Goal: Information Seeking & Learning: Learn about a topic

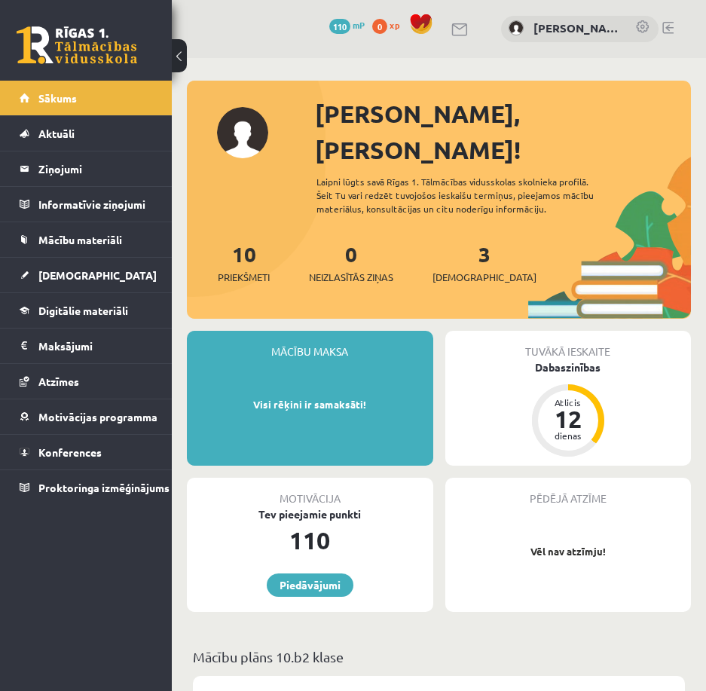
scroll to position [2235, 0]
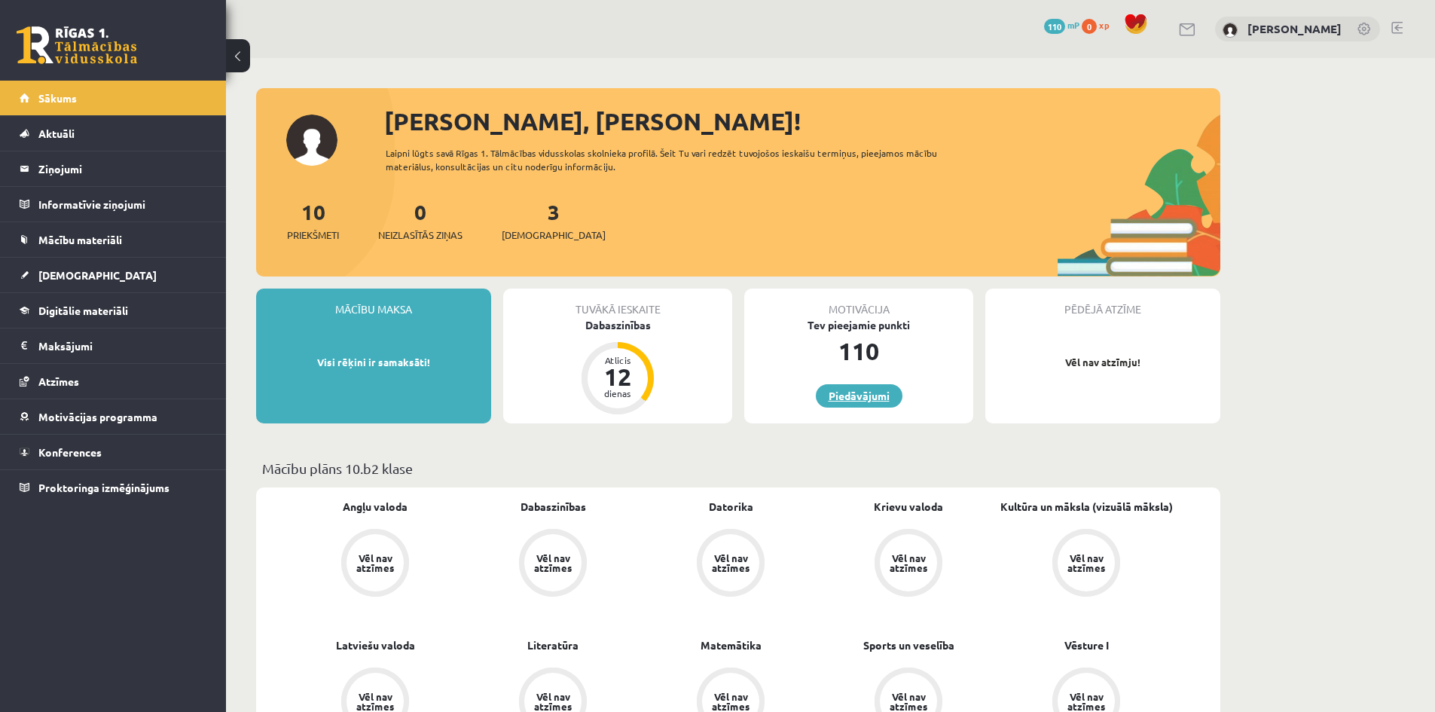
click at [845, 392] on link "Piedāvājumi" at bounding box center [859, 395] width 87 height 23
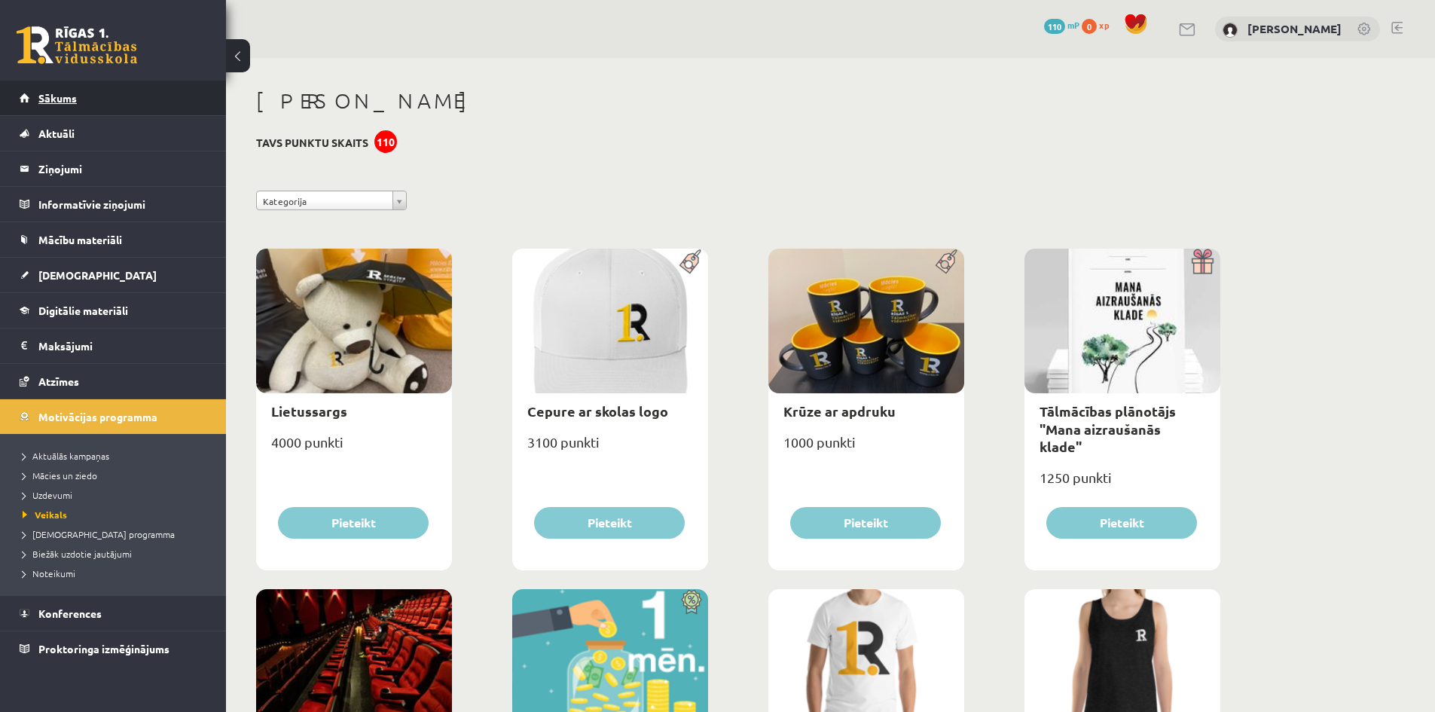
click at [113, 102] on link "Sākums" at bounding box center [114, 98] width 188 height 35
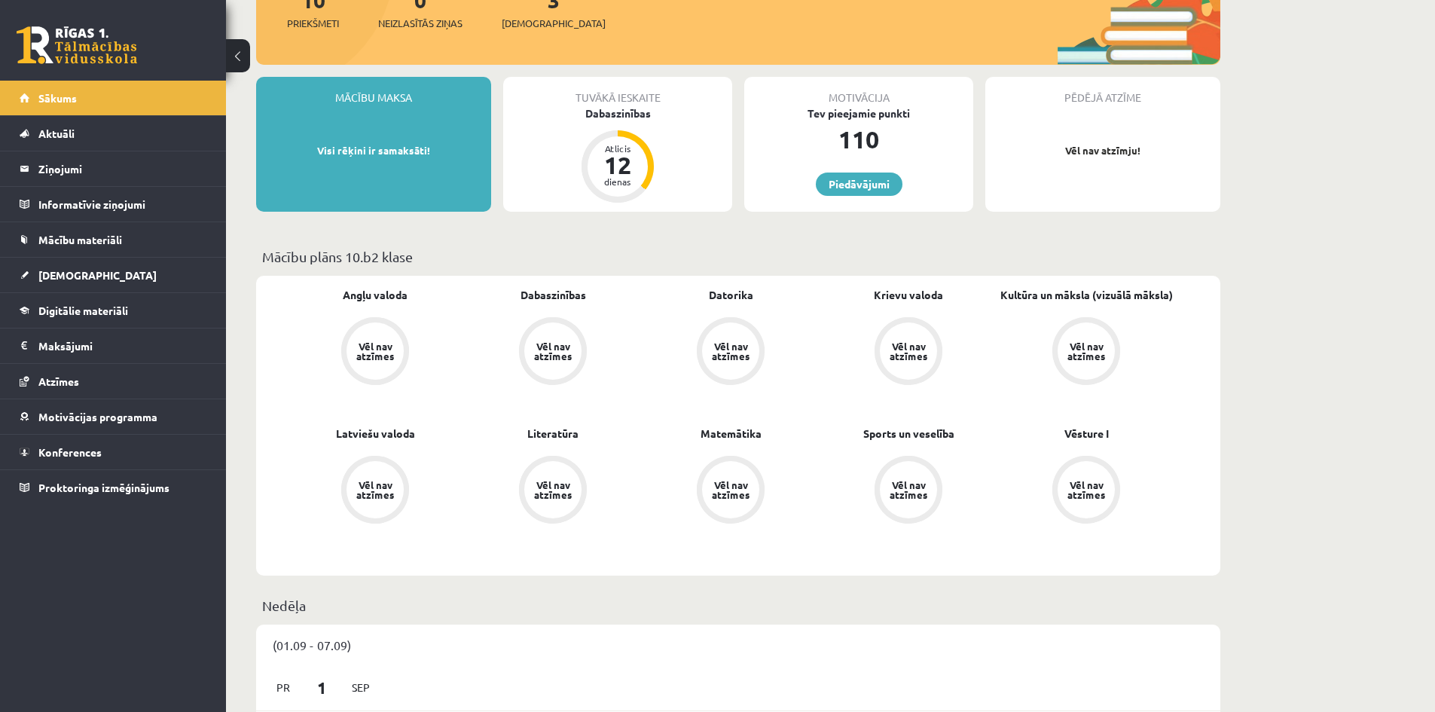
scroll to position [226, 0]
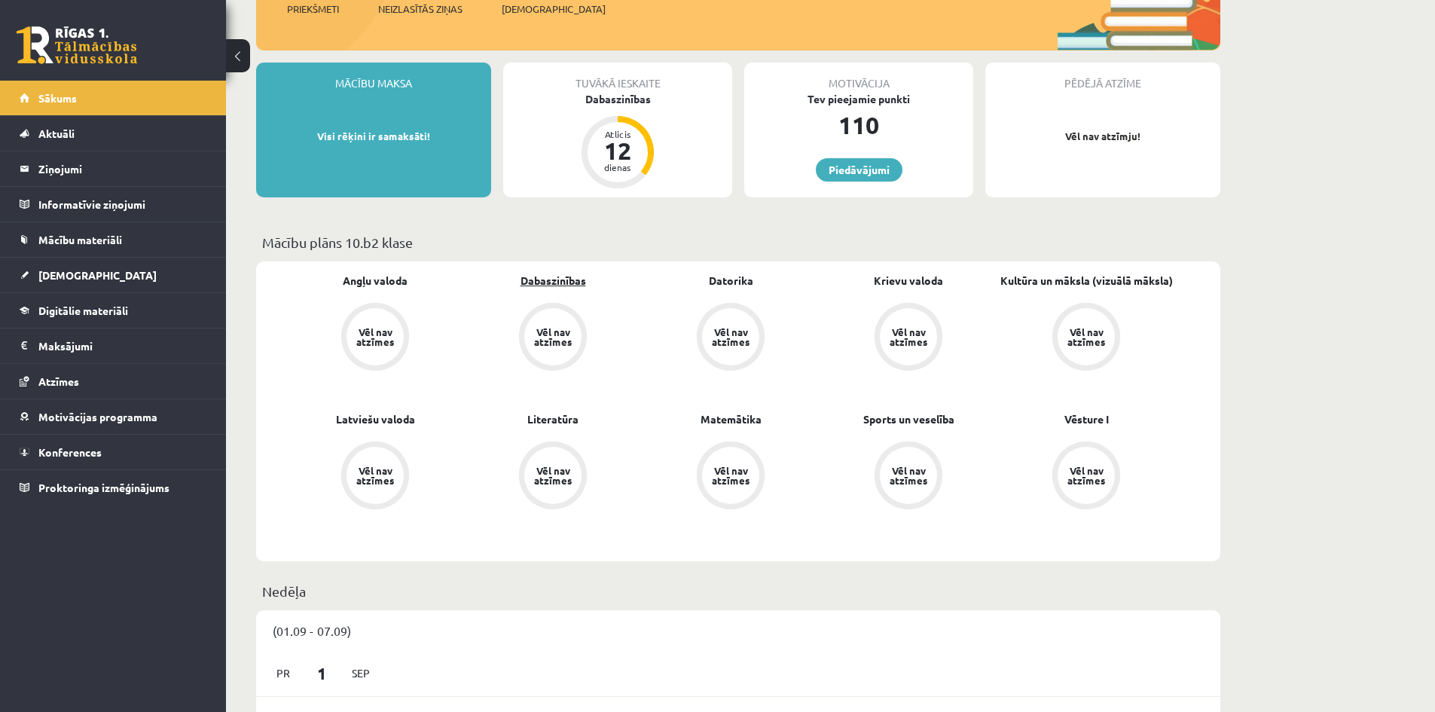
click at [547, 283] on link "Dabaszinības" at bounding box center [554, 281] width 66 height 16
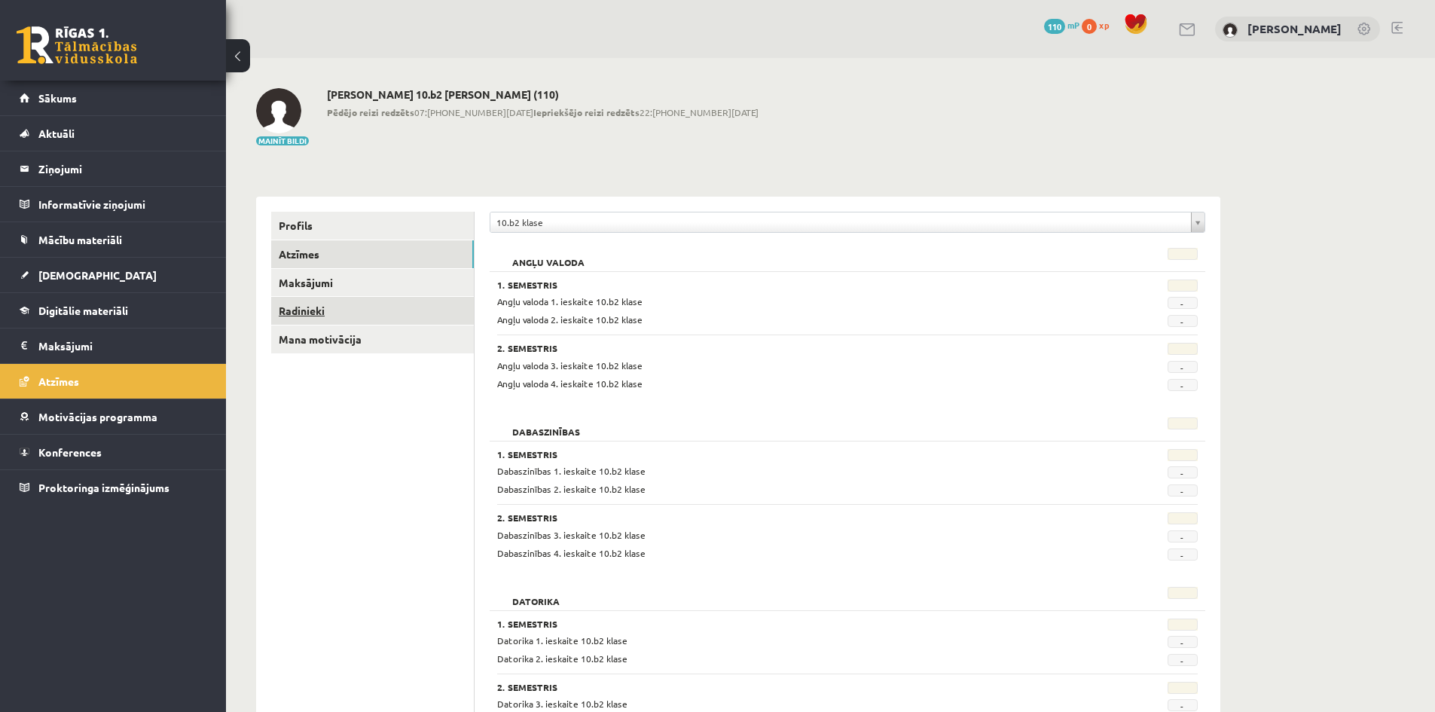
click at [363, 307] on link "Radinieki" at bounding box center [372, 311] width 203 height 28
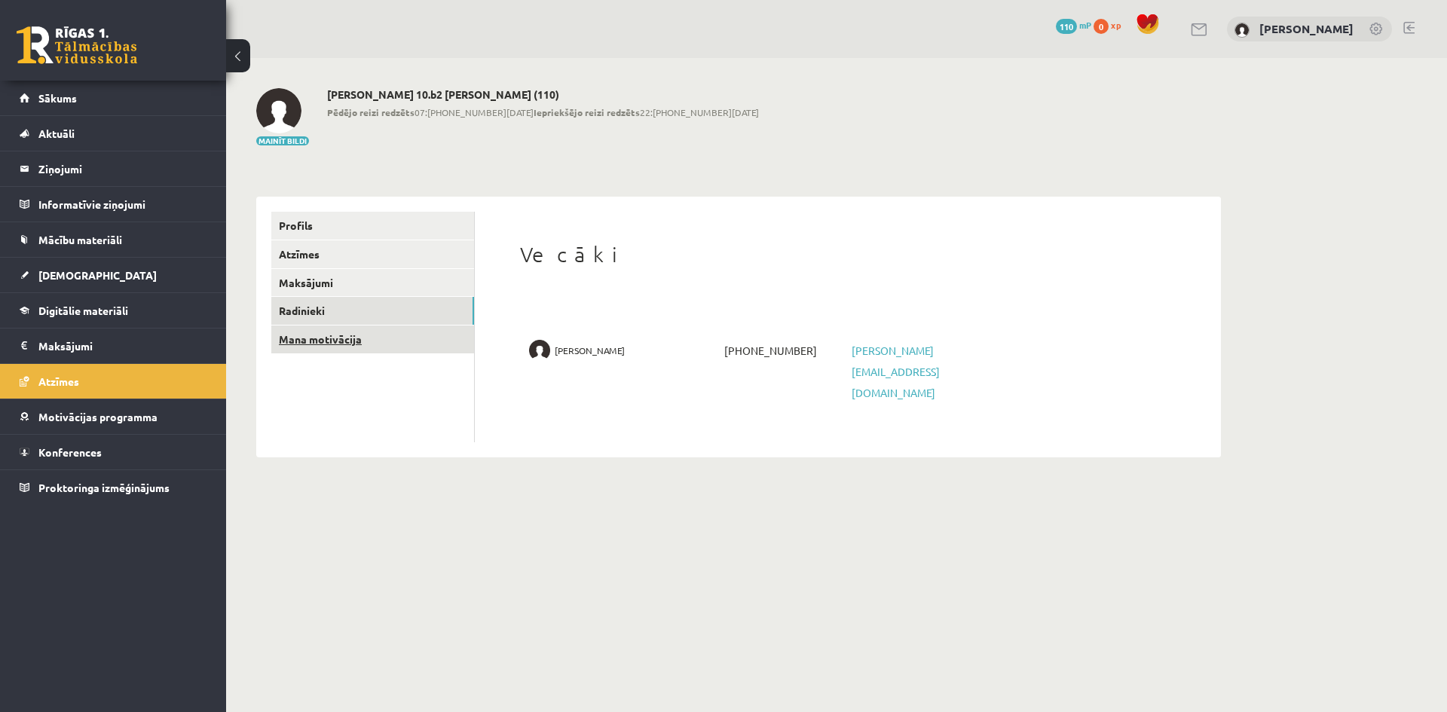
click at [345, 338] on link "Mana motivācija" at bounding box center [372, 339] width 203 height 28
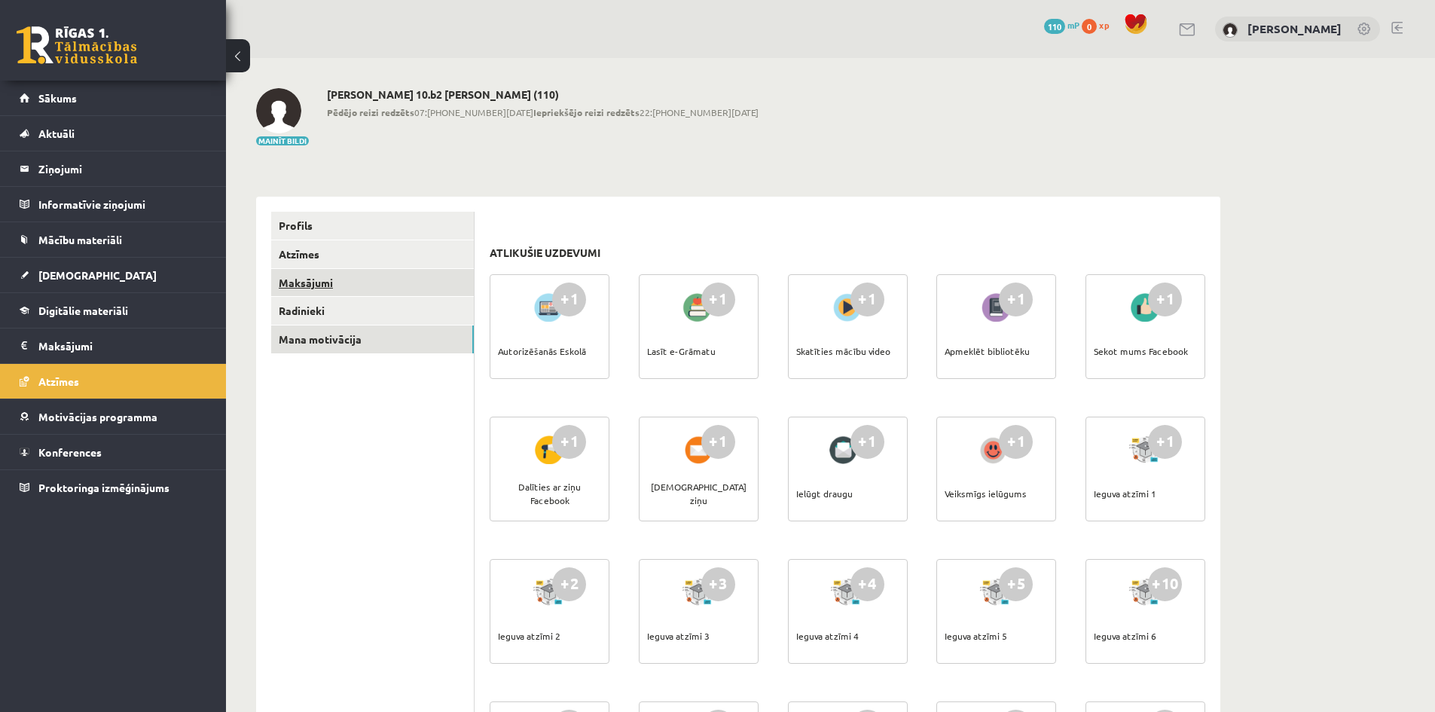
click at [298, 273] on link "Maksājumi" at bounding box center [372, 283] width 203 height 28
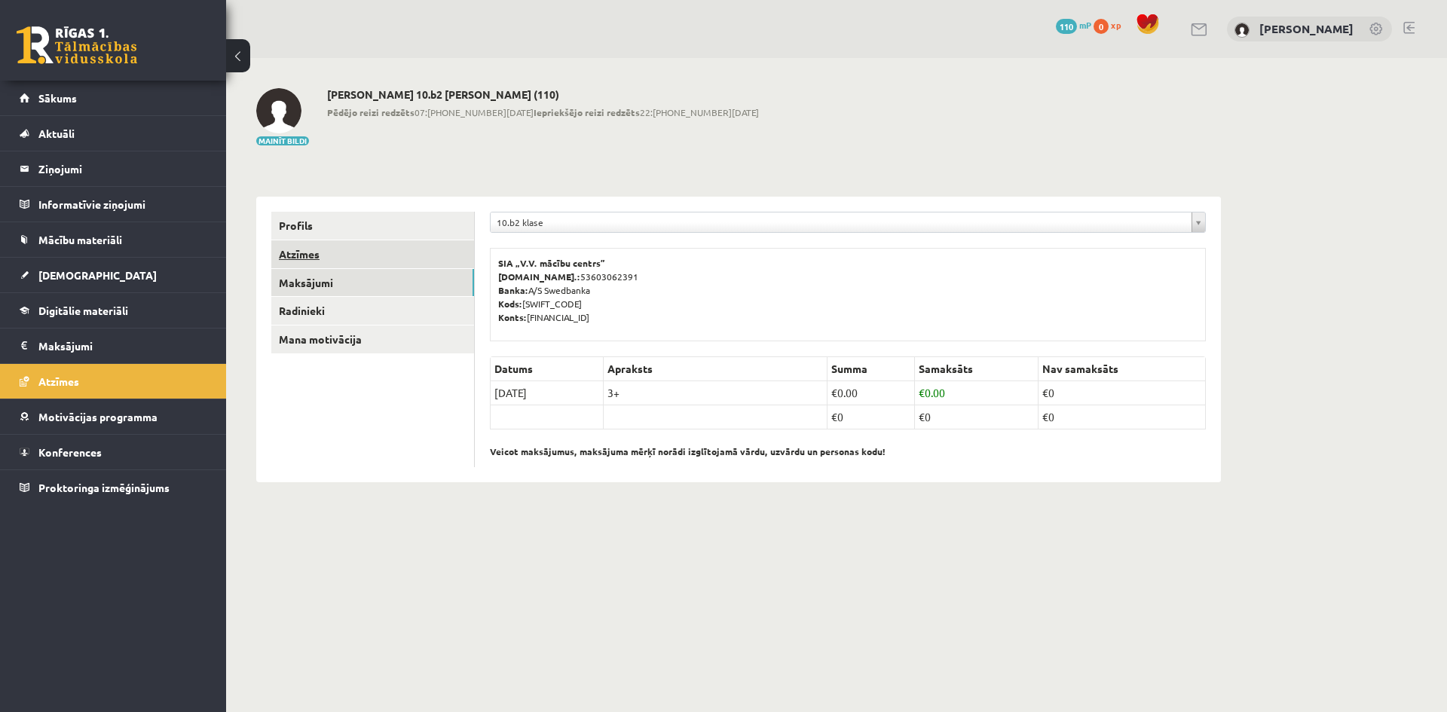
click at [296, 249] on link "Atzīmes" at bounding box center [372, 254] width 203 height 28
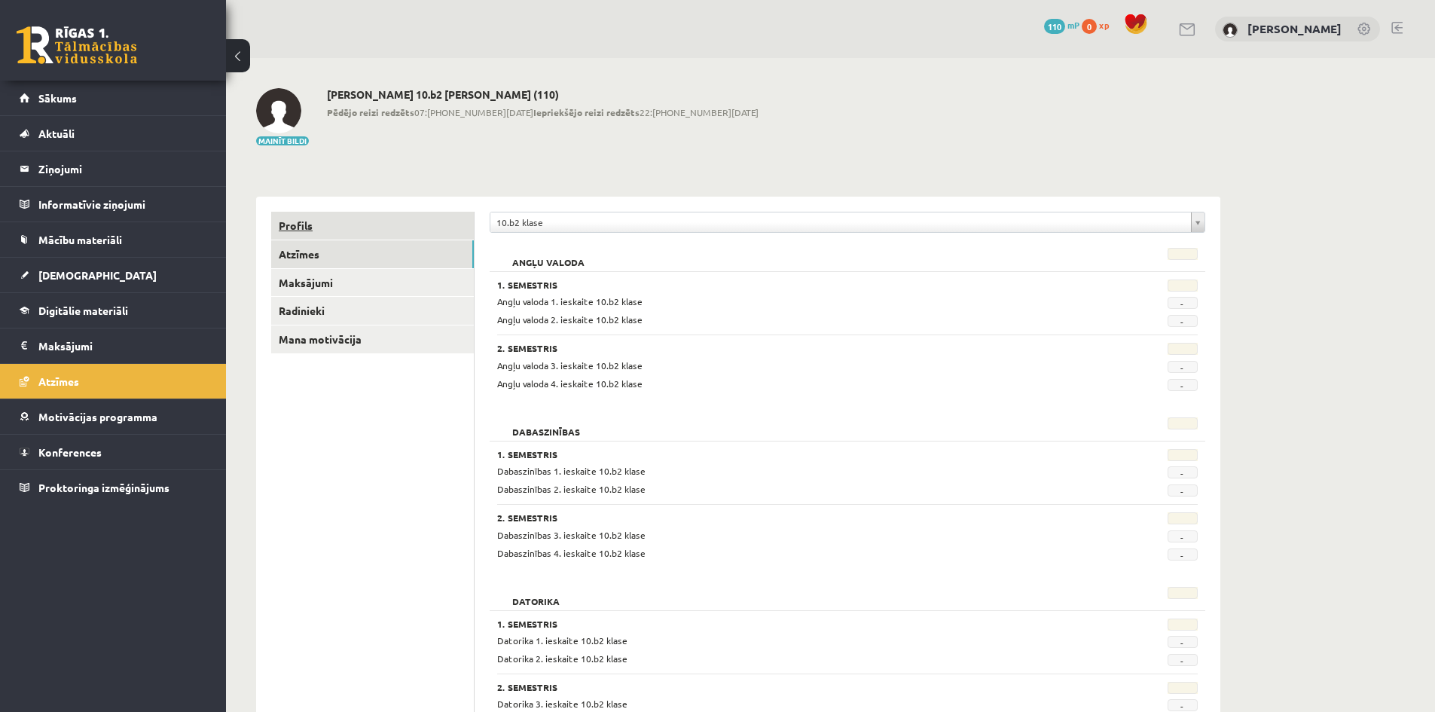
click at [313, 215] on link "Profils" at bounding box center [372, 226] width 203 height 28
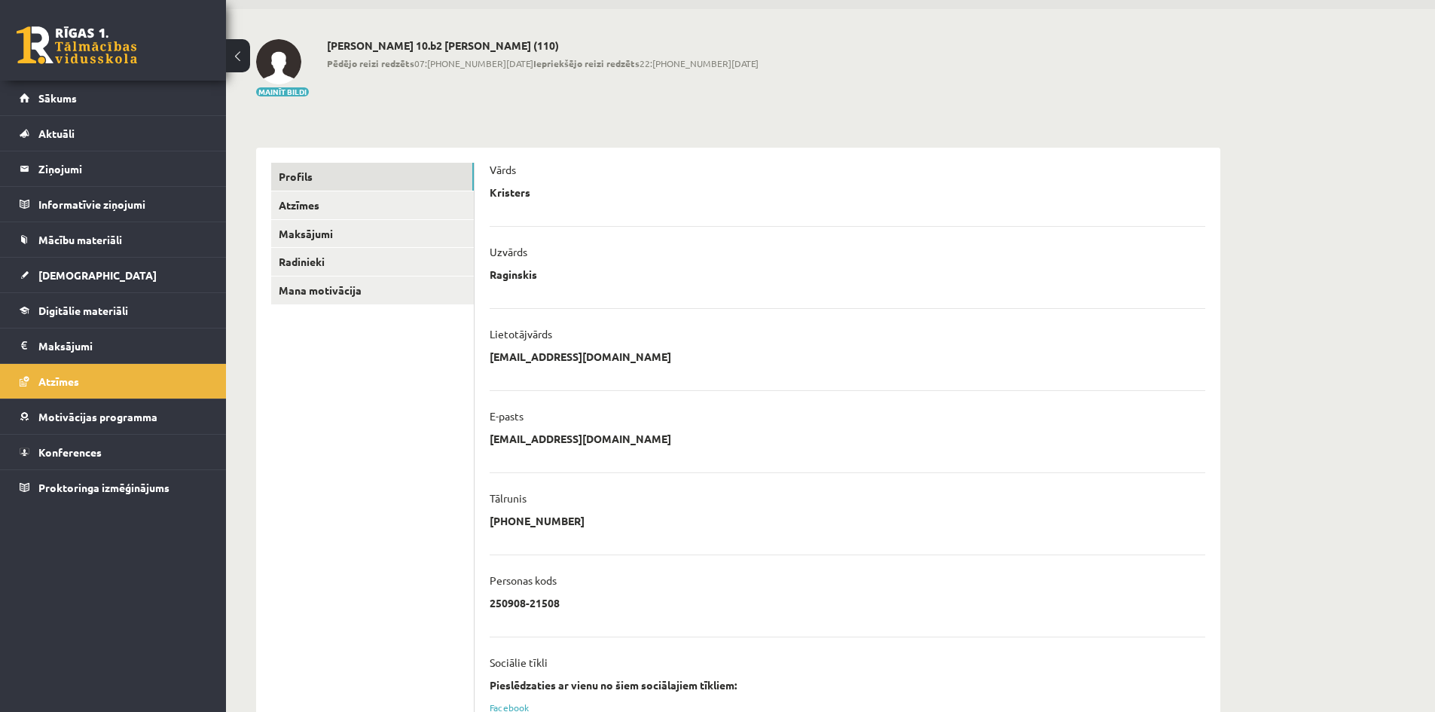
scroll to position [197, 0]
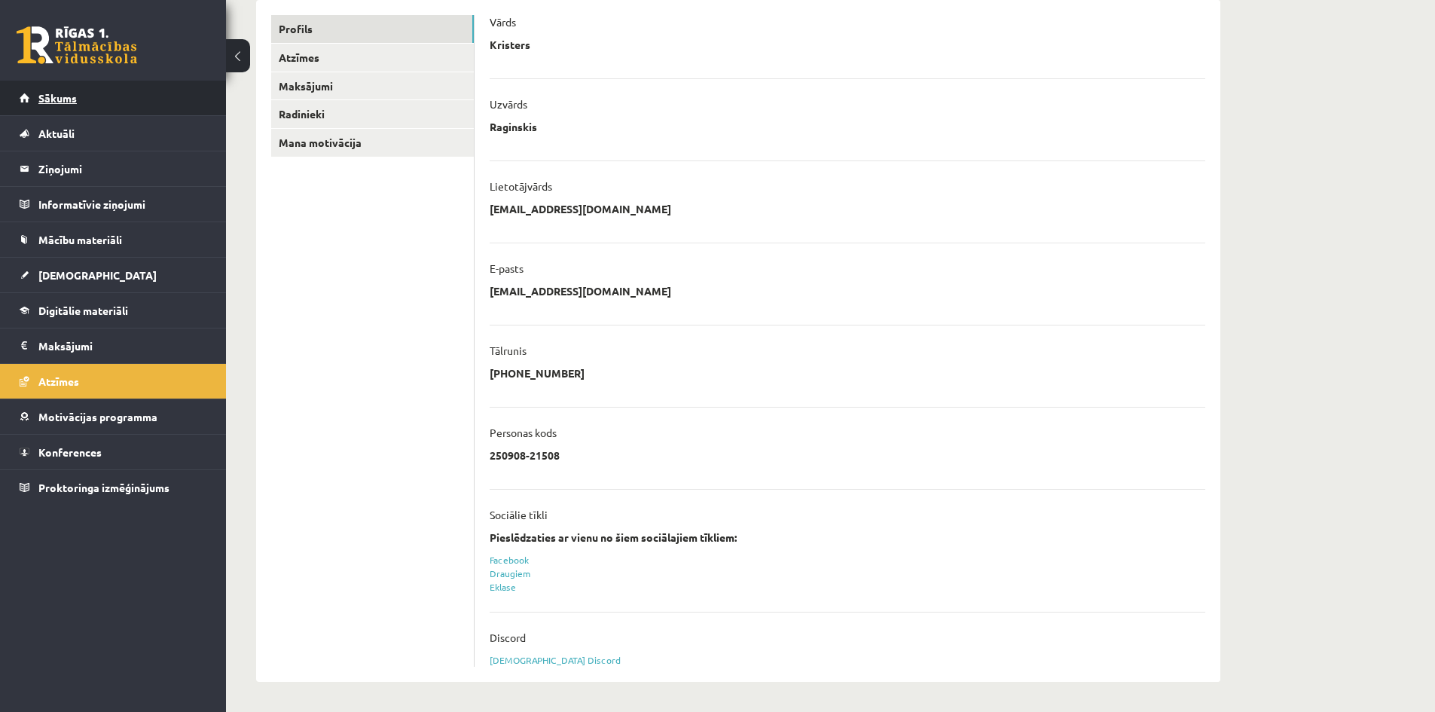
click at [157, 97] on link "Sākums" at bounding box center [114, 98] width 188 height 35
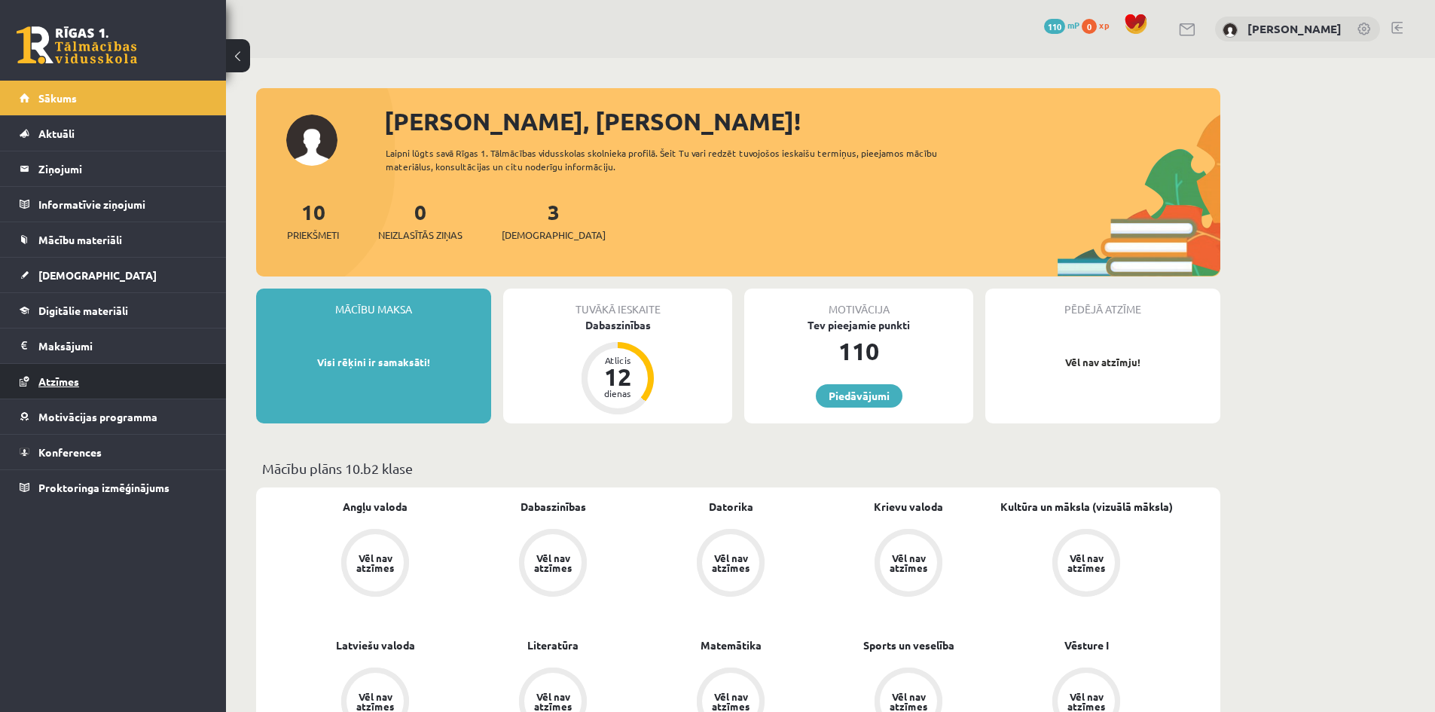
click at [86, 381] on link "Atzīmes" at bounding box center [114, 381] width 188 height 35
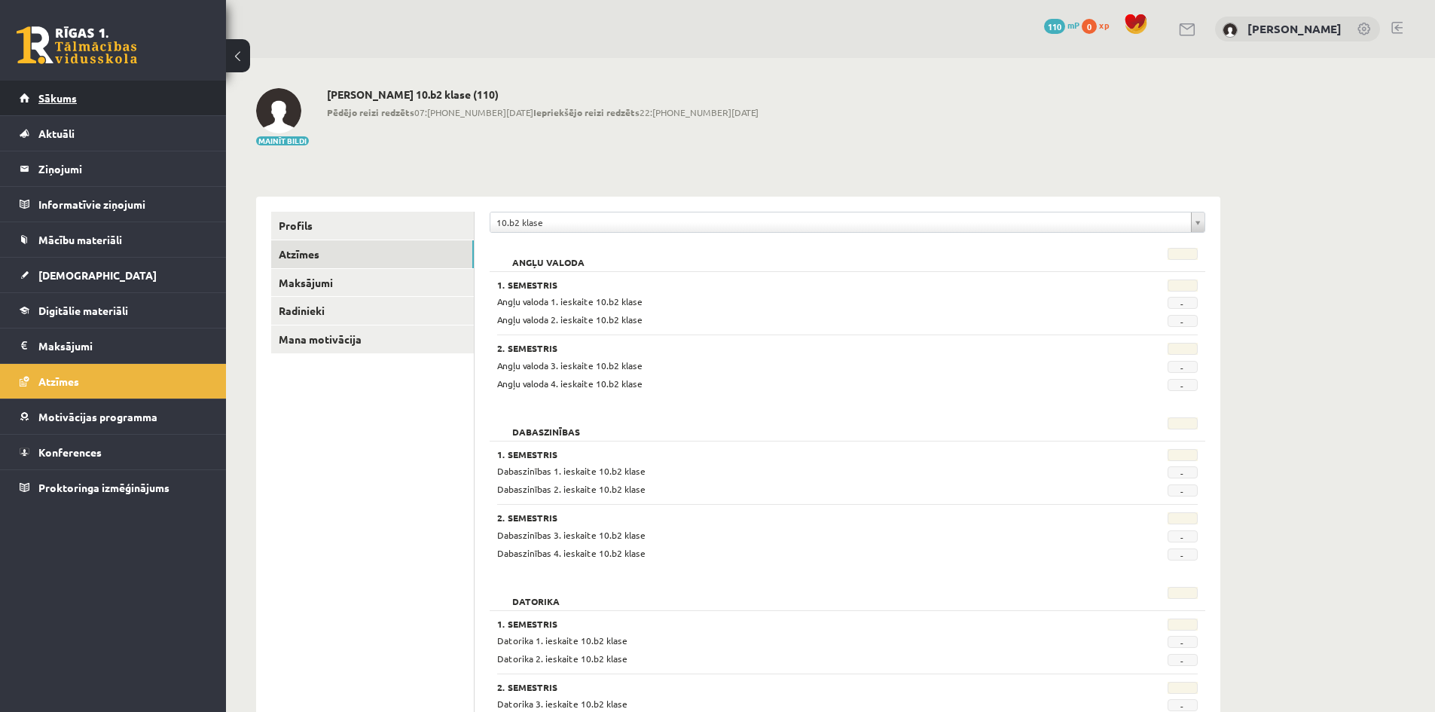
click at [72, 99] on span "Sākums" at bounding box center [57, 98] width 38 height 14
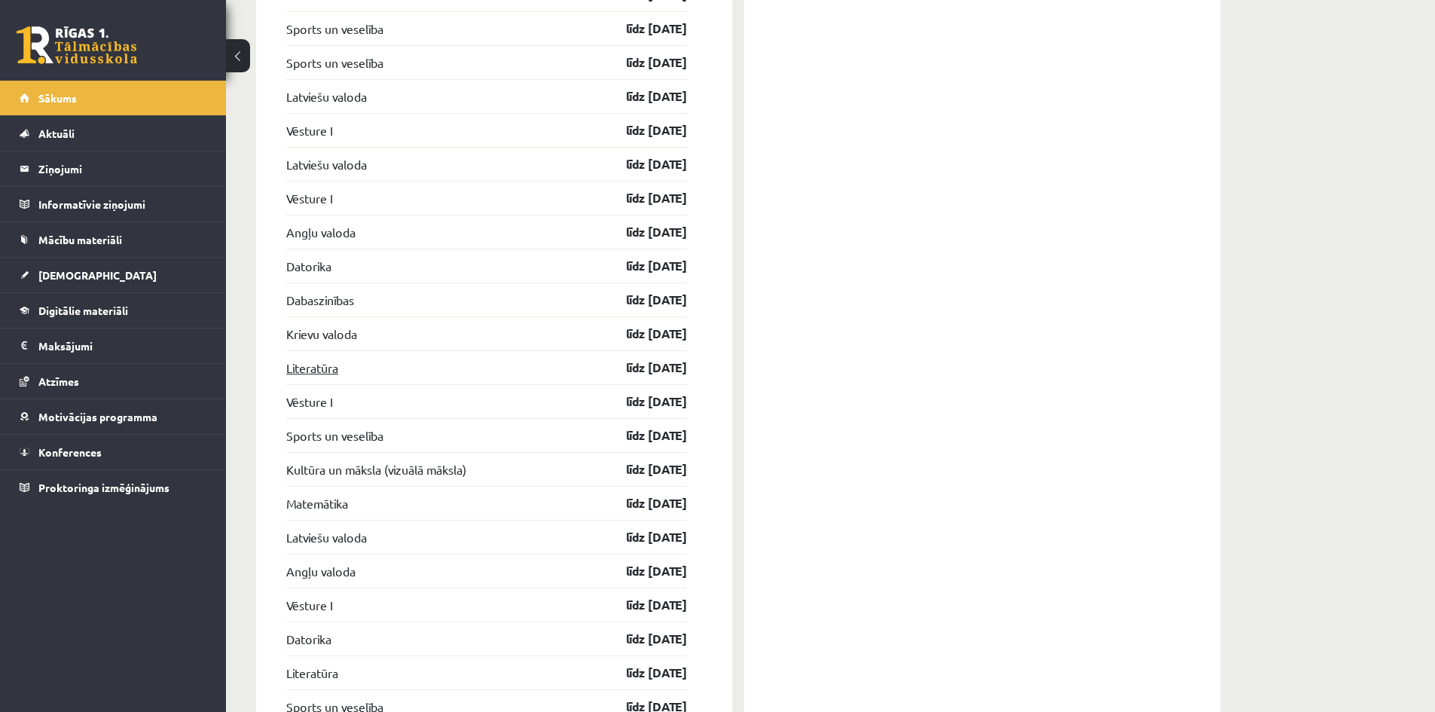
scroll to position [1632, 0]
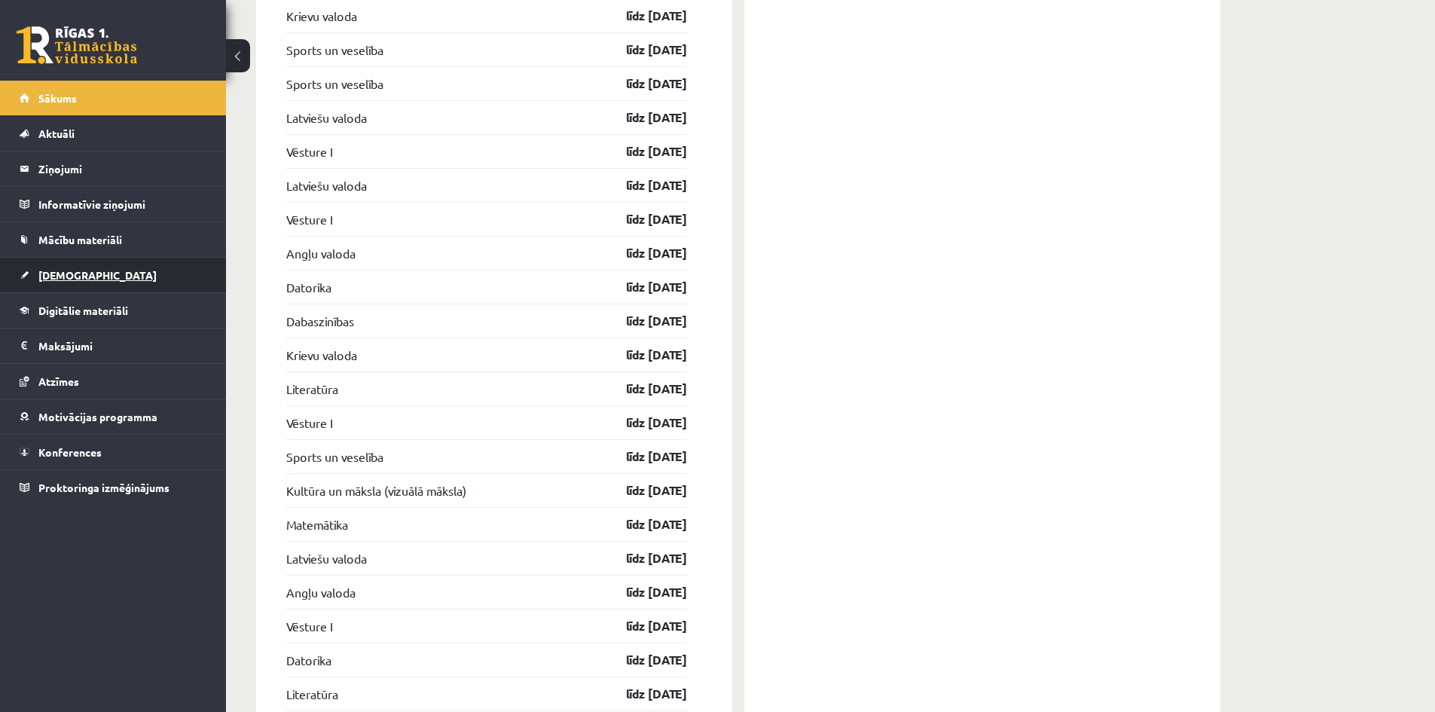
click at [173, 273] on link "[DEMOGRAPHIC_DATA]" at bounding box center [114, 275] width 188 height 35
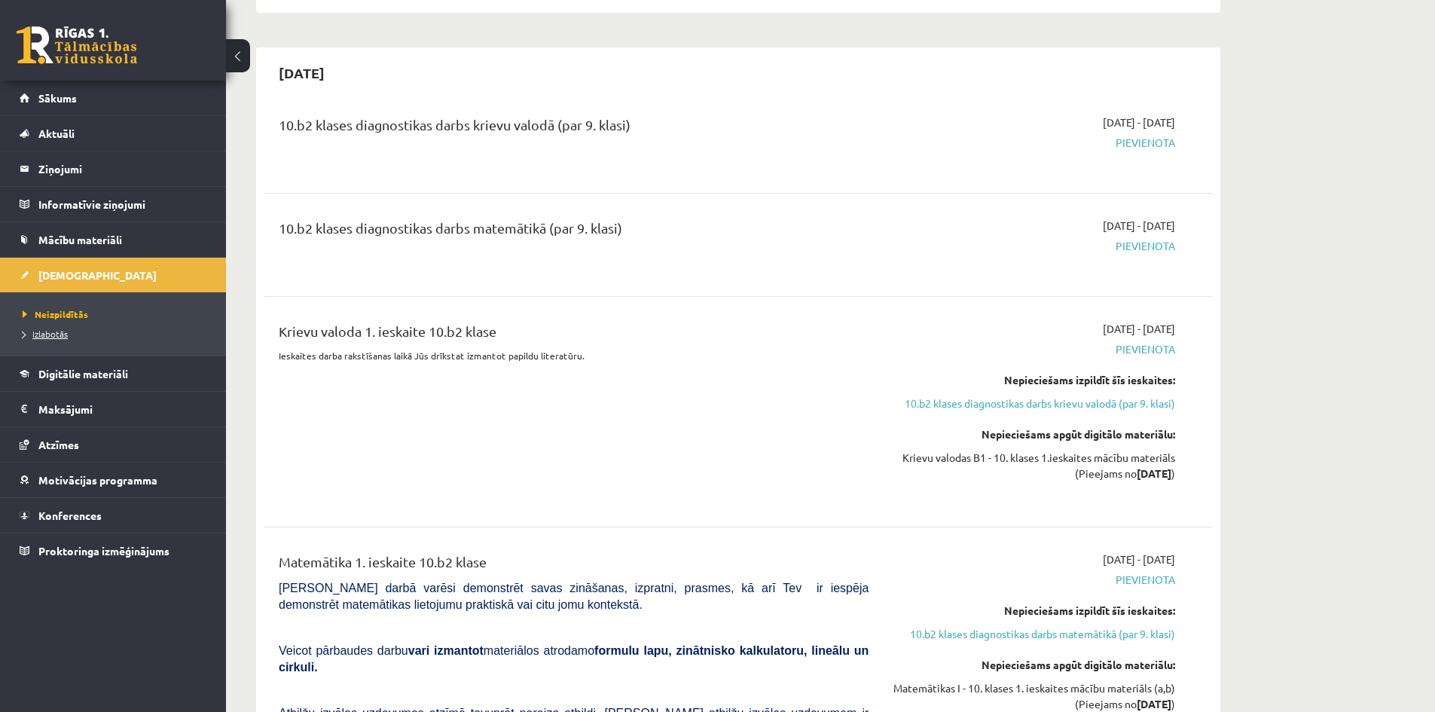
click at [78, 333] on link "Izlabotās" at bounding box center [117, 334] width 188 height 14
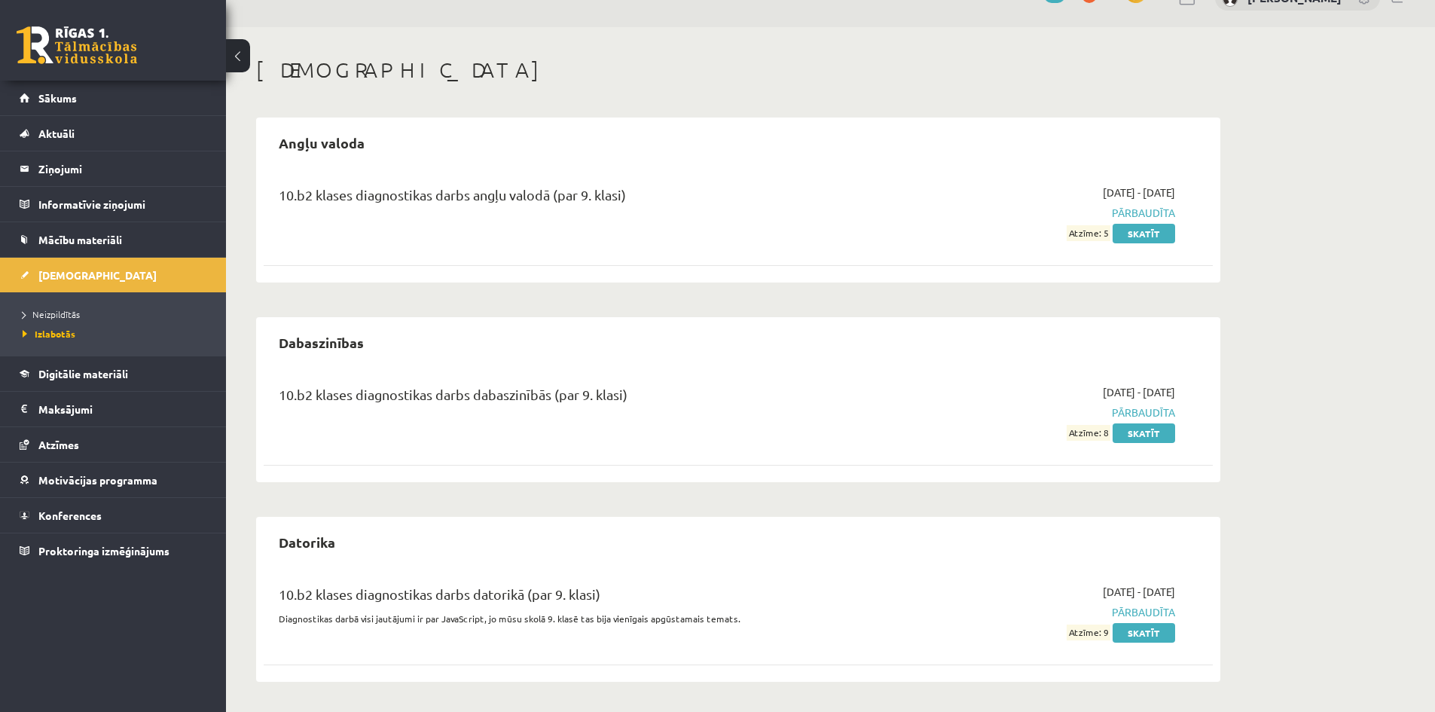
scroll to position [31, 0]
click at [70, 93] on span "Sākums" at bounding box center [57, 98] width 38 height 14
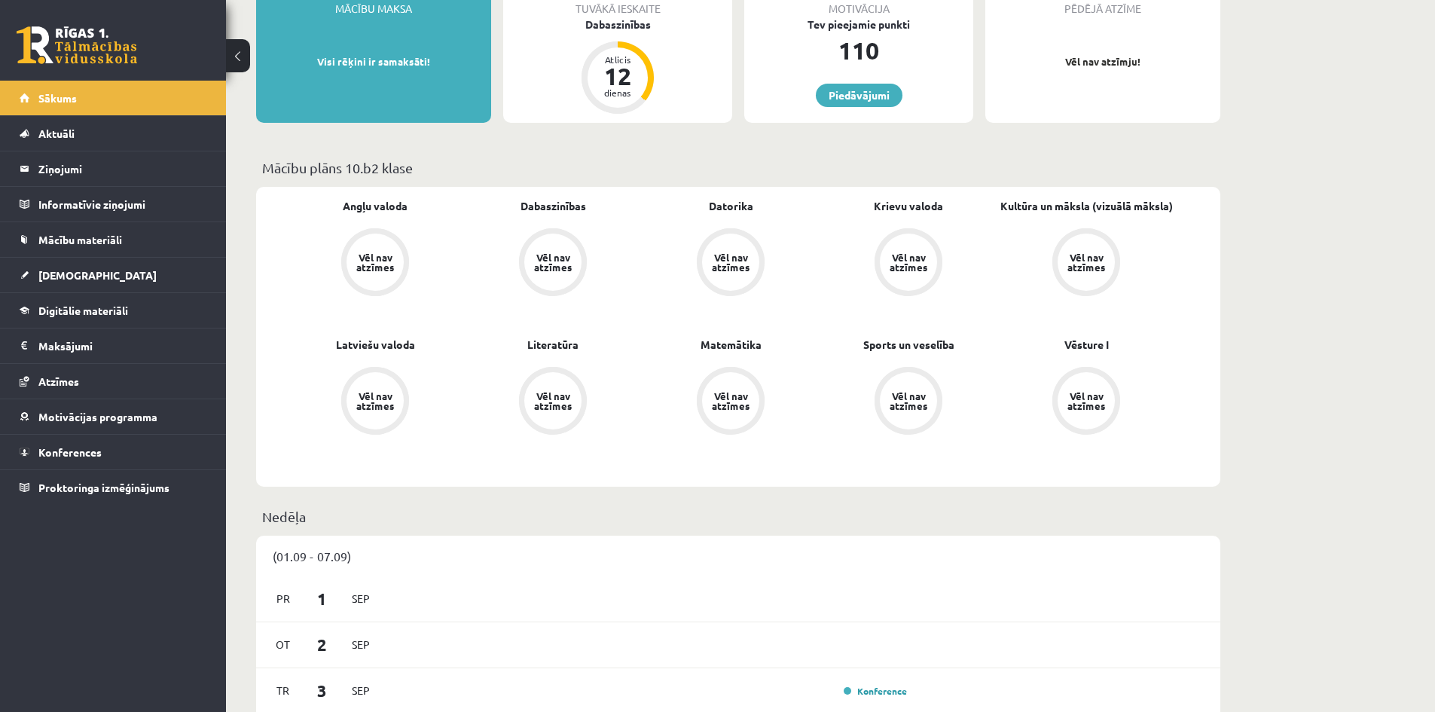
scroll to position [301, 0]
click at [371, 240] on div "Vēl nav atzīmes" at bounding box center [375, 261] width 57 height 57
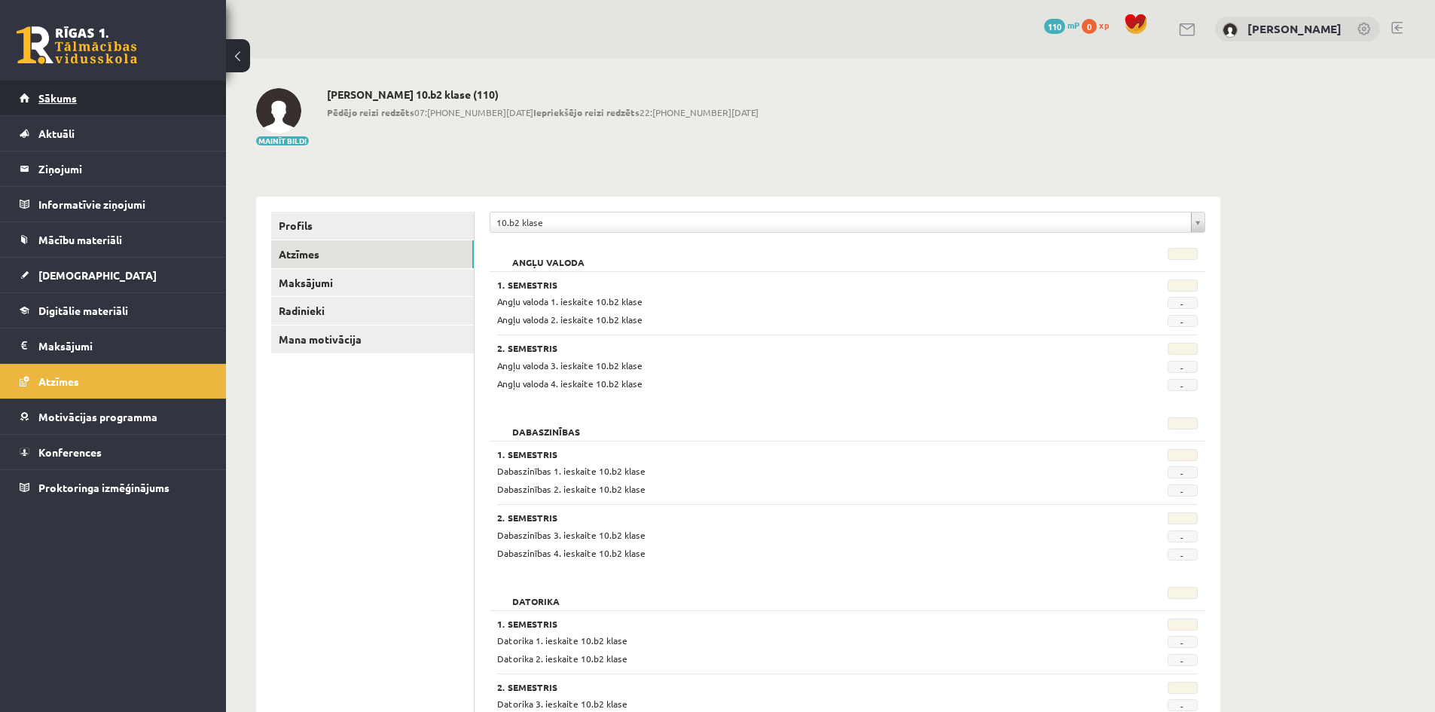
click at [70, 90] on link "Sākums" at bounding box center [114, 98] width 188 height 35
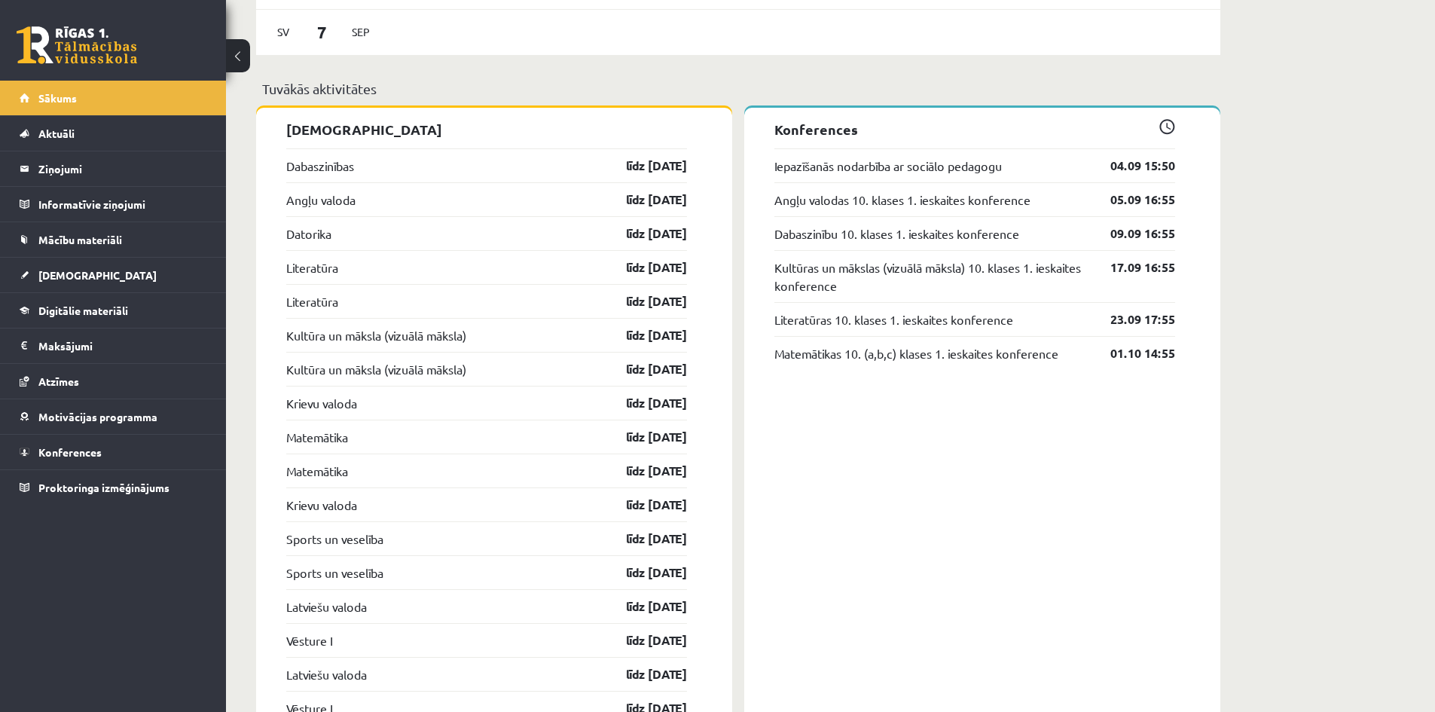
scroll to position [1130, 0]
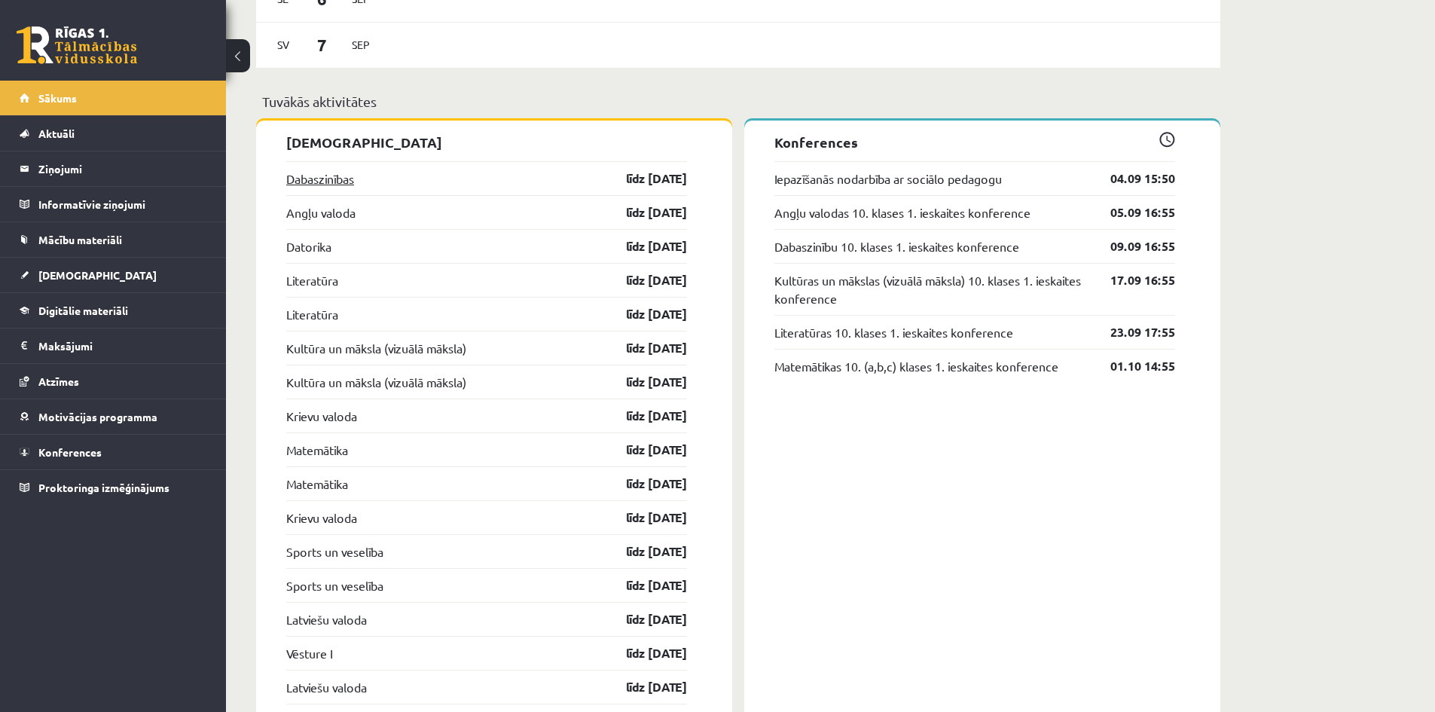
click at [337, 175] on link "Dabaszinības" at bounding box center [320, 179] width 68 height 18
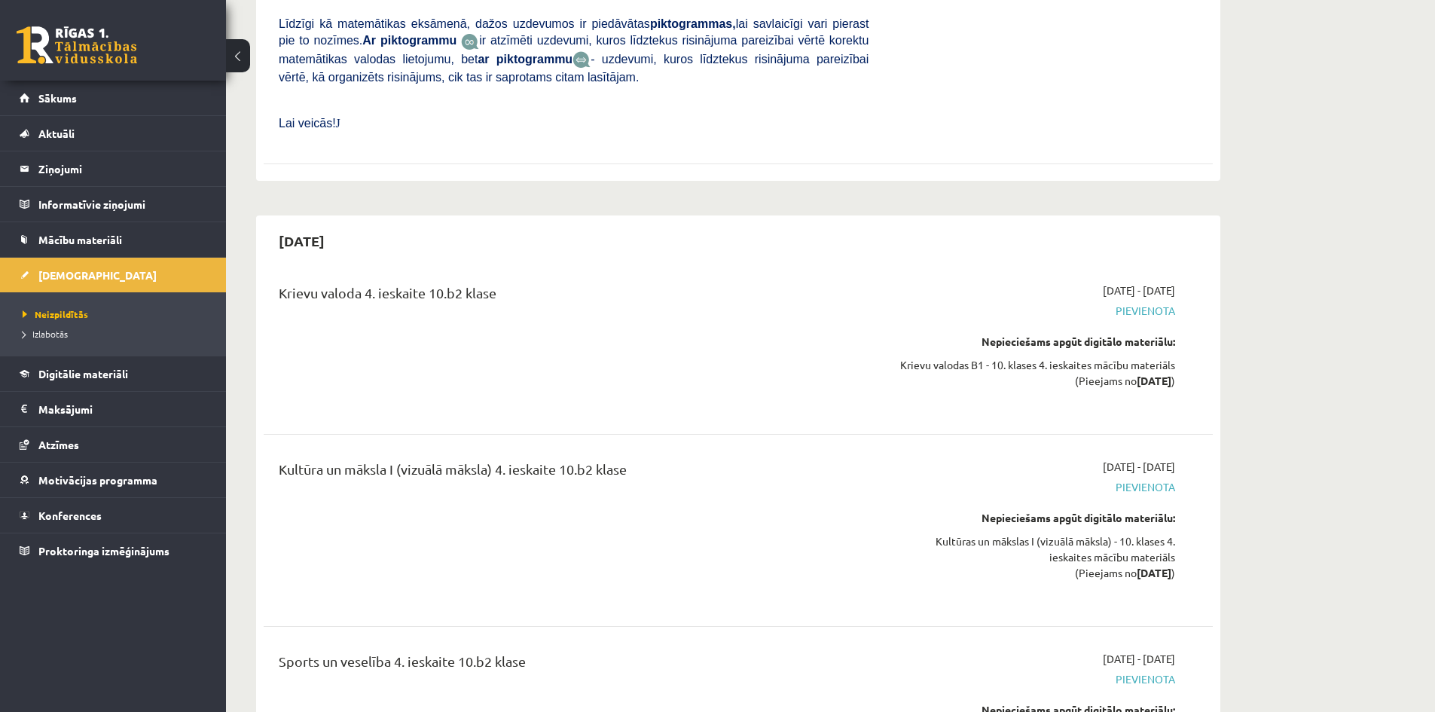
scroll to position [10981, 0]
click at [120, 96] on link "Sākums" at bounding box center [114, 98] width 188 height 35
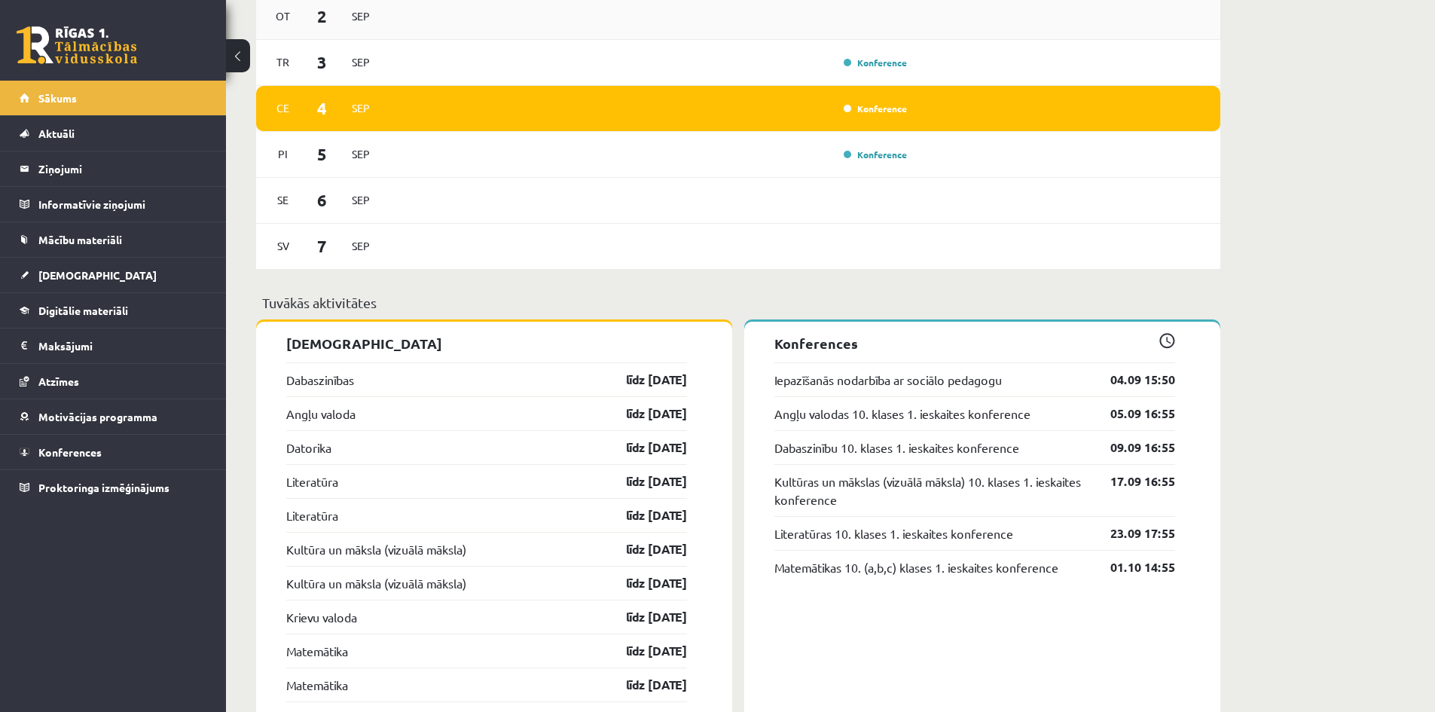
scroll to position [1130, 0]
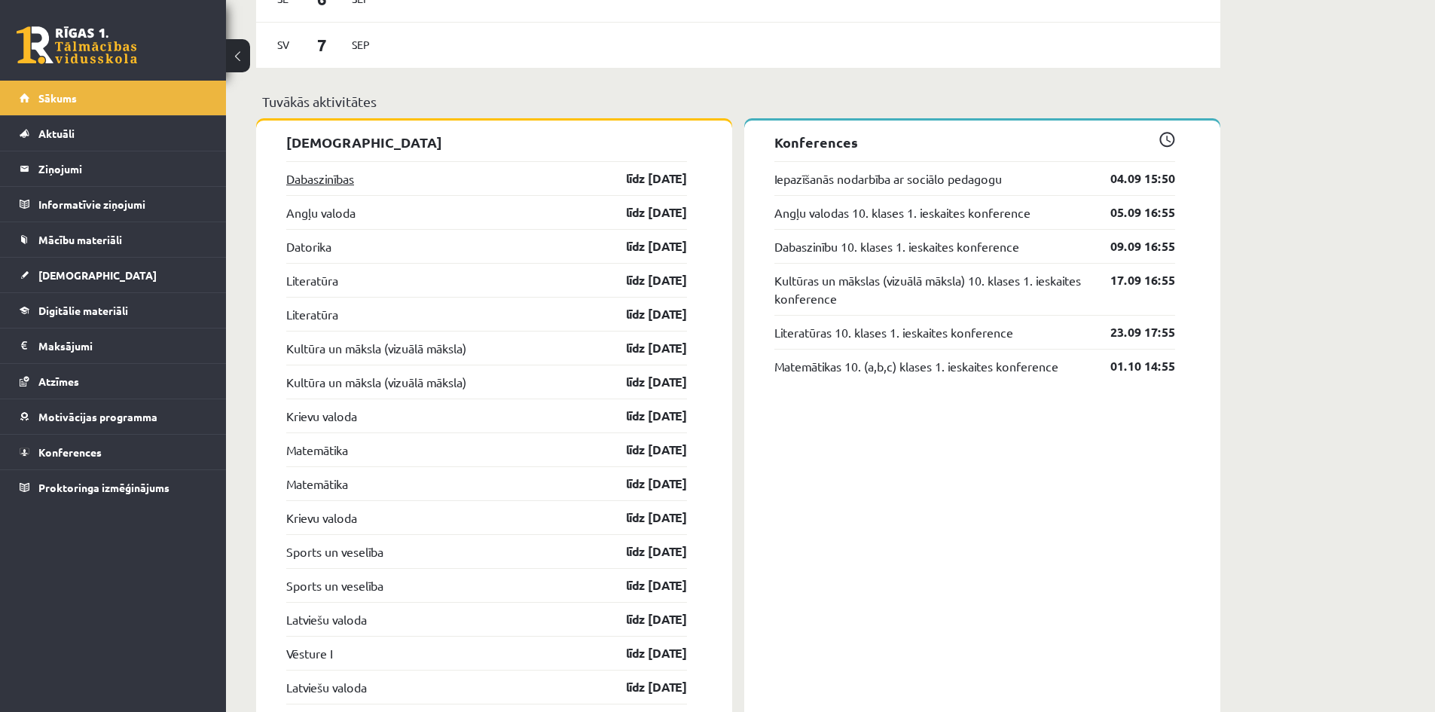
click at [321, 177] on link "Dabaszinības" at bounding box center [320, 179] width 68 height 18
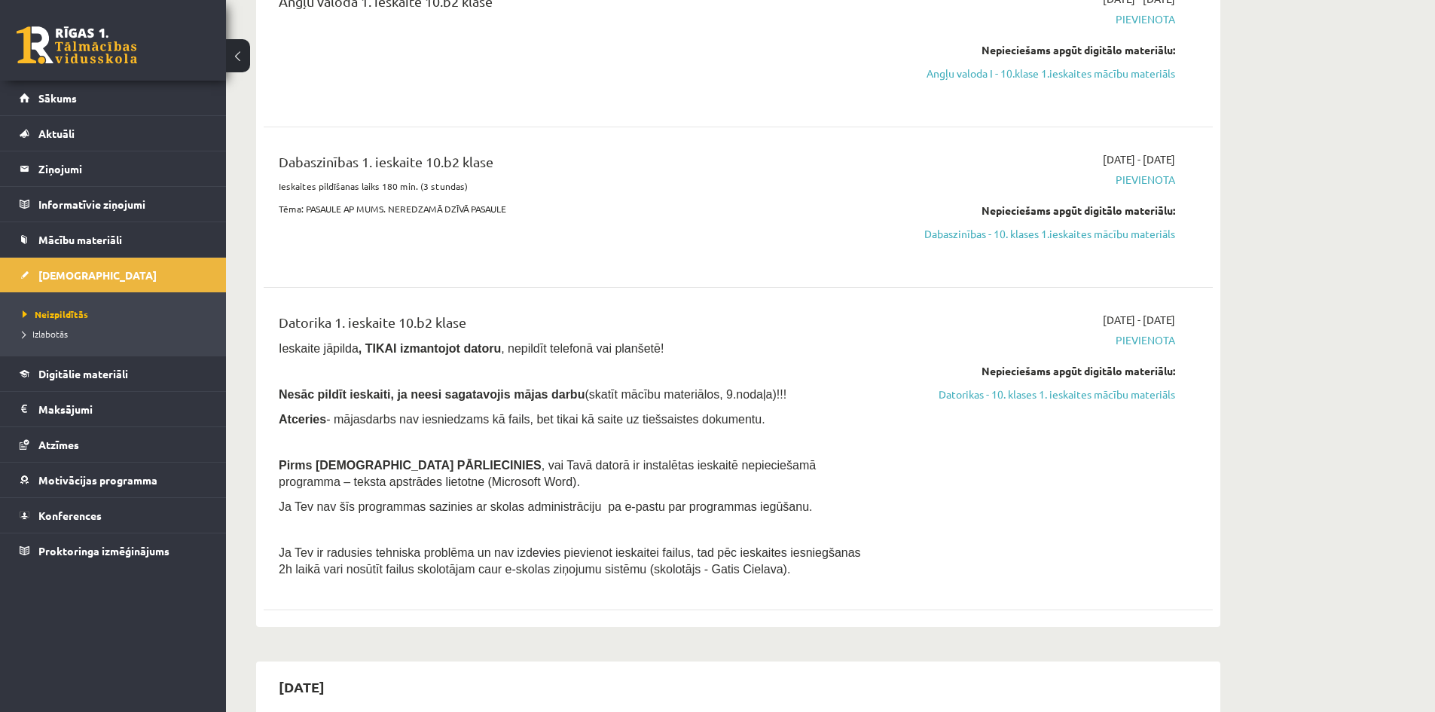
scroll to position [151, 0]
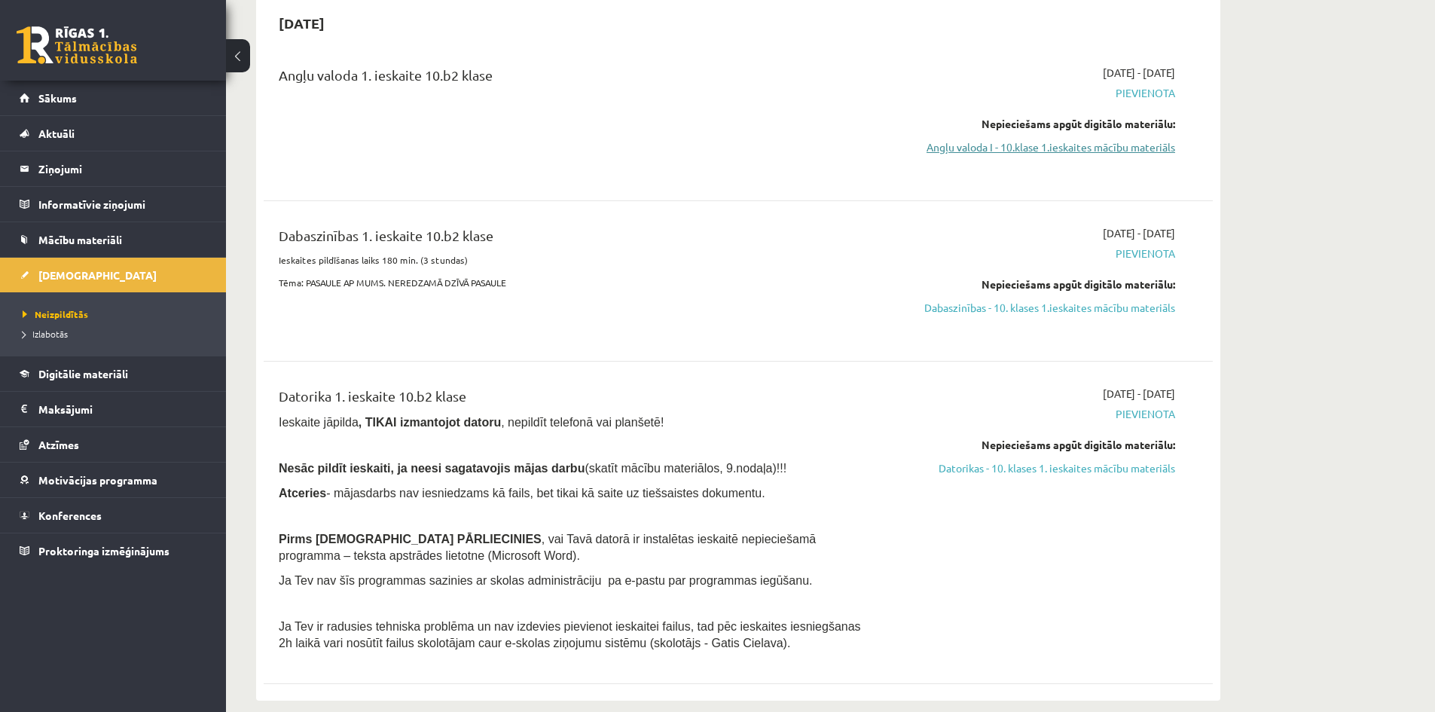
click at [1077, 148] on link "Angļu valoda I - 10.klase 1.ieskaites mācību materiāls" at bounding box center [1033, 147] width 284 height 16
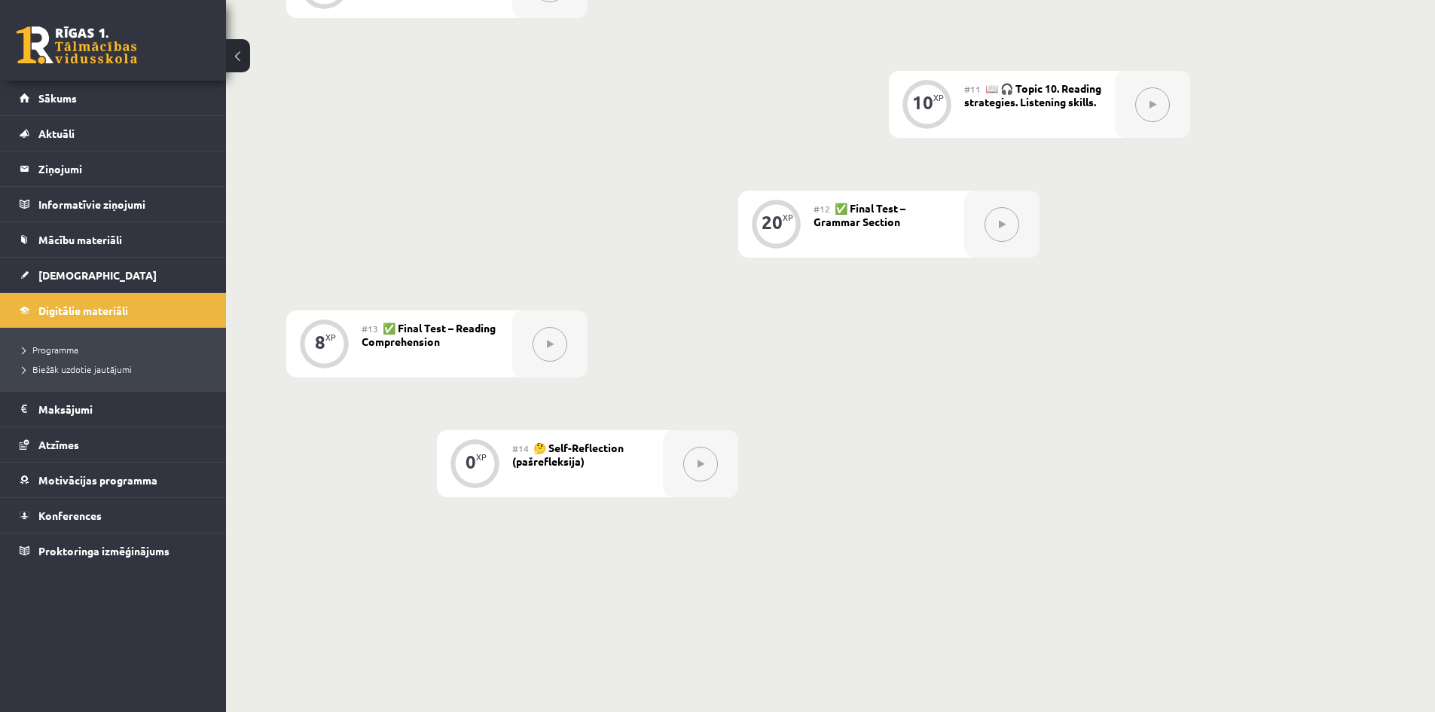
scroll to position [1524, 0]
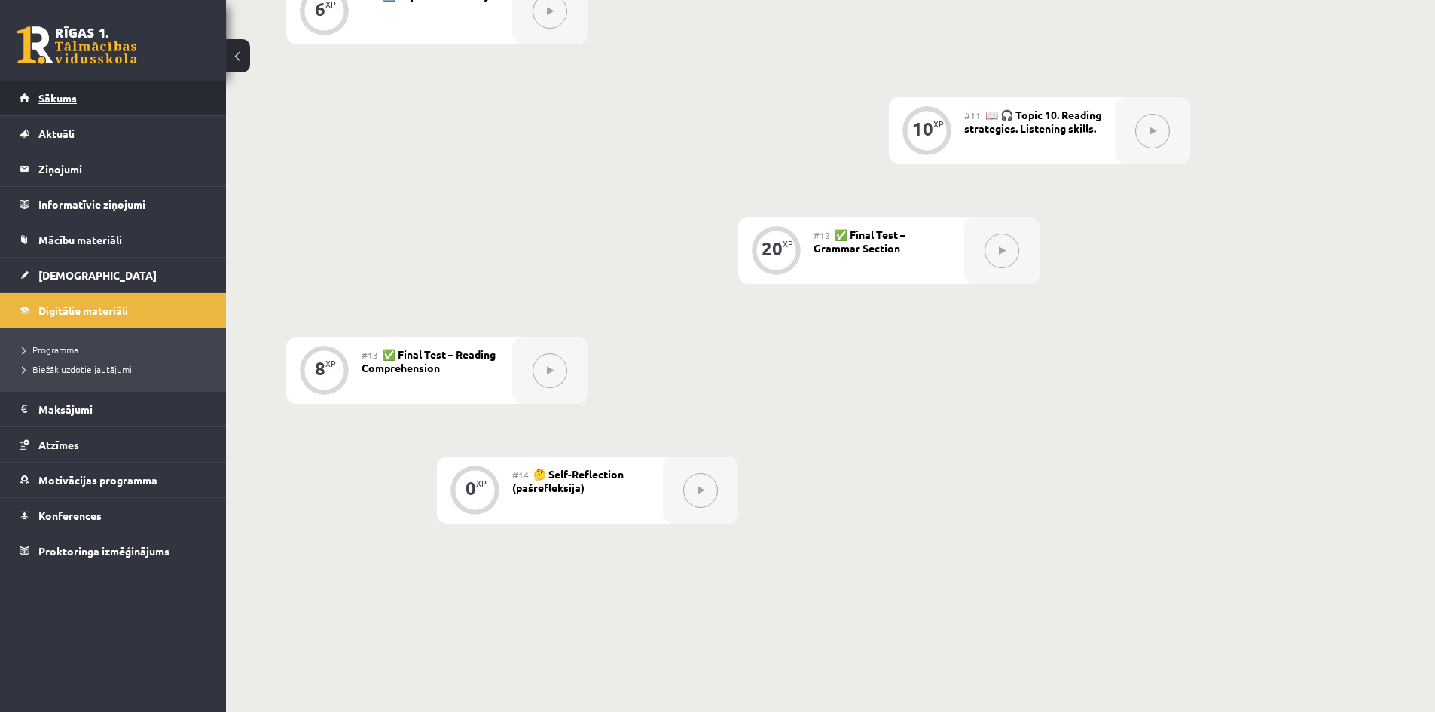
click at [101, 96] on link "Sākums" at bounding box center [114, 98] width 188 height 35
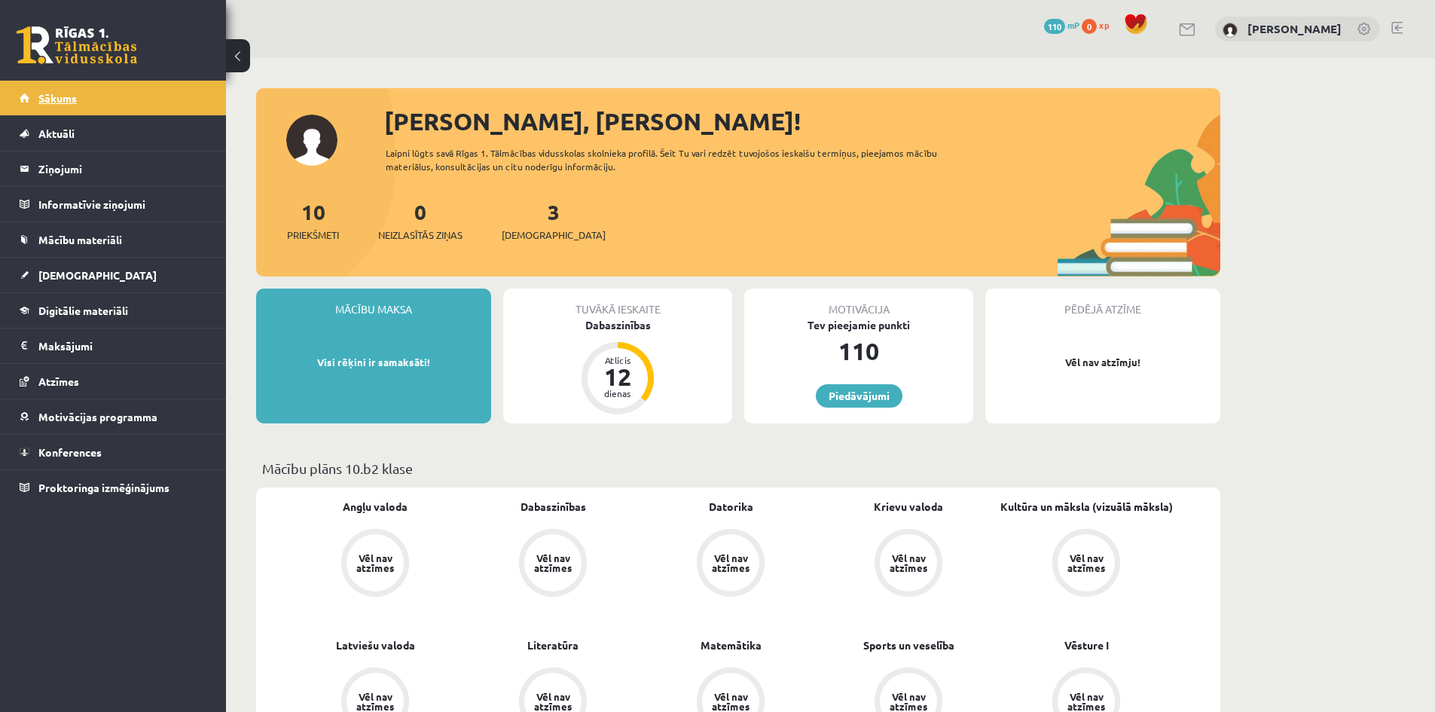
click at [60, 96] on span "Sākums" at bounding box center [57, 98] width 38 height 14
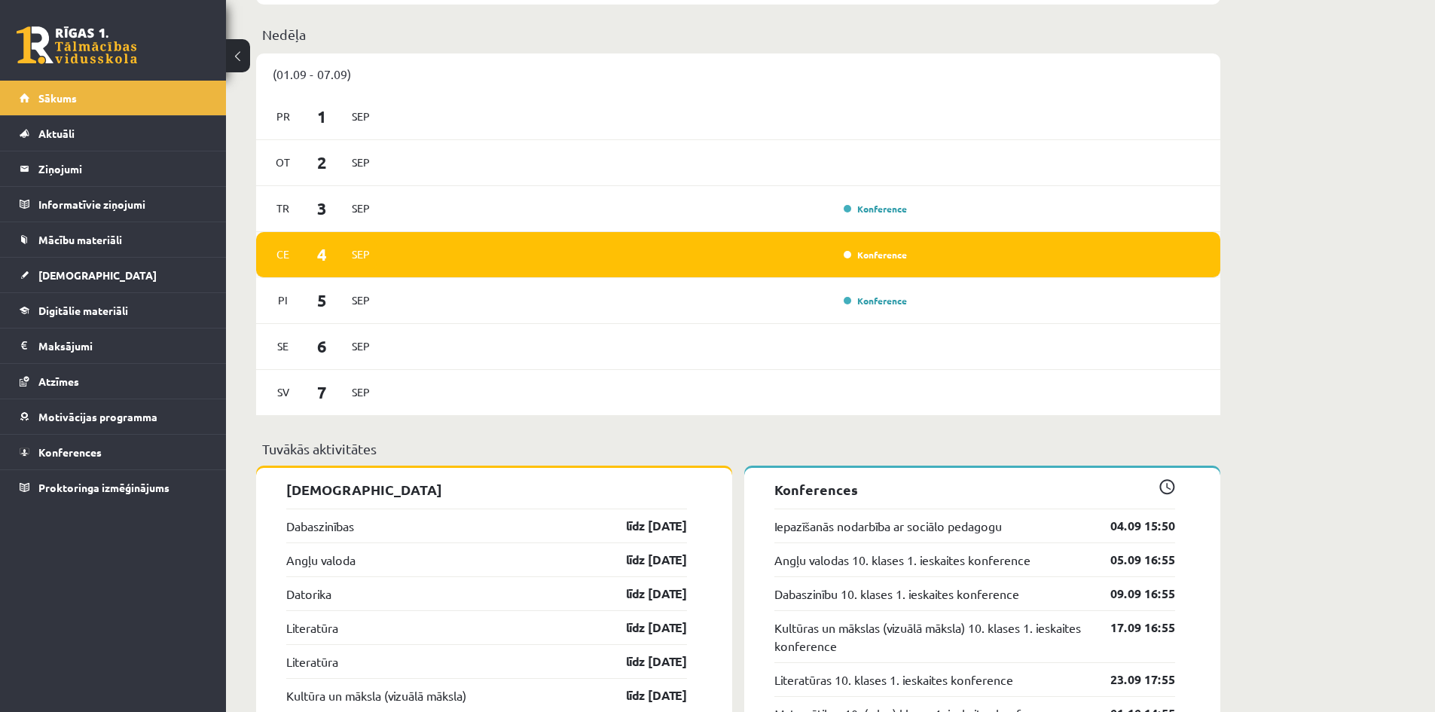
scroll to position [979, 0]
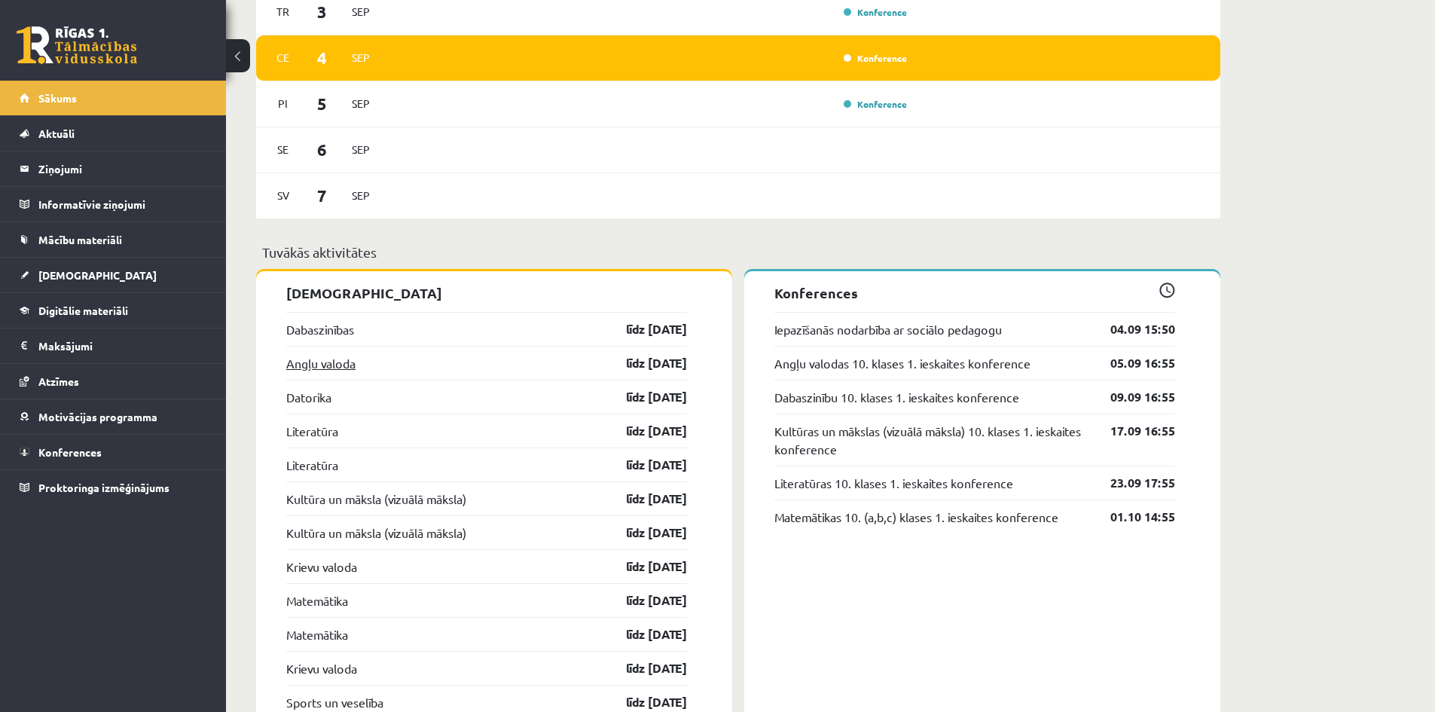
click at [313, 366] on link "Angļu valoda" at bounding box center [320, 363] width 69 height 18
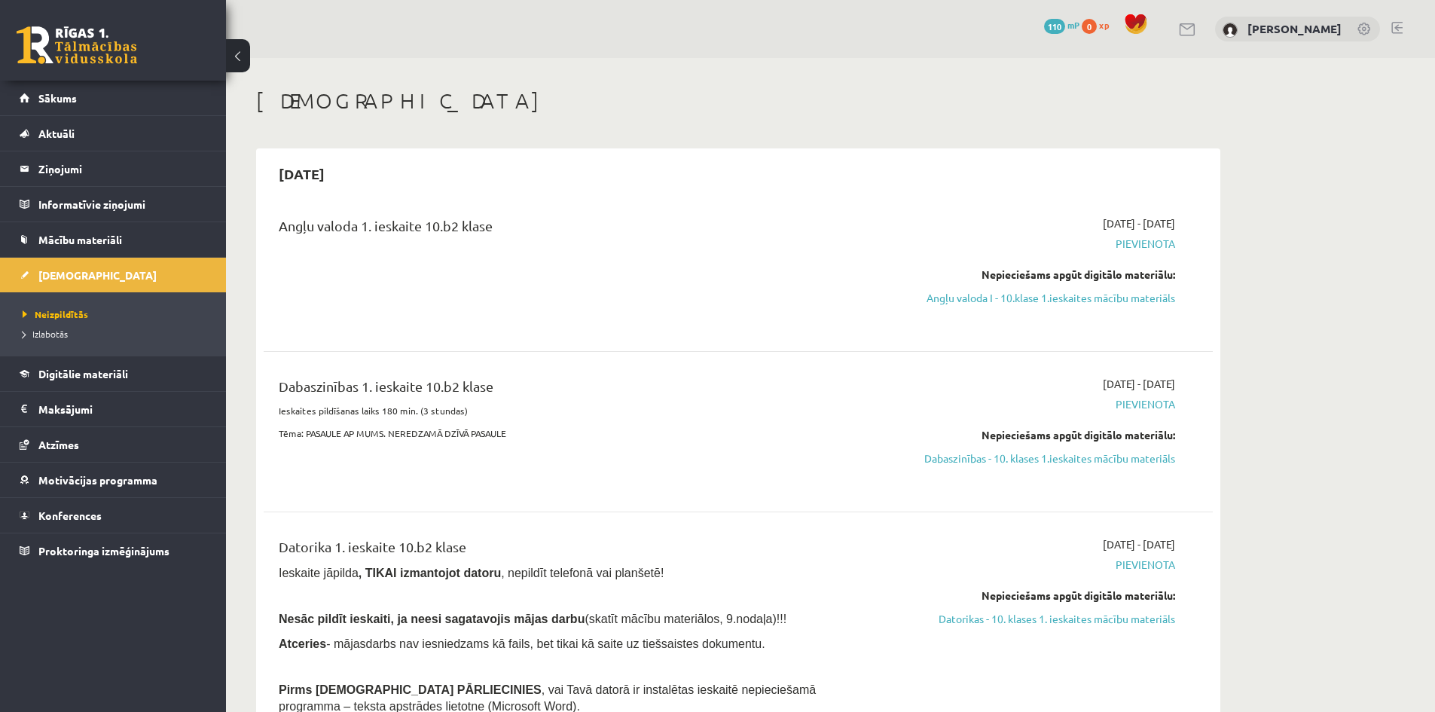
click at [1137, 247] on span "Pievienota" at bounding box center [1033, 244] width 284 height 16
click at [1138, 243] on span "Pievienota" at bounding box center [1033, 244] width 284 height 16
drag, startPoint x: 1113, startPoint y: 238, endPoint x: 1103, endPoint y: 240, distance: 9.9
click at [1104, 239] on span "Pievienota" at bounding box center [1033, 244] width 284 height 16
click at [1156, 241] on span "Pievienota" at bounding box center [1033, 244] width 284 height 16
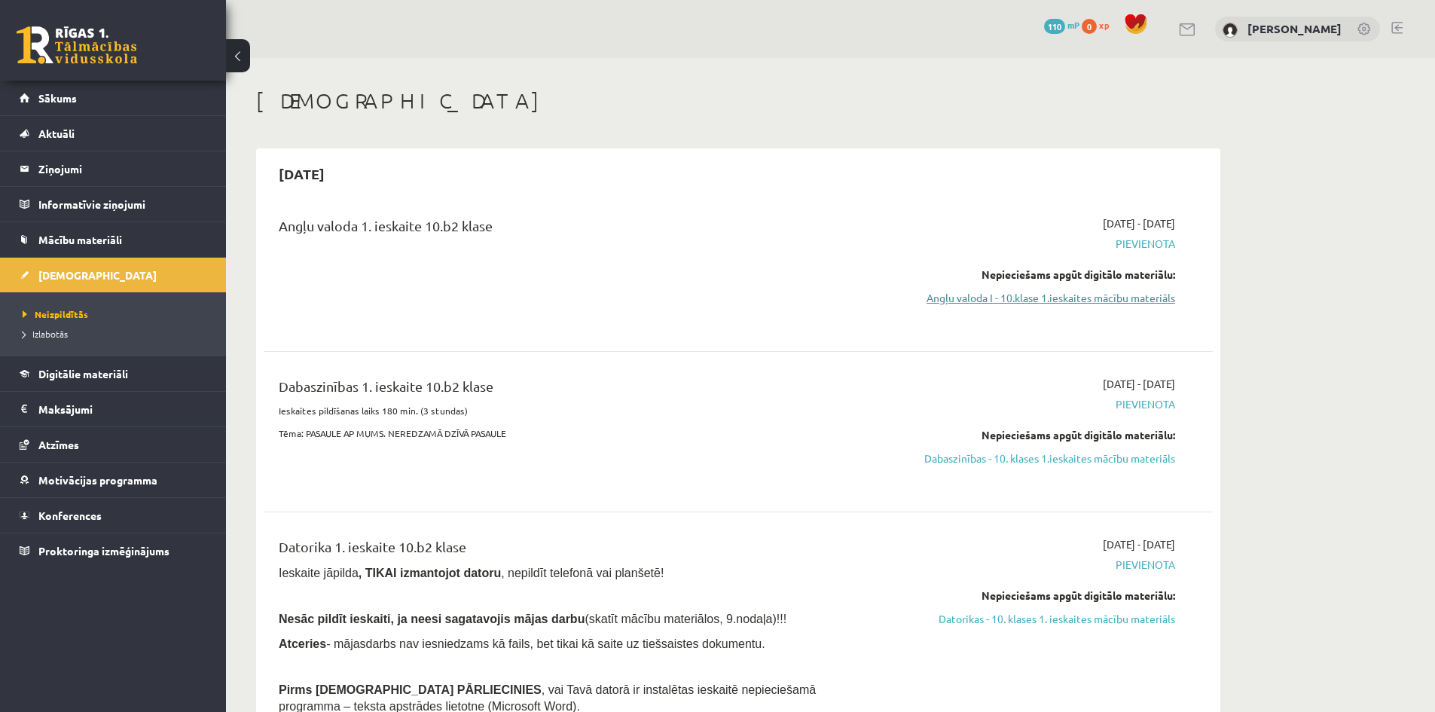
click at [1092, 295] on link "Angļu valoda I - 10.klase 1.ieskaites mācību materiāls" at bounding box center [1033, 298] width 284 height 16
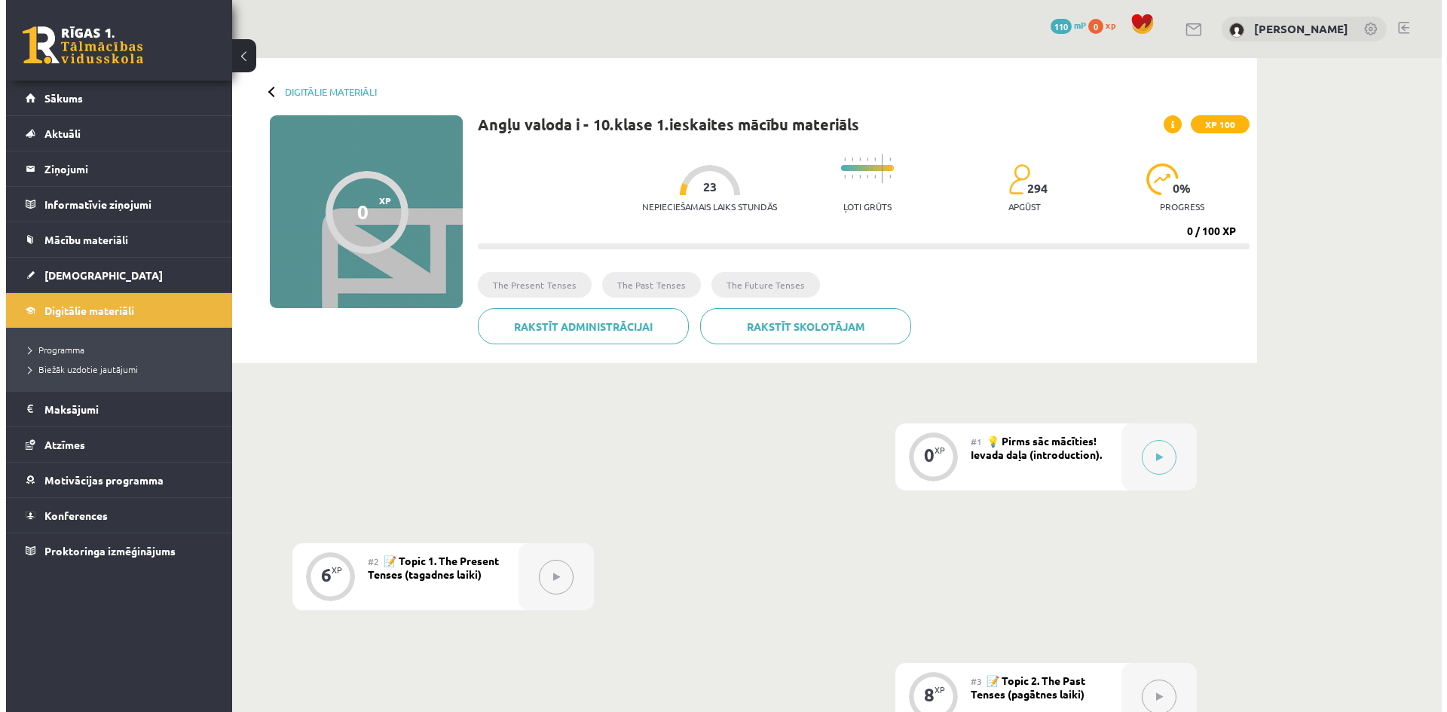
scroll to position [151, 0]
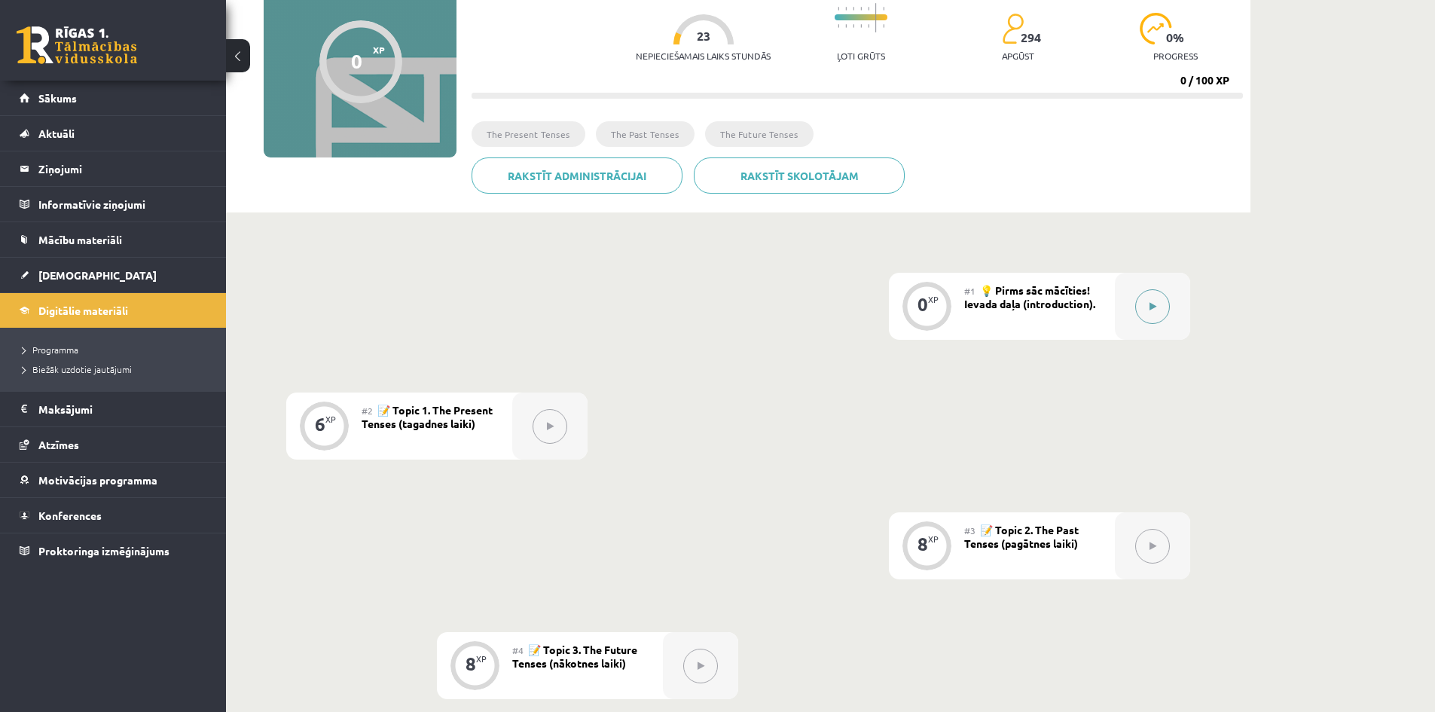
click at [1148, 301] on button at bounding box center [1152, 306] width 35 height 35
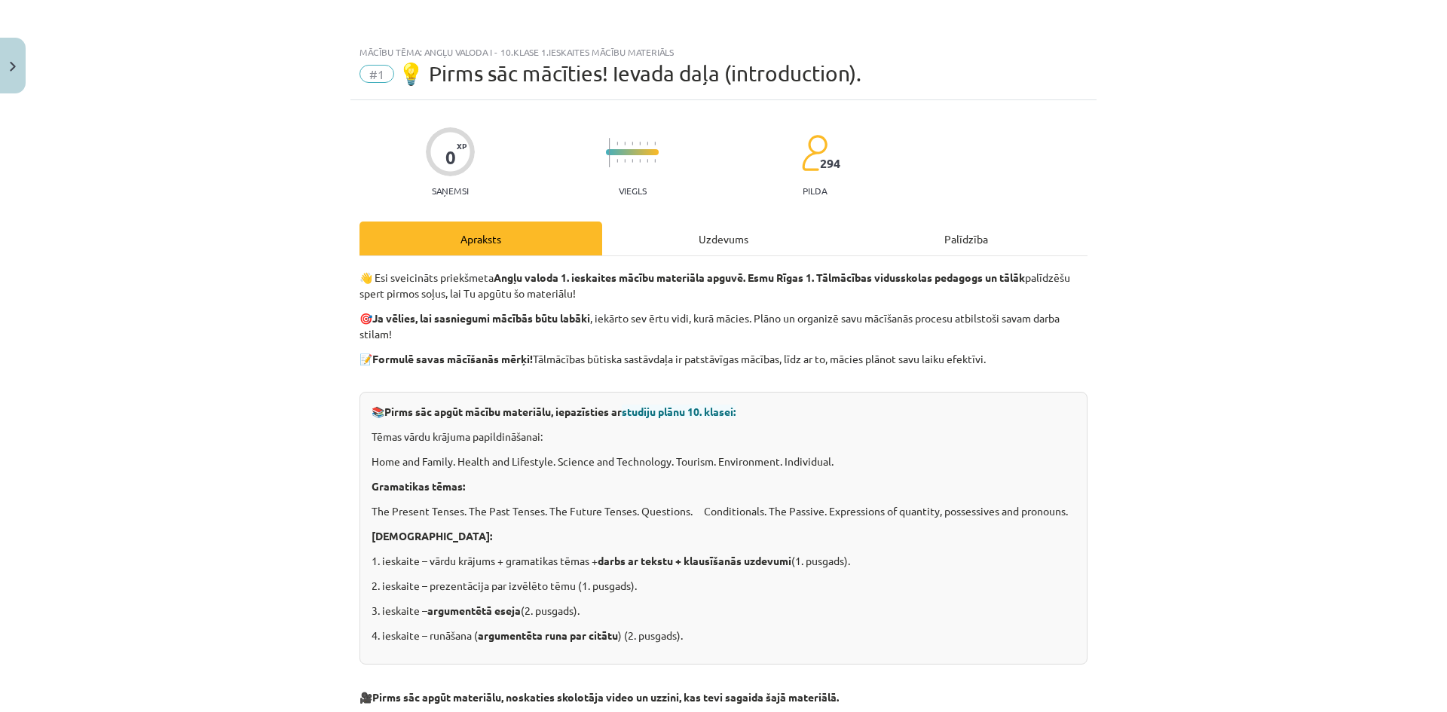
click at [731, 240] on div "Uzdevums" at bounding box center [723, 239] width 243 height 34
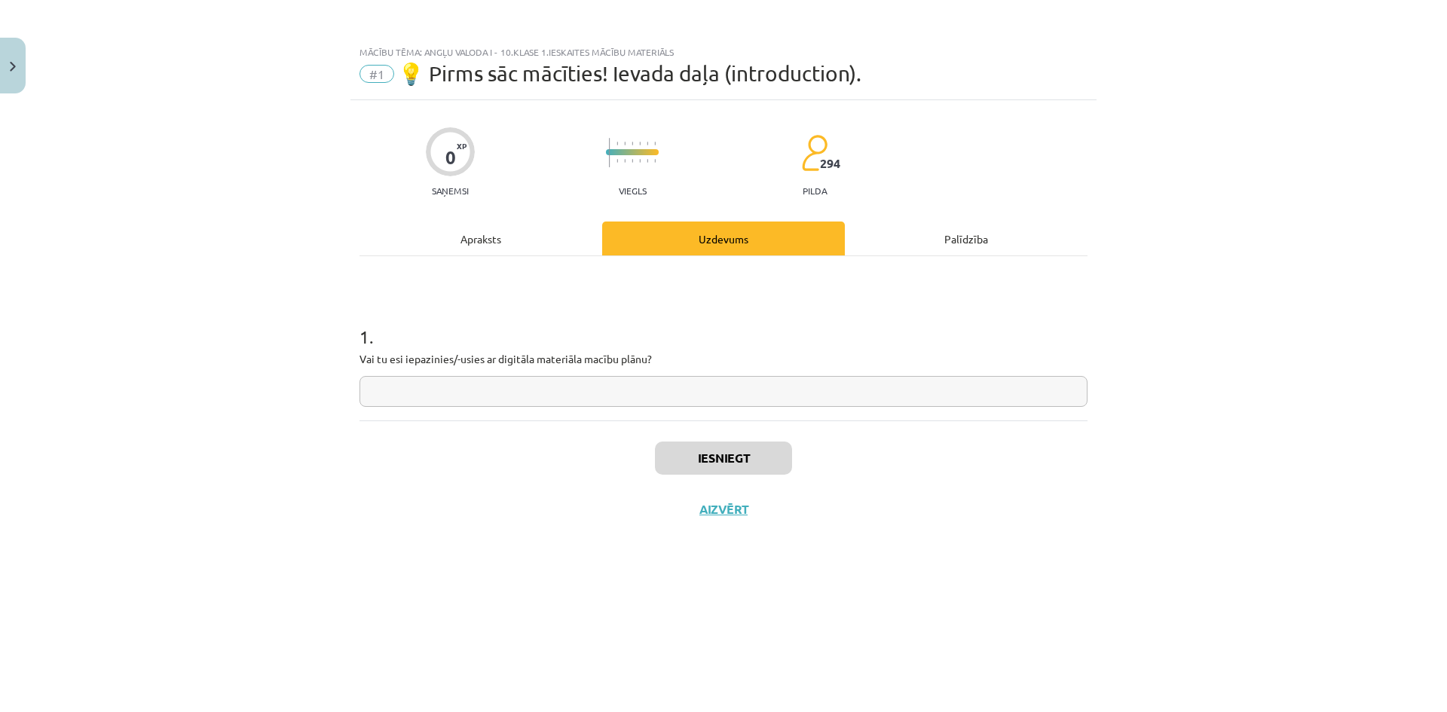
click at [423, 387] on input "text" at bounding box center [723, 391] width 728 height 31
type input "********"
click at [768, 458] on button "Iesniegt" at bounding box center [723, 458] width 137 height 33
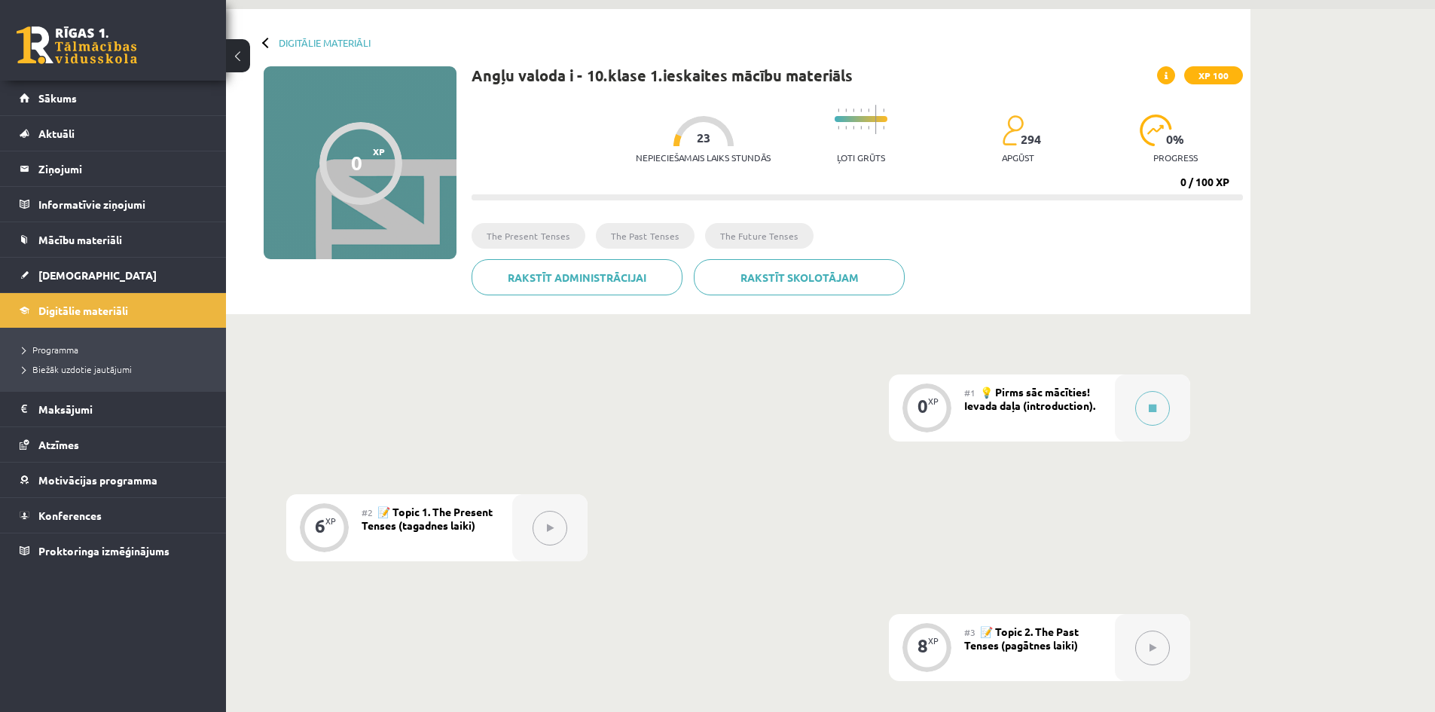
scroll to position [75, 0]
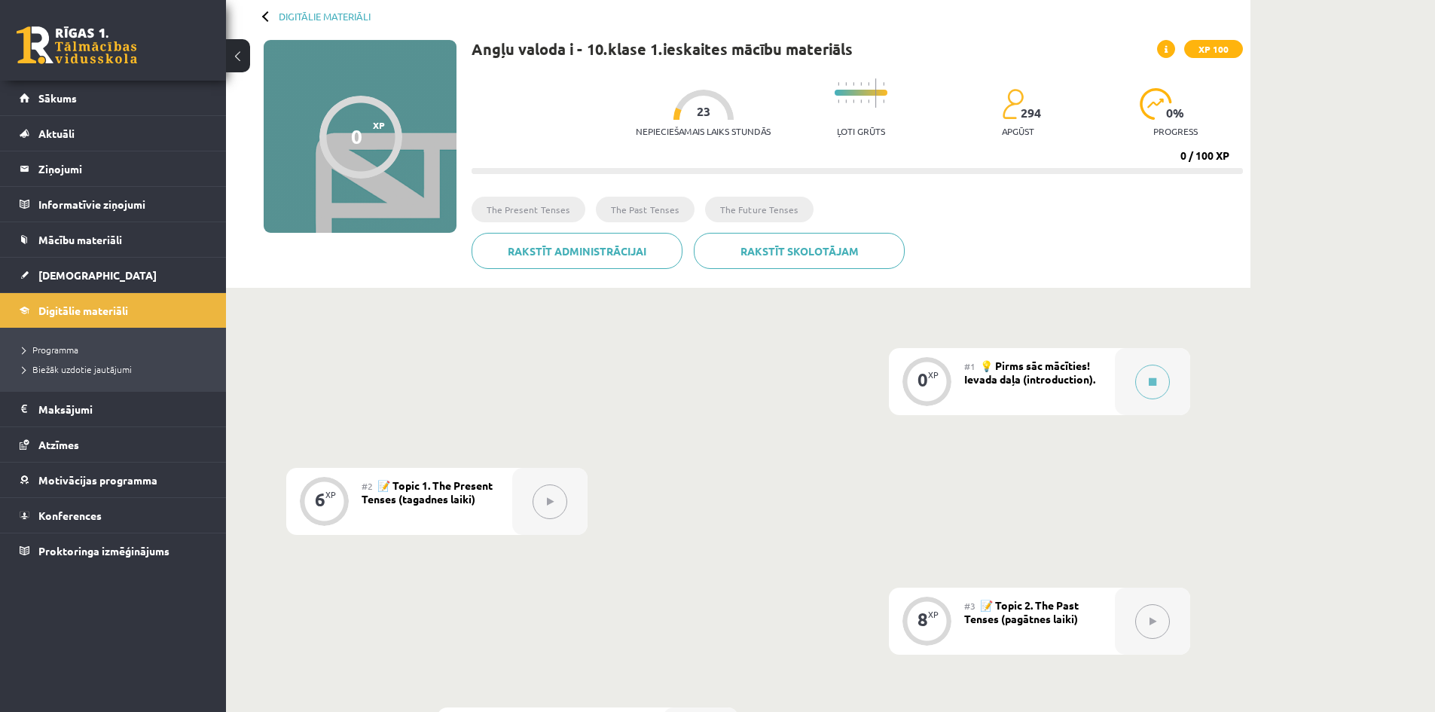
click at [345, 128] on div at bounding box center [360, 137] width 83 height 83
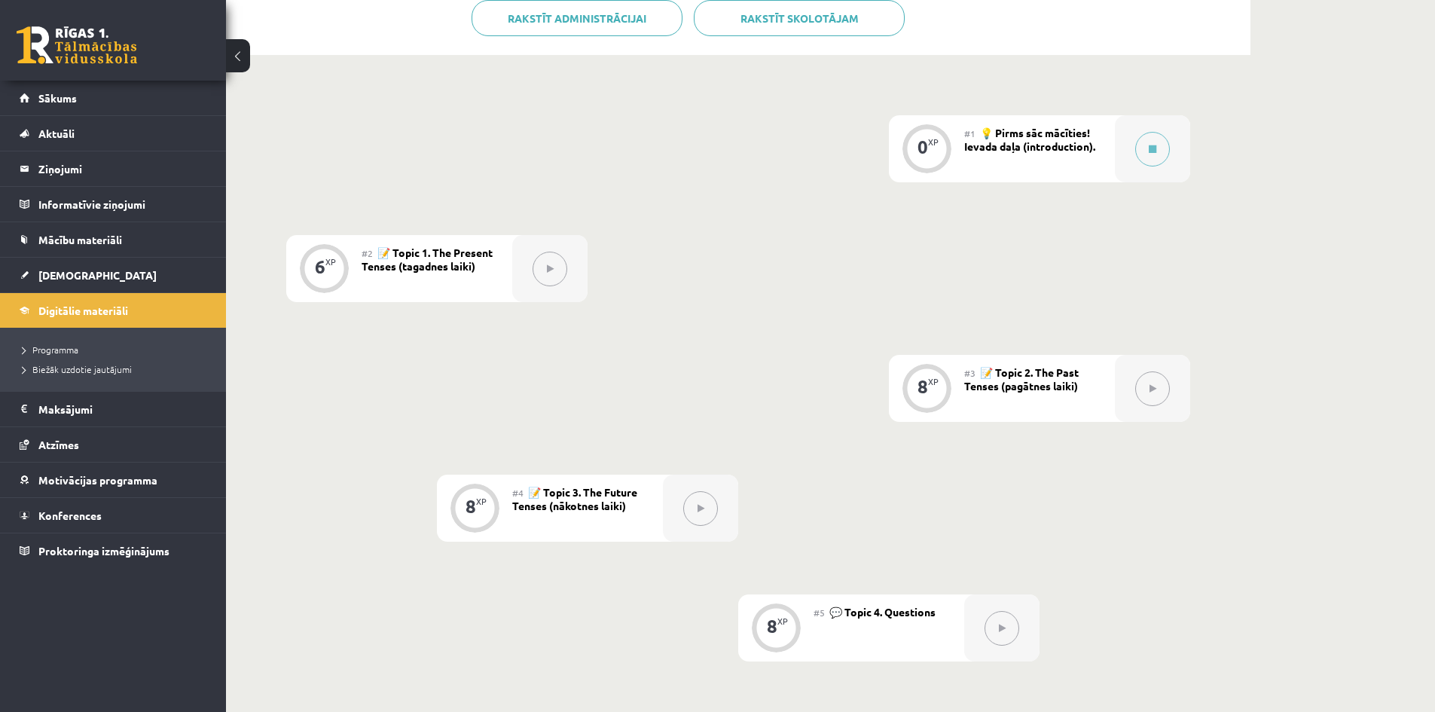
scroll to position [301, 0]
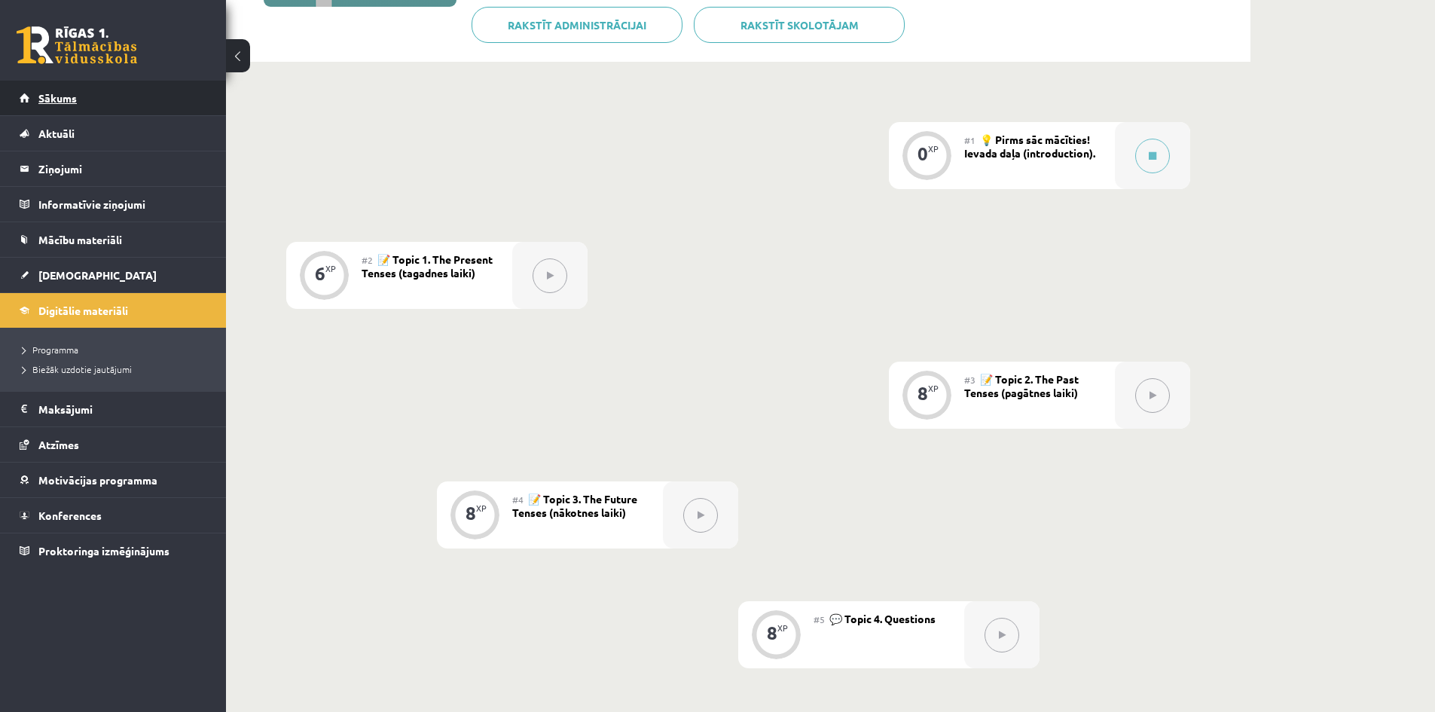
click at [78, 88] on link "Sākums" at bounding box center [114, 98] width 188 height 35
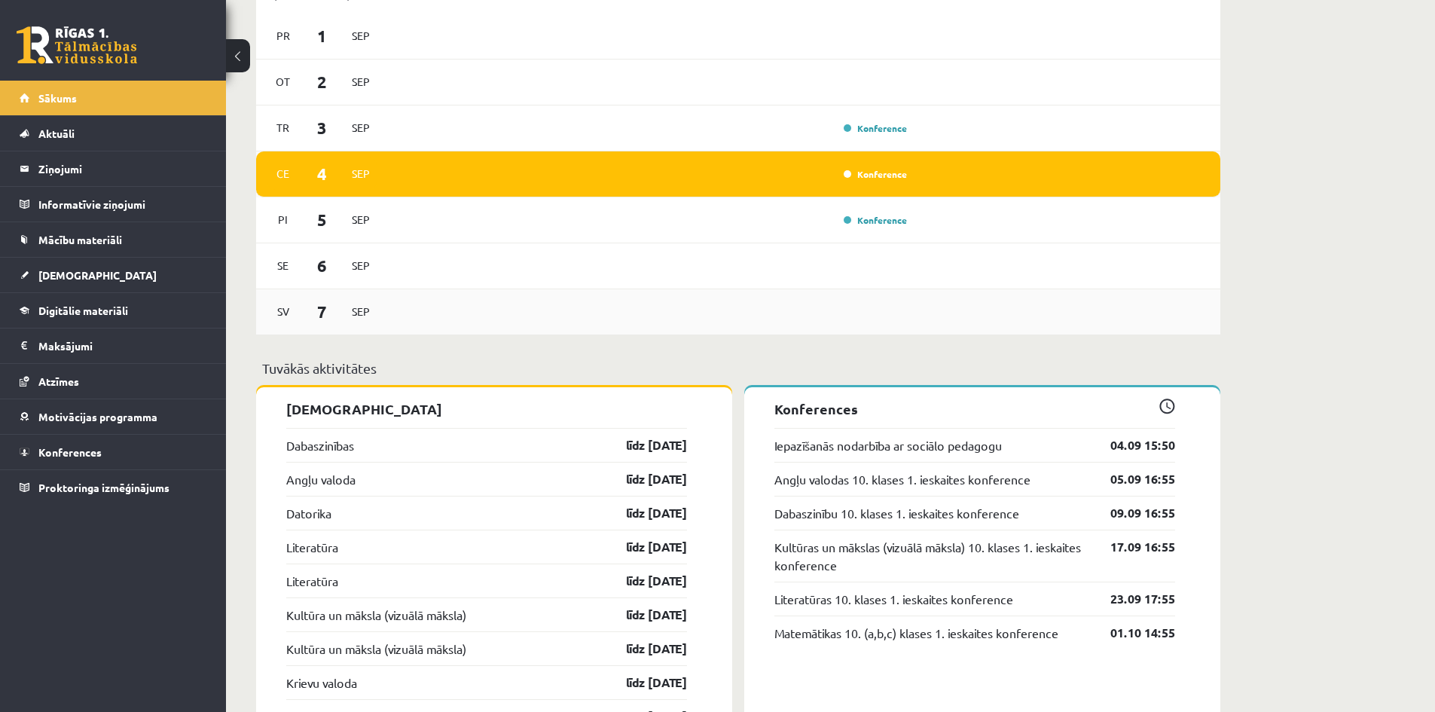
scroll to position [979, 0]
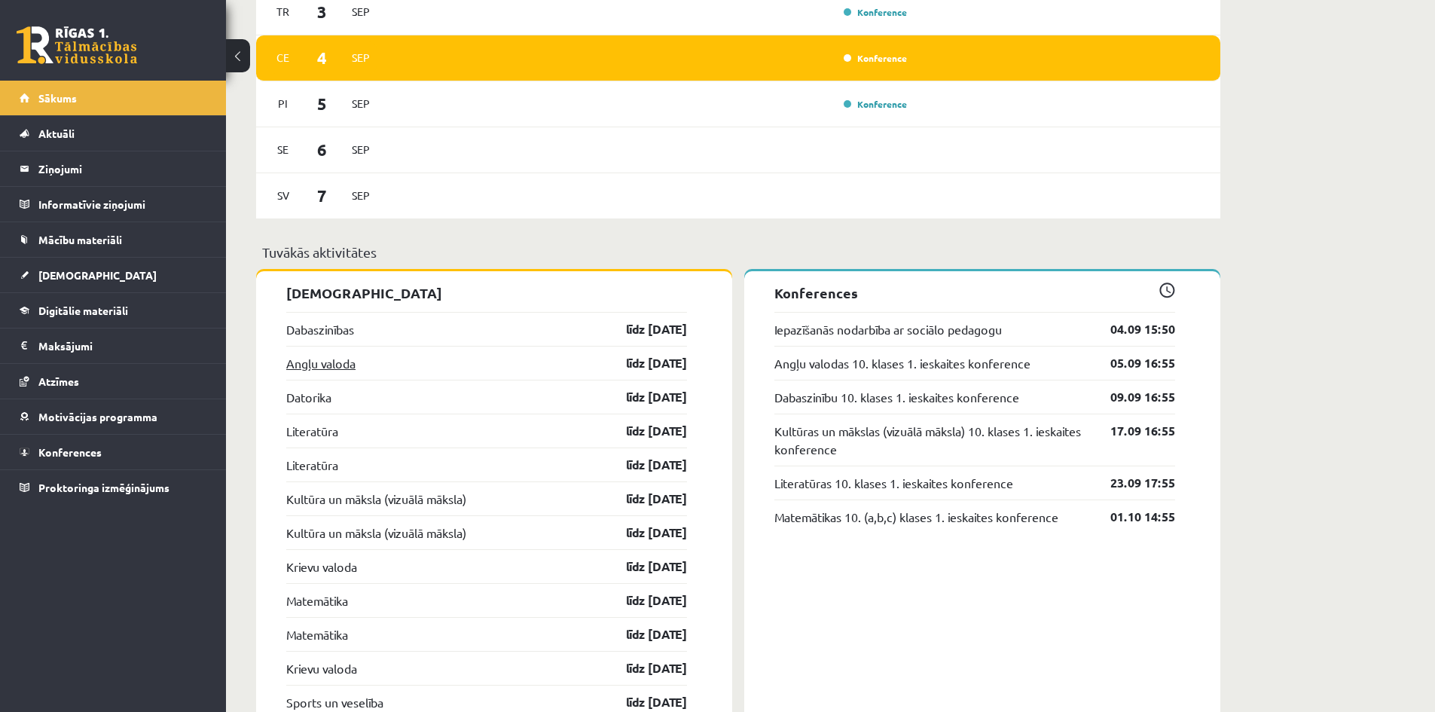
click at [325, 368] on link "Angļu valoda" at bounding box center [320, 363] width 69 height 18
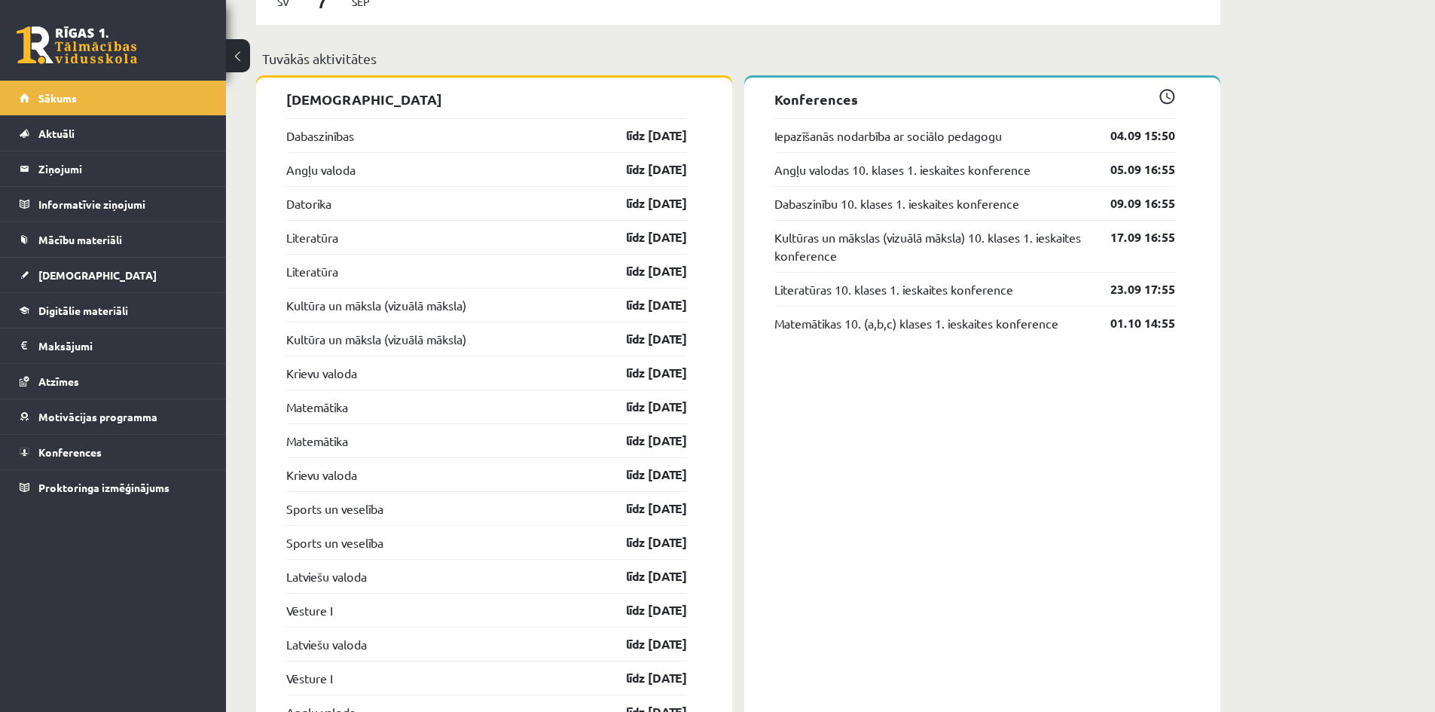
scroll to position [1281, 0]
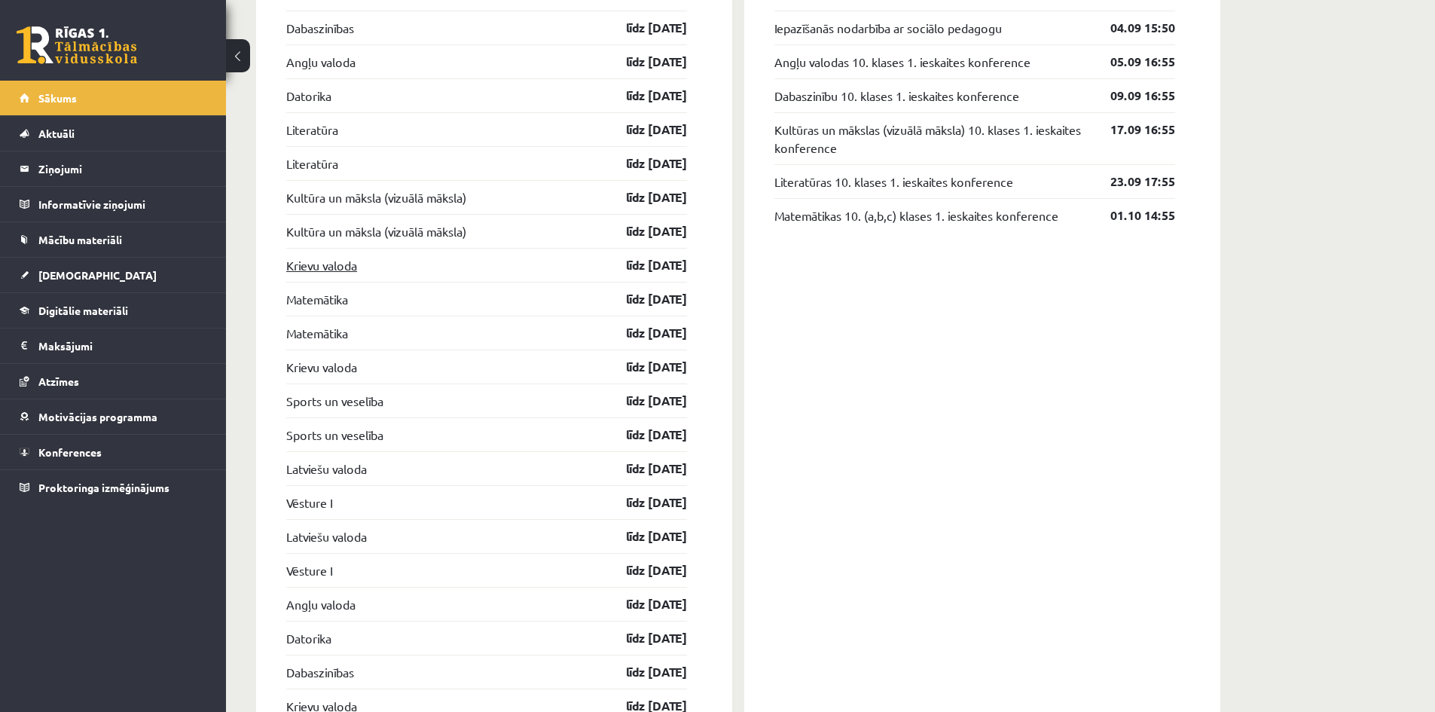
click at [338, 266] on link "Krievu valoda" at bounding box center [321, 265] width 71 height 18
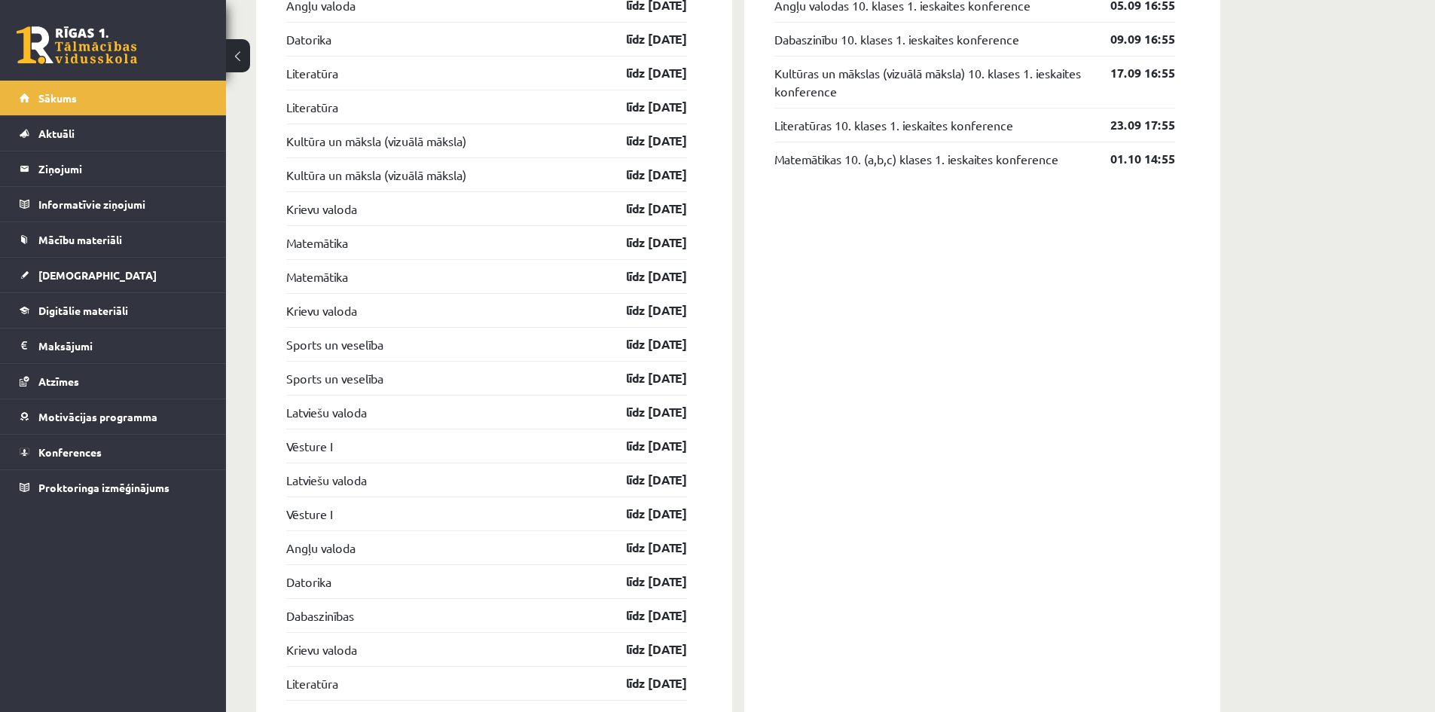
scroll to position [1432, 0]
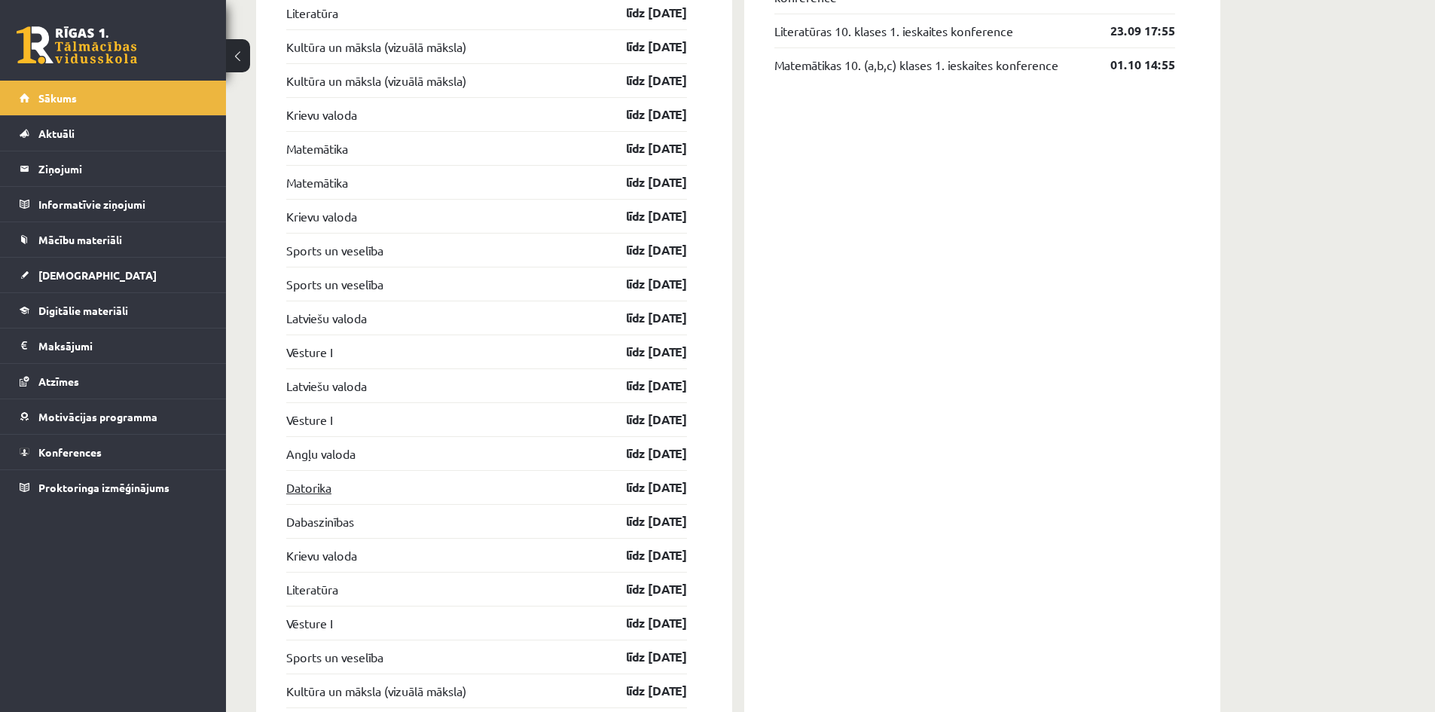
click at [310, 483] on link "Datorika" at bounding box center [308, 487] width 45 height 18
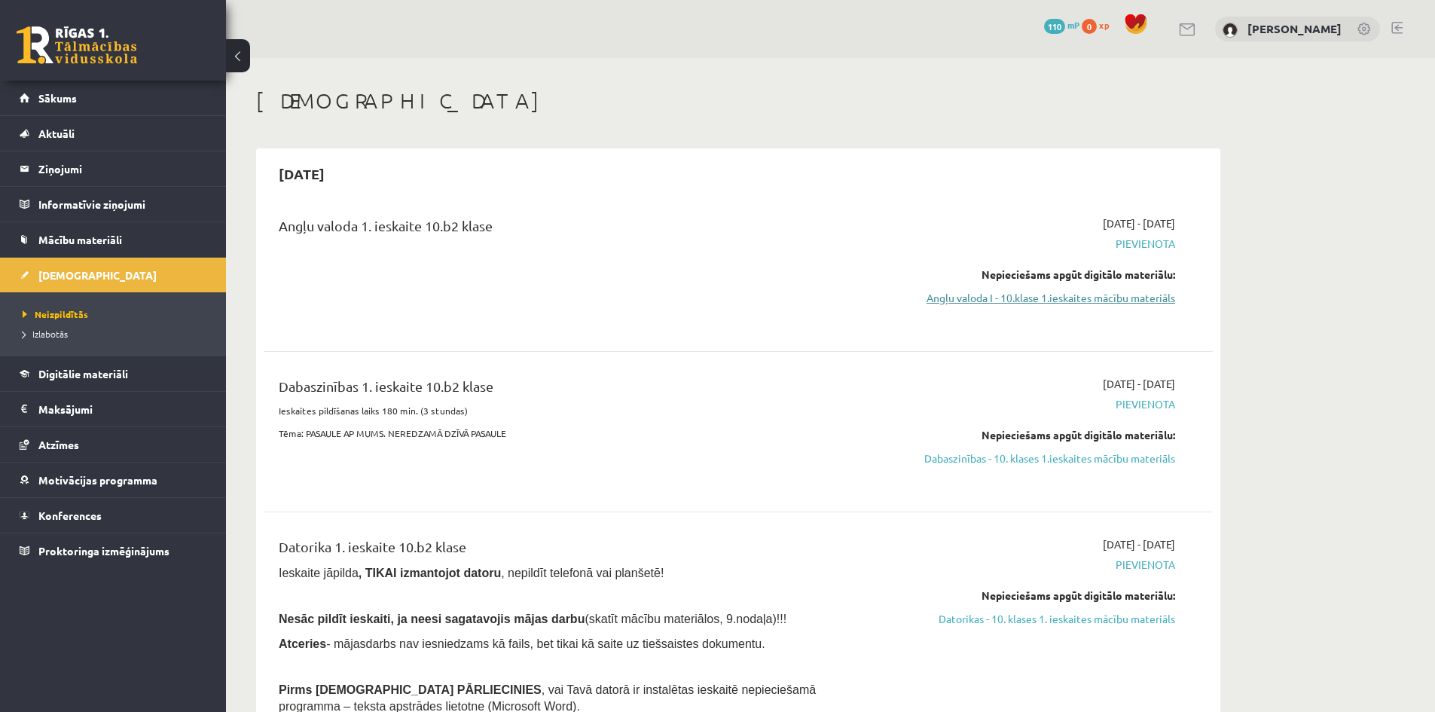
click at [1117, 292] on link "Angļu valoda I - 10.klase 1.ieskaites mācību materiāls" at bounding box center [1033, 298] width 284 height 16
click at [1120, 458] on link "Dabaszinības - 10. klases 1.ieskaites mācību materiāls" at bounding box center [1033, 459] width 284 height 16
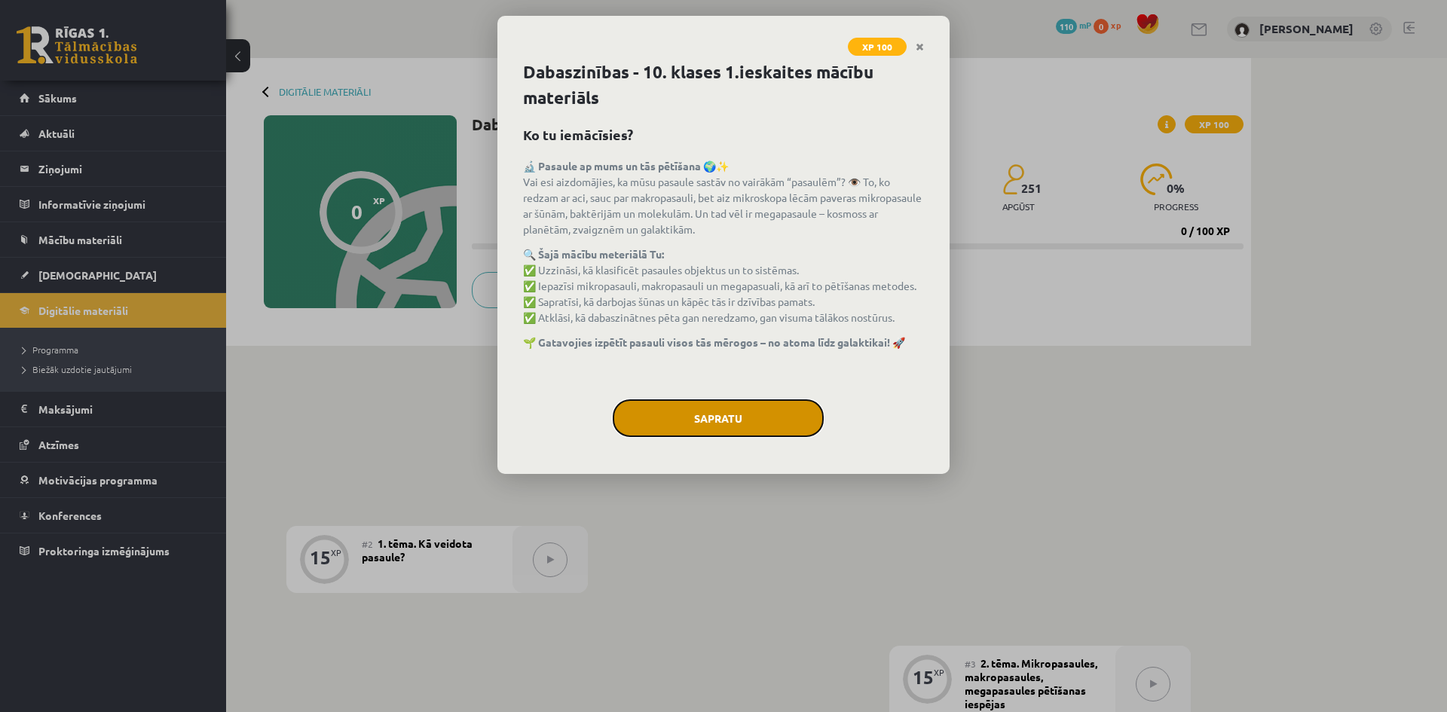
click at [734, 411] on button "Sapratu" at bounding box center [718, 418] width 211 height 38
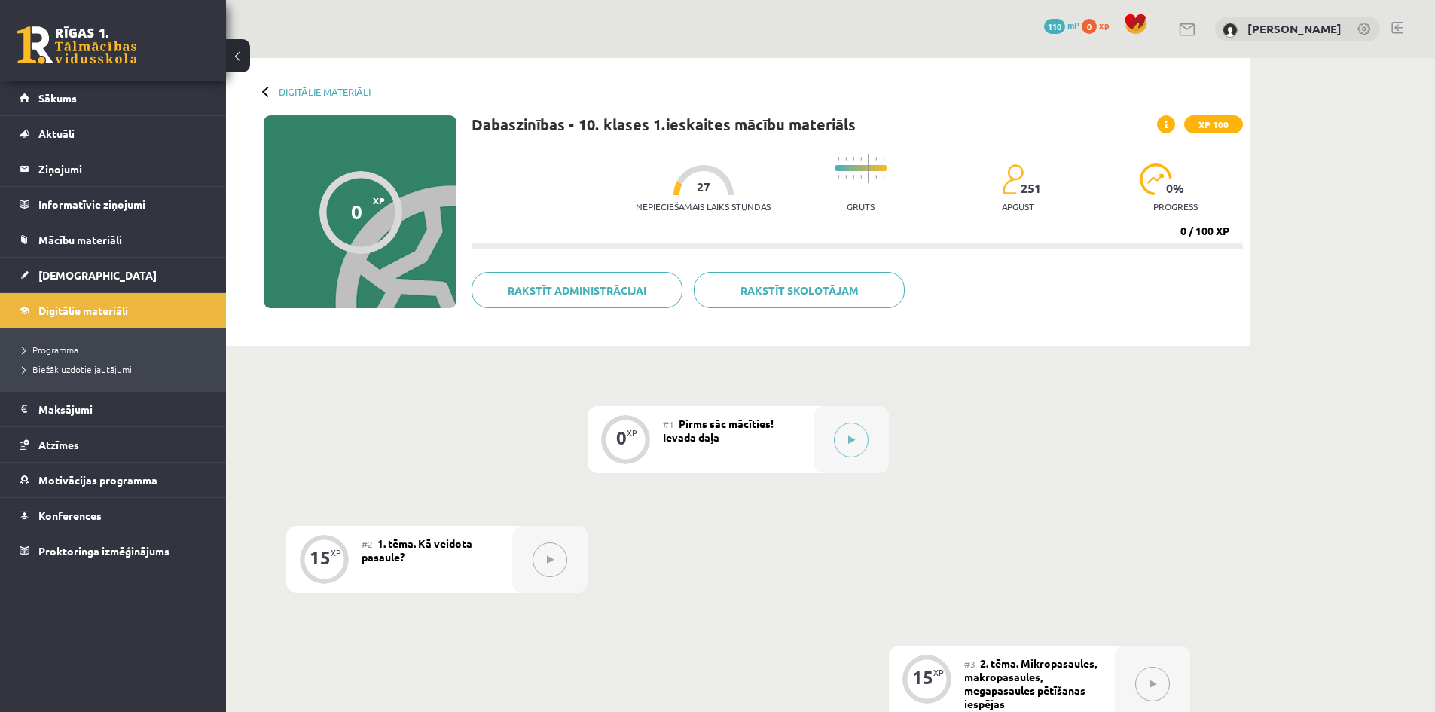
click at [555, 561] on button at bounding box center [550, 559] width 35 height 35
click at [848, 439] on icon at bounding box center [851, 439] width 7 height 9
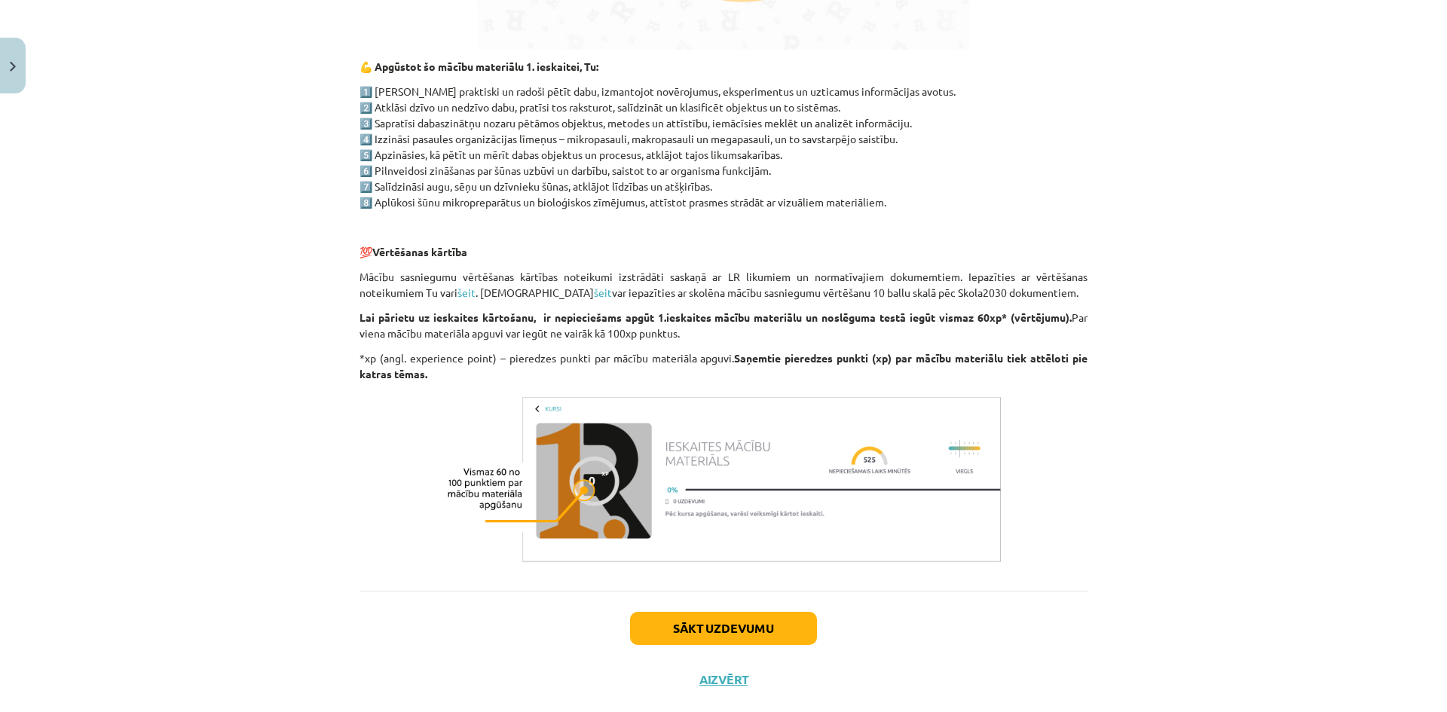
scroll to position [1028, 0]
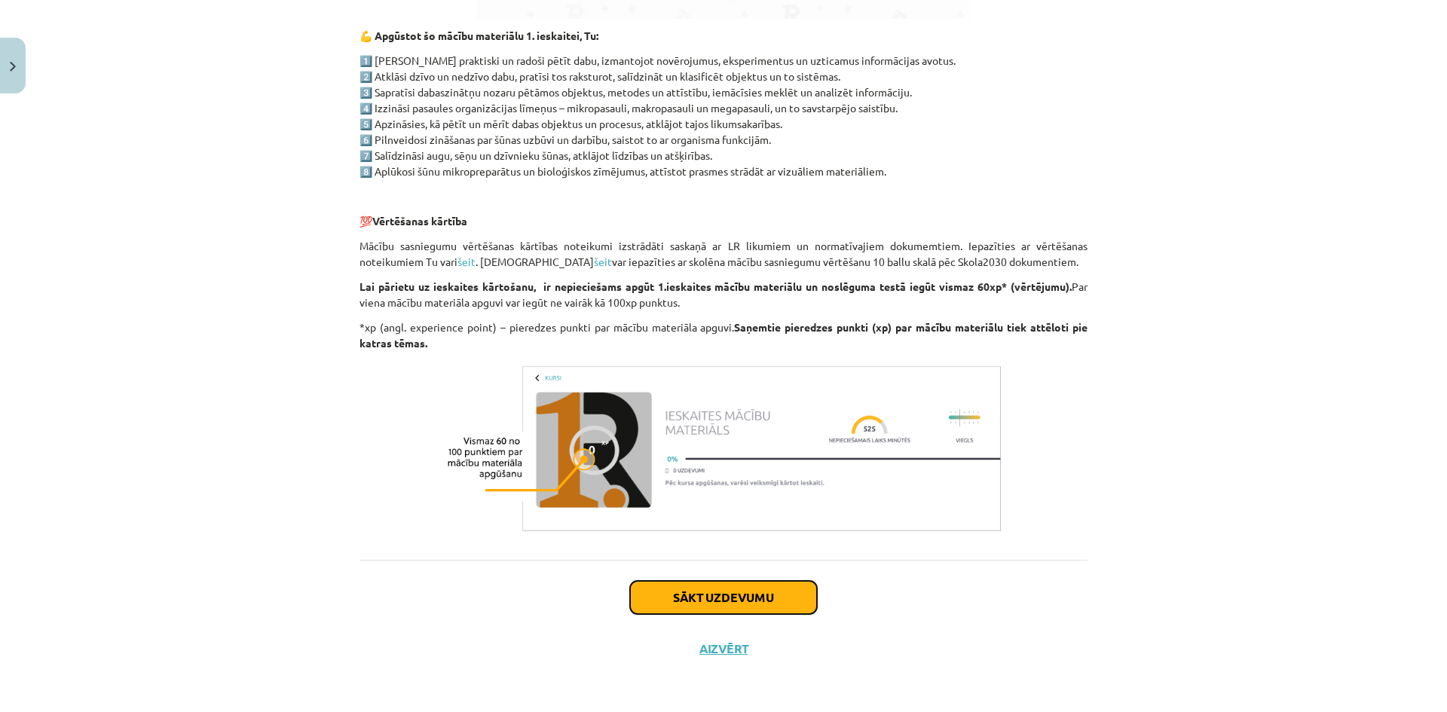
click at [762, 593] on button "Sākt uzdevumu" at bounding box center [723, 597] width 187 height 33
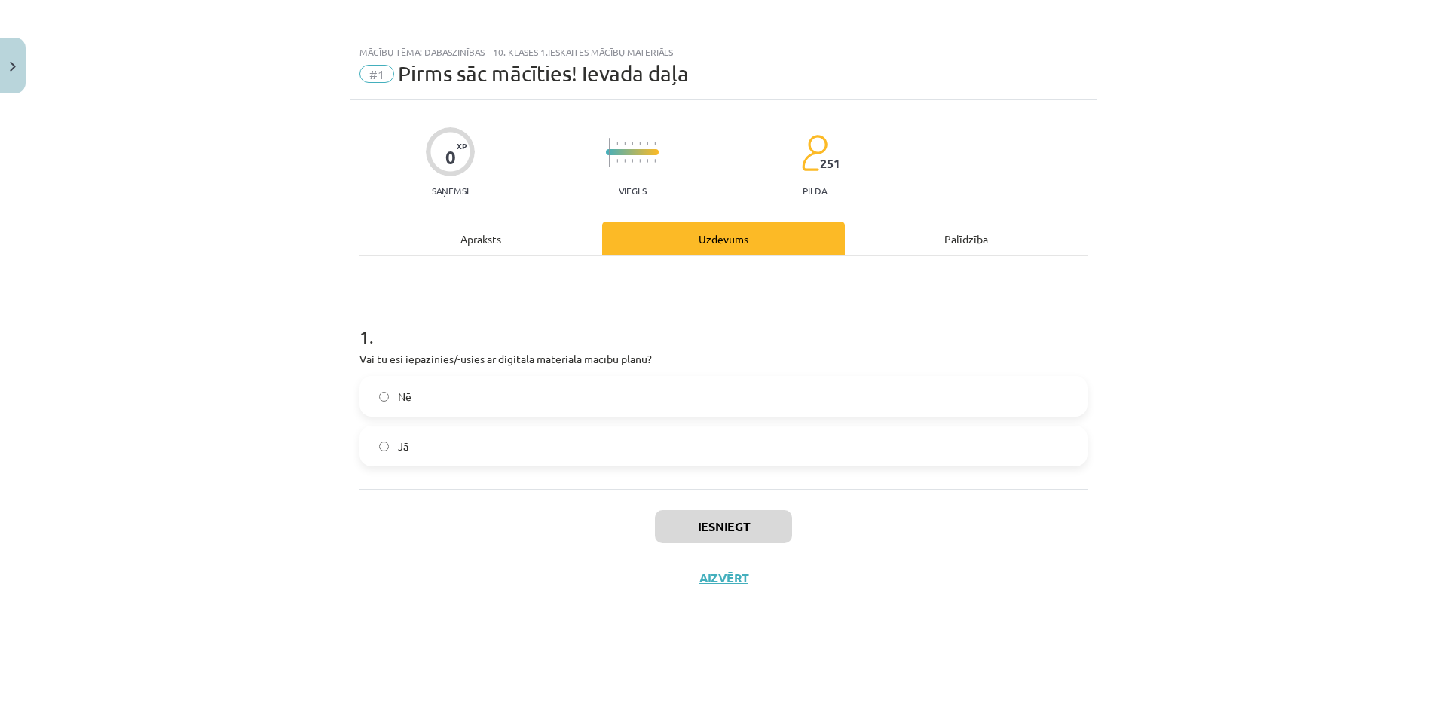
click at [423, 445] on label "Jā" at bounding box center [723, 446] width 725 height 38
click at [705, 528] on button "Iesniegt" at bounding box center [723, 526] width 137 height 33
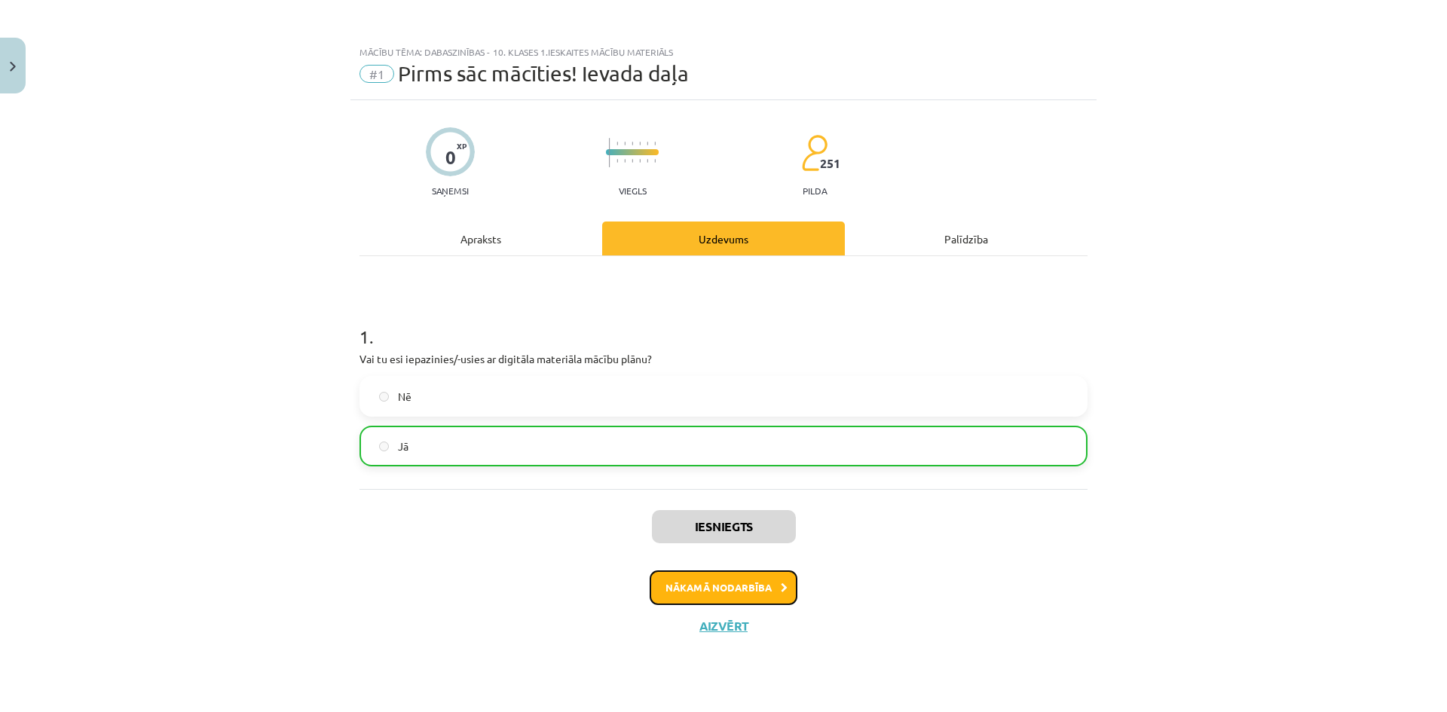
click at [707, 586] on button "Nākamā nodarbība" at bounding box center [723, 587] width 148 height 35
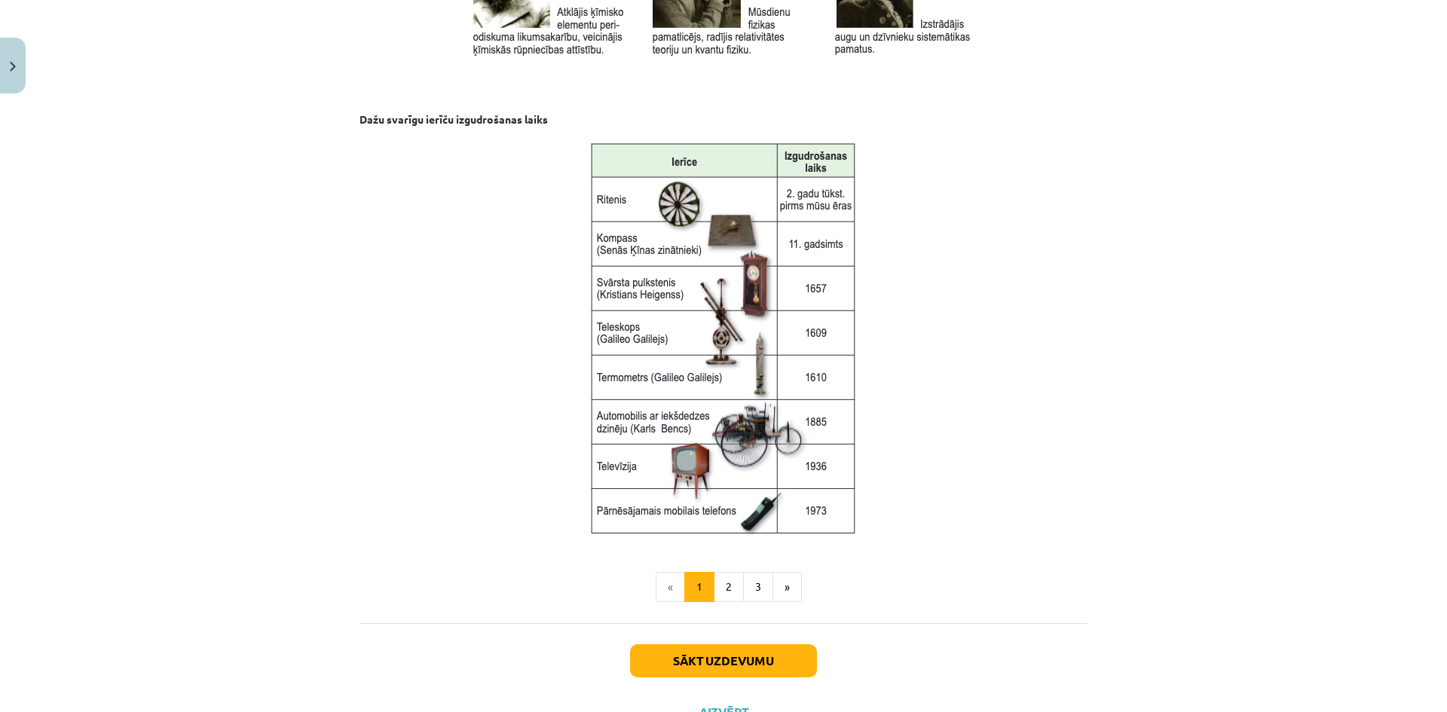
scroll to position [1870, 0]
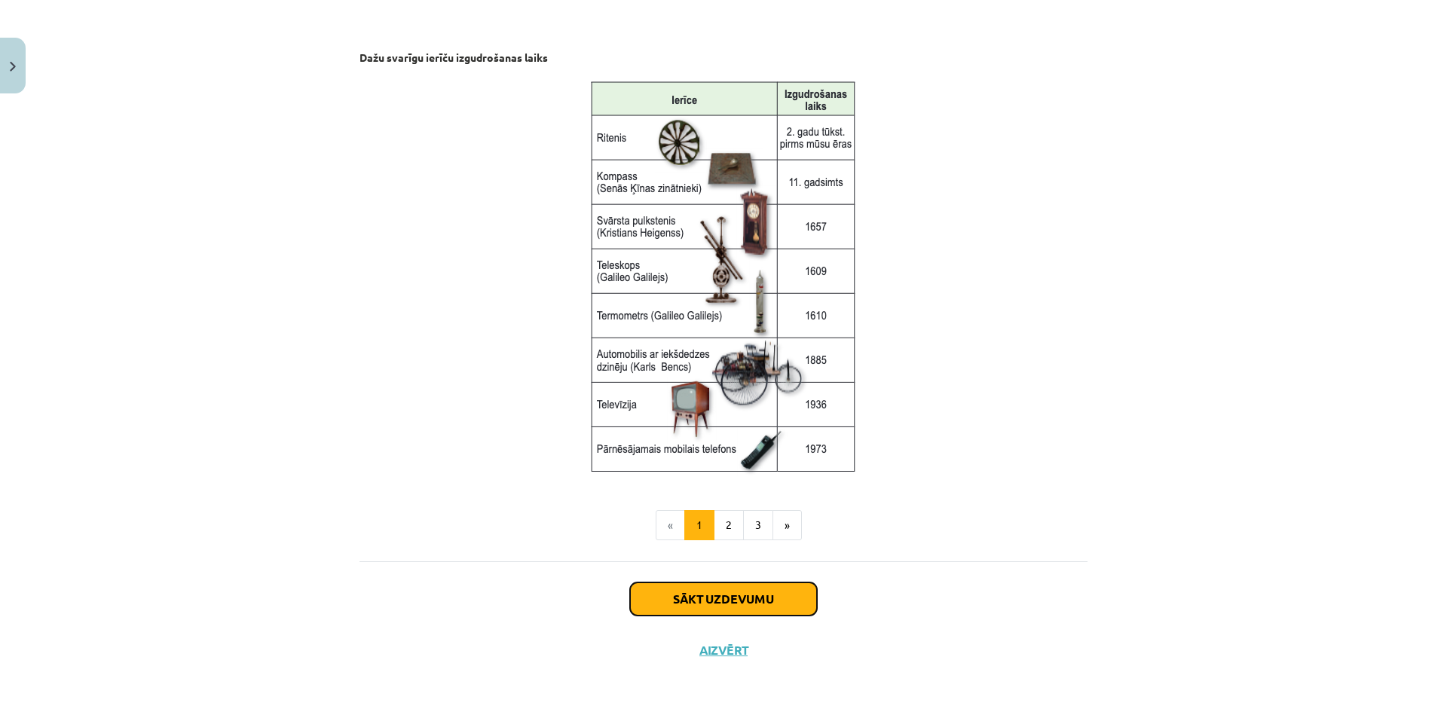
click at [707, 600] on button "Sākt uzdevumu" at bounding box center [723, 598] width 187 height 33
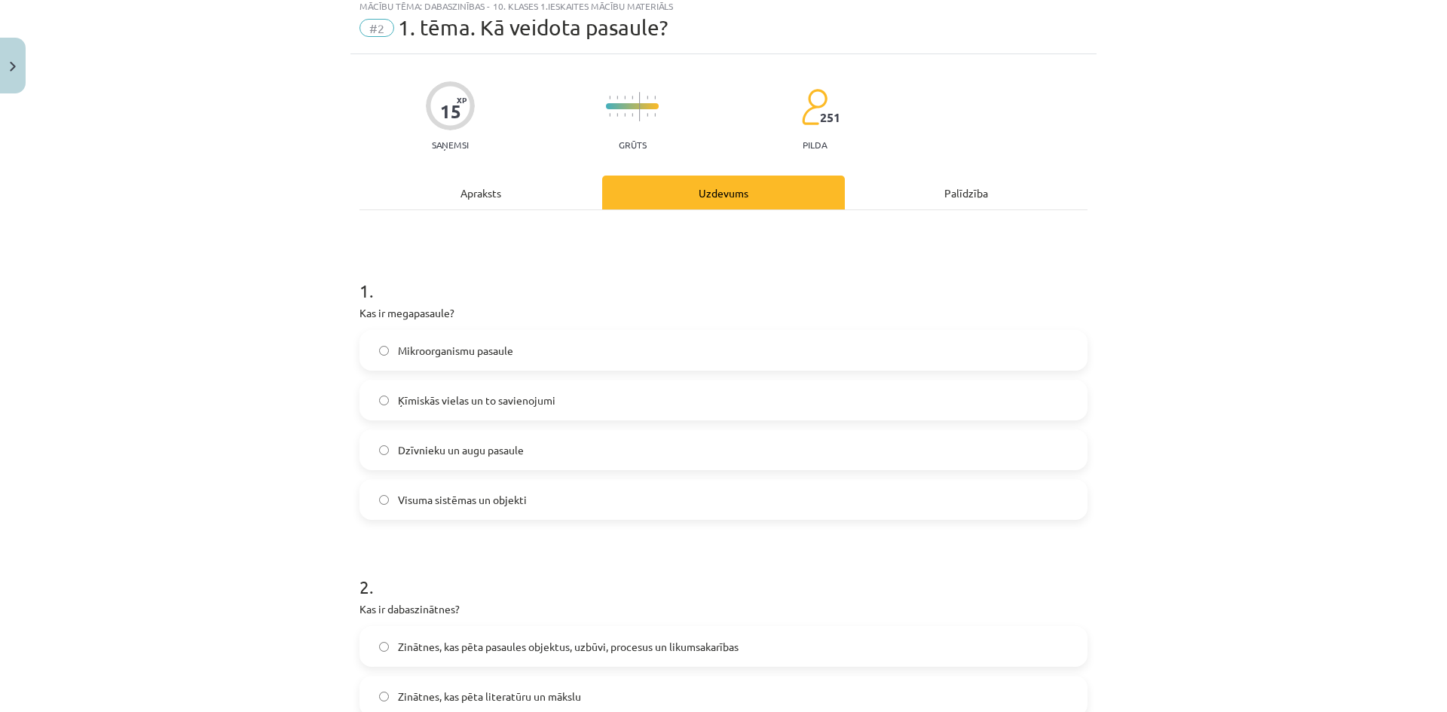
scroll to position [38, 0]
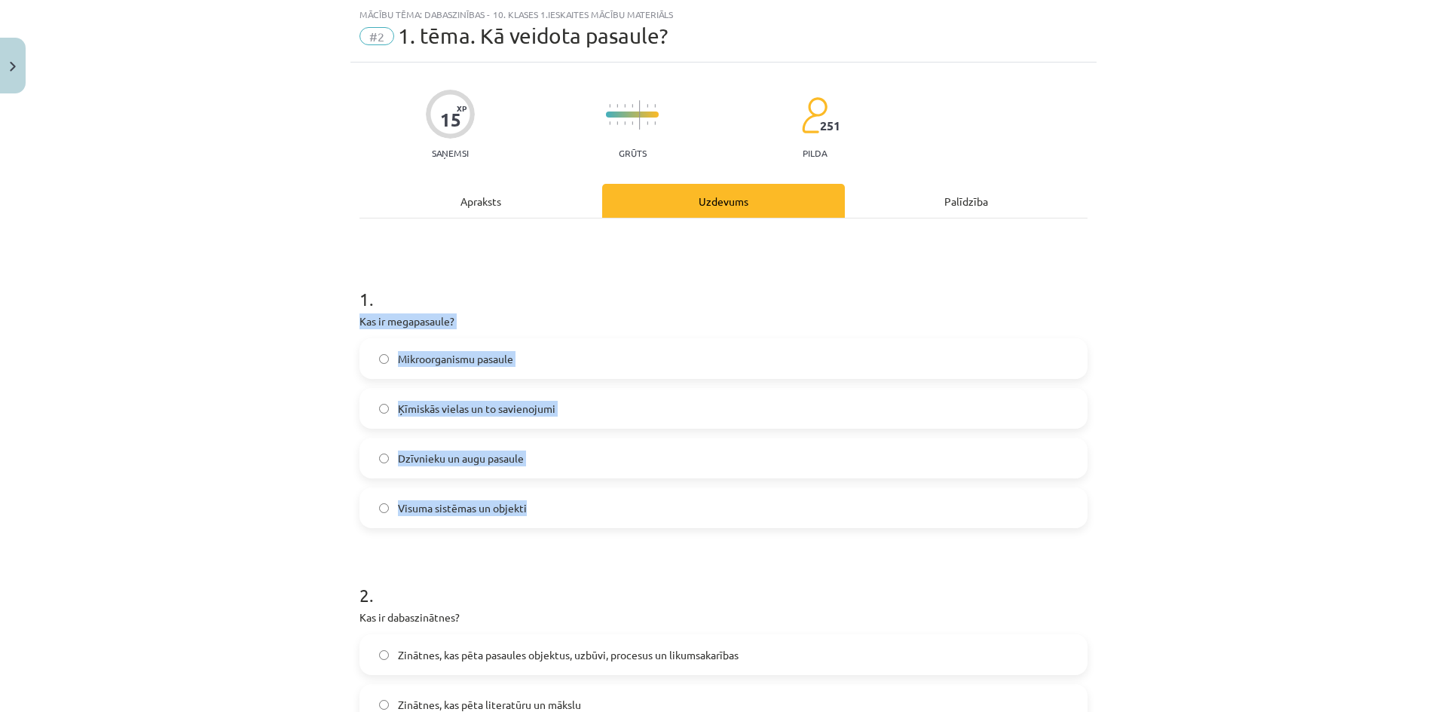
drag, startPoint x: 362, startPoint y: 322, endPoint x: 585, endPoint y: 515, distance: 294.4
copy div "Kas ir megapasaule? Mikroorganismu pasaule Ķīmiskās vielas un to savienojumi Dz…"
click at [419, 509] on span "Visuma sistēmas un objekti" at bounding box center [462, 508] width 129 height 16
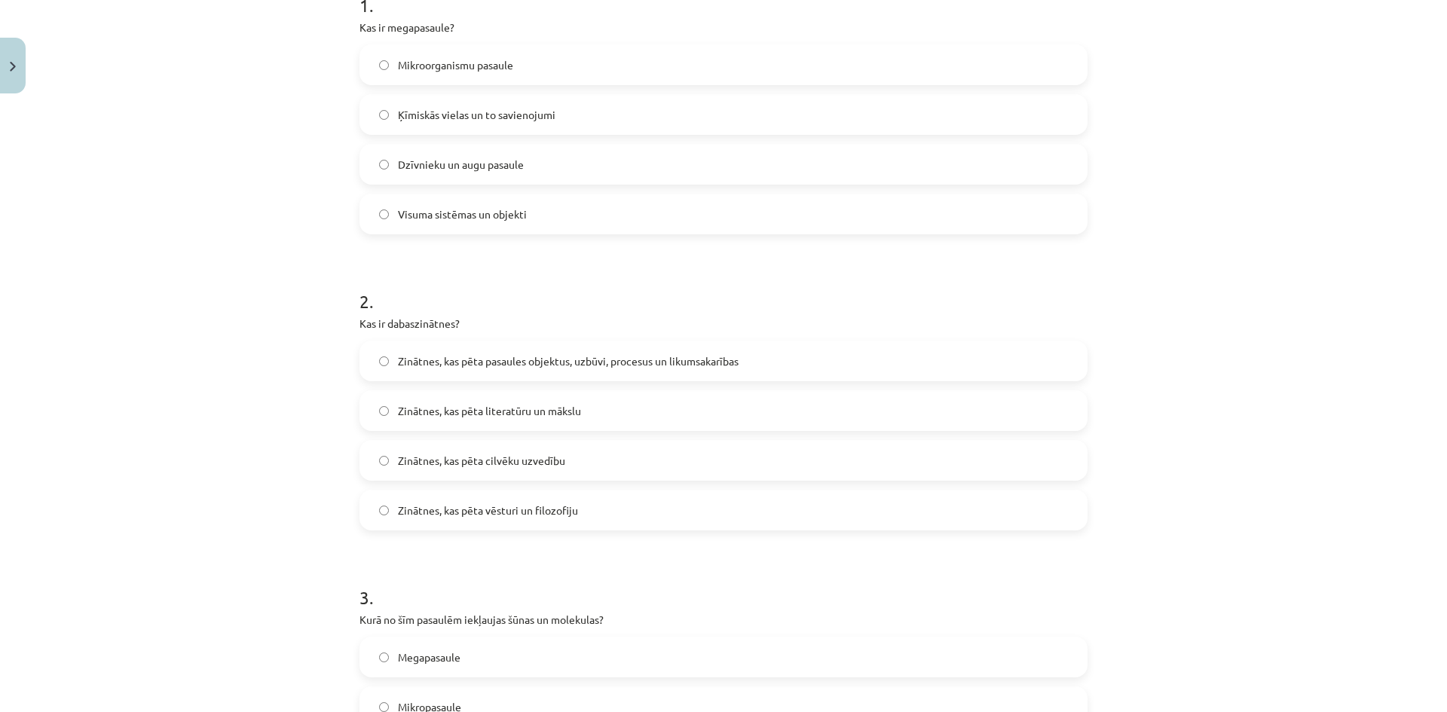
scroll to position [414, 0]
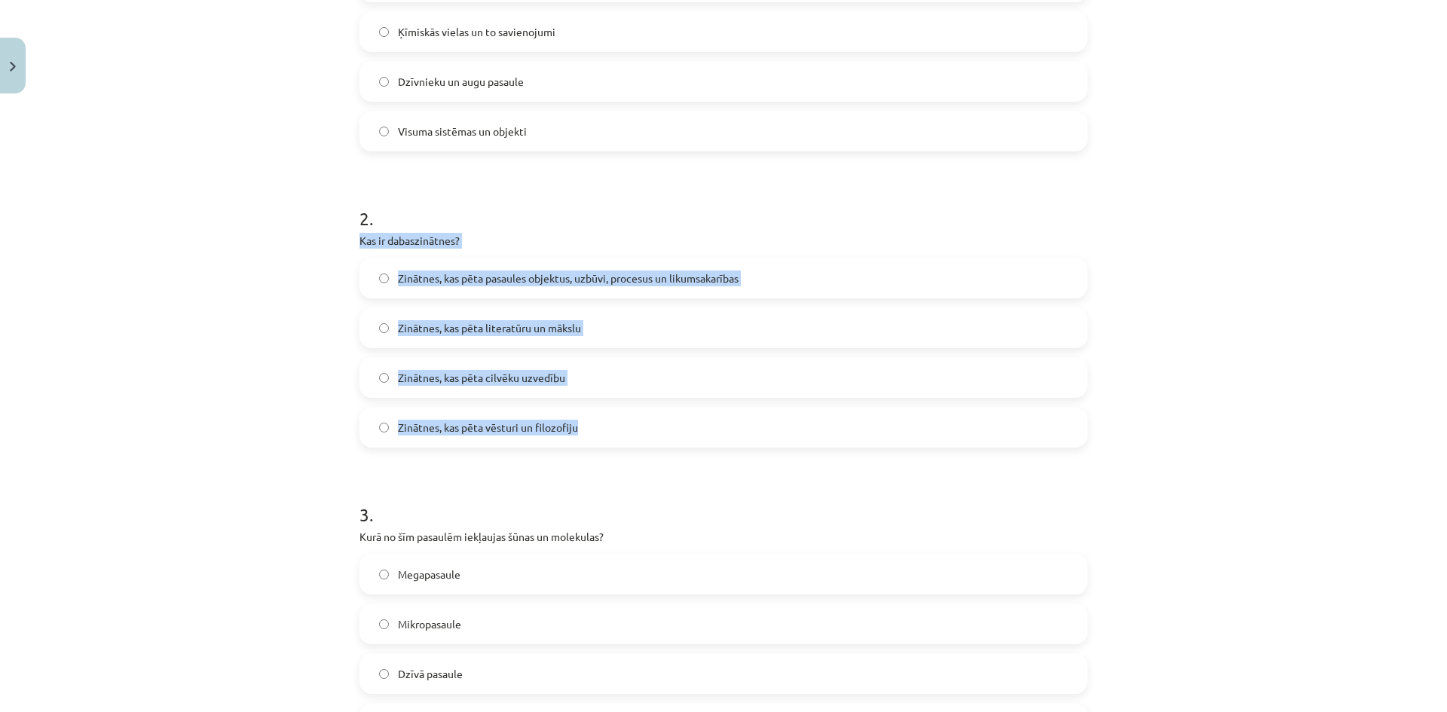
drag, startPoint x: 352, startPoint y: 230, endPoint x: 587, endPoint y: 441, distance: 315.8
click at [587, 441] on div "15 XP Saņemsi Grūts 251 pilda Apraksts Uzdevums Palīdzība 1 . Kas ir megapasaul…" at bounding box center [723, 579] width 746 height 1787
copy div "Kas ir dabaszinātnes? Zinātnes, kas pēta pasaules objektus, uzbūvi, procesus un…"
click at [457, 279] on span "Zinātnes, kas pēta pasaules objektus, uzbūvi, procesus un likumsakarības" at bounding box center [568, 278] width 341 height 16
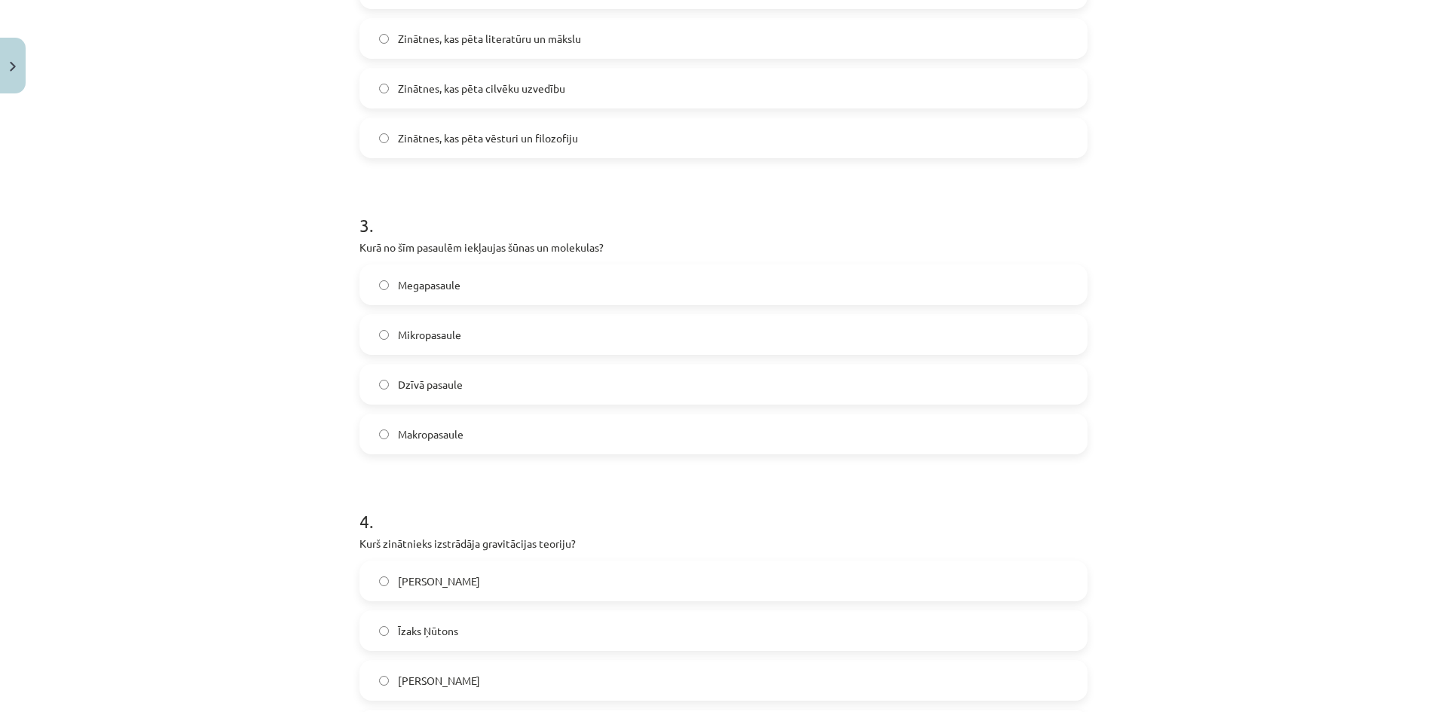
scroll to position [535, 0]
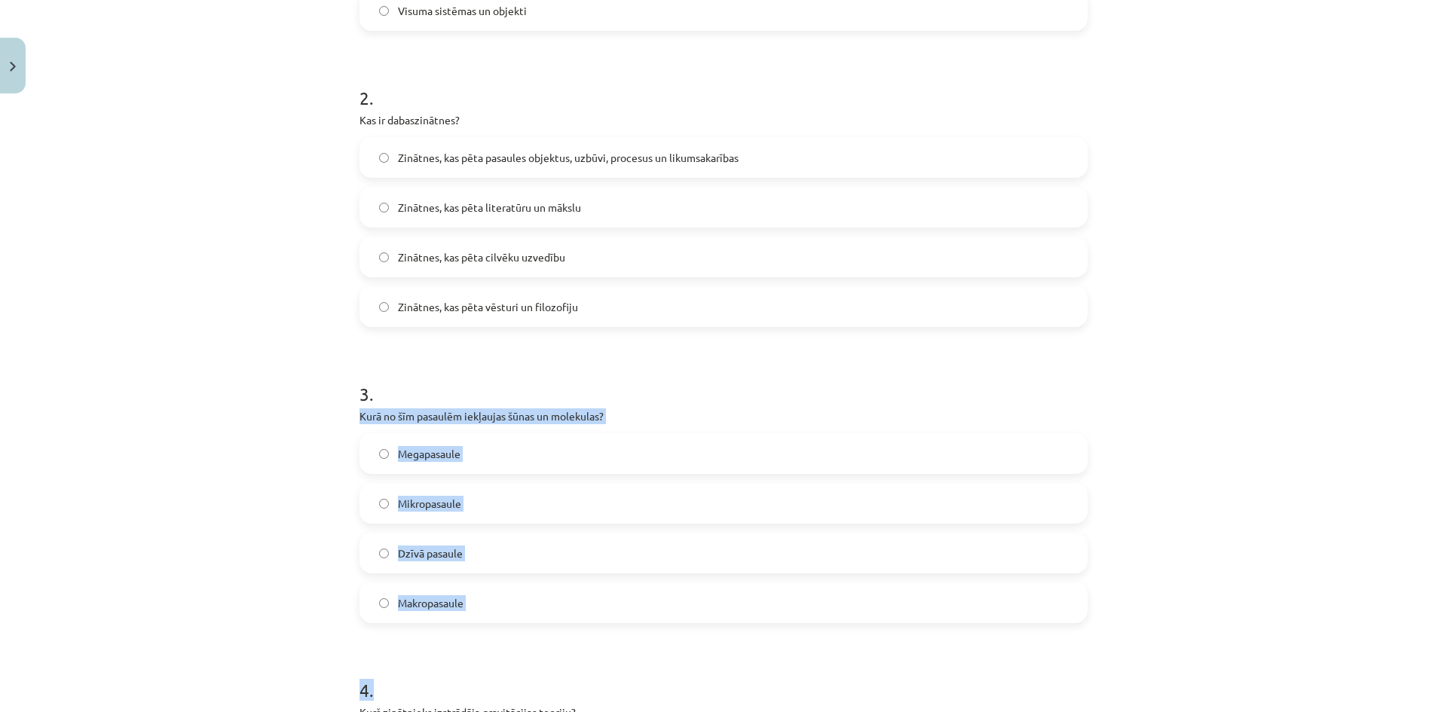
drag, startPoint x: 347, startPoint y: 408, endPoint x: 549, endPoint y: 629, distance: 299.7
click at [549, 629] on div "15 XP Saņemsi Grūts 251 pilda Apraksts Uzdevums Palīdzība 1 . Kas ir megapasaul…" at bounding box center [723, 458] width 746 height 1787
copy form "Kurā no šīm pasaulēm iekļaujas šūnas un molekulas? Megapasaule Mikropasaule Dzī…"
click at [466, 501] on label "Mikropasaule" at bounding box center [723, 503] width 725 height 38
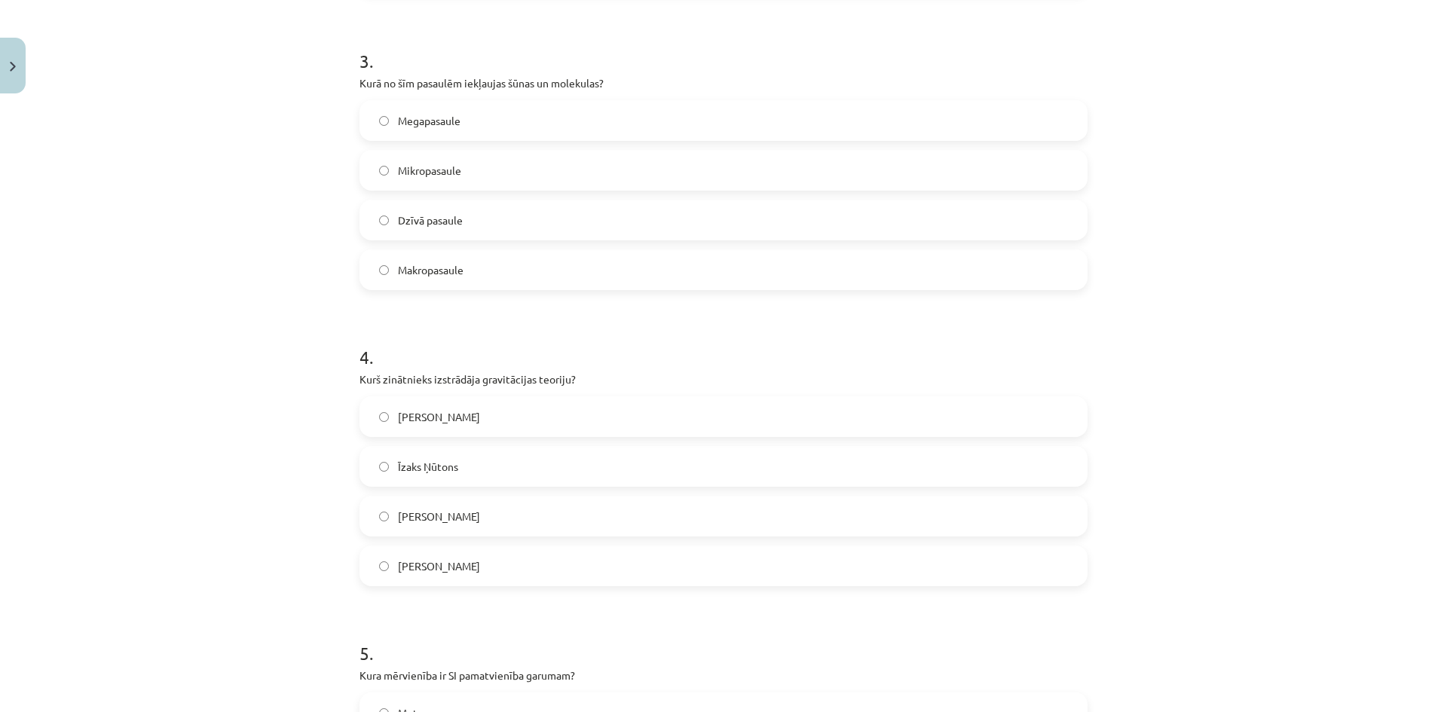
scroll to position [912, 0]
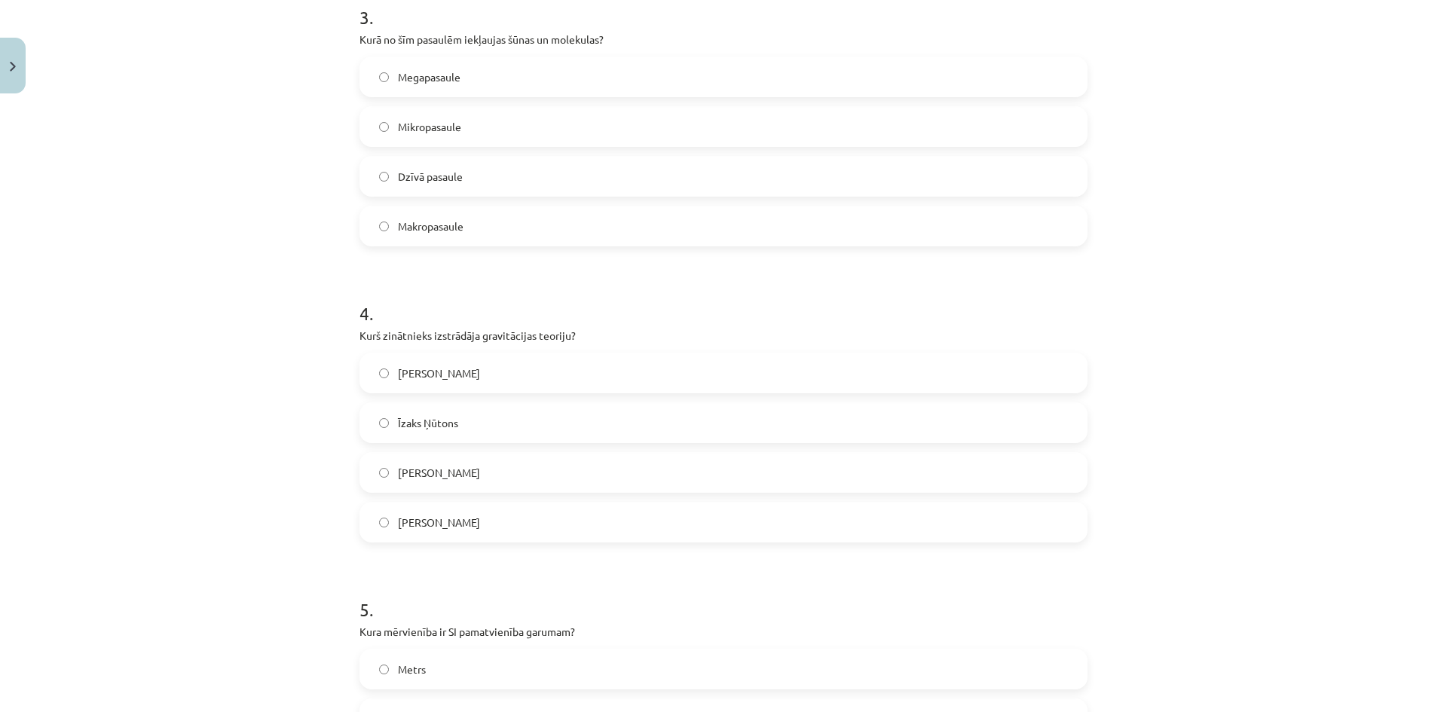
drag, startPoint x: 349, startPoint y: 328, endPoint x: 531, endPoint y: 530, distance: 272.1
click at [531, 530] on div "15 XP Saņemsi Grūts 251 pilda Apraksts Uzdevums Palīdzība 1 . Kas ir megapasaul…" at bounding box center [723, 82] width 746 height 1787
copy div "Kurš zinātnieks izstrādāja gravitācijas teoriju? Galileo Galilejs Īzaks Ņūtons …"
click at [502, 423] on label "Īzaks Ņūtons" at bounding box center [723, 423] width 725 height 38
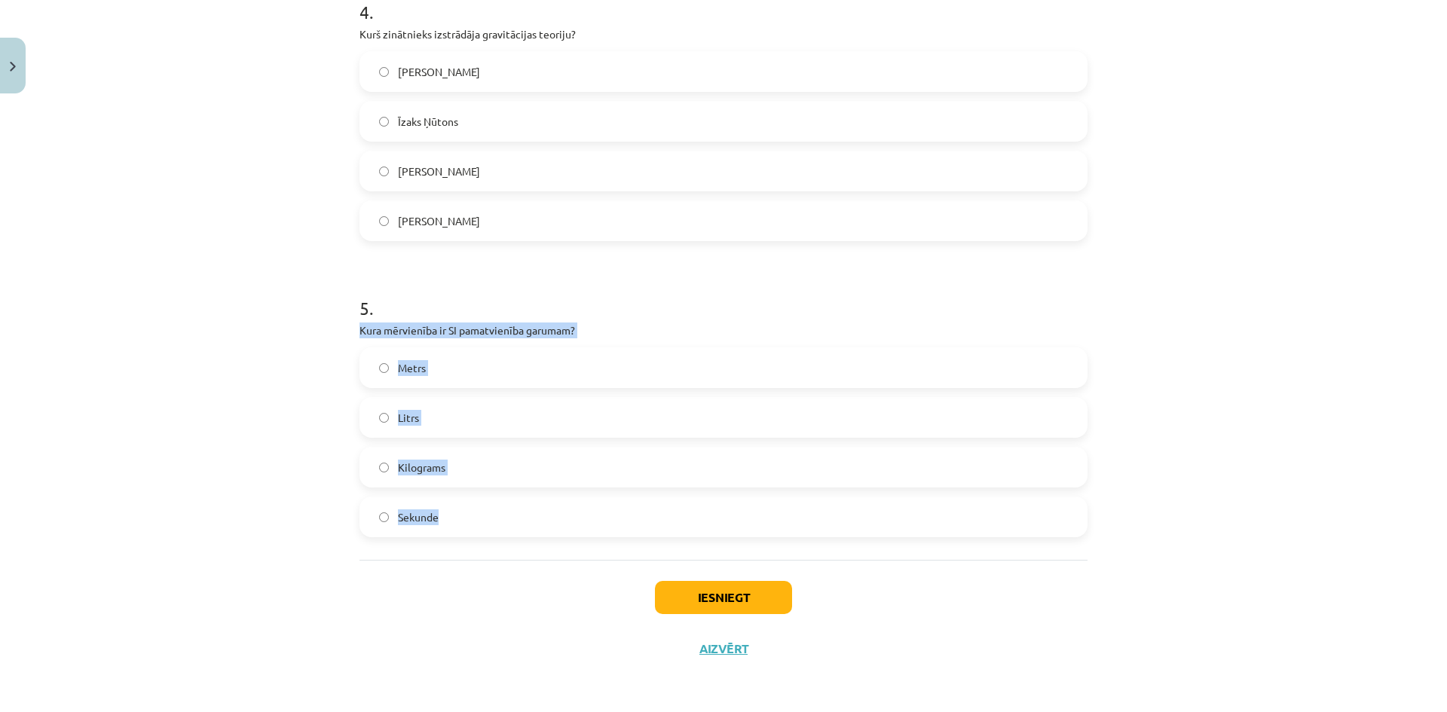
drag, startPoint x: 350, startPoint y: 326, endPoint x: 540, endPoint y: 539, distance: 284.9
copy div "Kura mērvienība ir SI pamatvienība garumam? Metrs Litrs Kilograms Sekunde"
click at [466, 357] on label "Metrs" at bounding box center [723, 368] width 725 height 38
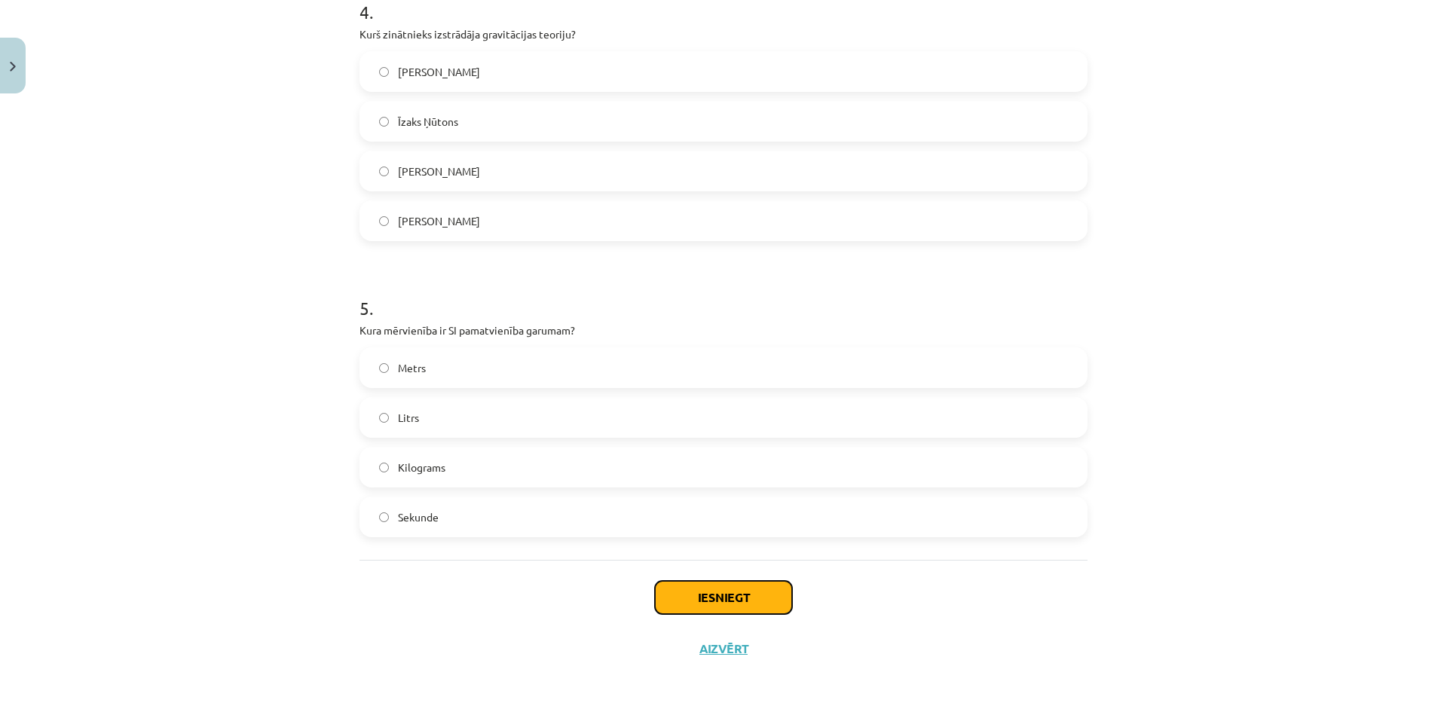
click at [755, 607] on button "Iesniegt" at bounding box center [723, 597] width 137 height 33
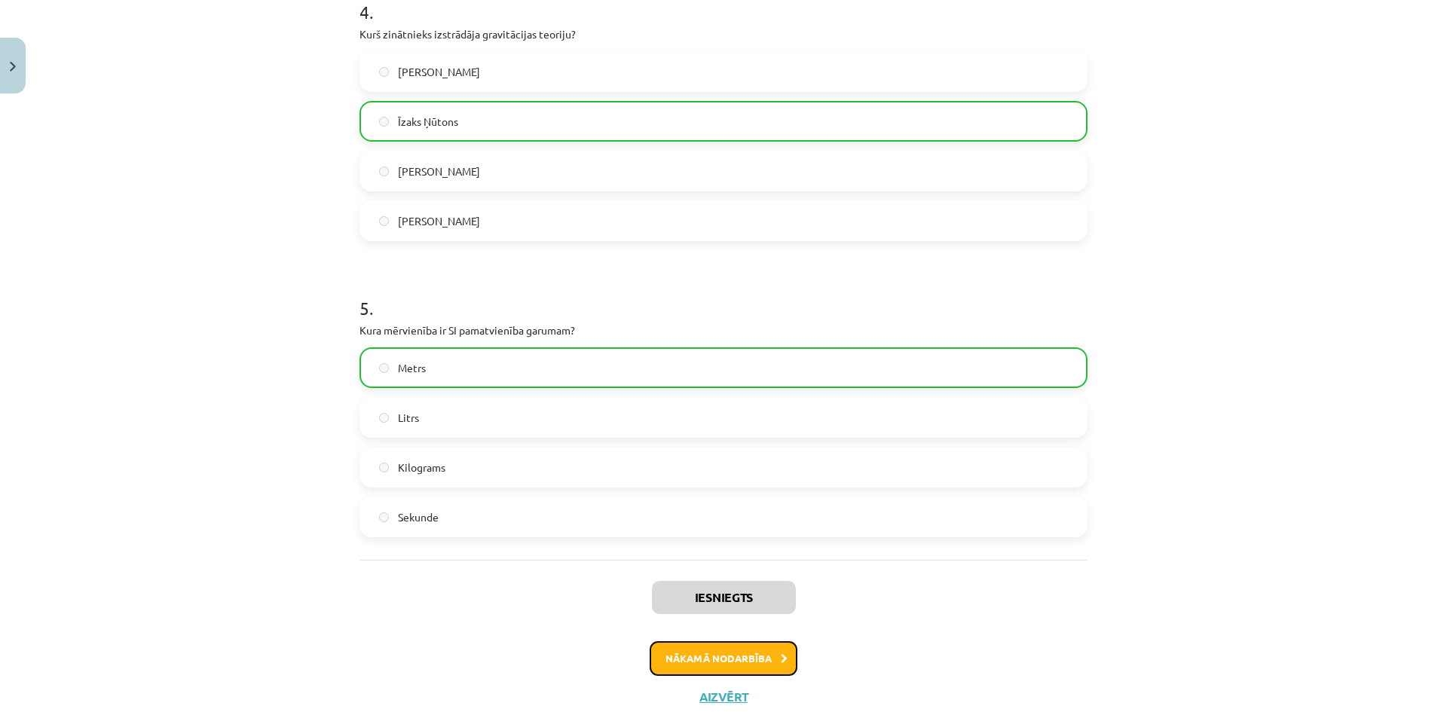
click at [741, 664] on button "Nākamā nodarbība" at bounding box center [723, 658] width 148 height 35
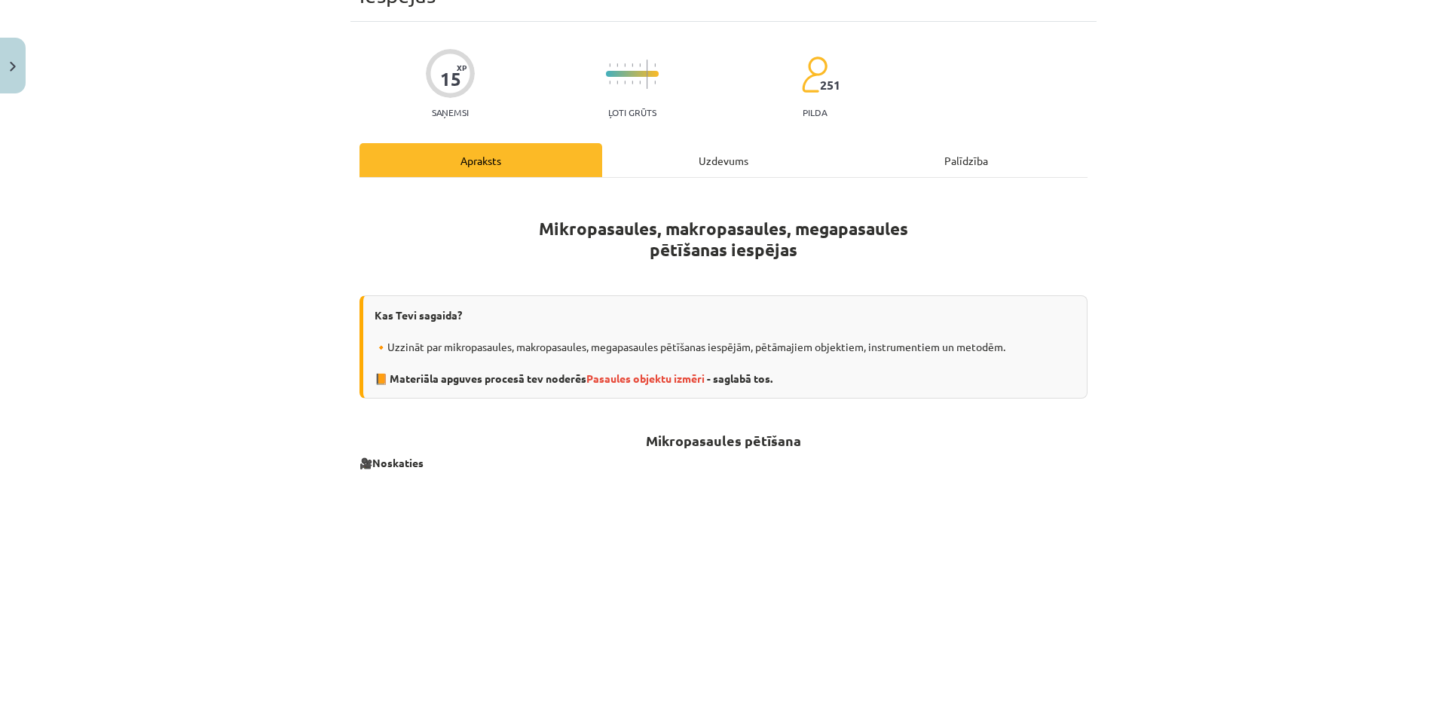
scroll to position [0, 0]
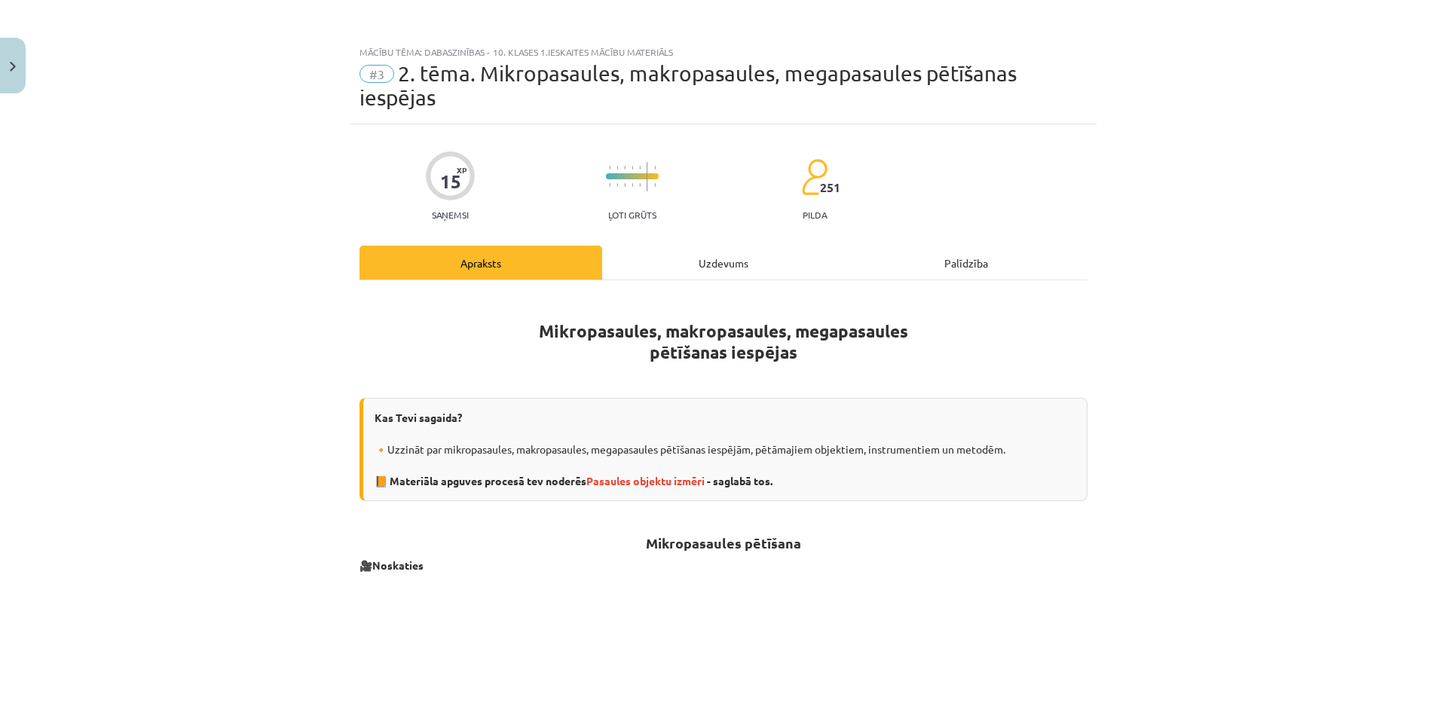
click at [726, 263] on div "Uzdevums" at bounding box center [723, 263] width 243 height 34
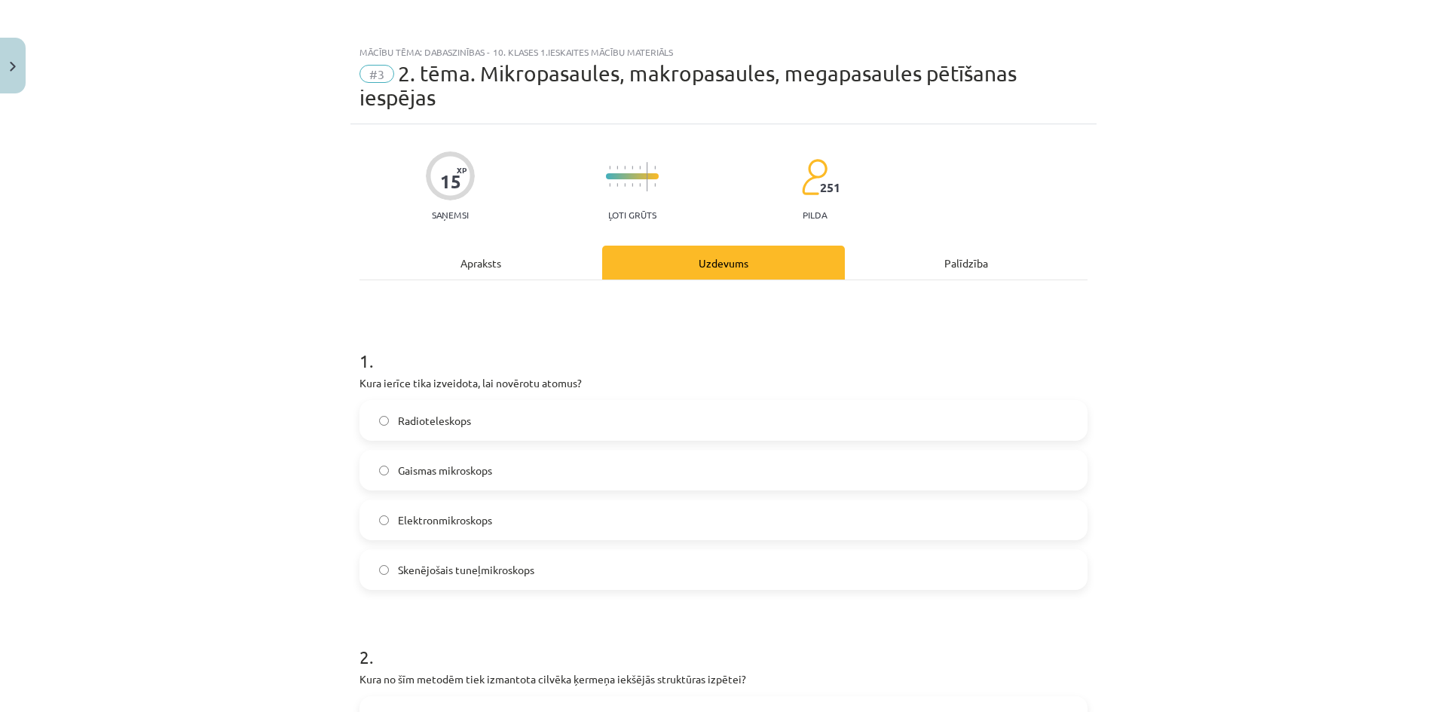
scroll to position [38, 0]
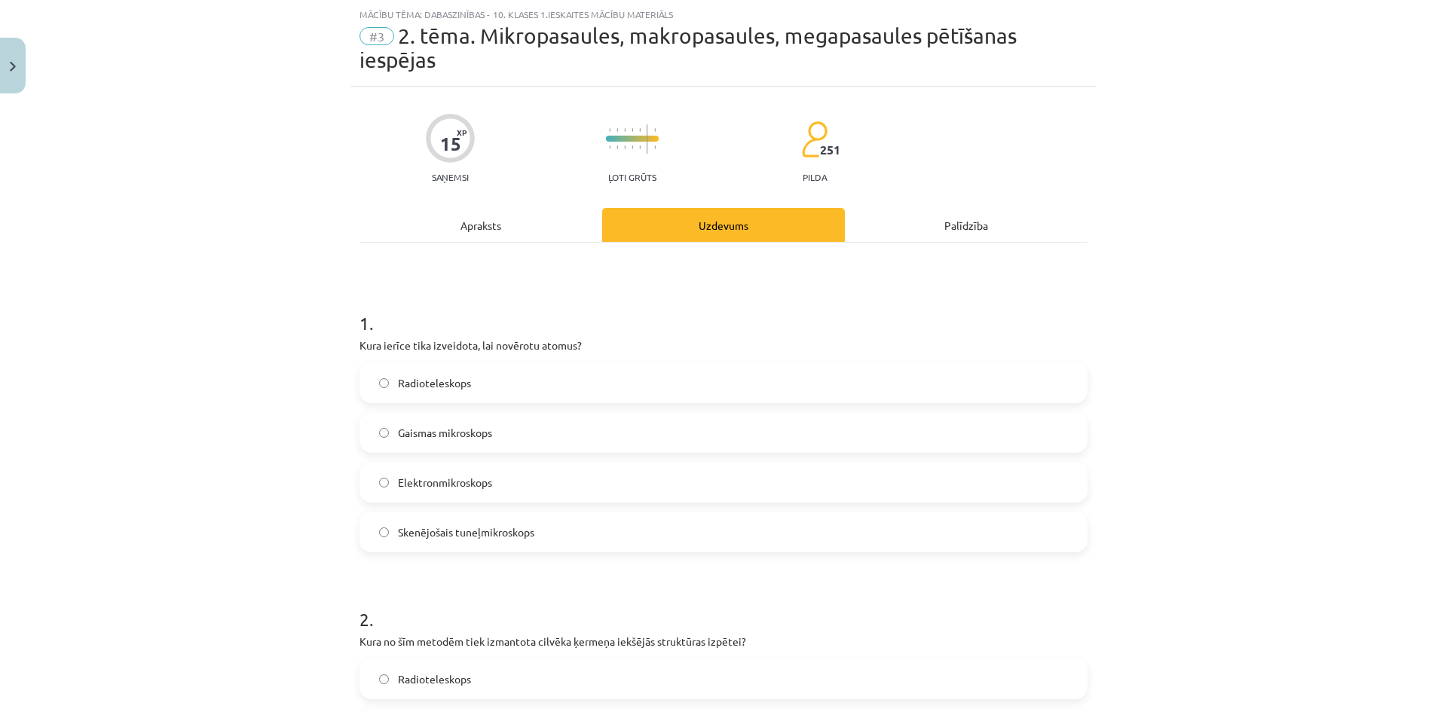
click at [512, 233] on div "Apraksts" at bounding box center [480, 225] width 243 height 34
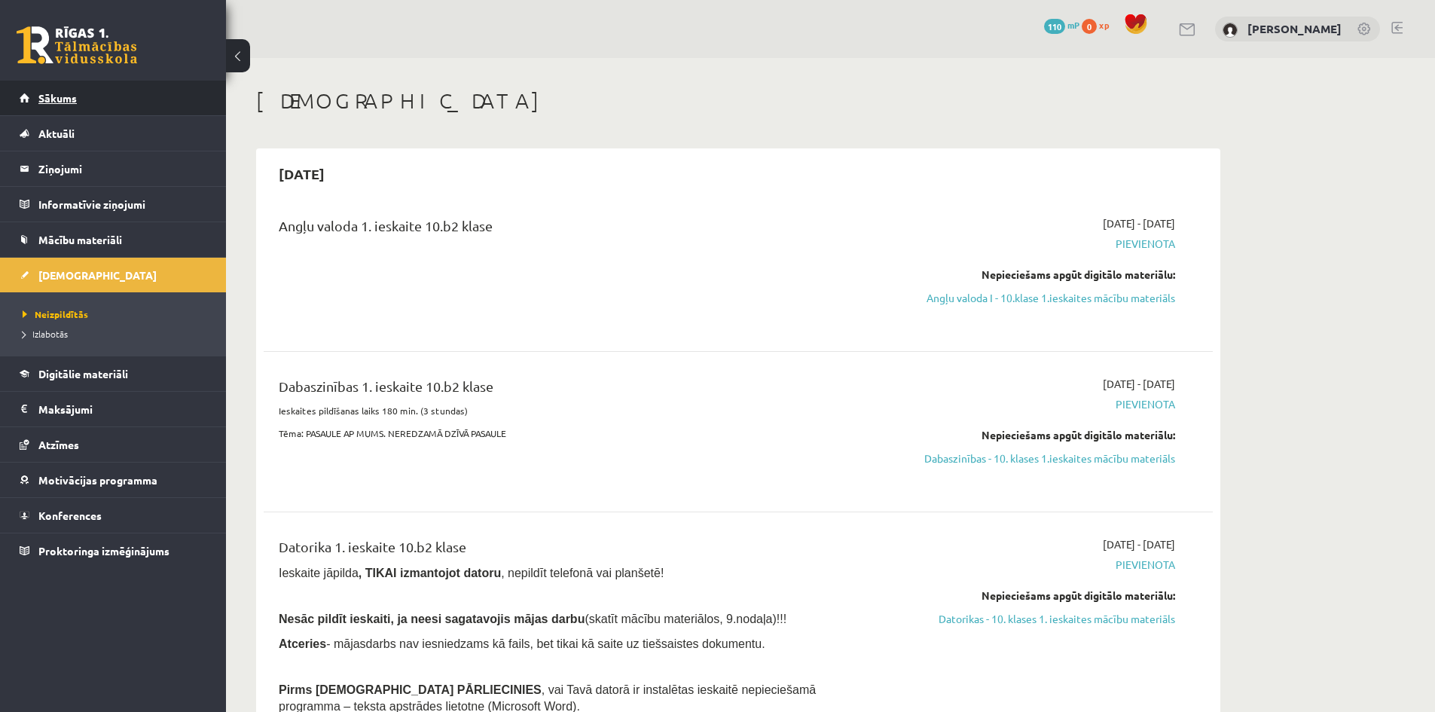
click at [87, 95] on link "Sākums" at bounding box center [114, 98] width 188 height 35
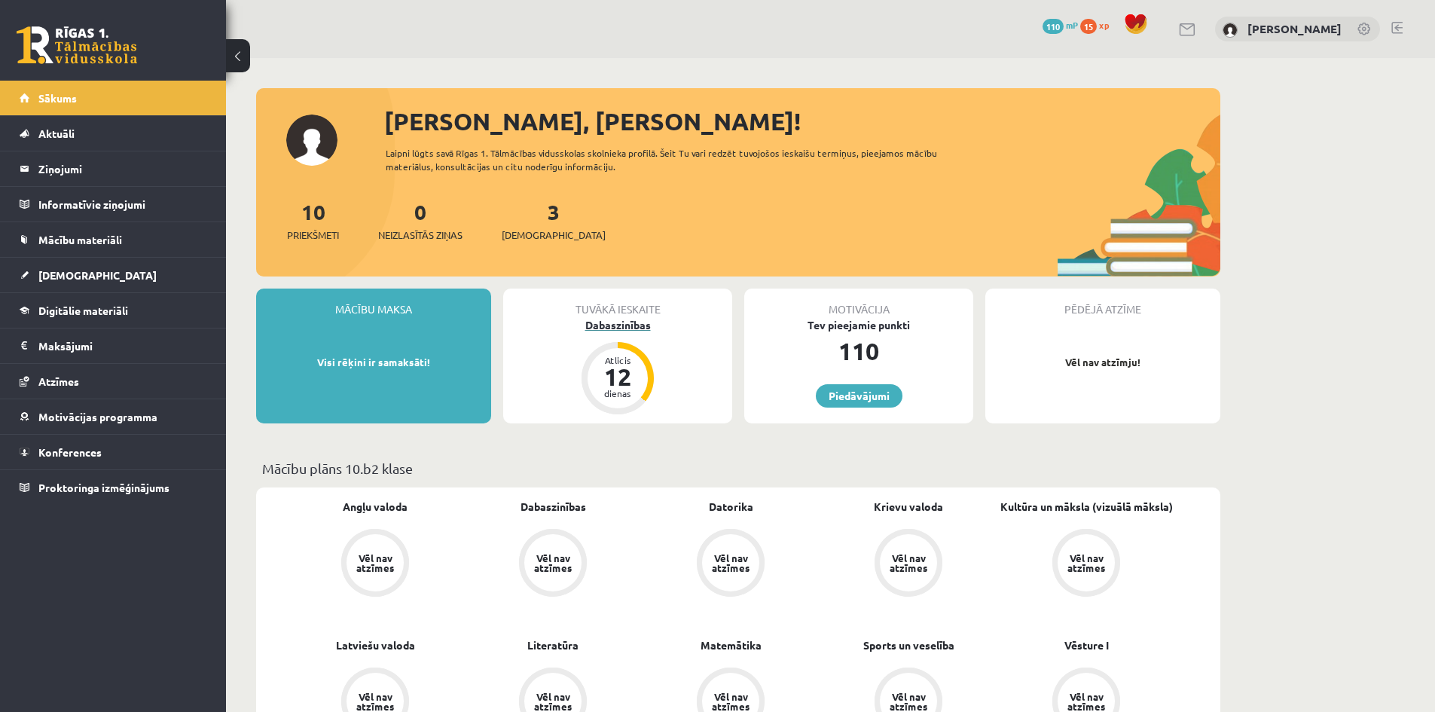
click at [613, 320] on div "Dabaszinības" at bounding box center [617, 325] width 229 height 16
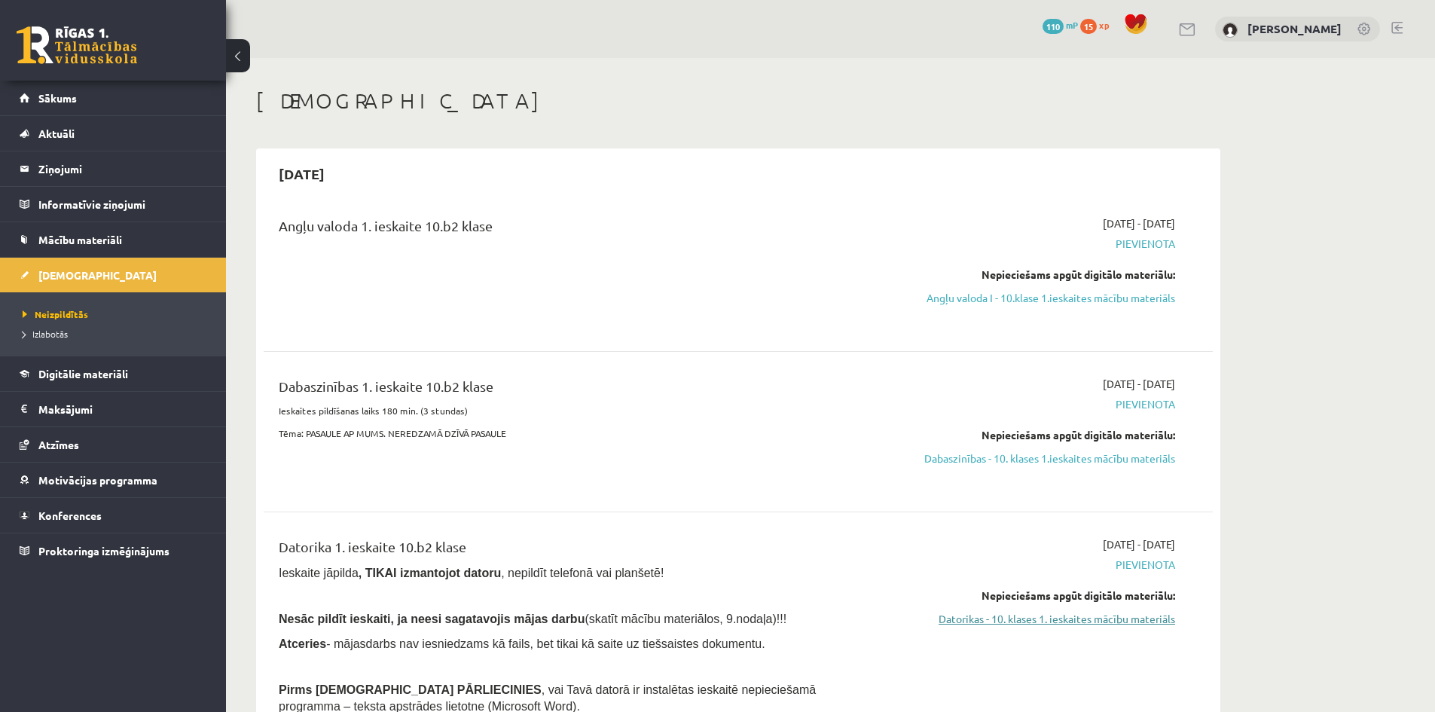
click at [1079, 619] on link "Datorikas - 10. klases 1. ieskaites mācību materiāls" at bounding box center [1033, 619] width 284 height 16
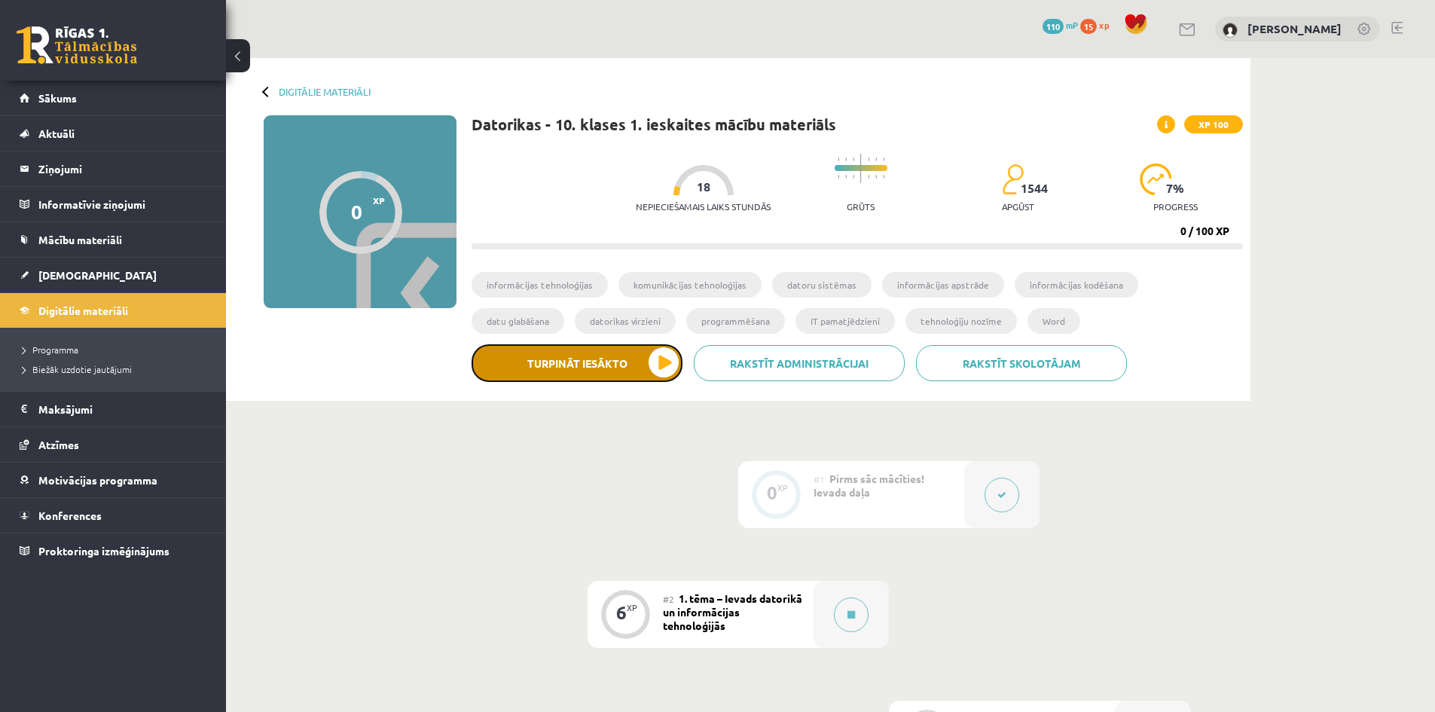
click at [635, 362] on button "Turpināt iesākto" at bounding box center [577, 363] width 211 height 38
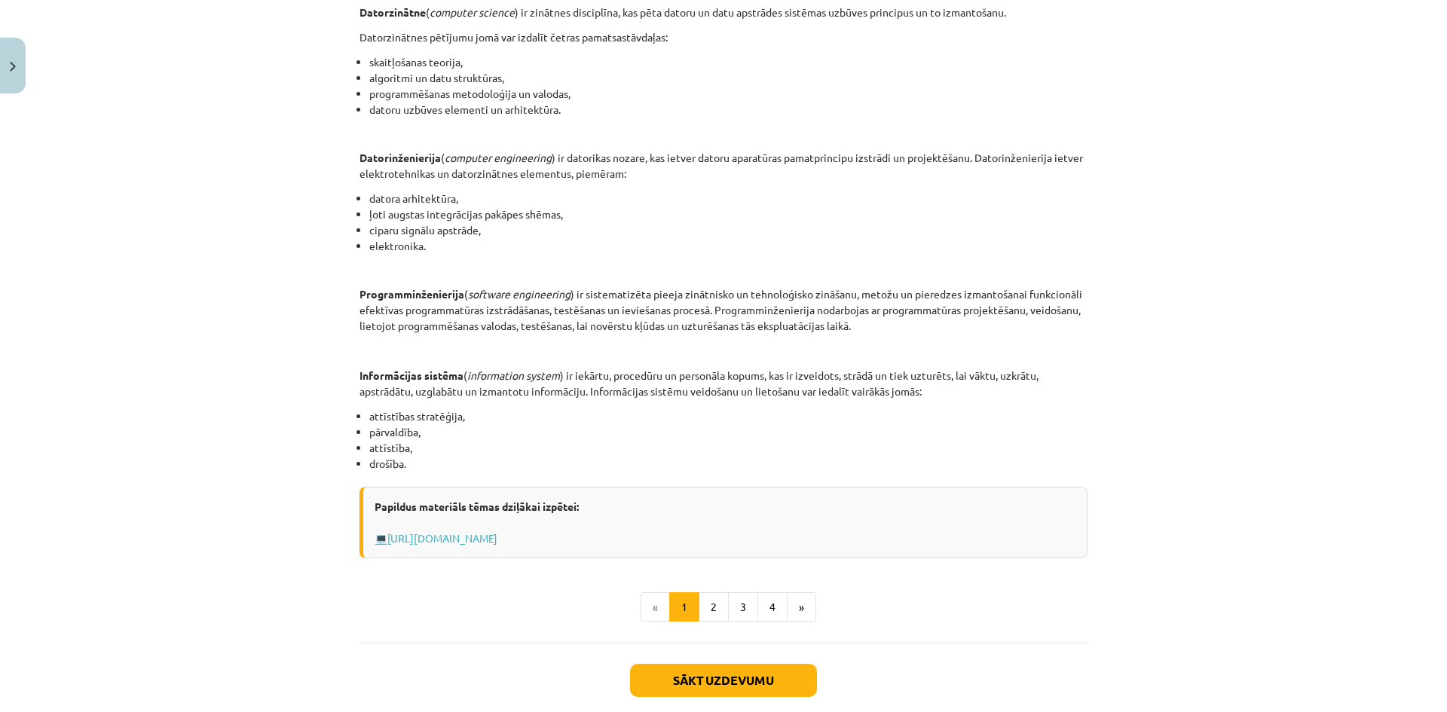
scroll to position [577, 0]
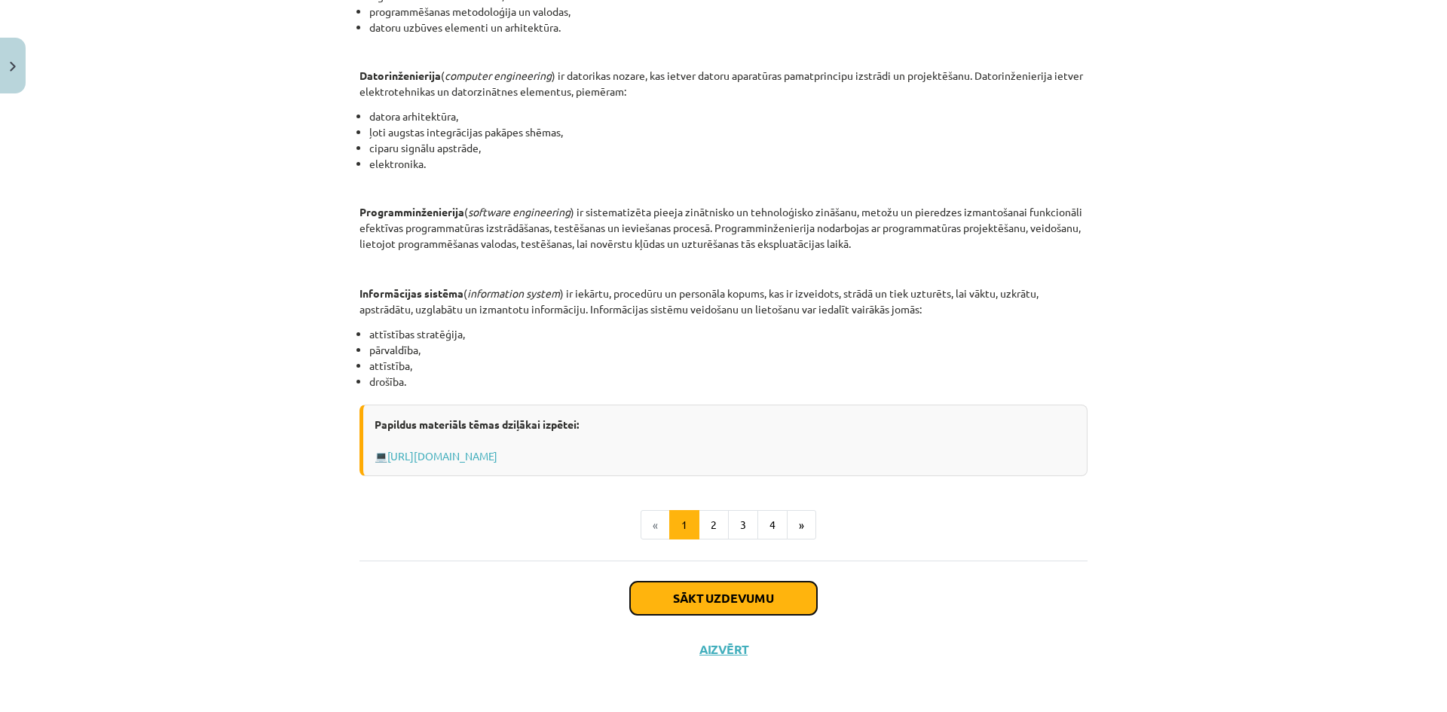
click at [714, 594] on button "Sākt uzdevumu" at bounding box center [723, 598] width 187 height 33
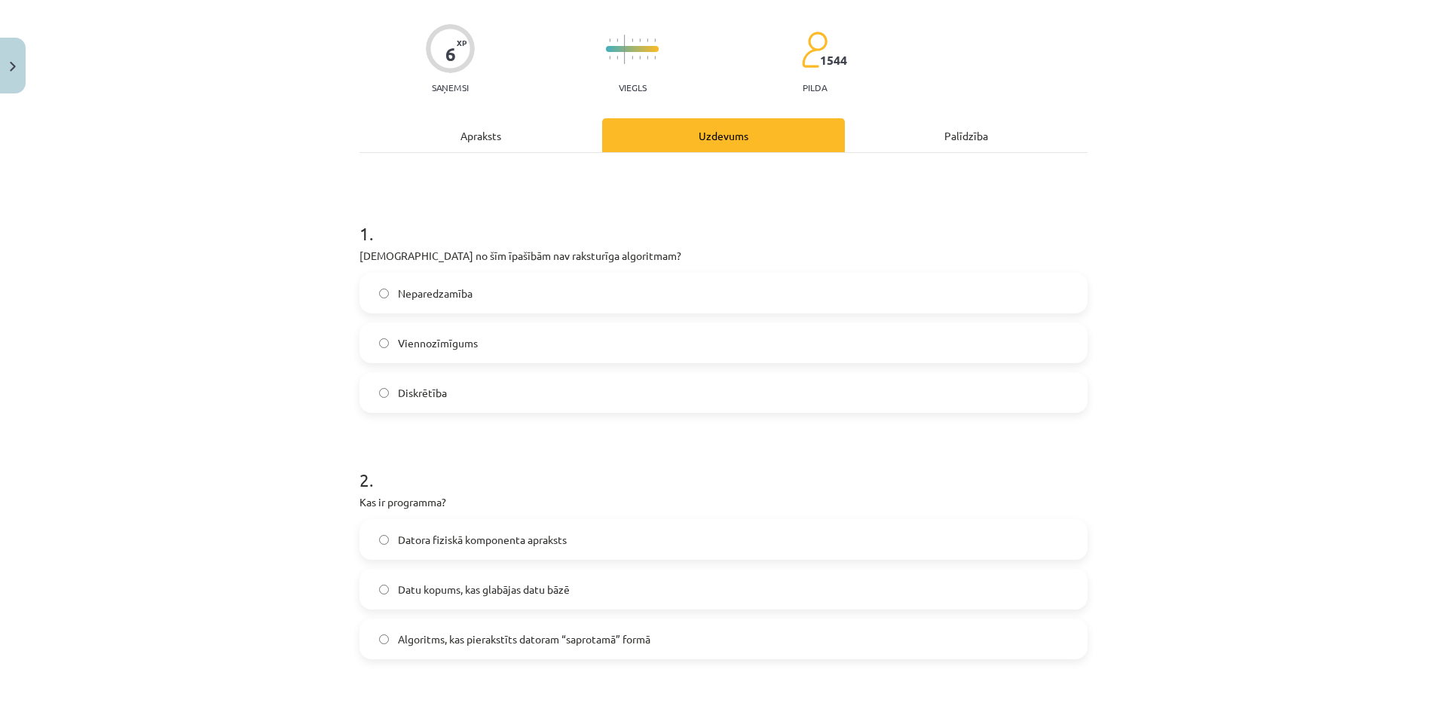
scroll to position [38, 0]
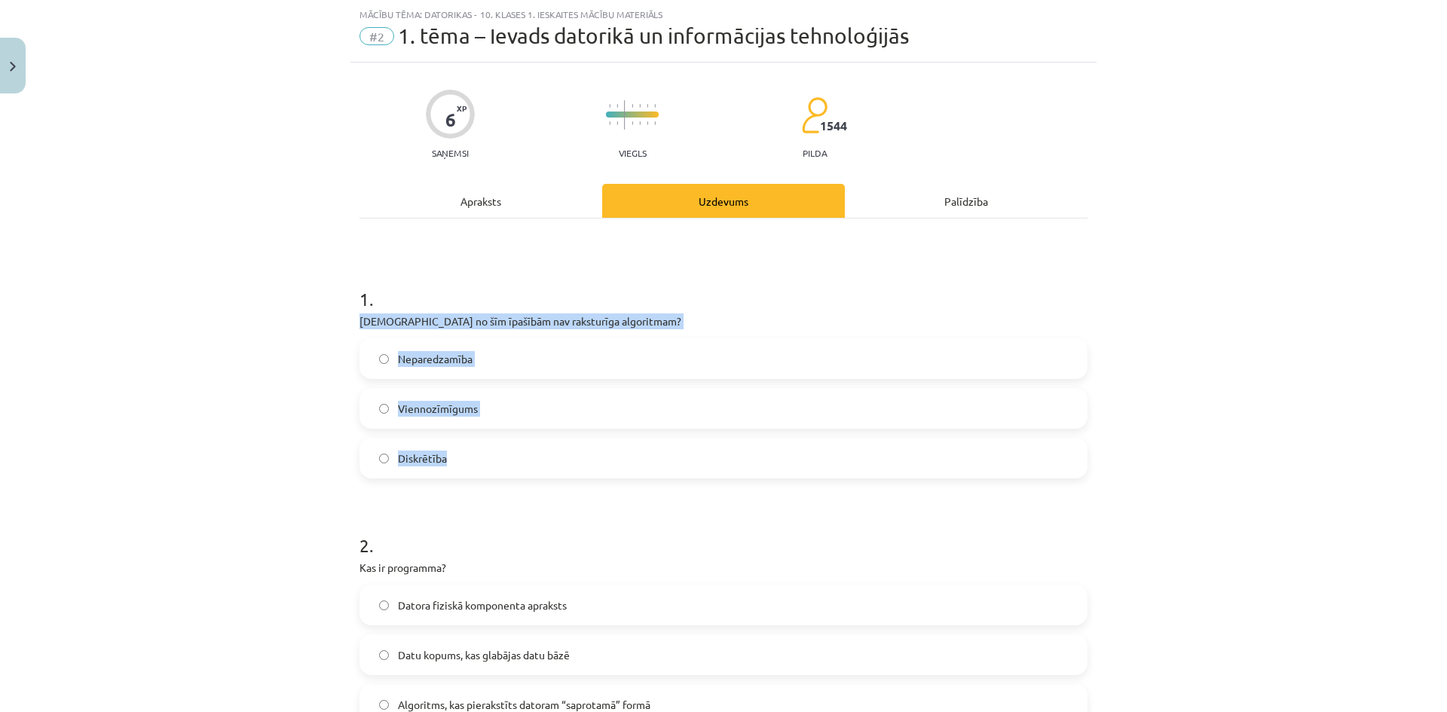
drag, startPoint x: 348, startPoint y: 316, endPoint x: 633, endPoint y: 475, distance: 326.2
click at [633, 475] on div "Mācību tēma: Datorikas - 10. klases 1. ieskaites mācību materiāls #2 1. tēma – …" at bounding box center [723, 356] width 1447 height 712
copy div "[DEMOGRAPHIC_DATA] no šīm īpašībām nav raksturīga algoritmam? Neparedzamība Vie…"
click at [473, 365] on label "Neparedzamība" at bounding box center [723, 359] width 725 height 38
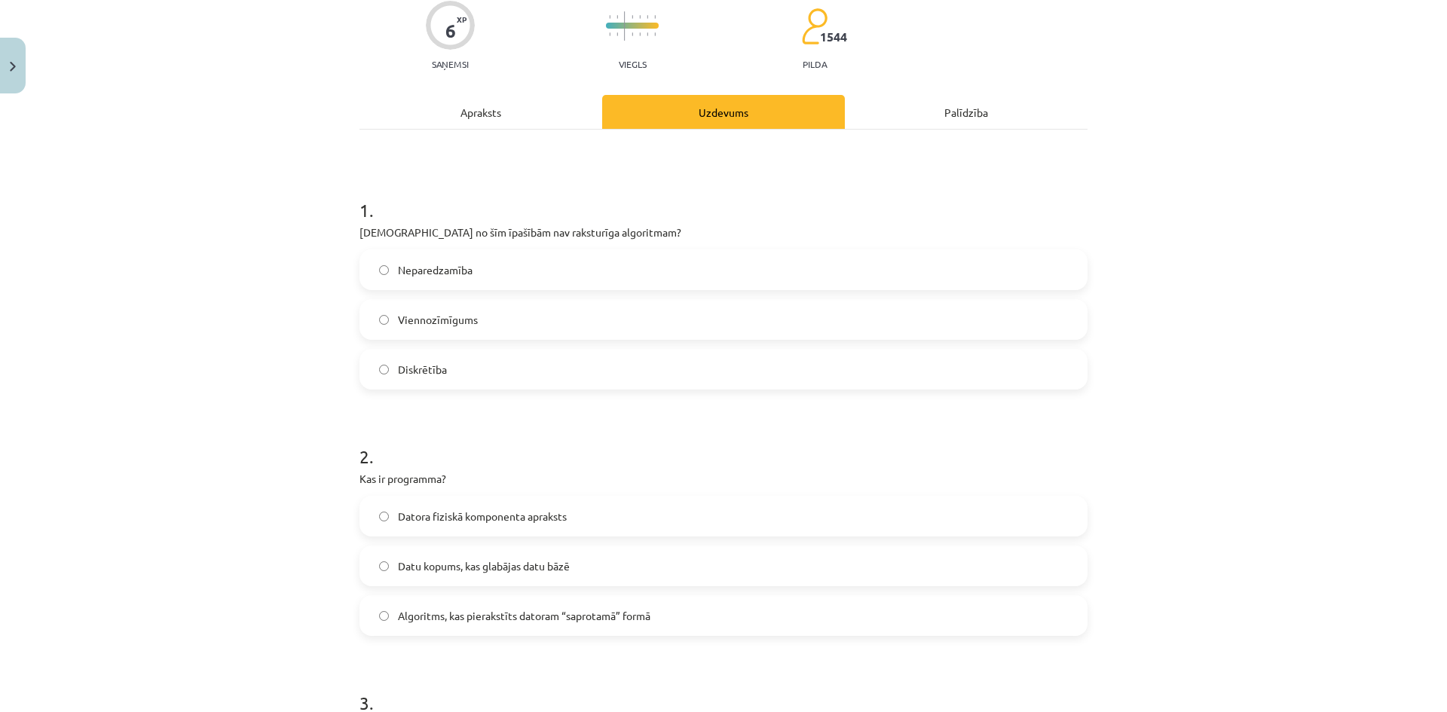
scroll to position [339, 0]
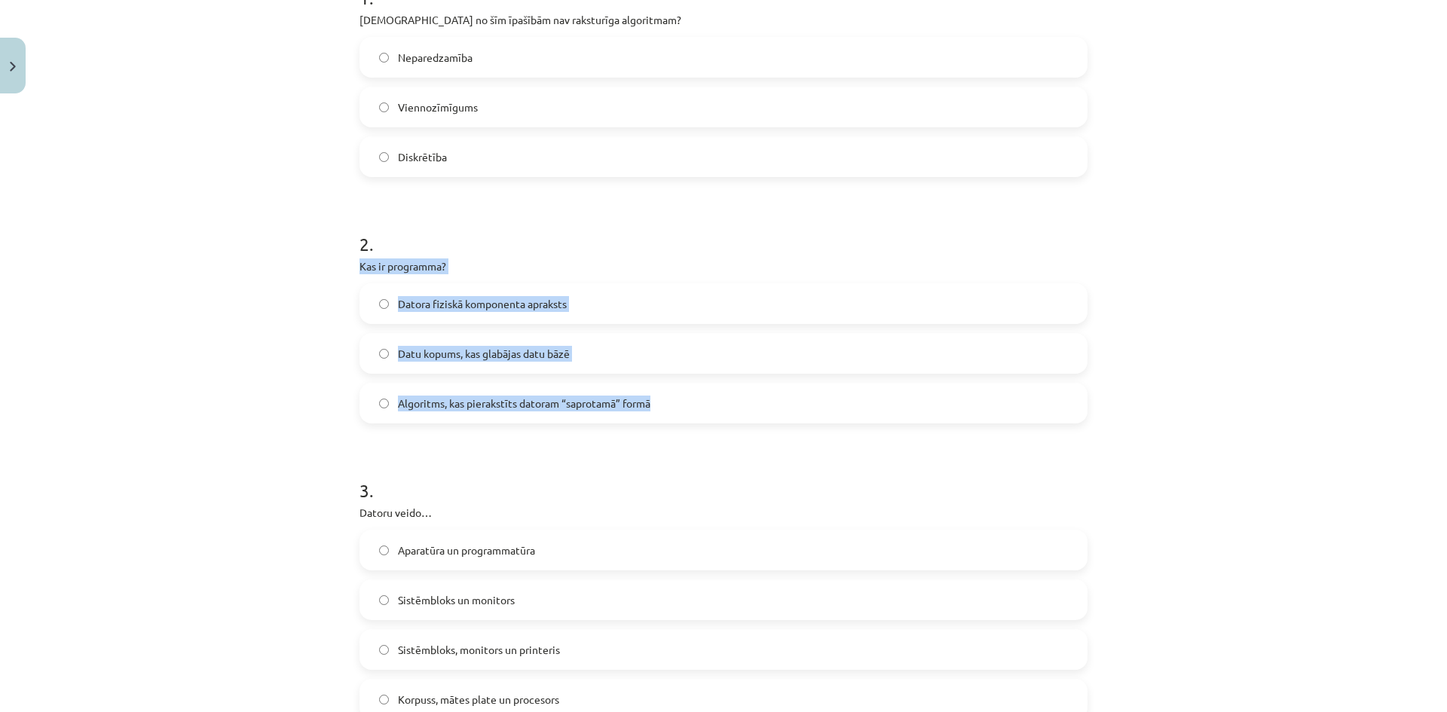
drag, startPoint x: 350, startPoint y: 263, endPoint x: 675, endPoint y: 408, distance: 355.5
click at [675, 408] on div "6 XP Saņemsi Viegls 1544 pilda Apraksts Uzdevums Palīdzība 1 . Kura no šīm īpaš…" at bounding box center [723, 703] width 746 height 1884
copy div "Kas ir programma? Datora fiziskā komponenta apraksts Datu kopums, kas glabājas …"
click at [503, 399] on span "Algoritms, kas pierakstīts datoram “saprotamā” formā" at bounding box center [524, 404] width 252 height 16
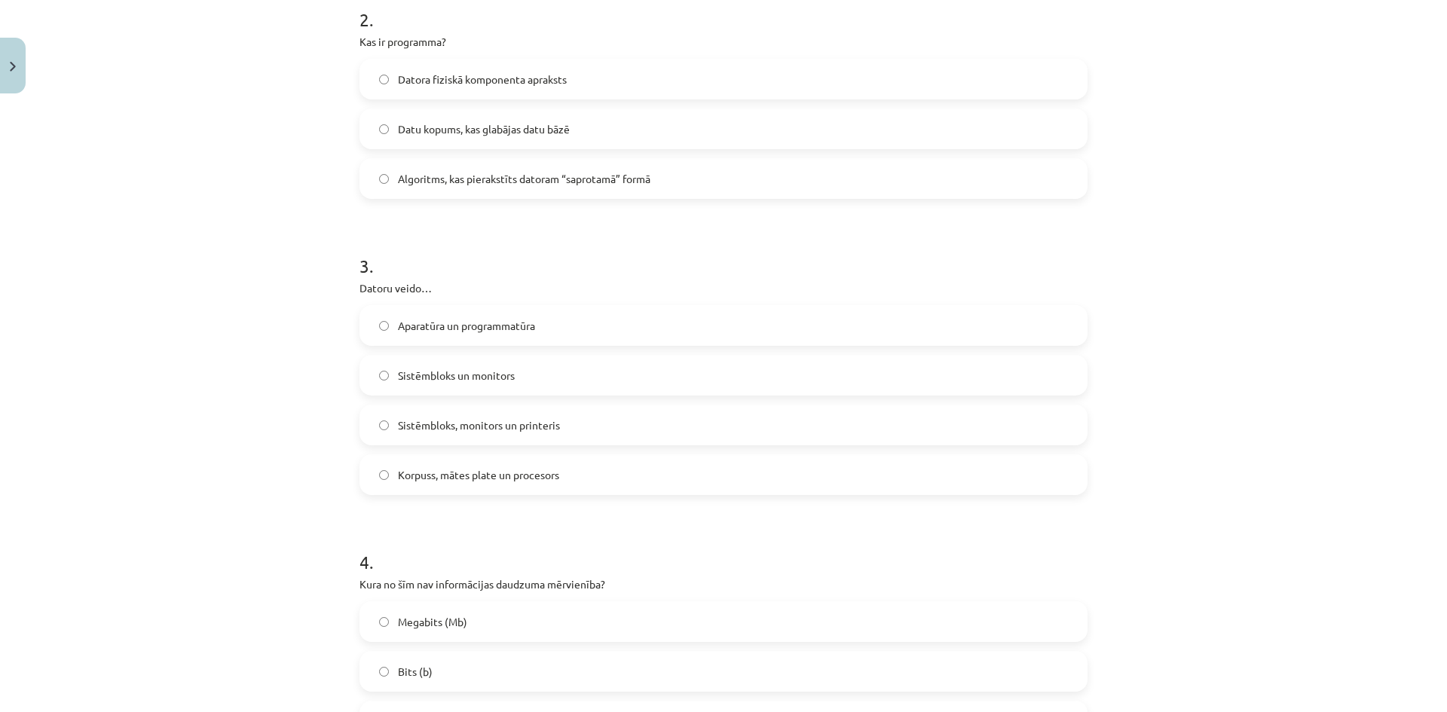
scroll to position [565, 0]
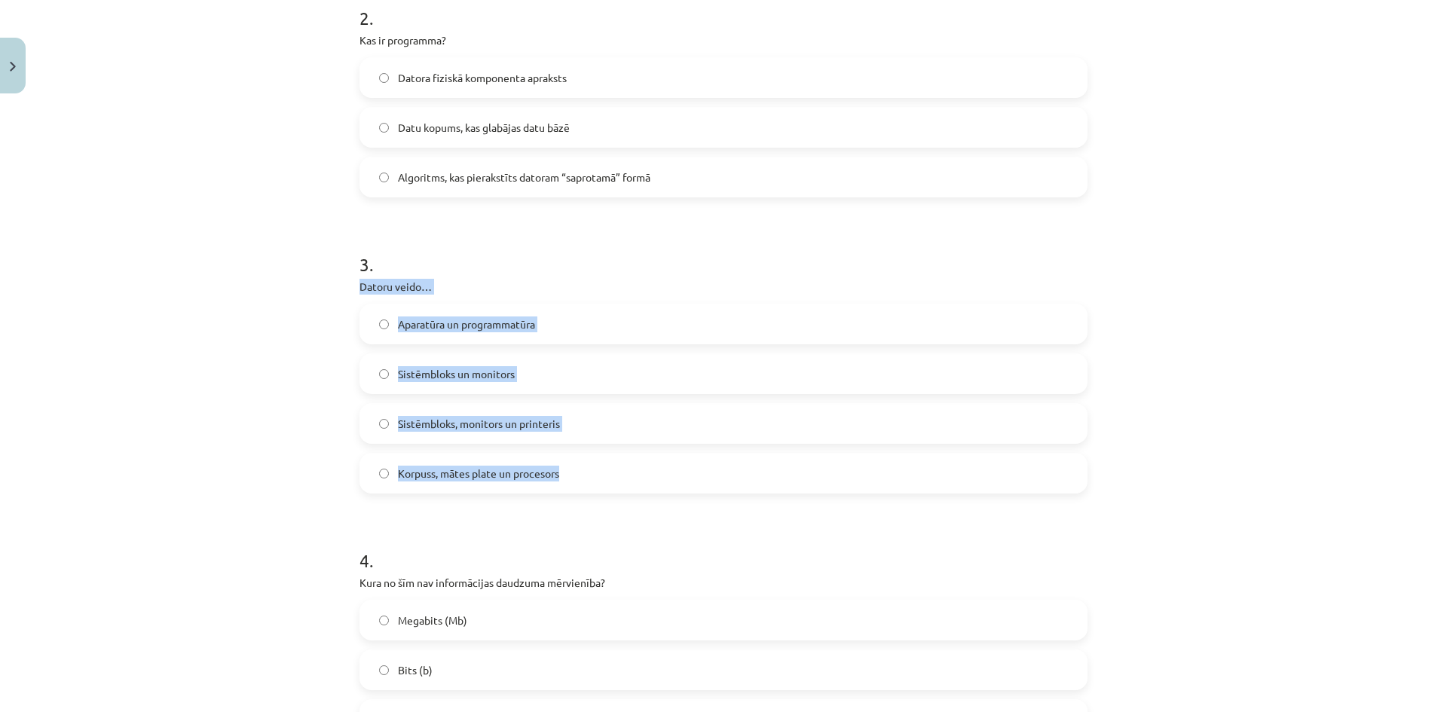
drag, startPoint x: 350, startPoint y: 287, endPoint x: 575, endPoint y: 481, distance: 297.0
click at [575, 481] on div "6 XP Saņemsi Viegls 1544 pilda Apraksts Uzdevums Palīdzība 1 . Kura no šīm īpaš…" at bounding box center [723, 477] width 746 height 1884
copy div "Datoru veido… Aparatūra un programmatūra Sistēmbloks un monitors Sistēmbloks, m…"
click at [506, 325] on span "Aparatūra un programmatūra" at bounding box center [466, 324] width 137 height 16
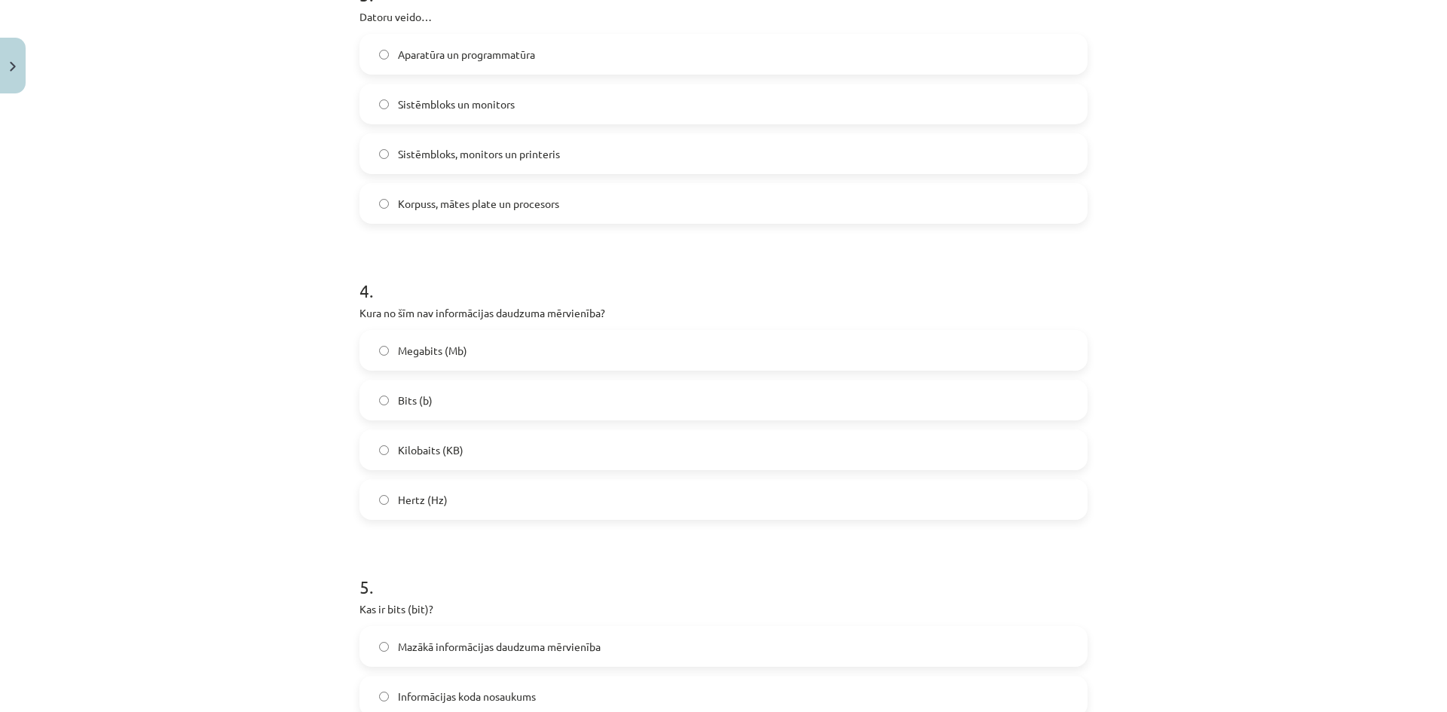
scroll to position [866, 0]
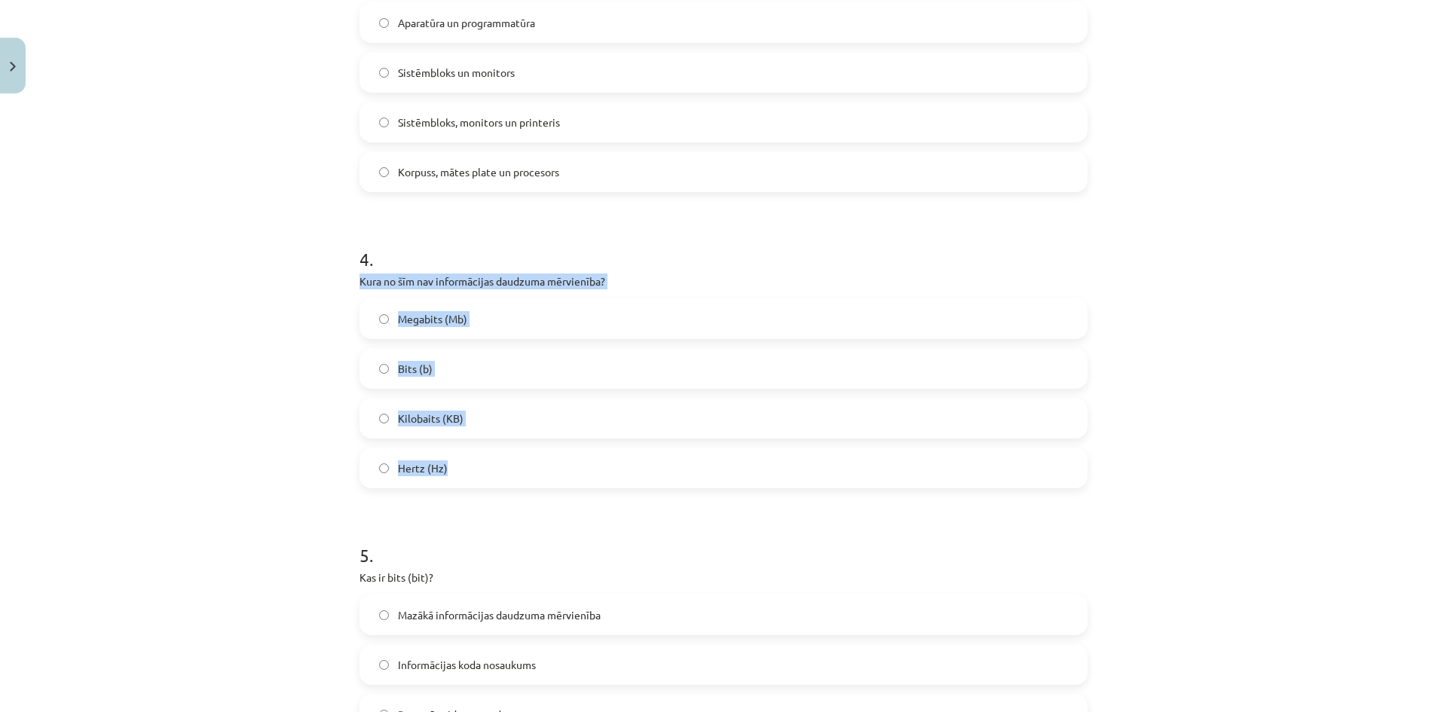
drag, startPoint x: 350, startPoint y: 274, endPoint x: 640, endPoint y: 478, distance: 354.7
click at [640, 478] on div "6 XP Saņemsi Viegls 1544 pilda Apraksts Uzdevums Palīdzība 1 . Kura no šīm īpaš…" at bounding box center [723, 176] width 746 height 1884
copy div "Kura no šīm nav informācijas daudzuma mērvienība? Megabits (Mb) Bits (b) Kiloba…"
click at [520, 480] on label "Hertz (Hz)" at bounding box center [723, 468] width 725 height 38
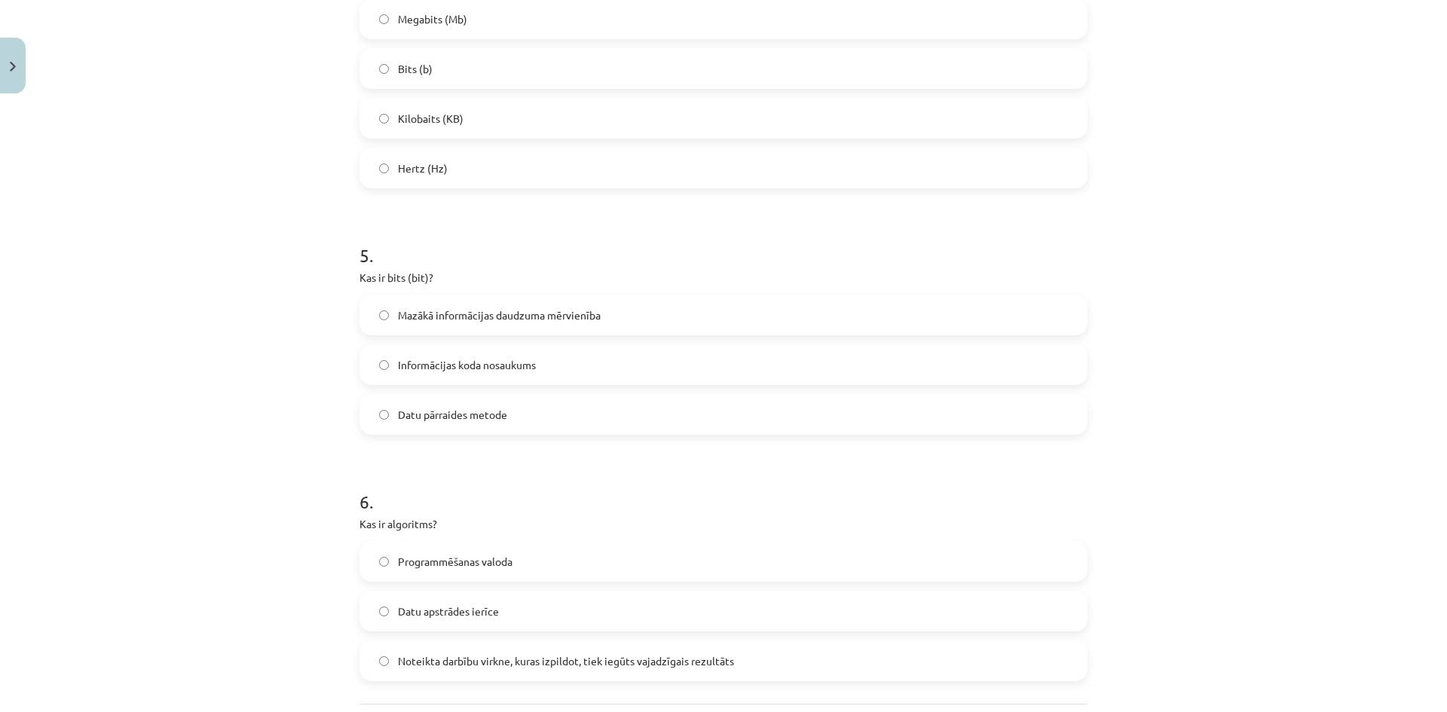
scroll to position [1168, 0]
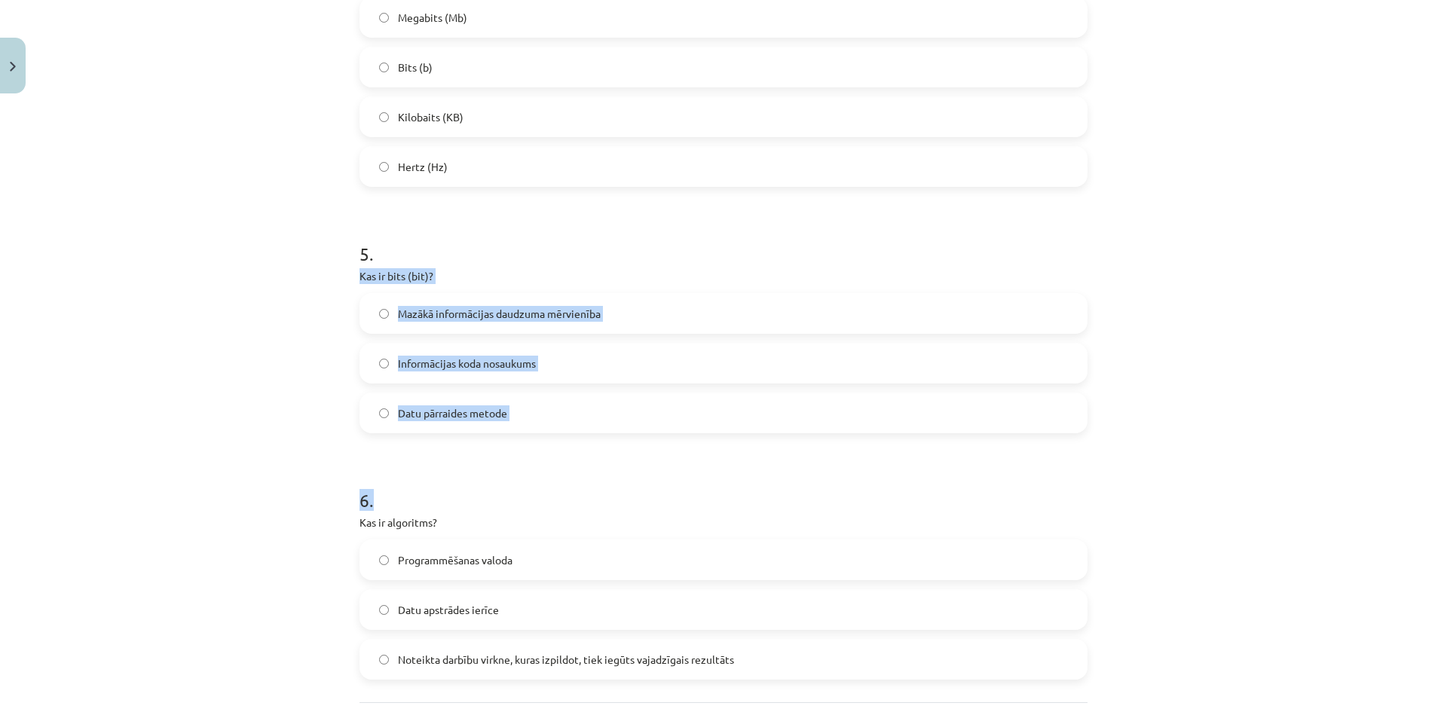
drag, startPoint x: 343, startPoint y: 268, endPoint x: 561, endPoint y: 447, distance: 281.6
click at [561, 447] on div "Mācību tēma: Datorikas - 10. klases 1. ieskaites mācību materiāls #2 1. tēma – …" at bounding box center [723, 356] width 1447 height 712
click at [542, 416] on label "Datu pārraides metode" at bounding box center [723, 413] width 725 height 38
drag, startPoint x: 344, startPoint y: 271, endPoint x: 547, endPoint y: 423, distance: 253.0
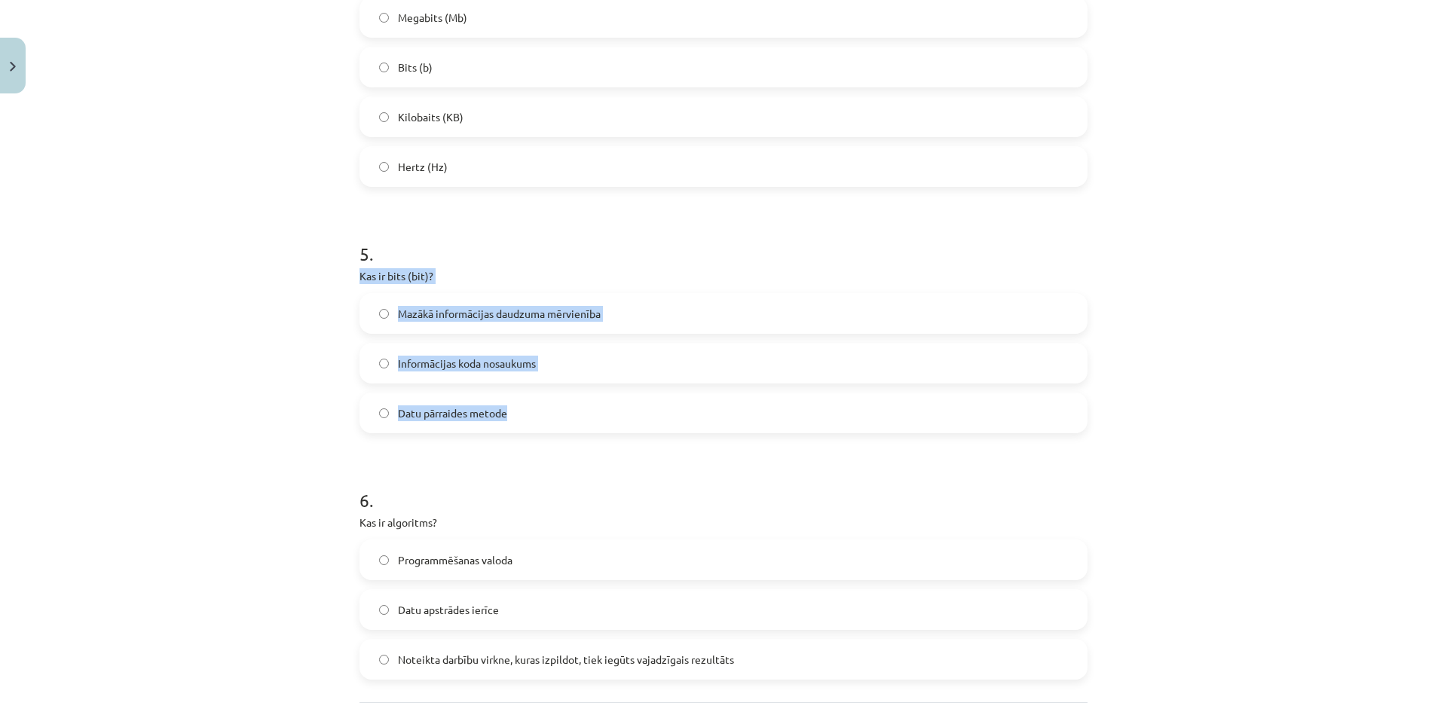
copy div "Kas ir bits (bit)? Mazākā informācijas daudzuma mērvienība Informācijas koda no…"
click at [522, 324] on label "Mazākā informācijas daudzuma mērvienība" at bounding box center [723, 314] width 725 height 38
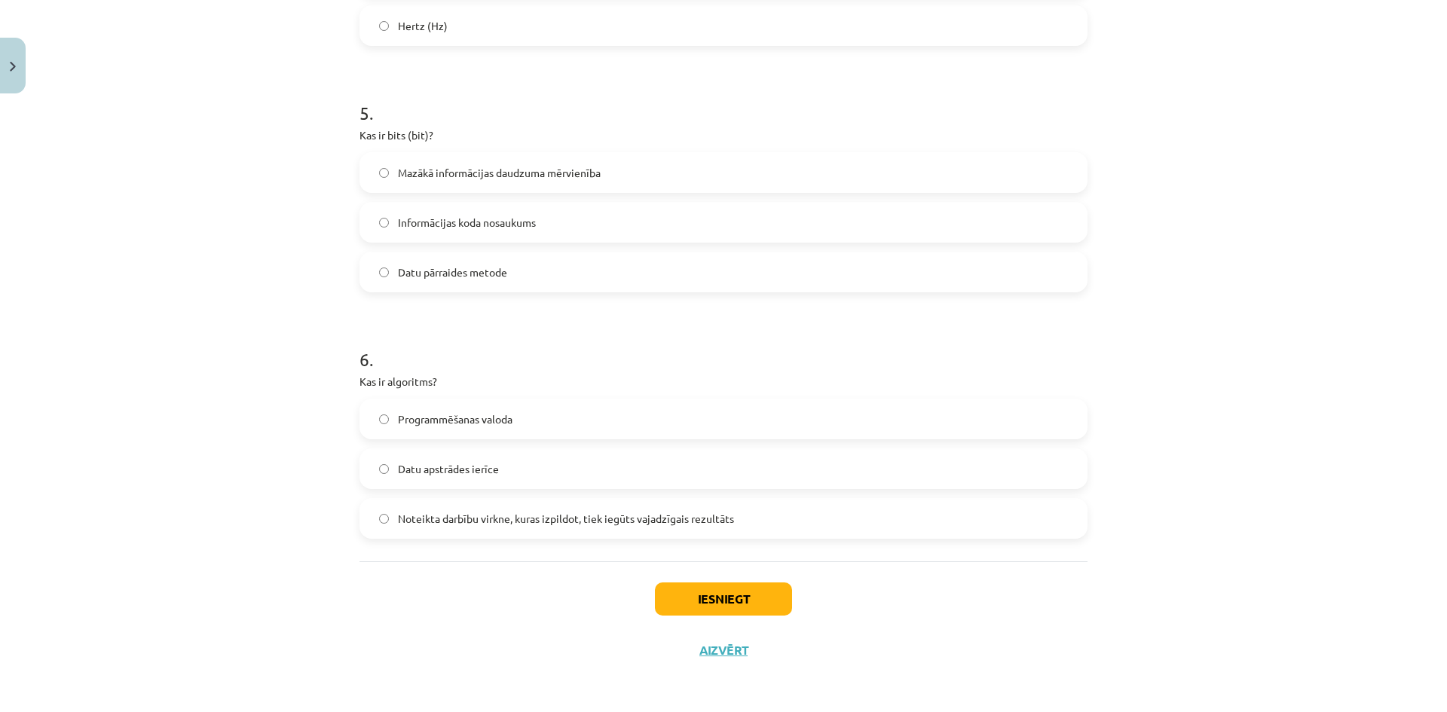
scroll to position [1310, 0]
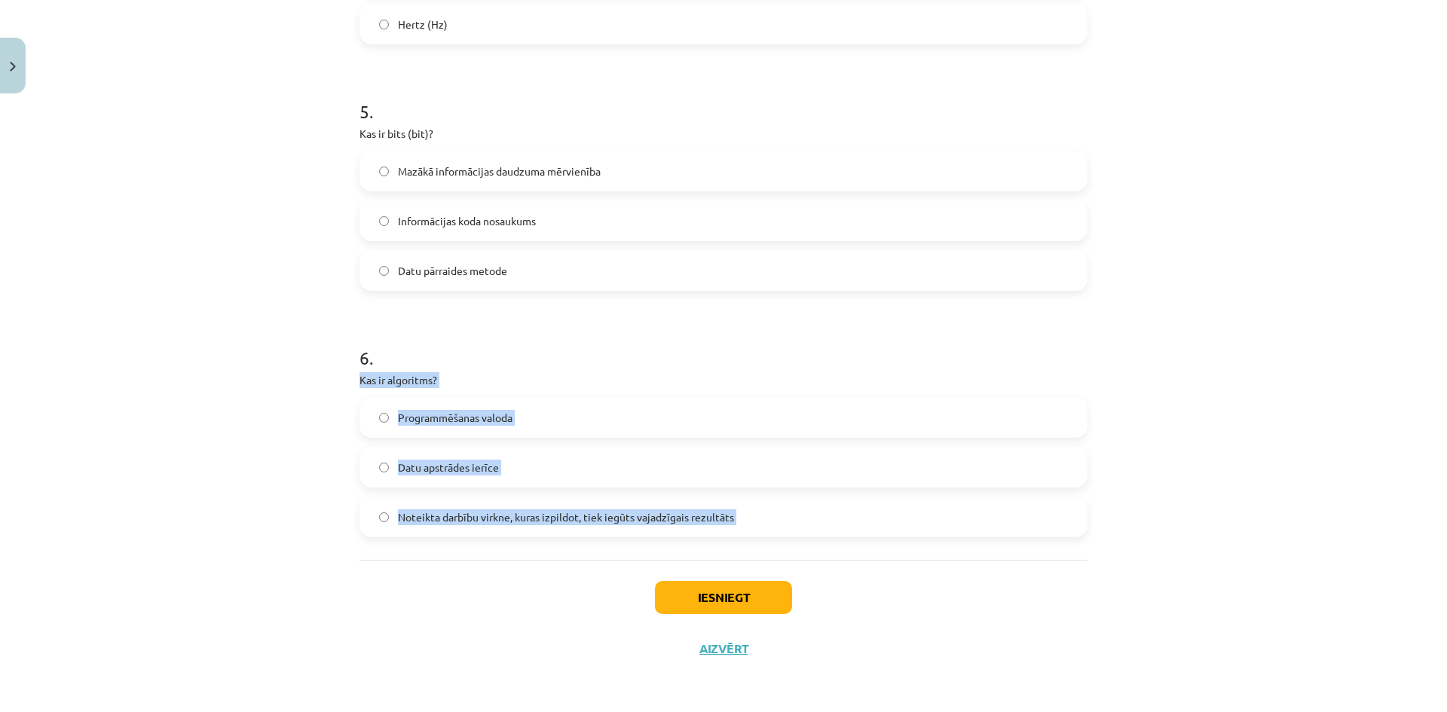
drag, startPoint x: 353, startPoint y: 375, endPoint x: 622, endPoint y: 561, distance: 326.6
copy div "Kas ir algoritms? Programmēšanas valoda Datu apstrādes ierīce Noteikta darbību …"
click at [541, 515] on span "Noteikta darbību virkne, kuras izpildot, tiek iegūts vajadzīgais rezultāts" at bounding box center [566, 517] width 336 height 16
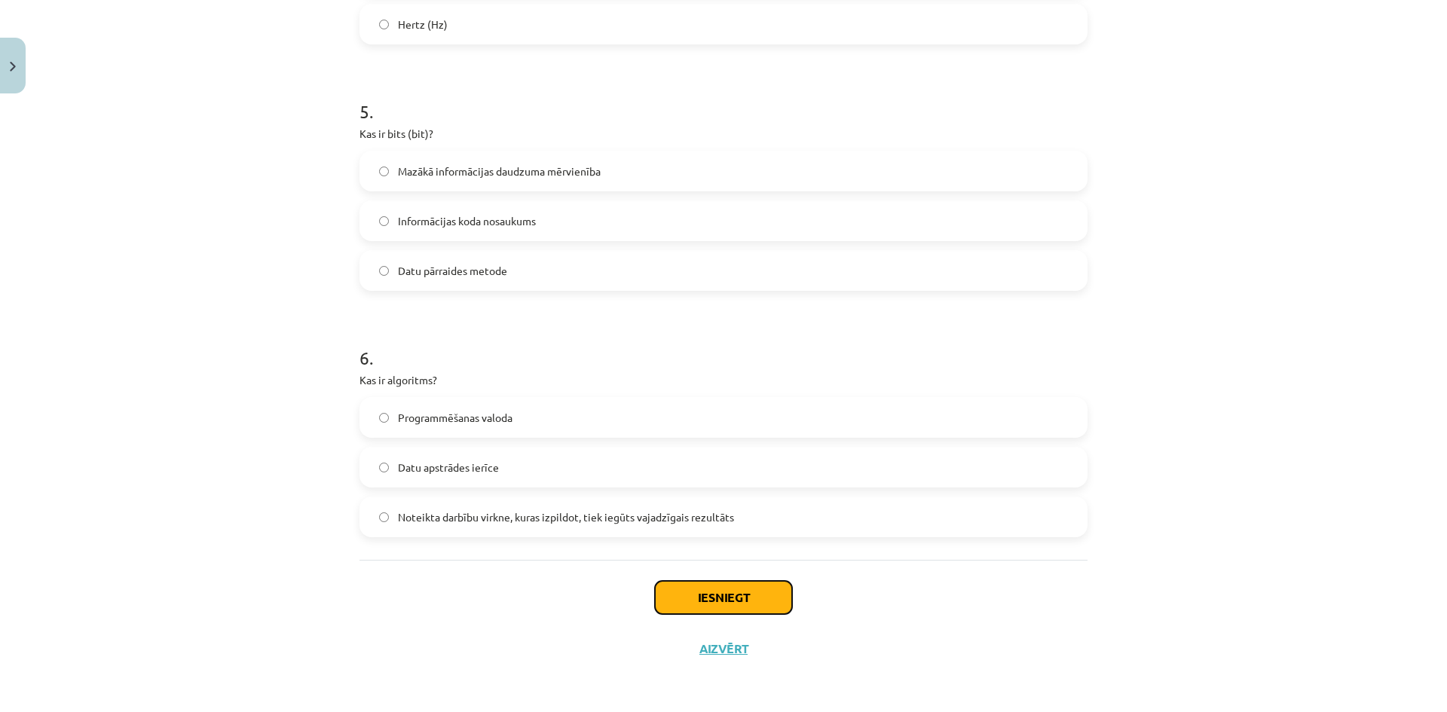
click at [738, 607] on button "Iesniegt" at bounding box center [723, 597] width 137 height 33
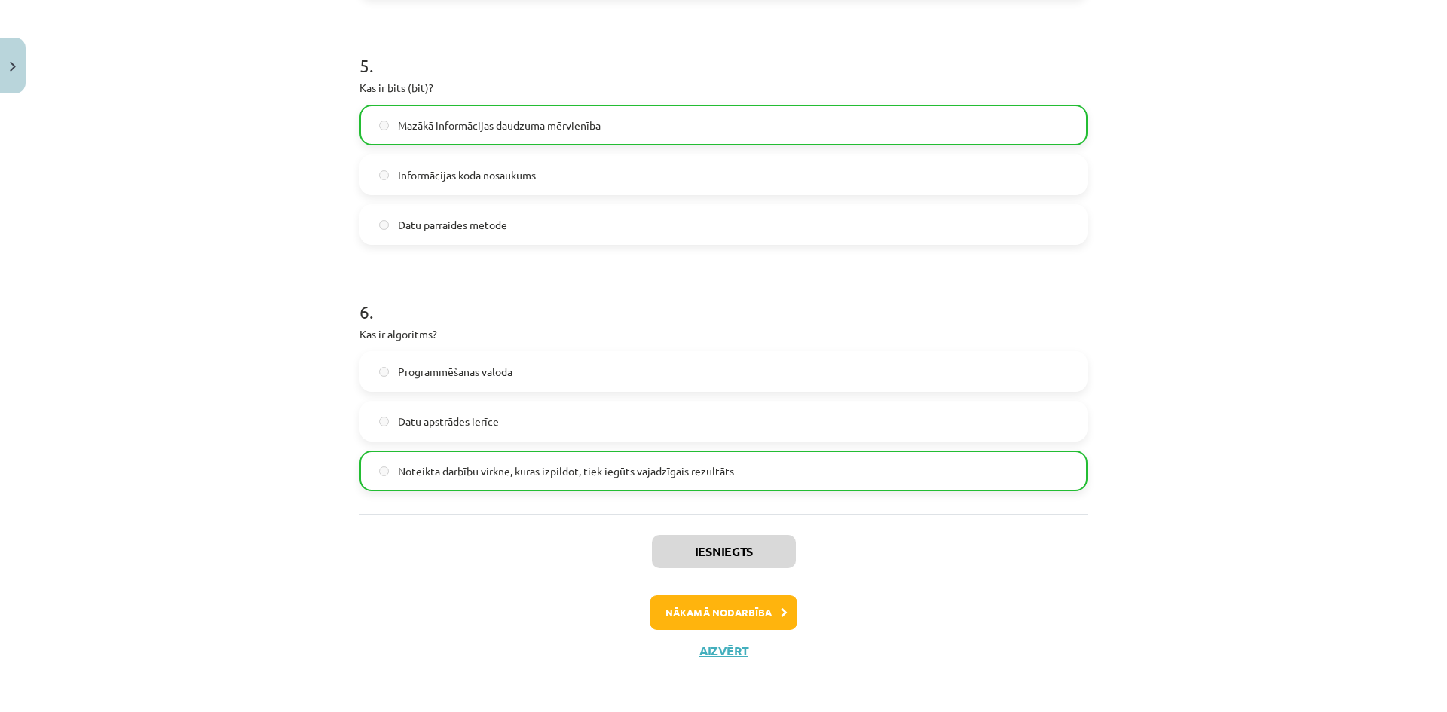
scroll to position [1358, 0]
click at [727, 648] on button "Aizvērt" at bounding box center [723, 648] width 57 height 15
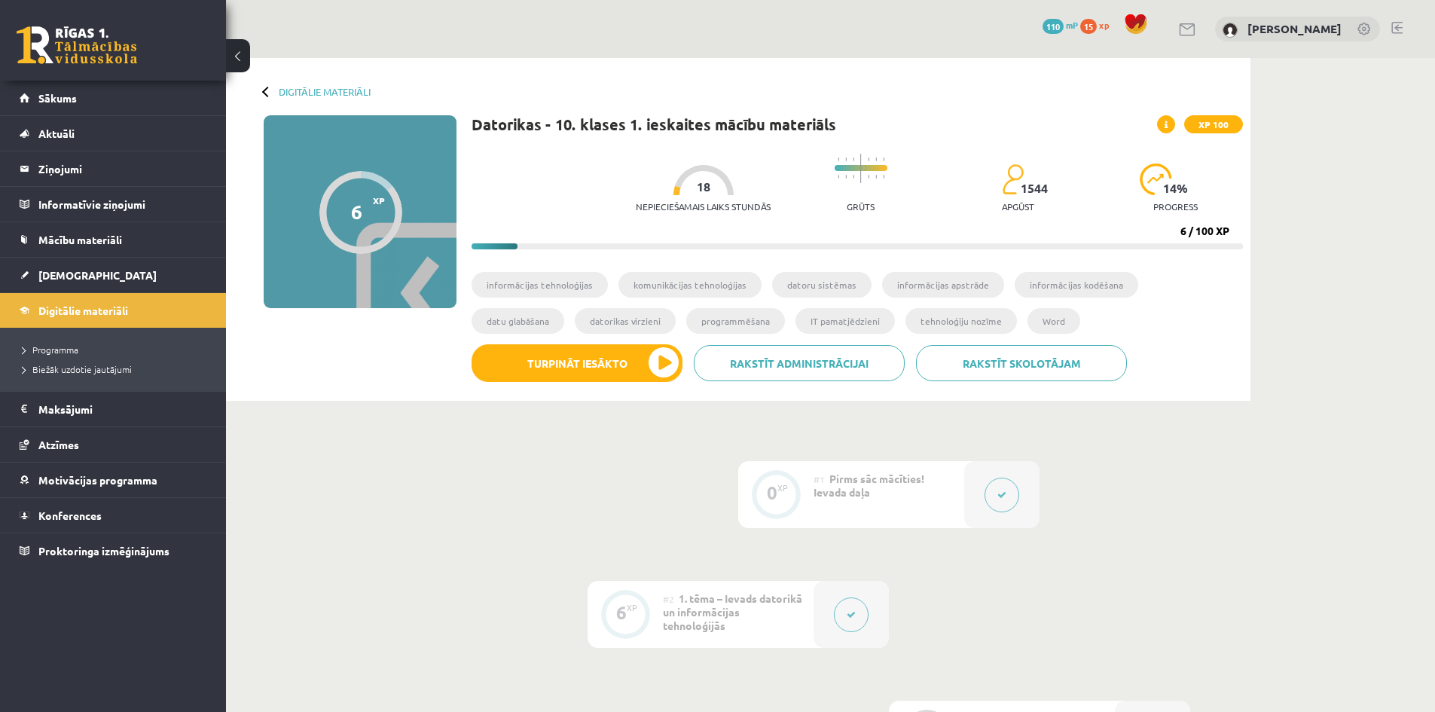
click at [429, 256] on div "6 XP XP 100" at bounding box center [360, 211] width 193 height 193
click at [1167, 201] on p "progress" at bounding box center [1175, 206] width 44 height 11
click at [157, 87] on link "Sākums" at bounding box center [114, 98] width 188 height 35
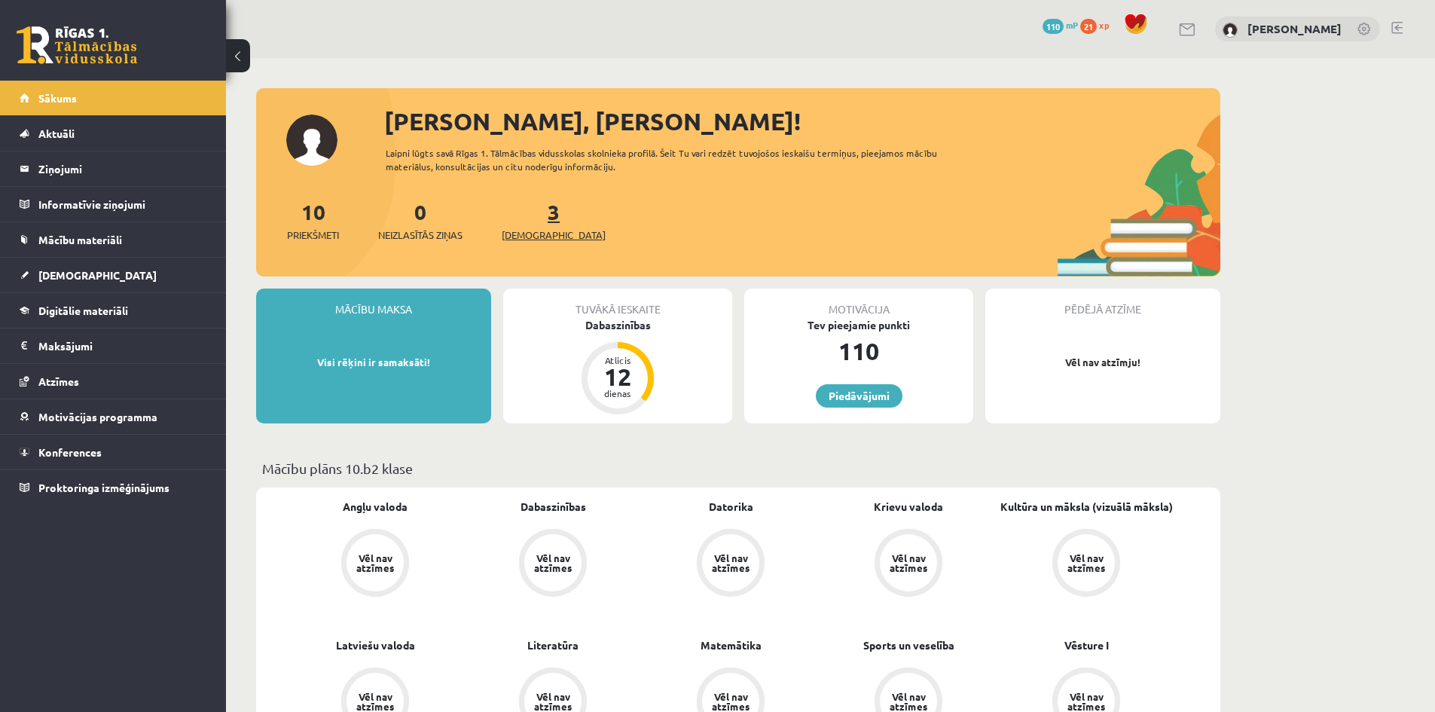
click at [532, 222] on link "3 Ieskaites" at bounding box center [554, 220] width 104 height 44
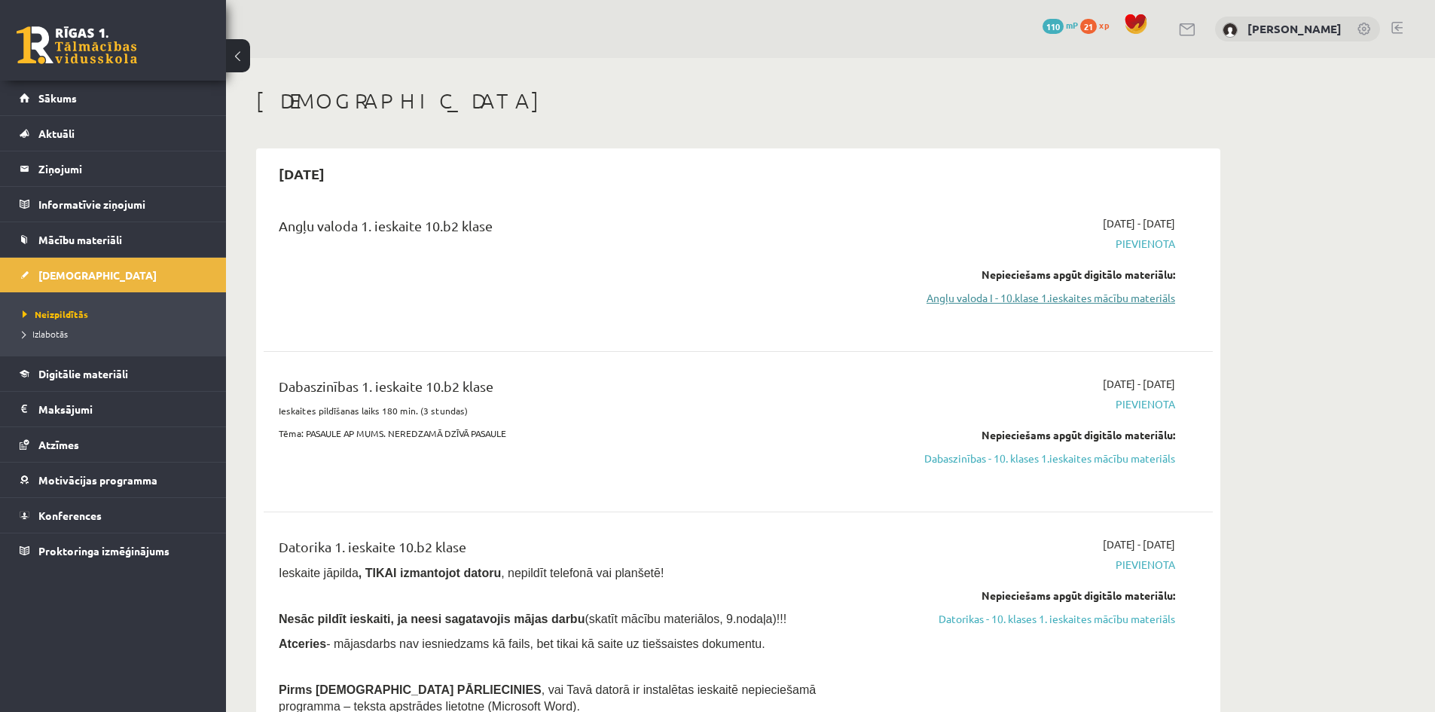
click at [1119, 296] on link "Angļu valoda I - 10.klase 1.ieskaites mācību materiāls" at bounding box center [1033, 298] width 284 height 16
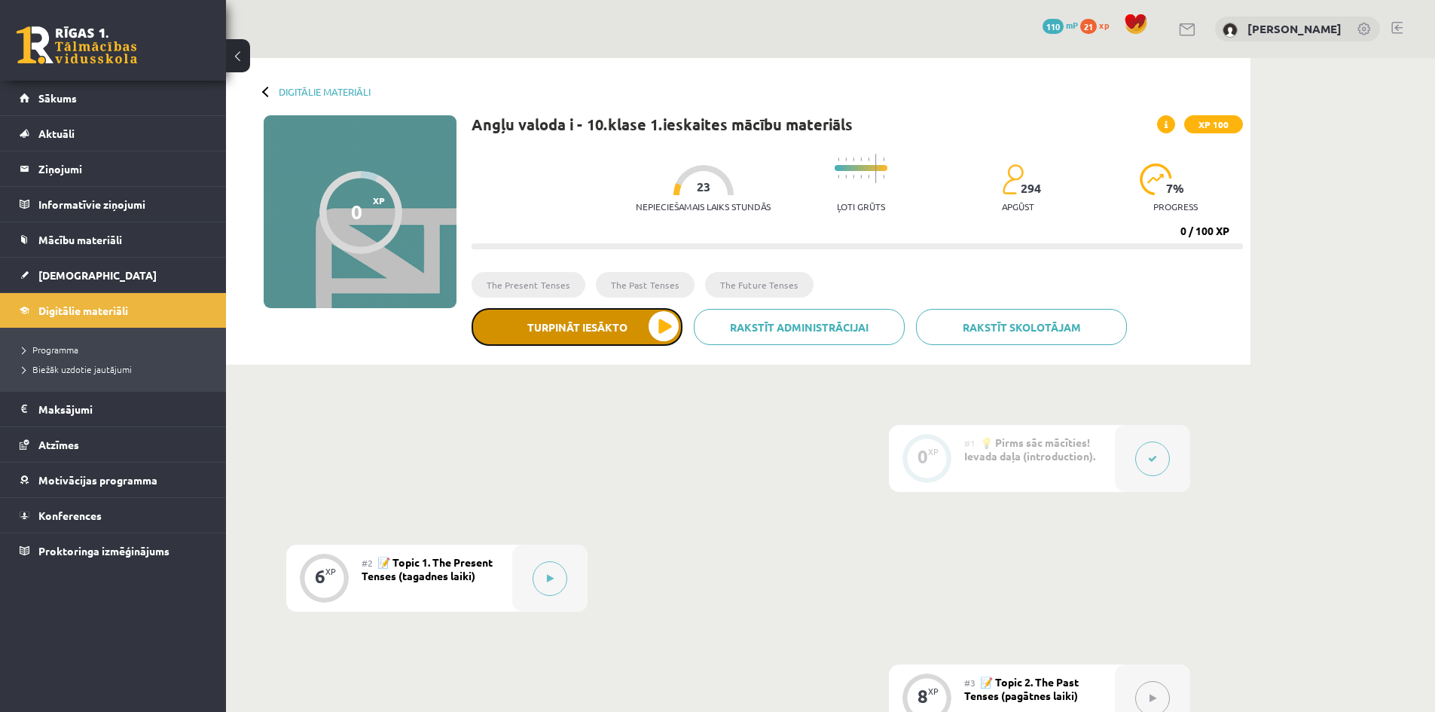
click at [627, 314] on button "Turpināt iesākto" at bounding box center [577, 327] width 211 height 38
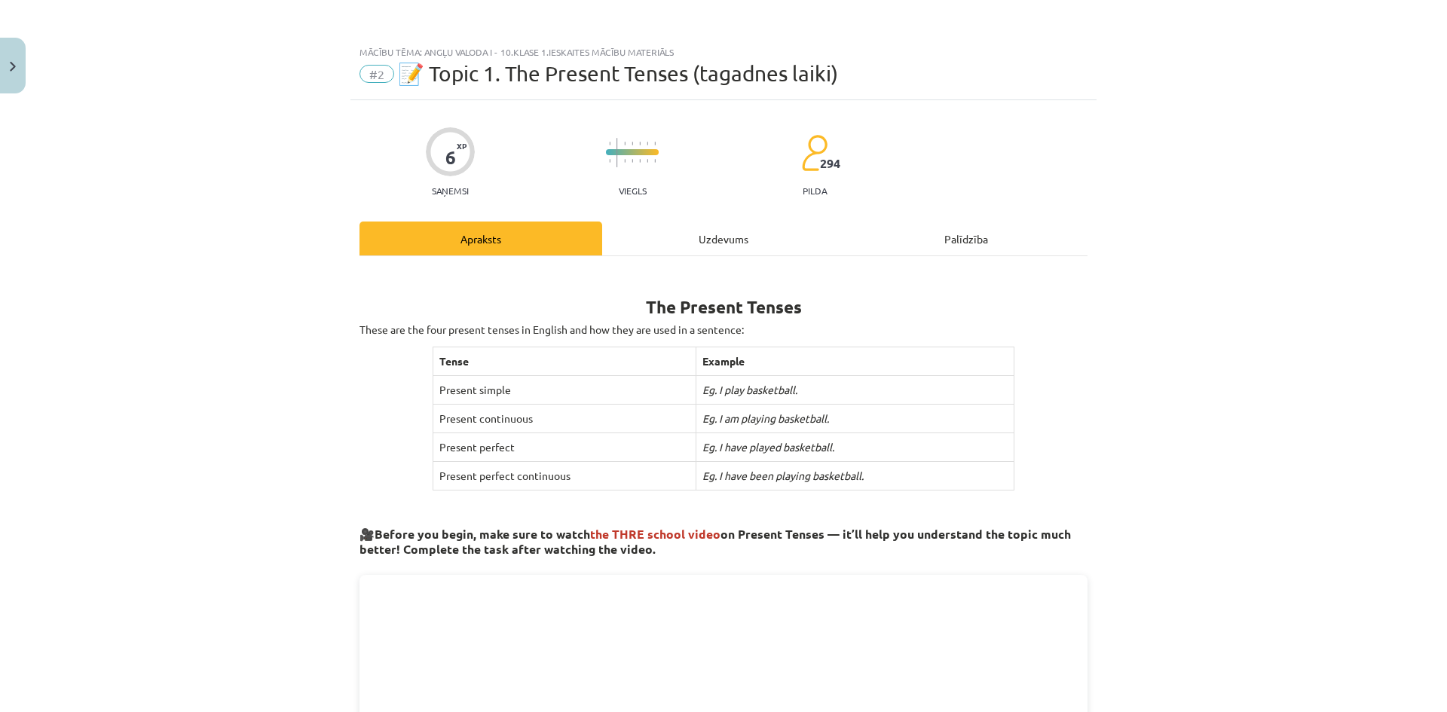
click at [659, 231] on div "Uzdevums" at bounding box center [723, 239] width 243 height 34
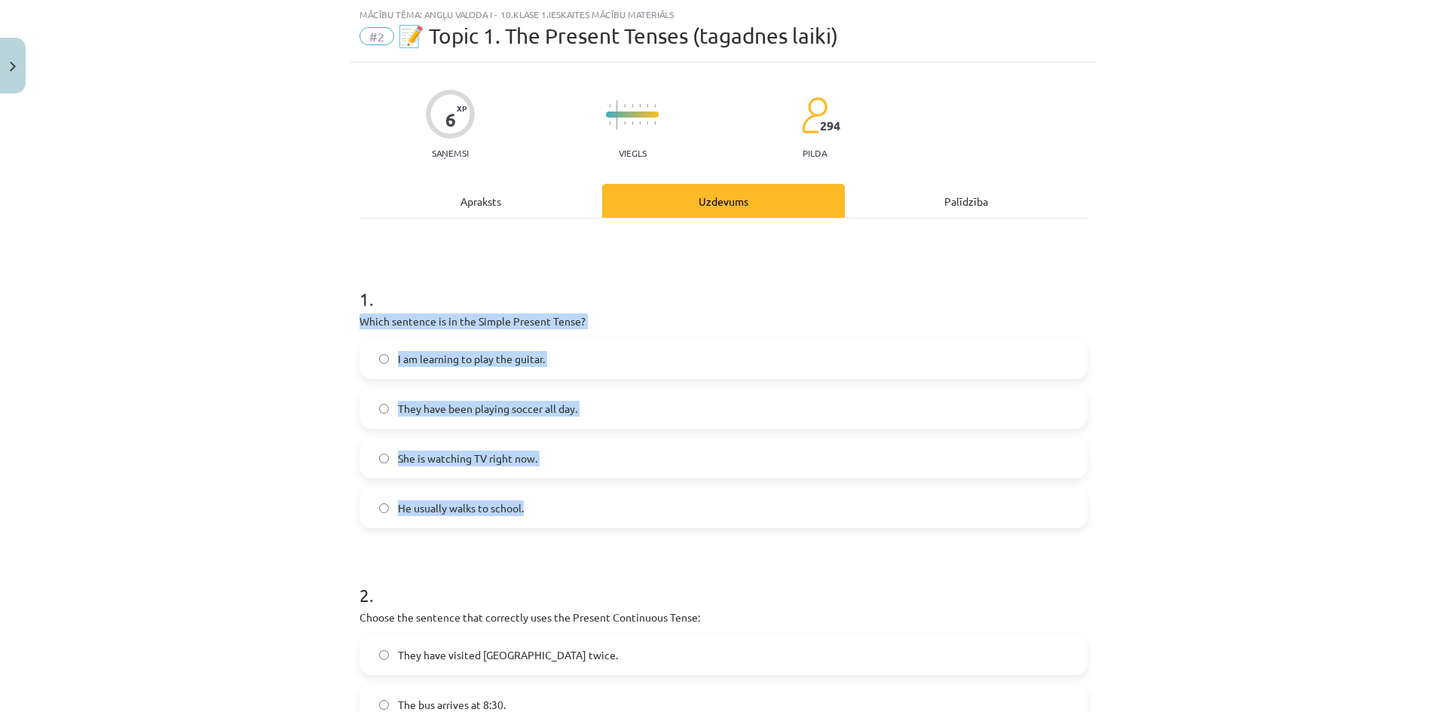
drag, startPoint x: 338, startPoint y: 315, endPoint x: 622, endPoint y: 506, distance: 342.1
click at [622, 506] on div "Mācību tēma: Angļu valoda i - 10.klase 1.ieskaites mācību materiāls #2 📝 Topic …" at bounding box center [723, 356] width 1447 height 712
copy div "Which sentence is in the Simple Present Tense? I am learning to play the guitar…"
click at [529, 496] on label "He usually walks to school." at bounding box center [723, 508] width 725 height 38
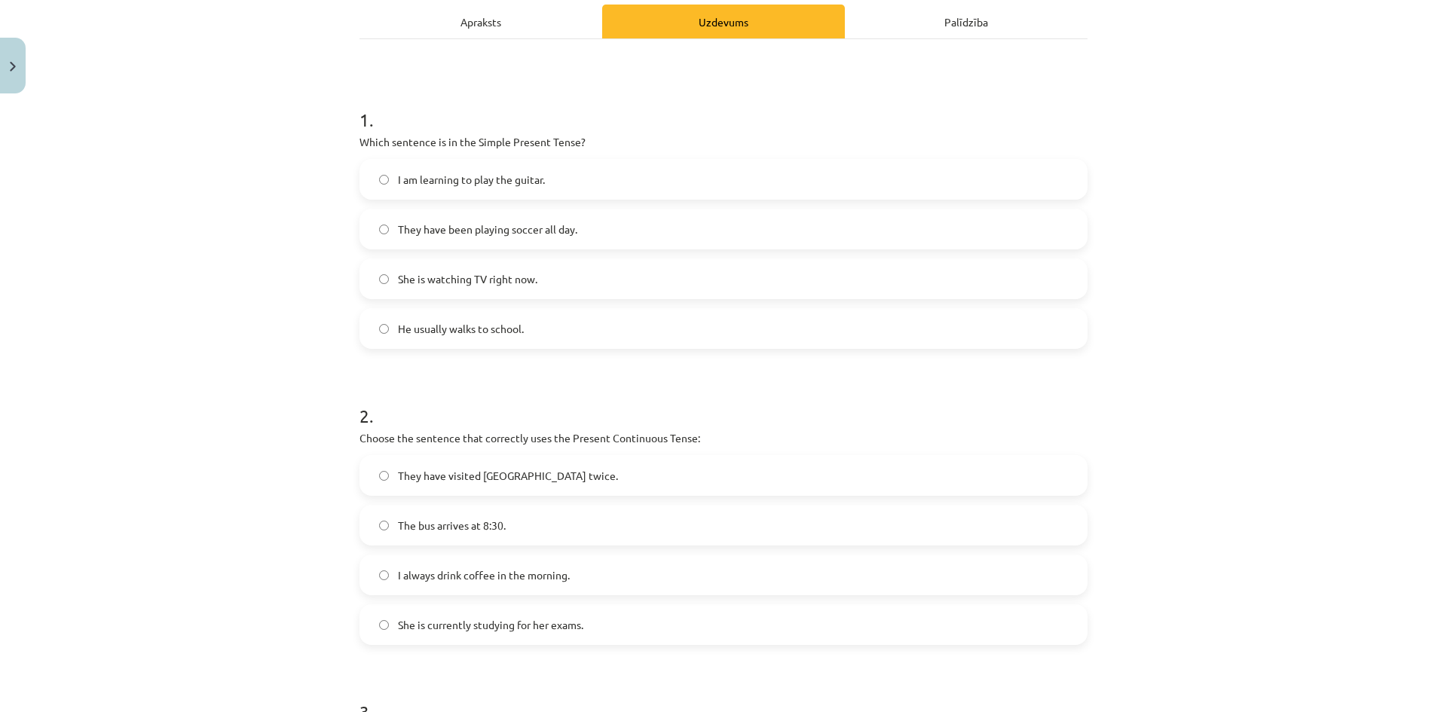
scroll to position [414, 0]
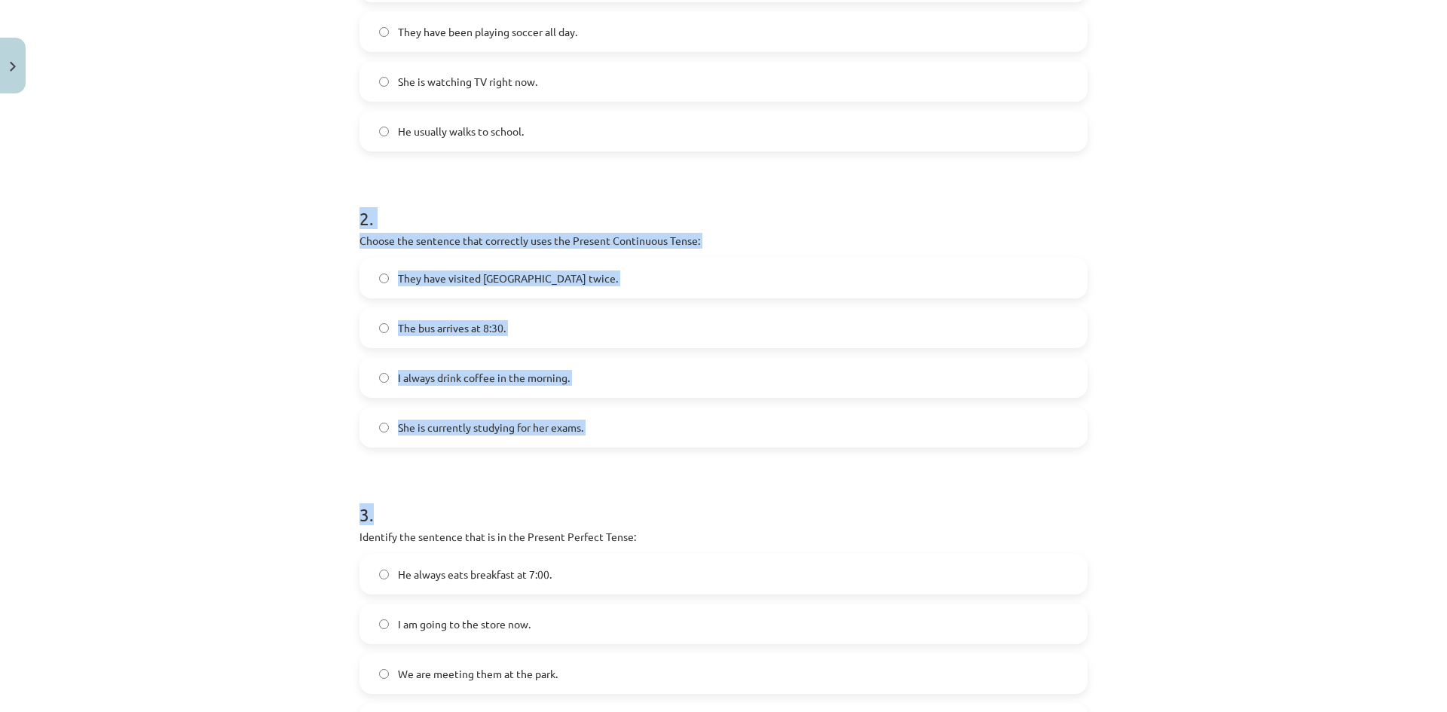
drag, startPoint x: 390, startPoint y: 243, endPoint x: 638, endPoint y: 453, distance: 325.0
click at [638, 453] on div "6 XP Saņemsi Viegls 294 pilda Apraksts Uzdevums Palīdzība 1 . Which sentence is…" at bounding box center [723, 283] width 746 height 1195
click at [544, 238] on p "Choose the sentence that correctly uses the Present Continuous Tense:" at bounding box center [723, 241] width 728 height 16
drag, startPoint x: 346, startPoint y: 219, endPoint x: 618, endPoint y: 426, distance: 341.9
click at [618, 426] on div "6 XP Saņemsi Viegls 294 pilda Apraksts Uzdevums Palīdzība 1 . Which sentence is…" at bounding box center [723, 283] width 746 height 1195
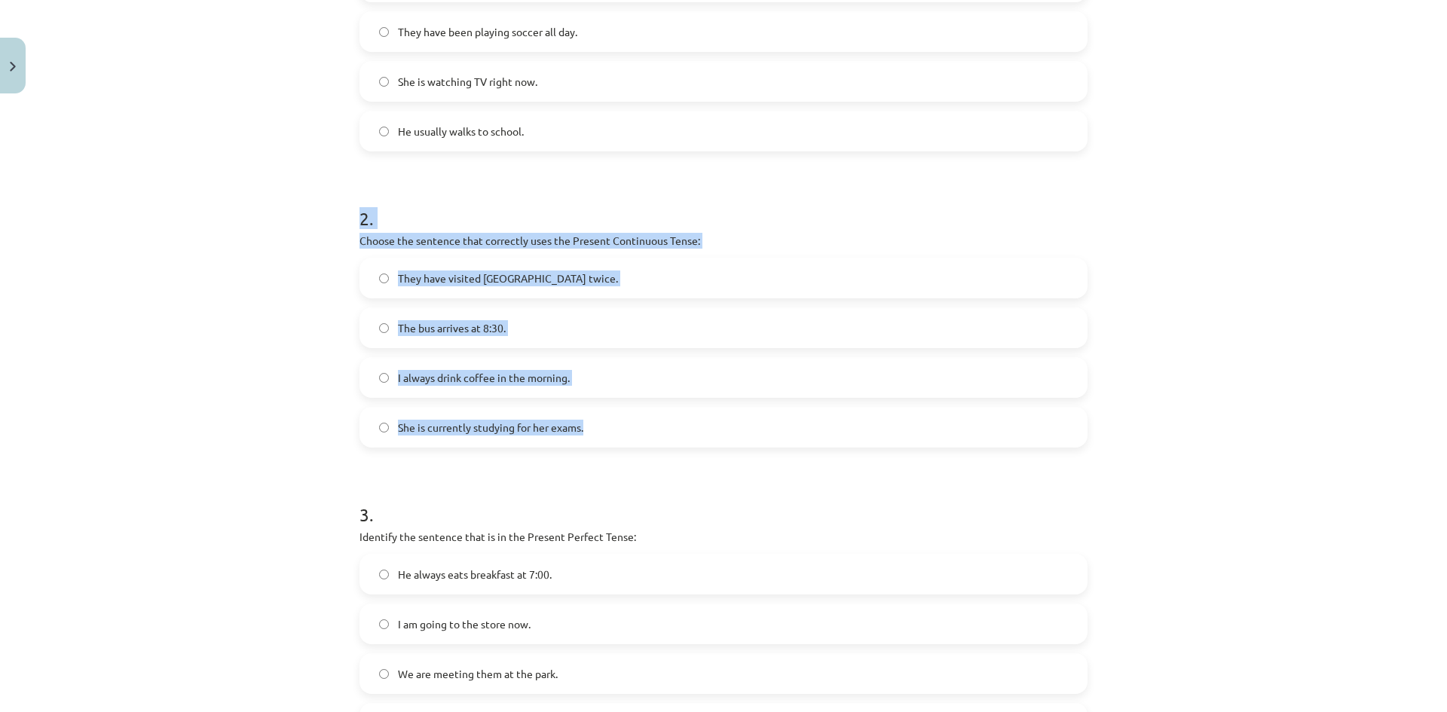
copy div "2 . Choose the sentence that correctly uses the Present Continuous Tense: They …"
click label "She is currently studying for her exams."
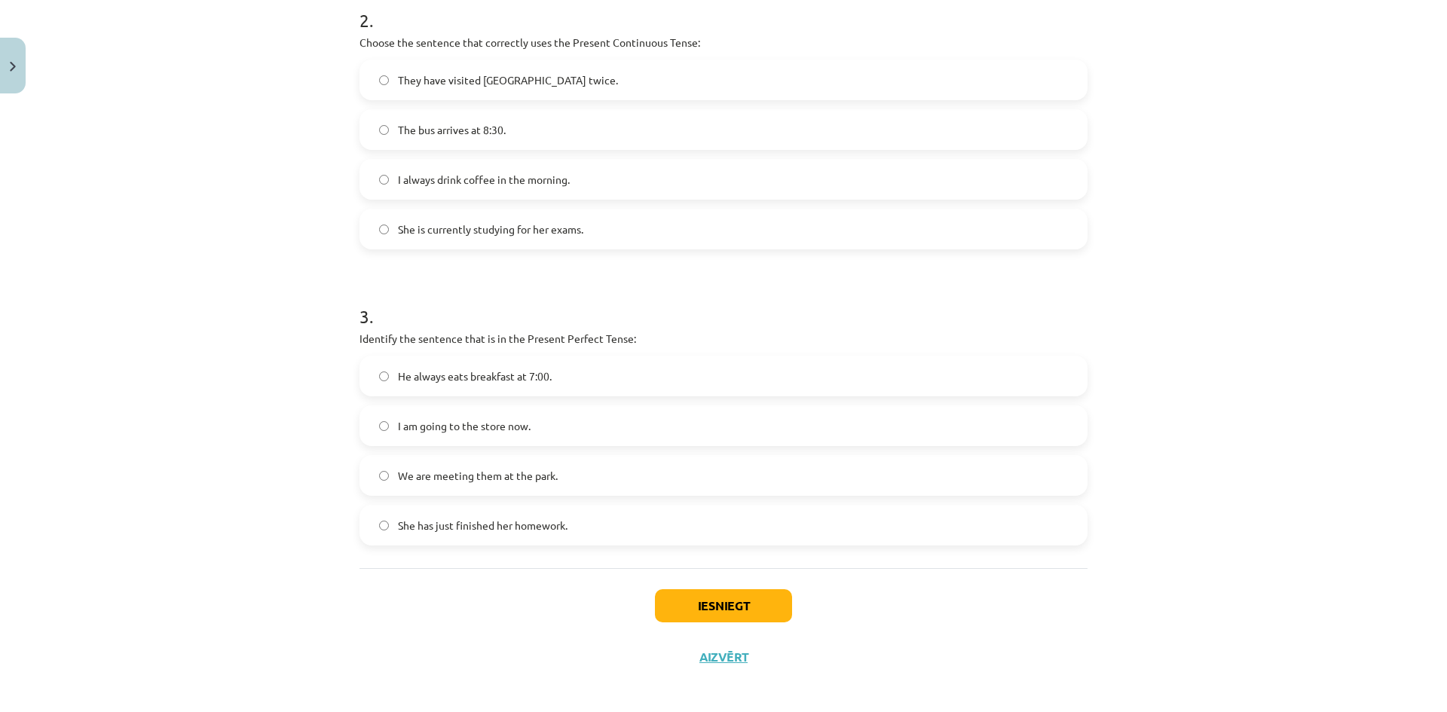
scroll to position [621, 0]
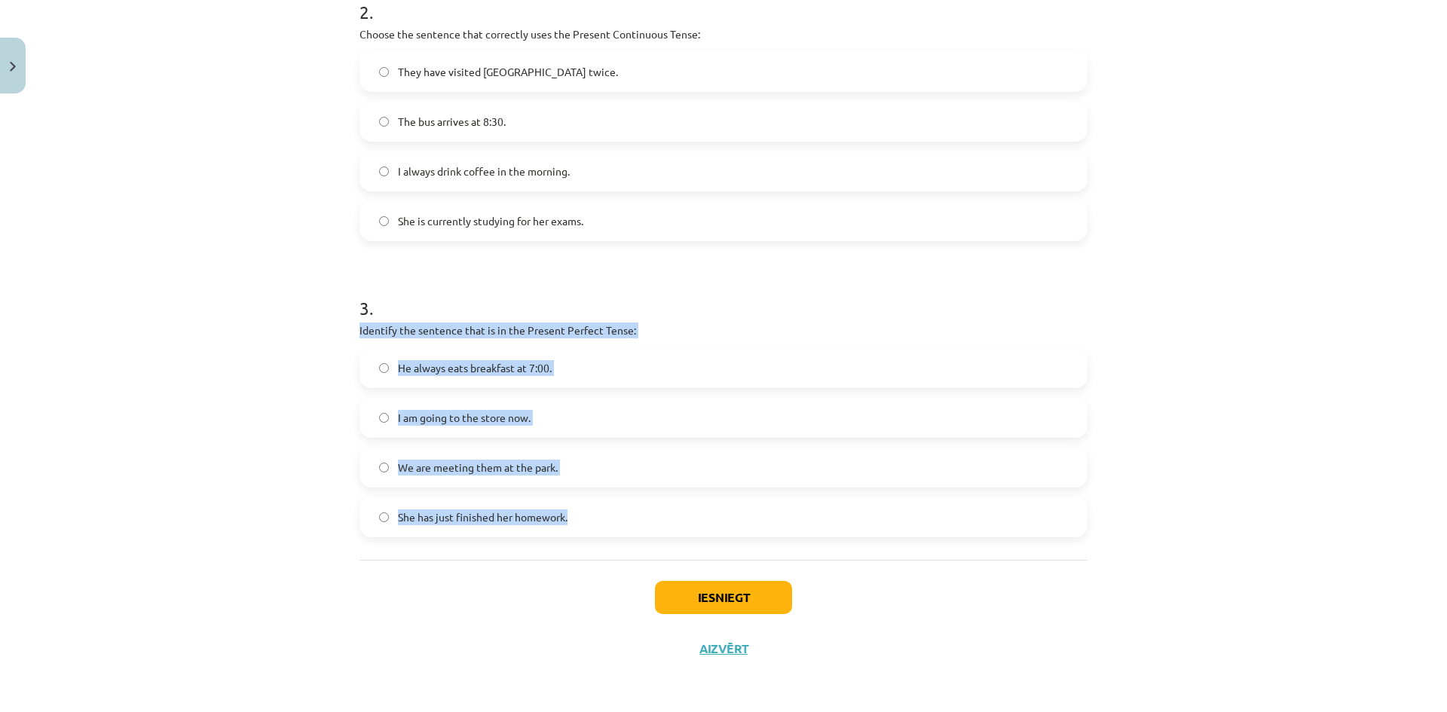
drag, startPoint x: 351, startPoint y: 337, endPoint x: 570, endPoint y: 526, distance: 289.0
click div "6 XP Saņemsi Viegls 294 pilda Apraksts Uzdevums Palīdzība 1 . Which sentence is…"
copy div "Identify the sentence that is in the Present Perfect Tense: He always eats brea…"
click span "She has just finished her homework."
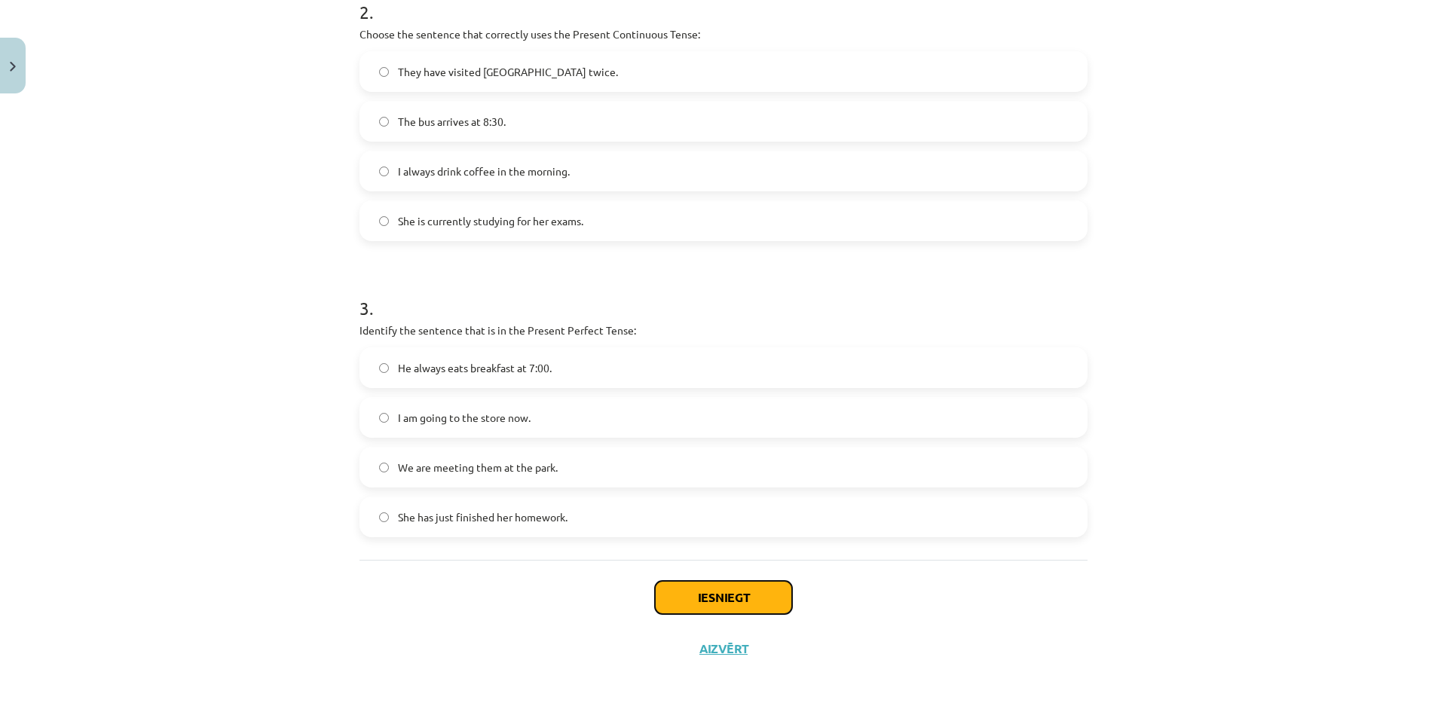
click button "Iesniegt"
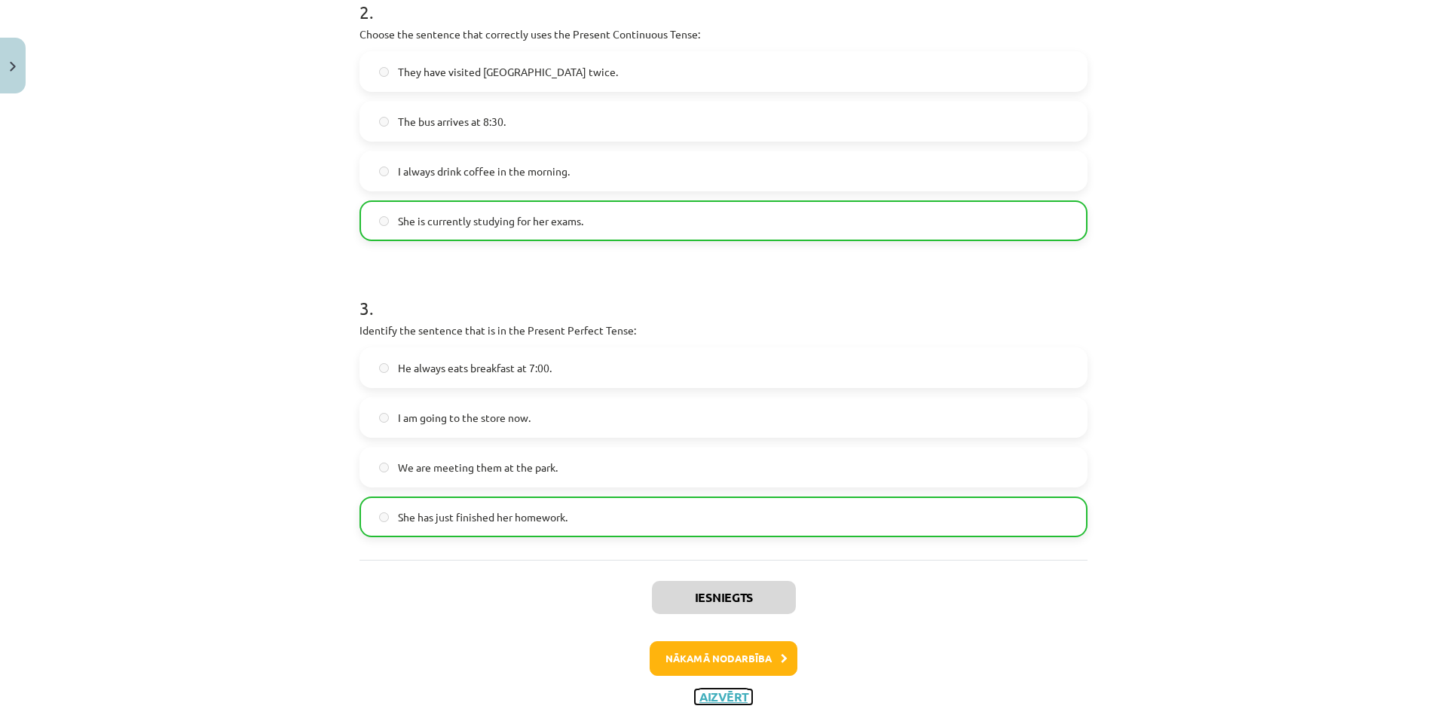
click button "Aizvērt"
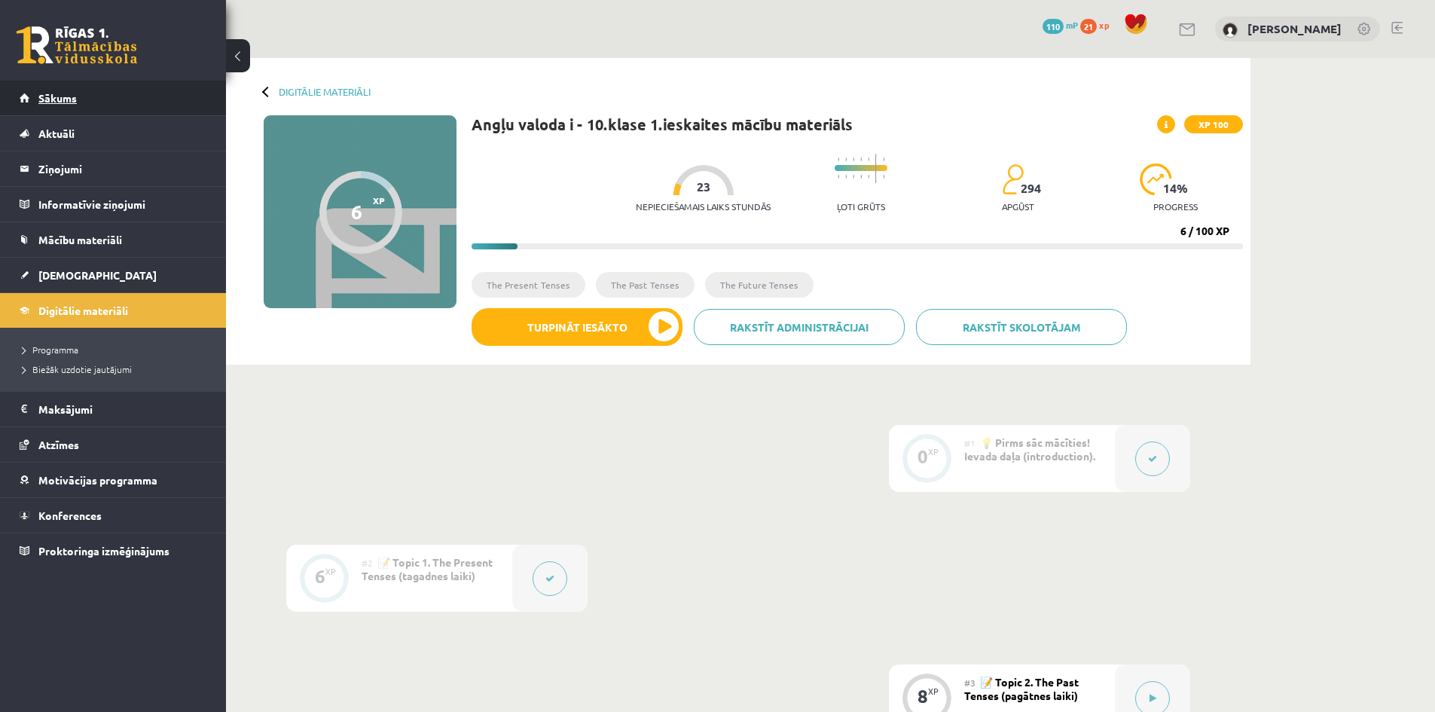
click link "Sākums"
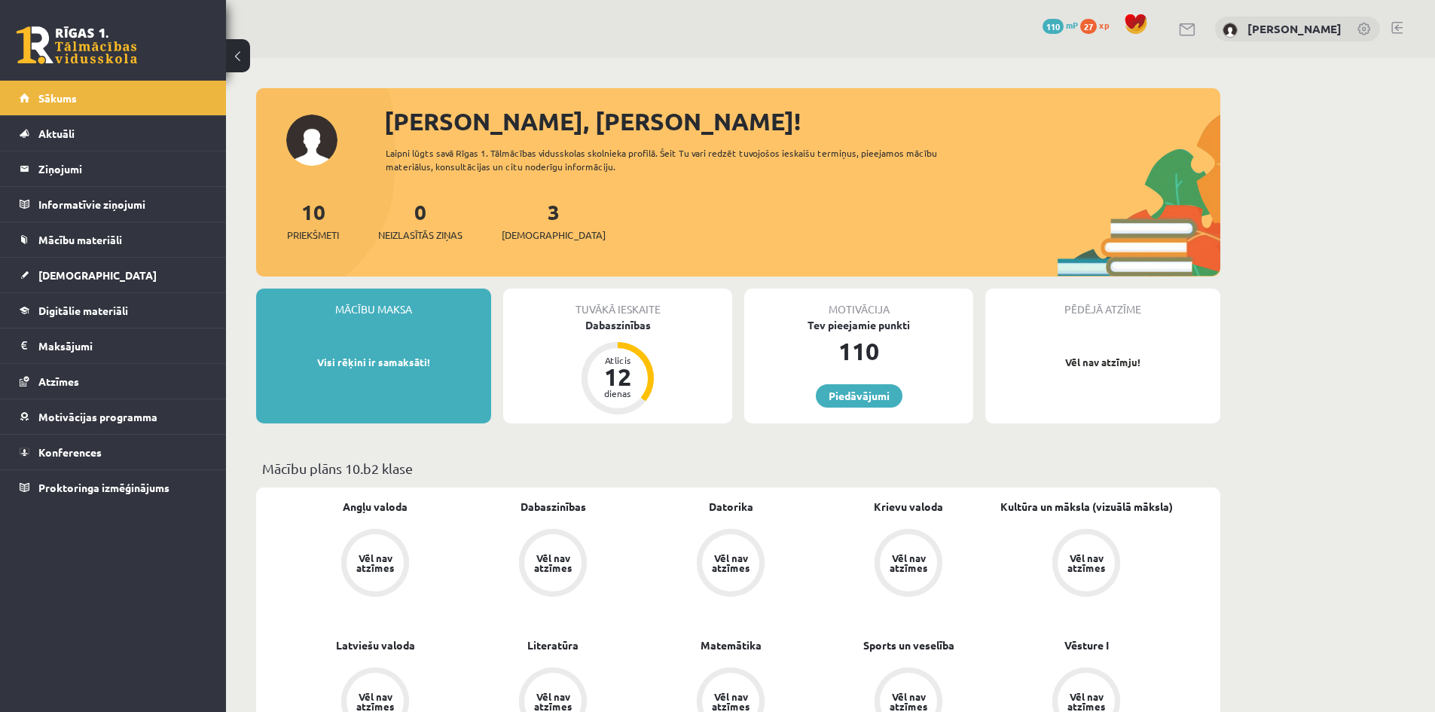
click at [522, 222] on div "3 Ieskaites" at bounding box center [554, 219] width 104 height 47
click at [530, 225] on div "3 Ieskaites" at bounding box center [554, 219] width 104 height 47
click at [534, 243] on div "10 Priekšmeti 0 Neizlasītās ziņas 3 Ieskaites" at bounding box center [738, 236] width 964 height 81
click at [531, 240] on span "[DEMOGRAPHIC_DATA]" at bounding box center [554, 235] width 104 height 15
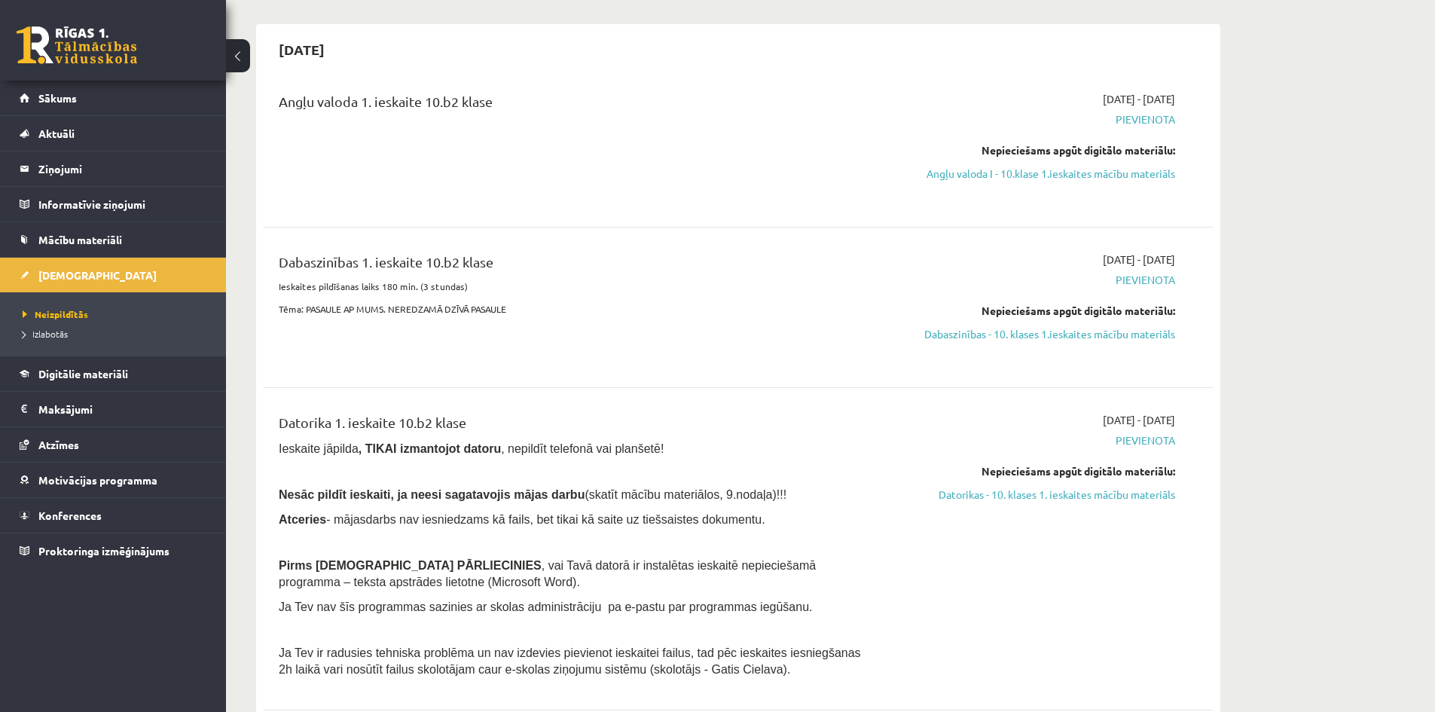
scroll to position [151, 0]
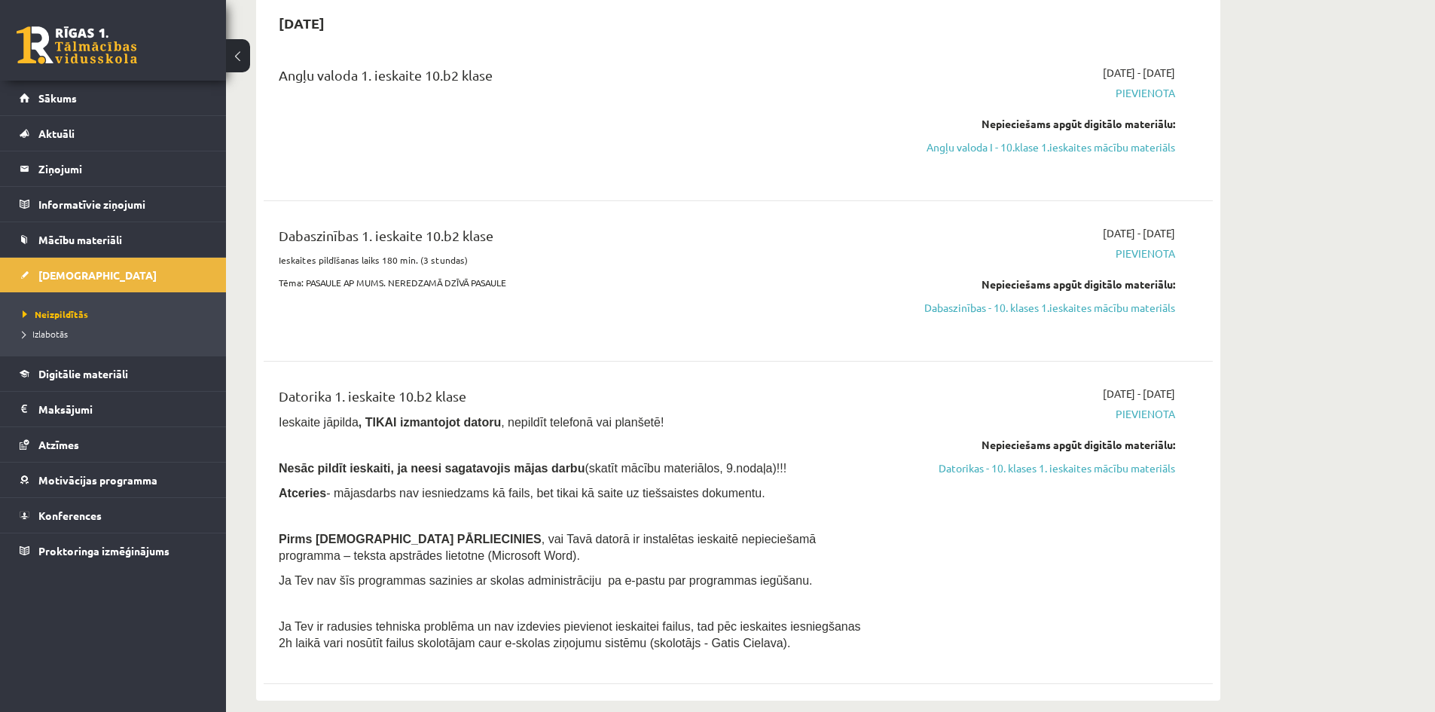
click at [1141, 408] on span "Pievienota" at bounding box center [1033, 414] width 284 height 16
click at [1128, 251] on span "Pievienota" at bounding box center [1033, 254] width 284 height 16
click at [1102, 467] on link "Datorikas - 10. klases 1. ieskaites mācību materiāls" at bounding box center [1033, 468] width 284 height 16
click at [1046, 304] on link "Dabaszinības - 10. klases 1.ieskaites mācību materiāls" at bounding box center [1033, 308] width 284 height 16
click at [1087, 149] on link "Angļu valoda I - 10.klase 1.ieskaites mācību materiāls" at bounding box center [1033, 147] width 284 height 16
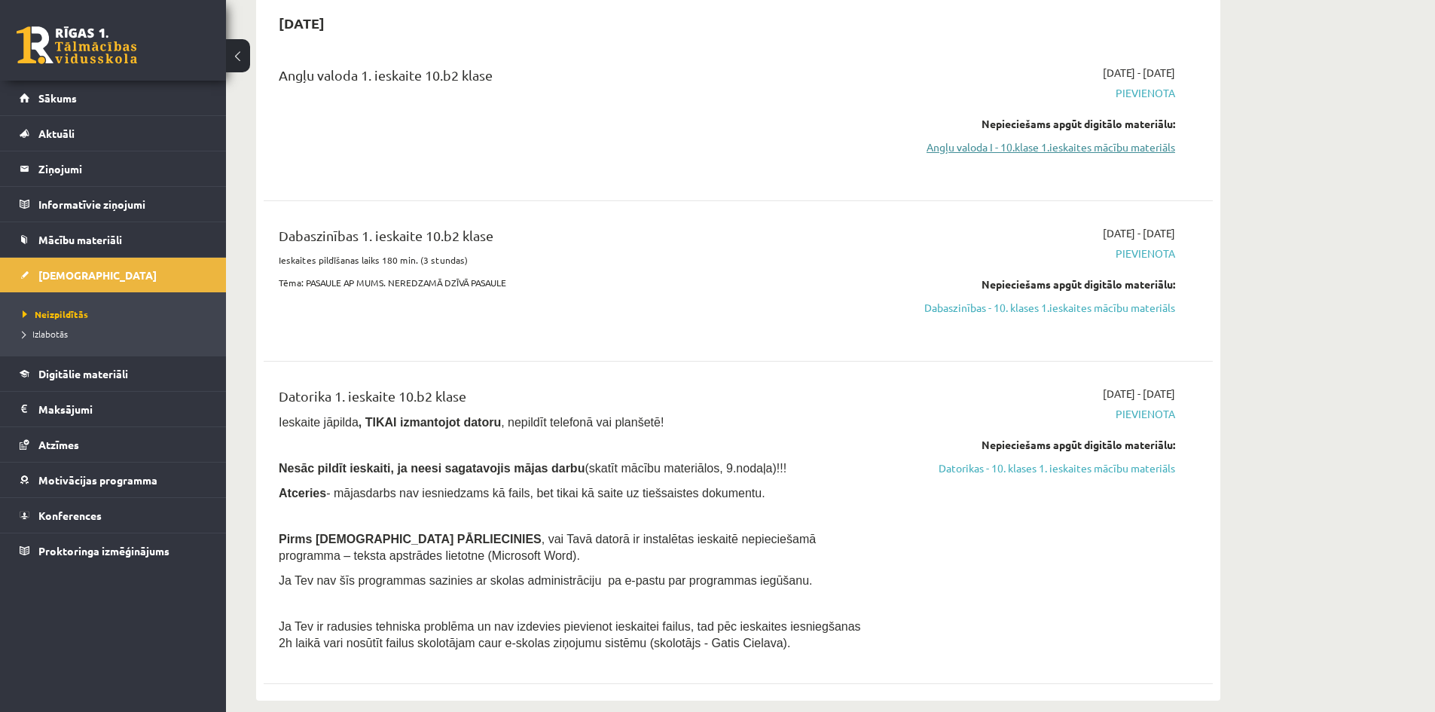
click at [1035, 144] on link "Angļu valoda I - 10.klase 1.ieskaites mācību materiāls" at bounding box center [1033, 147] width 284 height 16
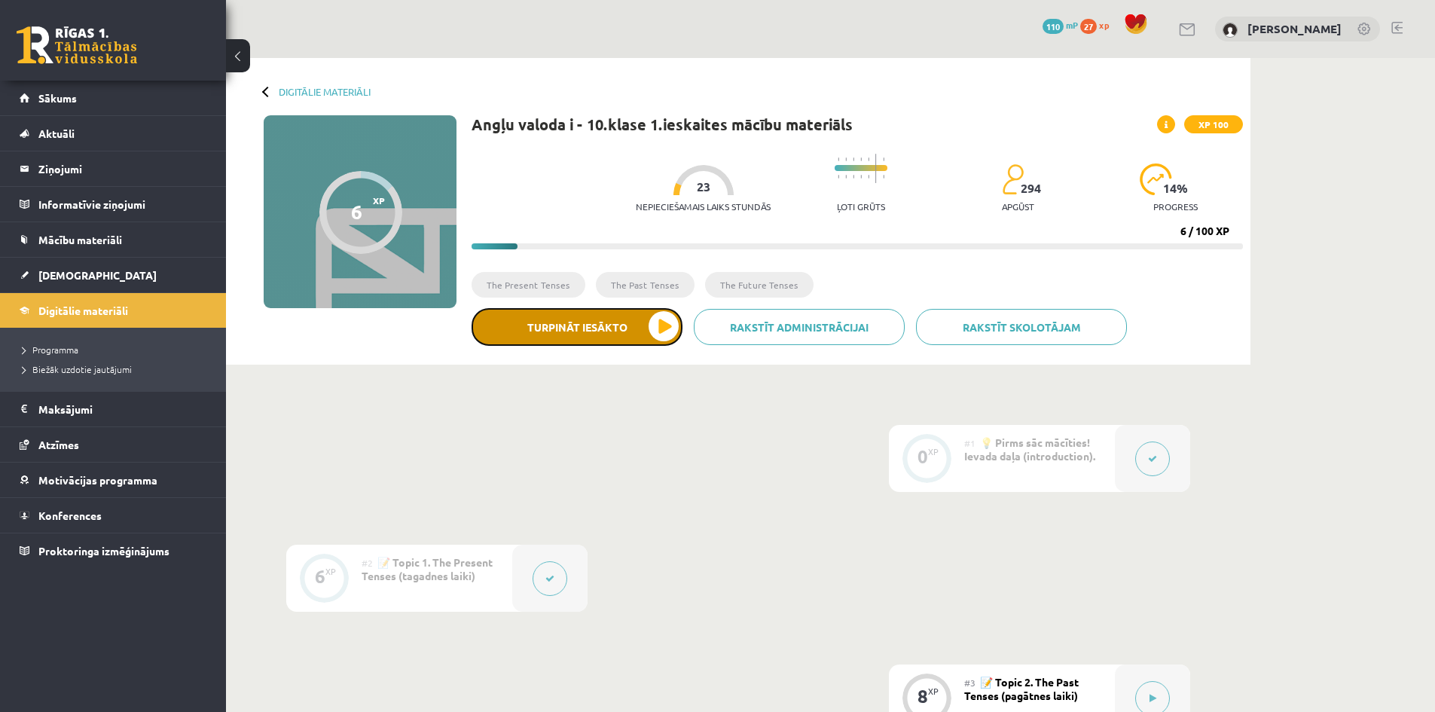
click at [628, 338] on button "Turpināt iesākto" at bounding box center [577, 327] width 211 height 38
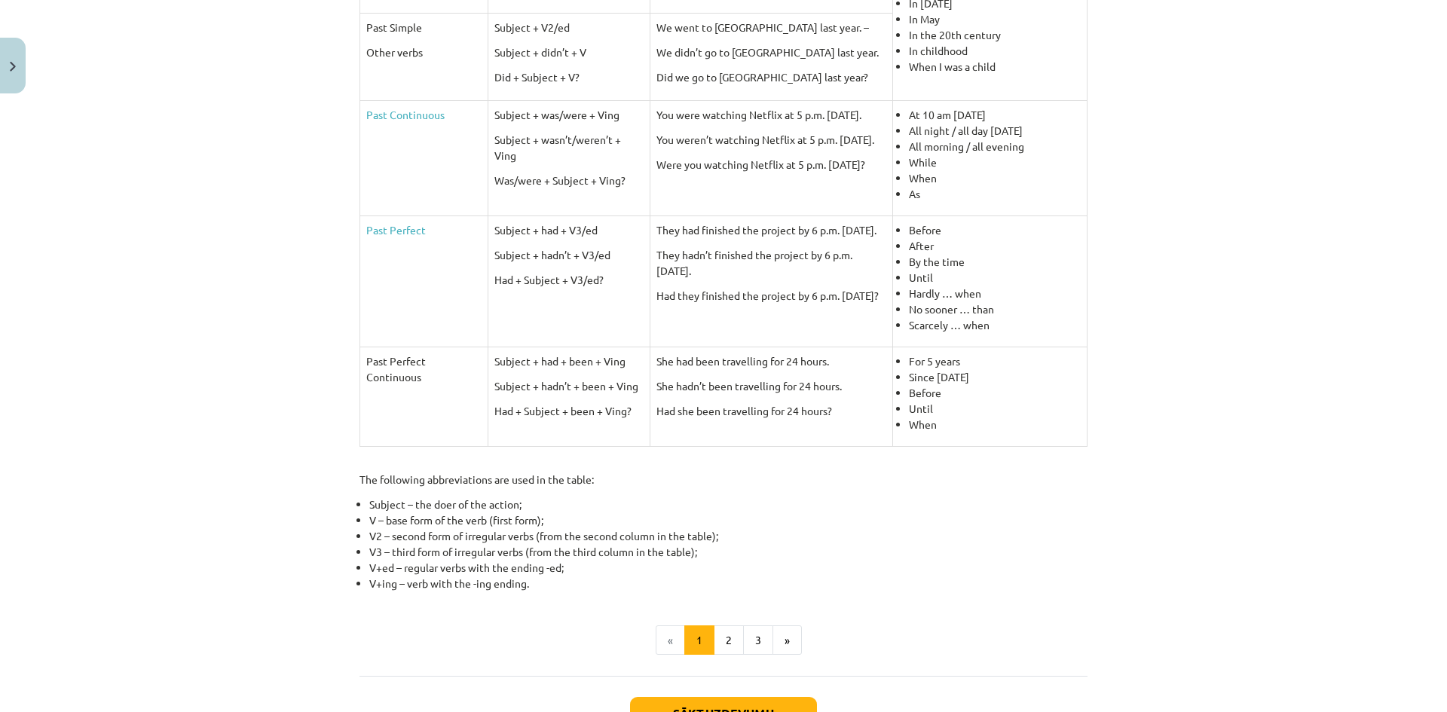
scroll to position [564, 0]
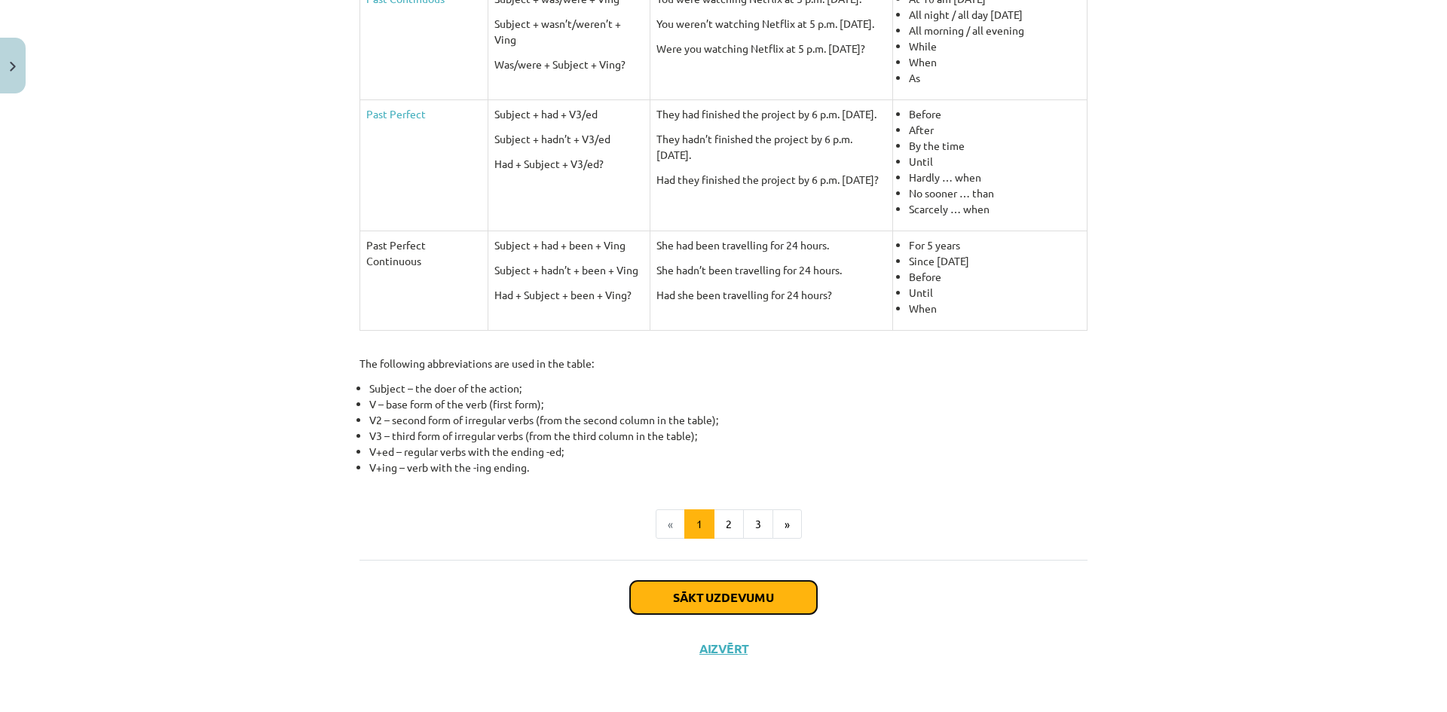
click at [786, 594] on button "Sākt uzdevumu" at bounding box center [723, 597] width 187 height 33
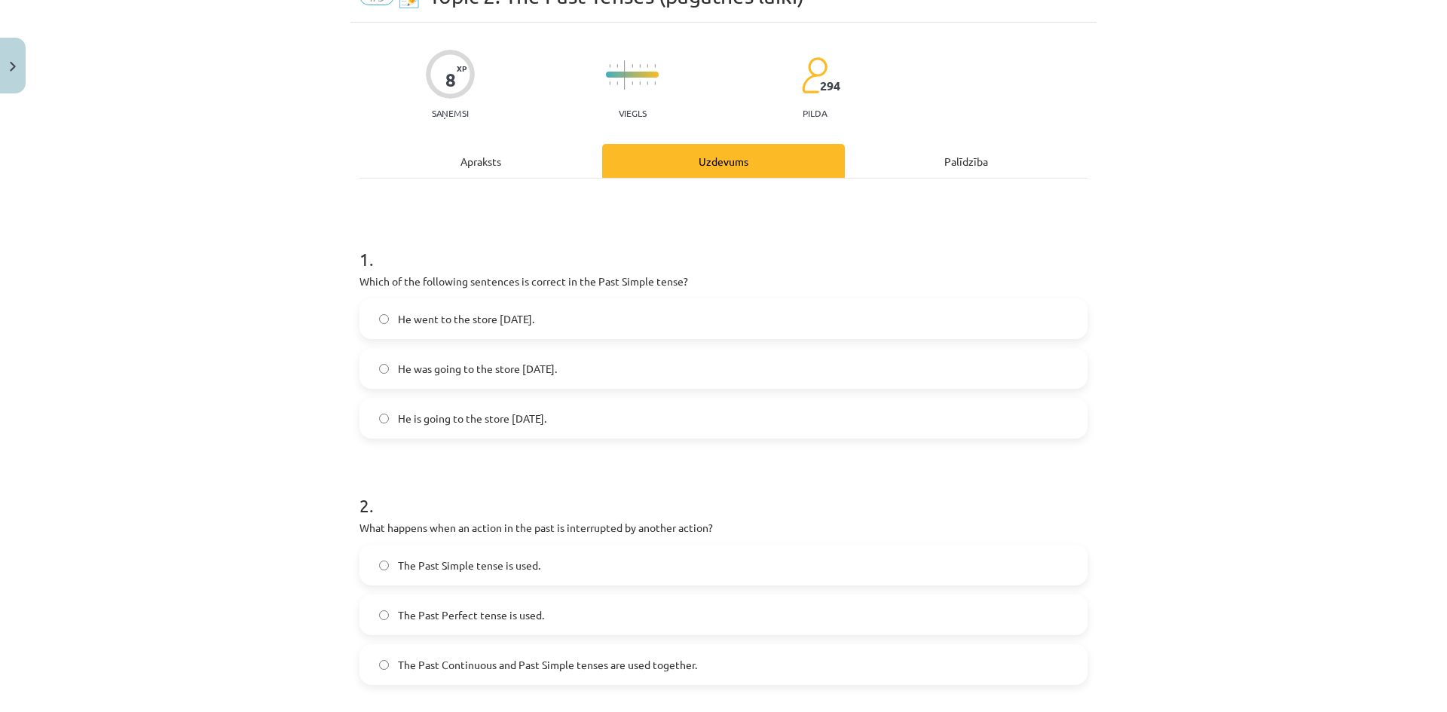
scroll to position [113, 0]
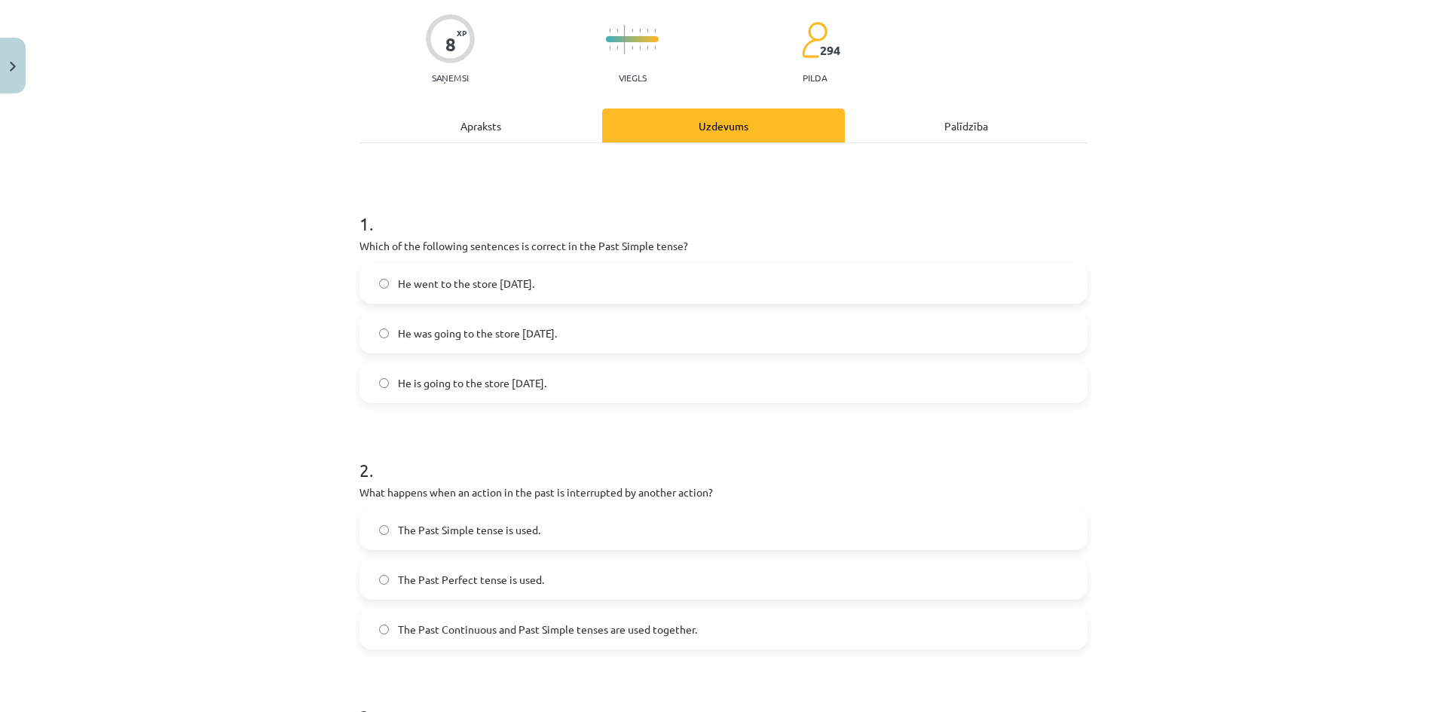
drag, startPoint x: 357, startPoint y: 240, endPoint x: 585, endPoint y: 381, distance: 268.7
click at [587, 390] on div "8 XP Saņemsi Viegls 294 pilda Apraksts Uzdevums Palīdzība 1 . Which of the foll…" at bounding box center [723, 633] width 746 height 1292
copy div "Which of the following sentences is correct in the Past Simple tense? He went t…"
click at [460, 277] on span "He went to the store yesterday." at bounding box center [466, 284] width 136 height 16
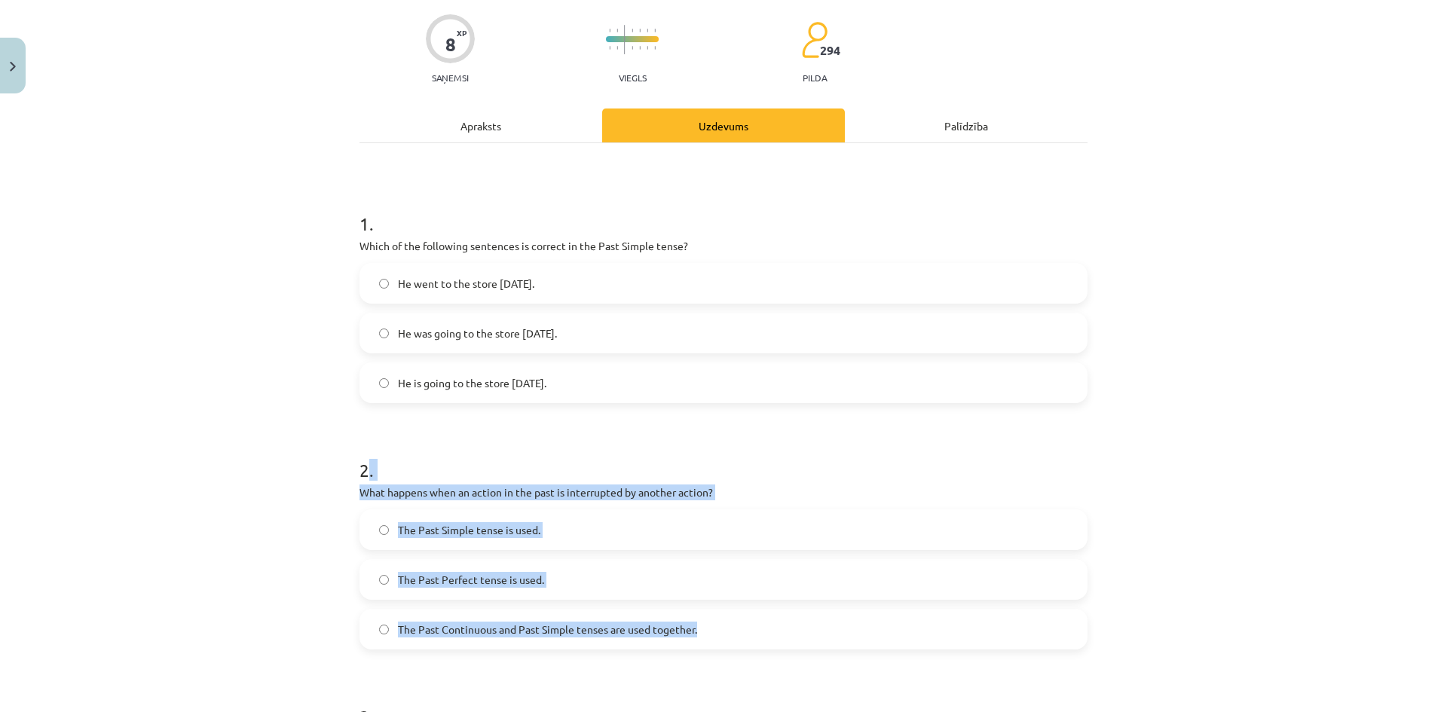
drag, startPoint x: 362, startPoint y: 478, endPoint x: 693, endPoint y: 630, distance: 364.8
click at [693, 630] on div "2 . What happens when an action in the past is interrupted by another action? T…" at bounding box center [723, 541] width 728 height 216
copy div ". What happens when an action in the past is interrupted by another action? The…"
click at [515, 622] on span "The Past Continuous and Past Simple tenses are used together." at bounding box center [547, 630] width 299 height 16
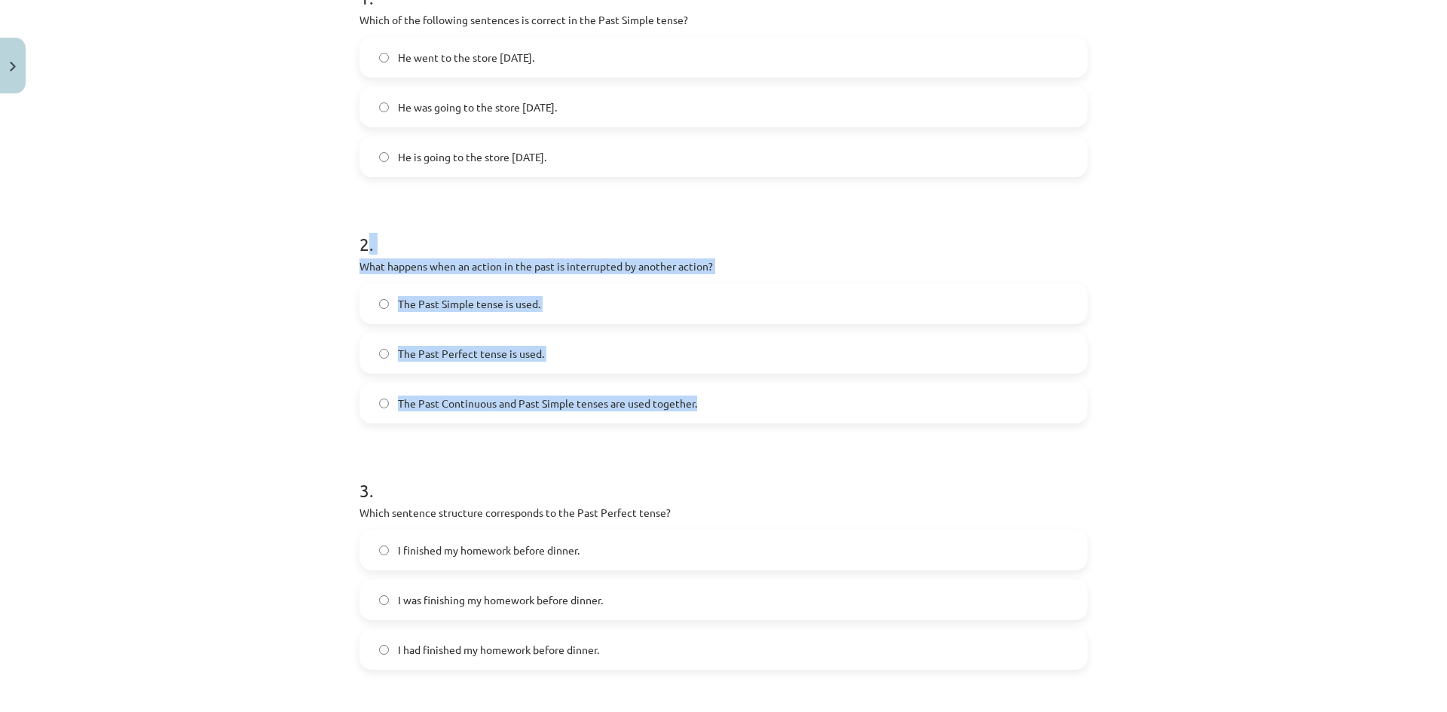
scroll to position [490, 0]
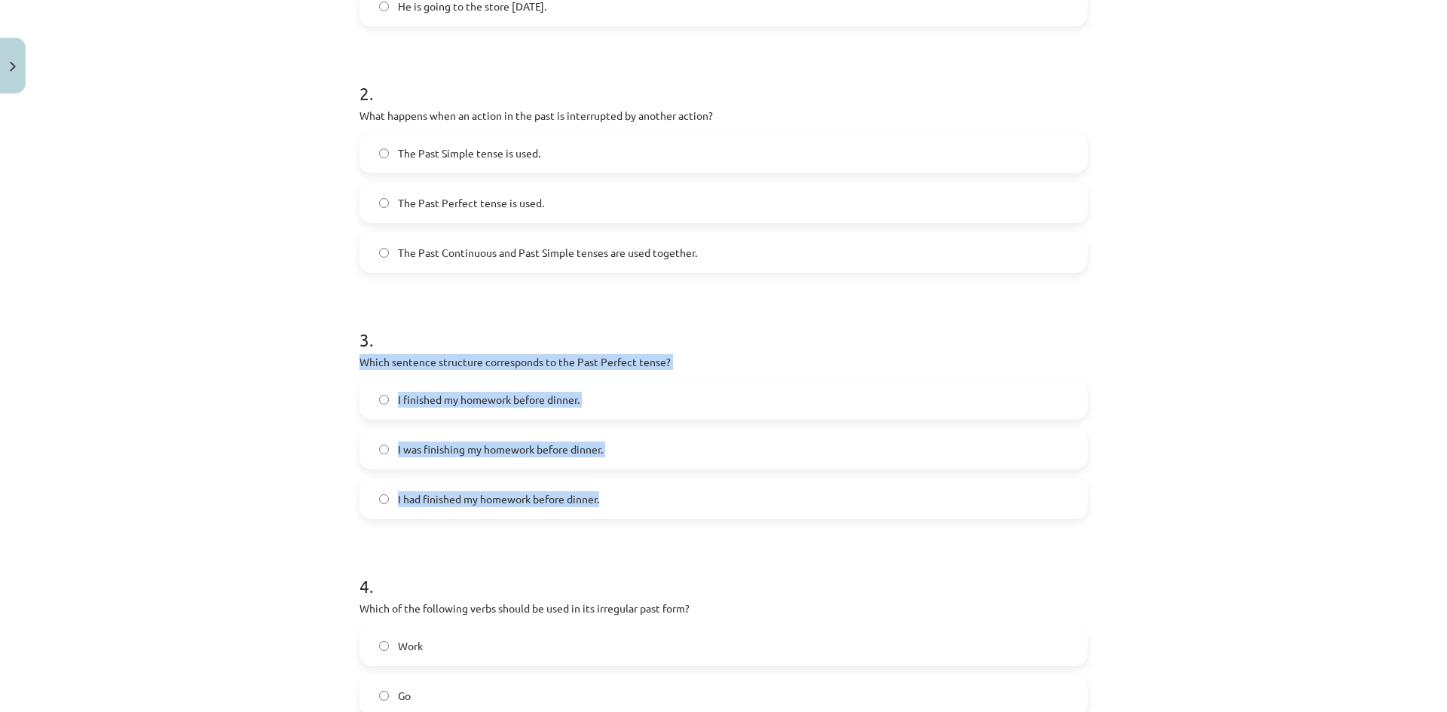
drag, startPoint x: 362, startPoint y: 367, endPoint x: 606, endPoint y: 503, distance: 278.6
click div "8 XP Saņemsi Viegls 294 pilda Apraksts Uzdevums Palīdzība 1 . Which of the foll…"
copy div "Which sentence structure corresponds to the Past Perfect tense? I finished my h…"
click span "I had finished my homework before dinner."
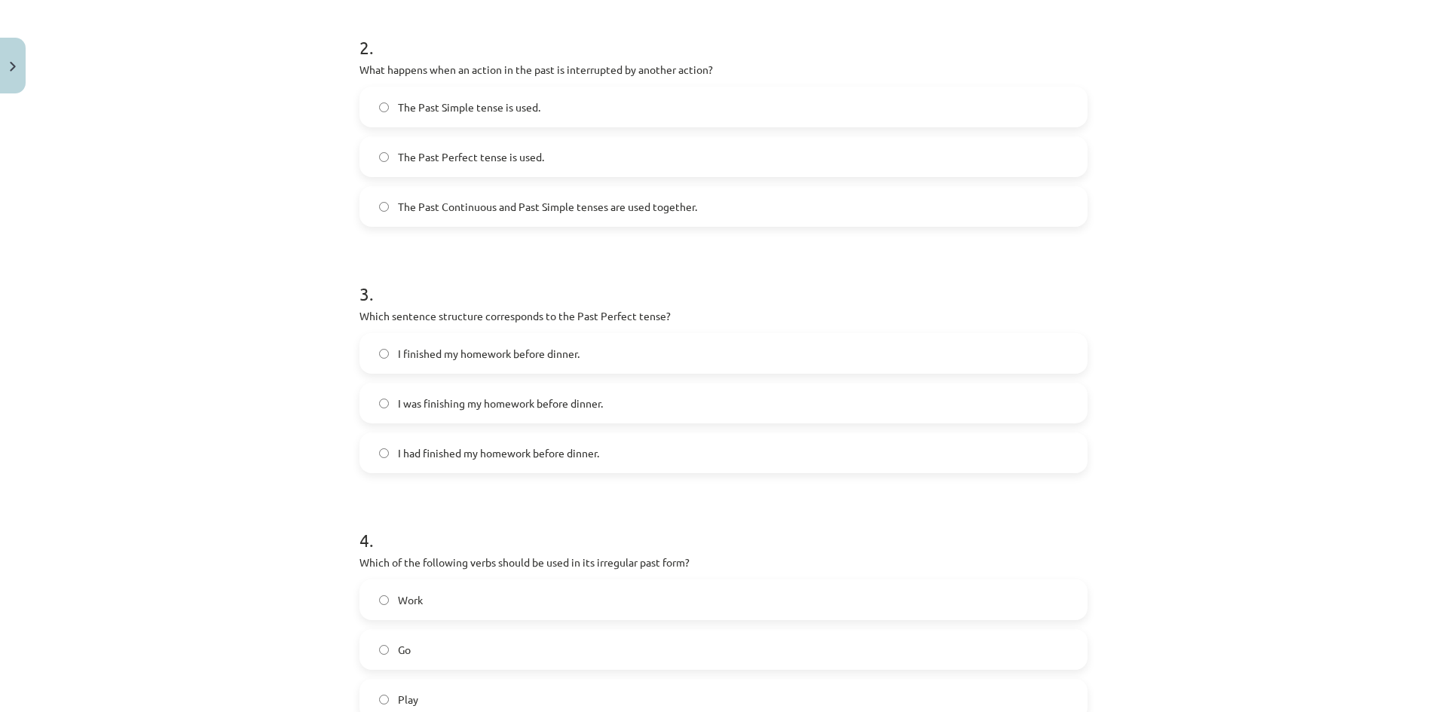
scroll to position [718, 0]
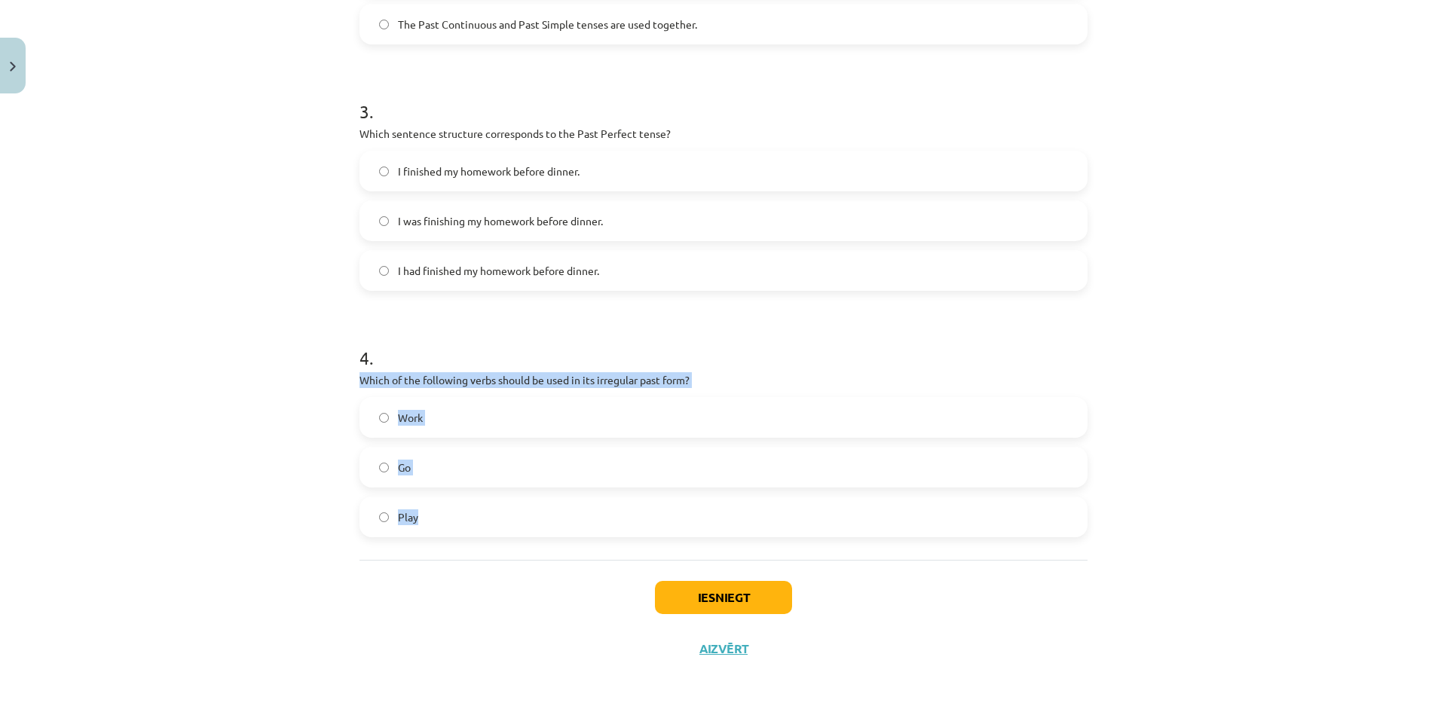
drag, startPoint x: 353, startPoint y: 379, endPoint x: 616, endPoint y: 521, distance: 299.0
click div "Mācību tēma: Angļu valoda i - 10.klase 1.ieskaites mācību materiāls #3 📝 Topic …"
copy div "Which of the following verbs should be used in its irregular past form? Work Go…"
click label "Go"
click button "Iesniegt"
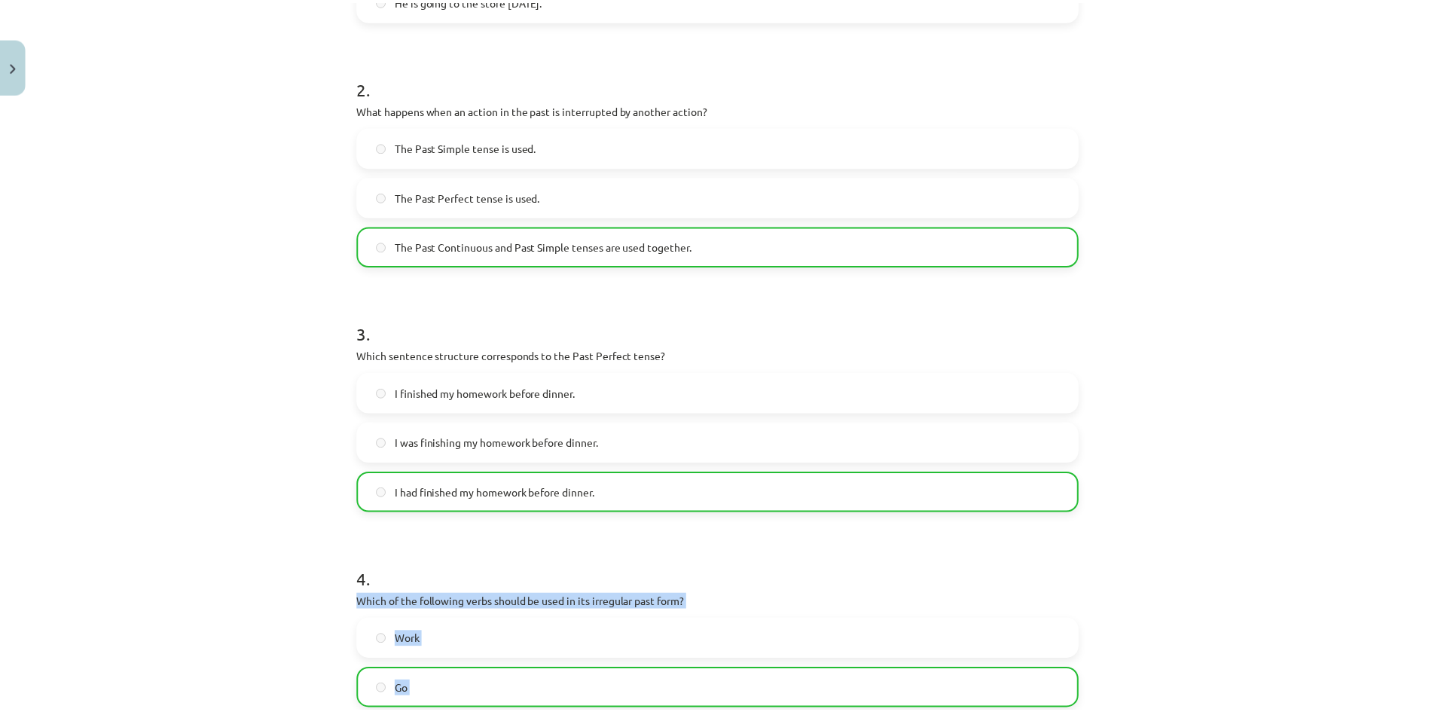
scroll to position [753, 0]
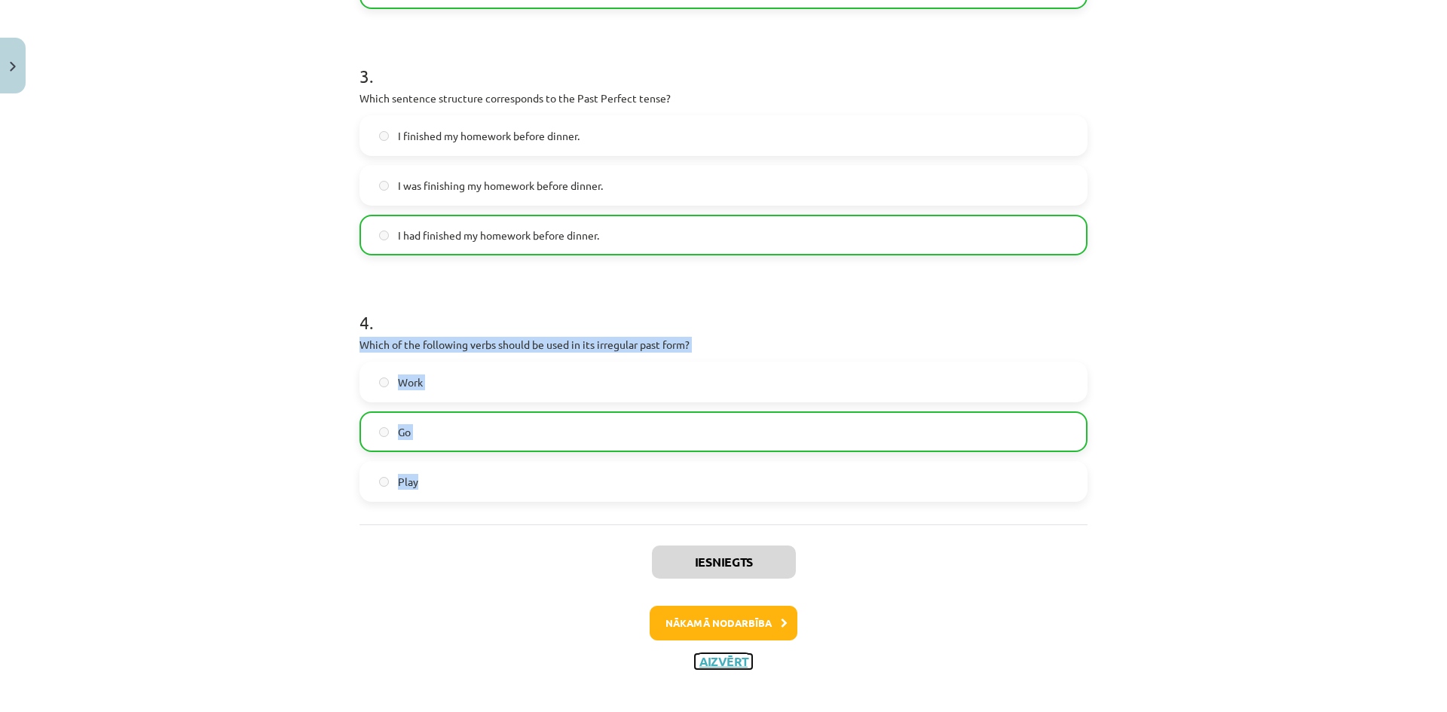
click button "Aizvērt"
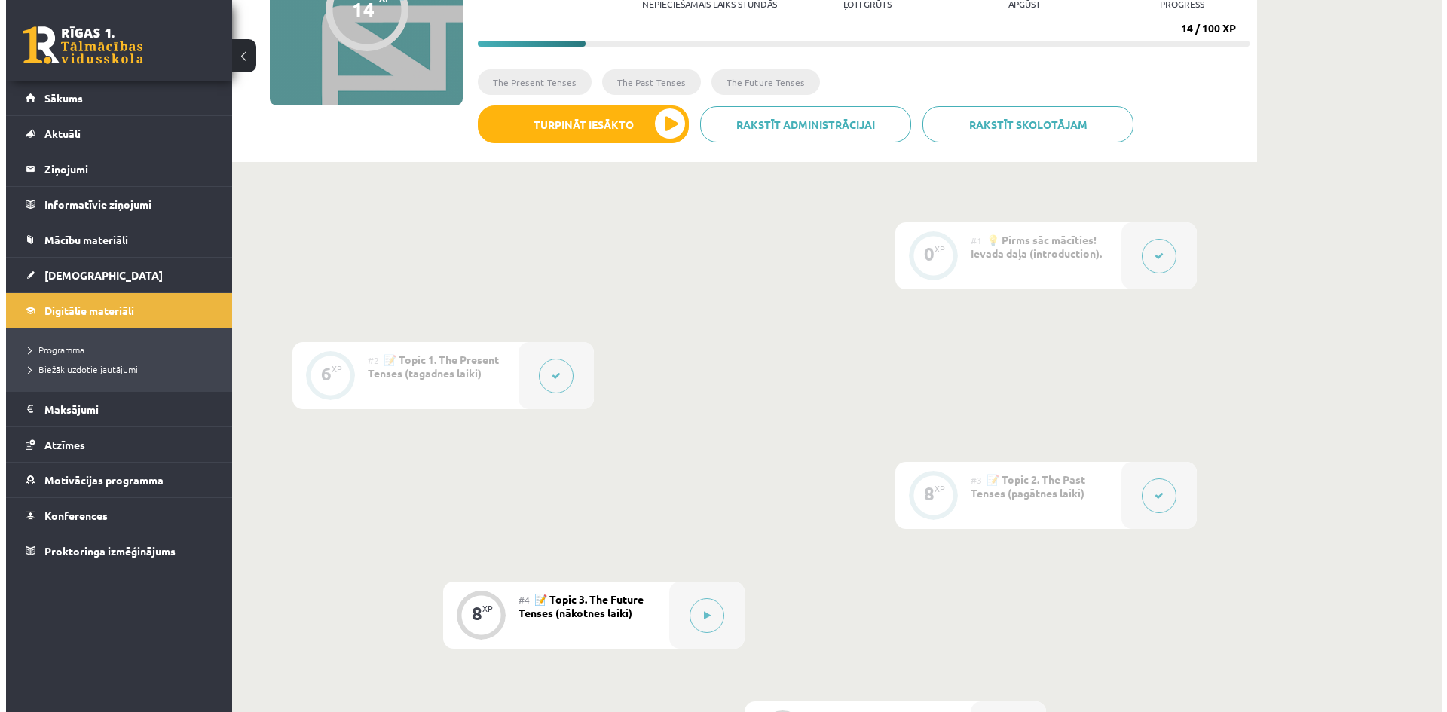
scroll to position [94, 0]
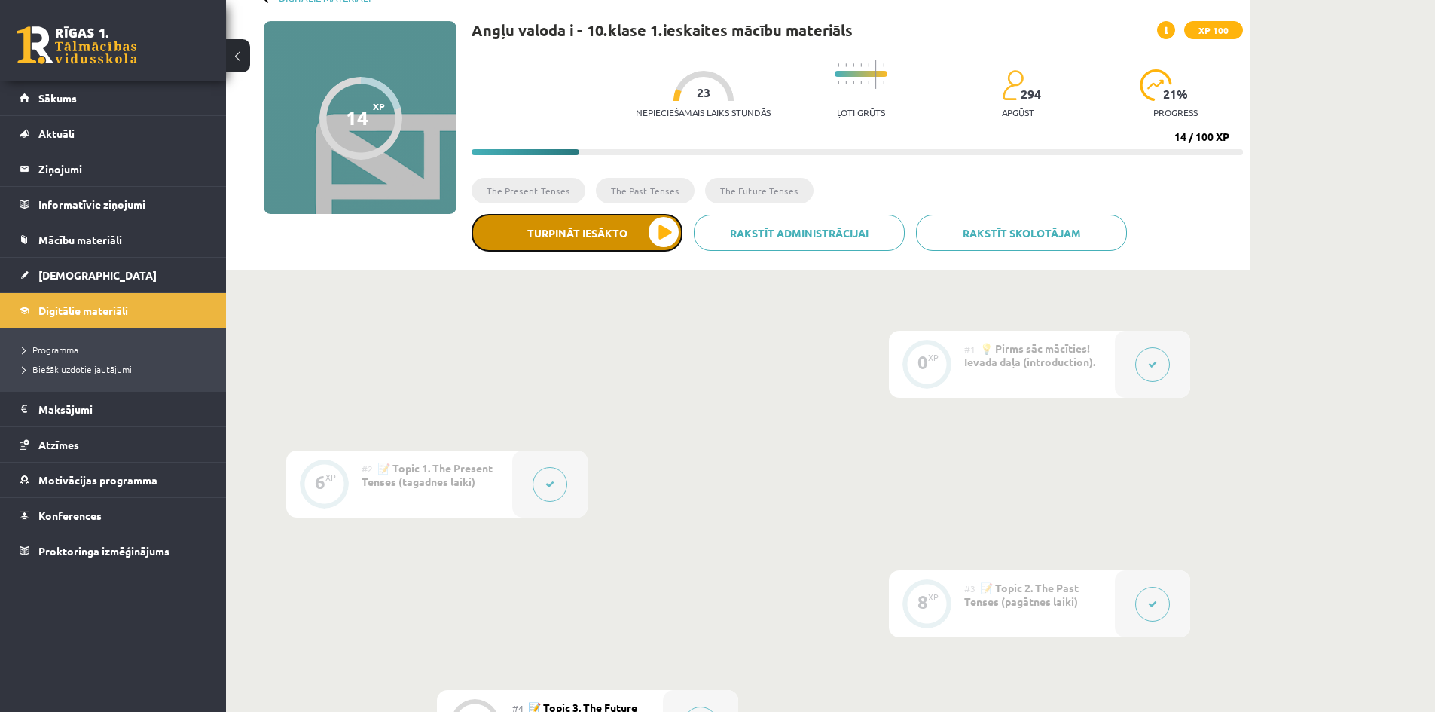
click button "Turpināt iesākto"
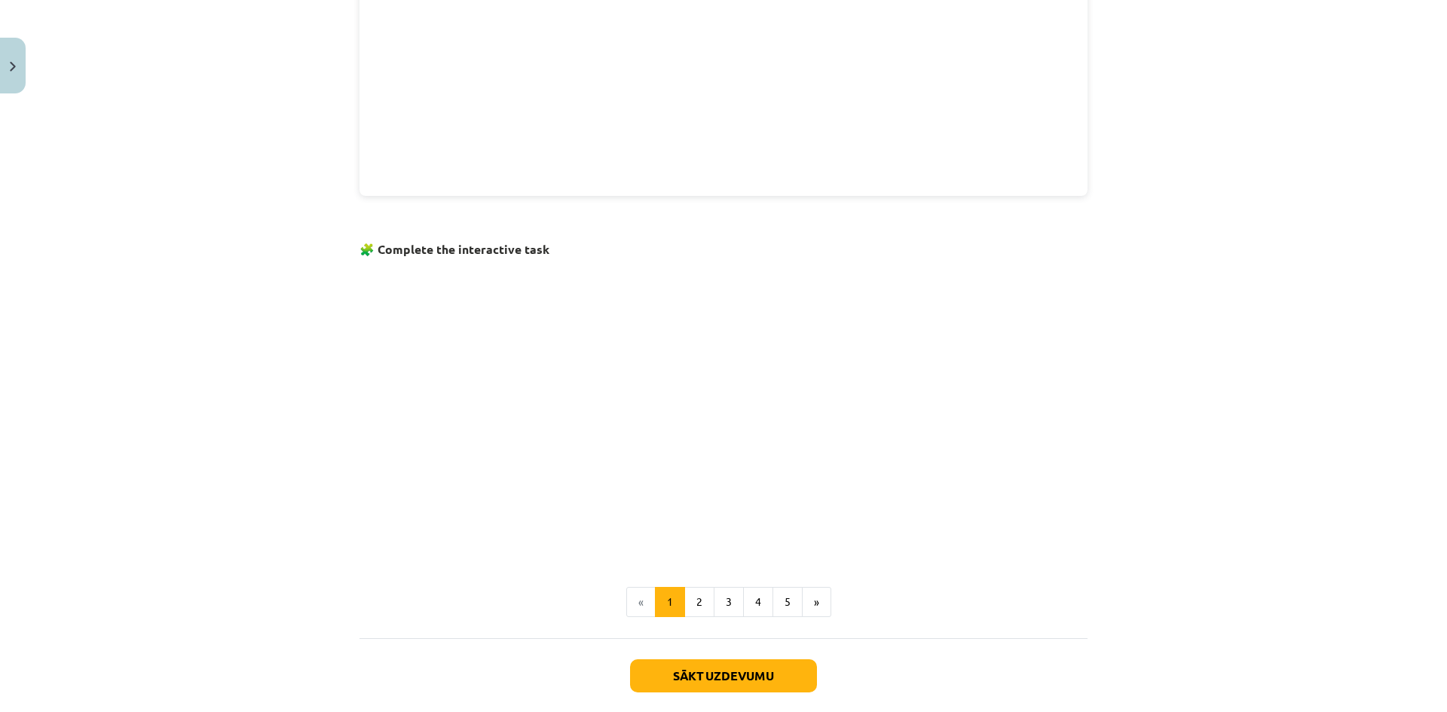
scroll to position [816, 0]
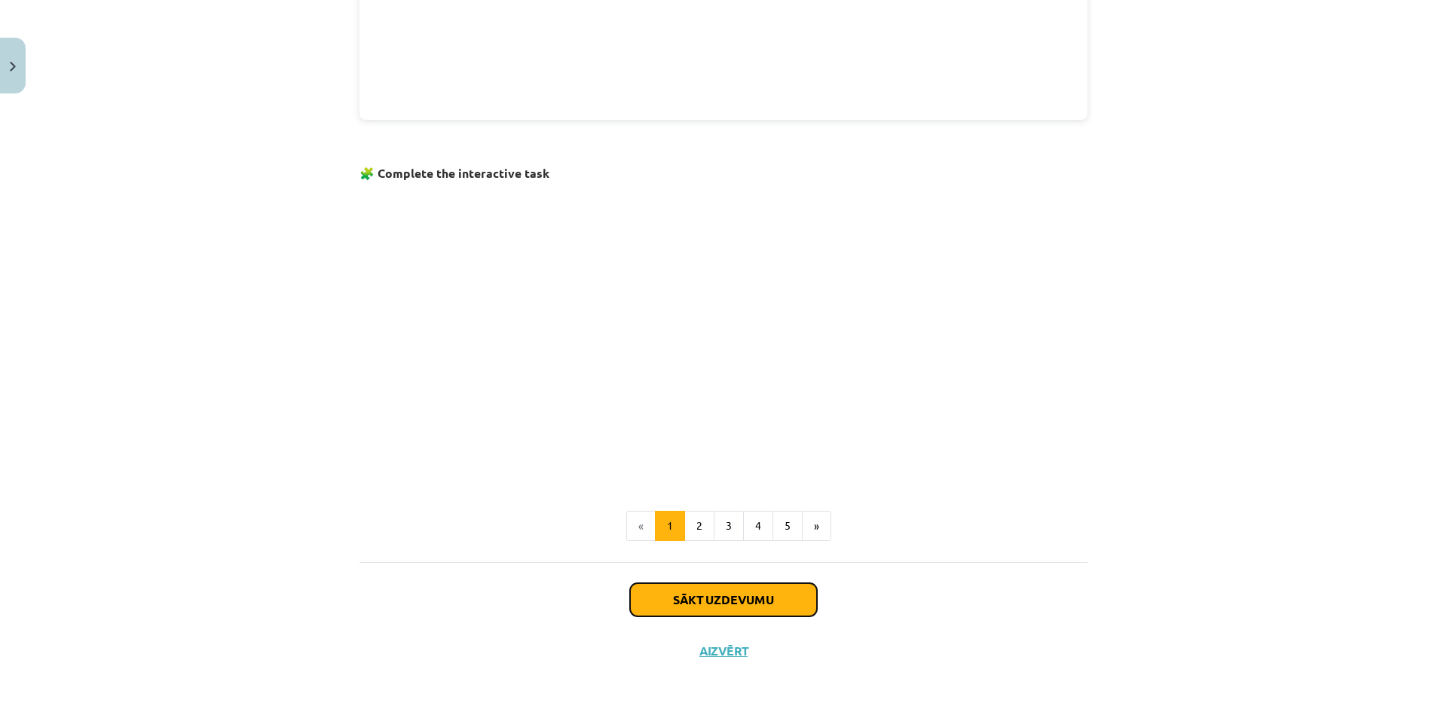
click button "Sākt uzdevumu"
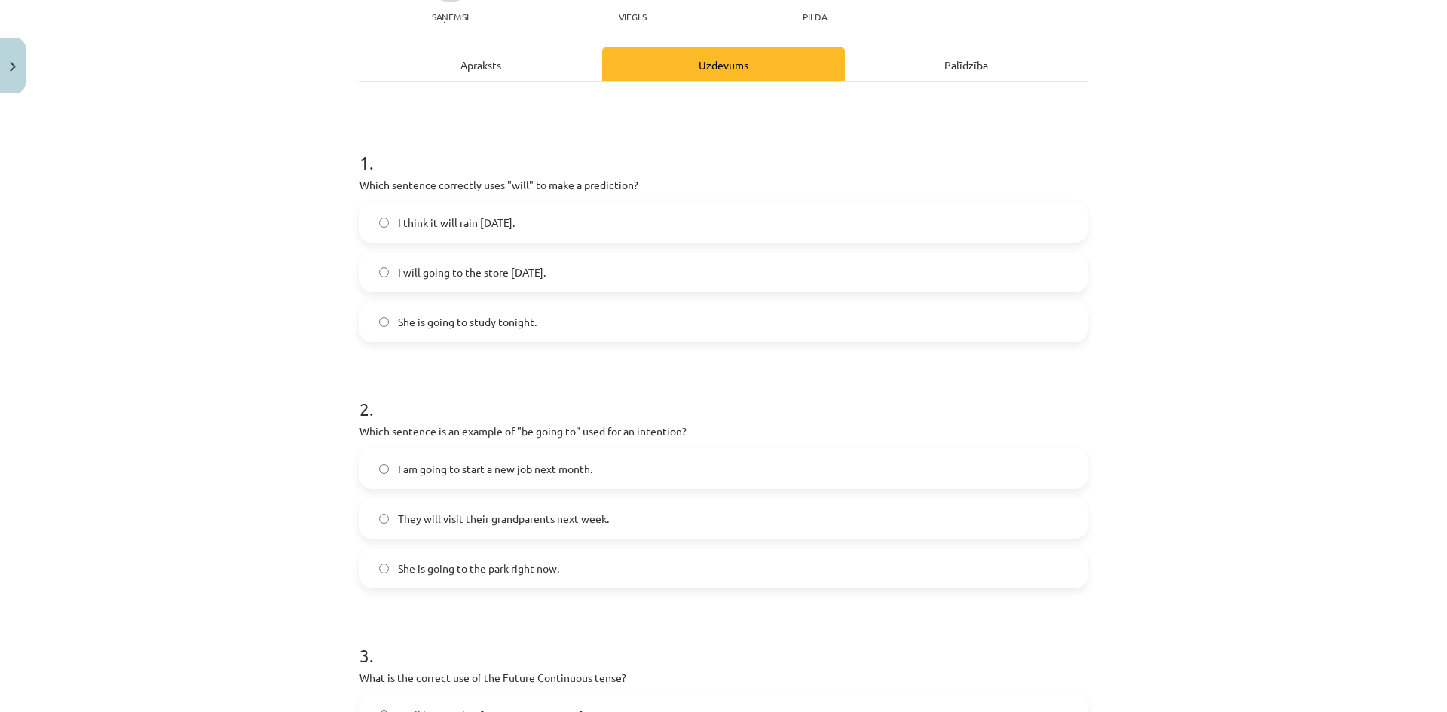
scroll to position [188, 0]
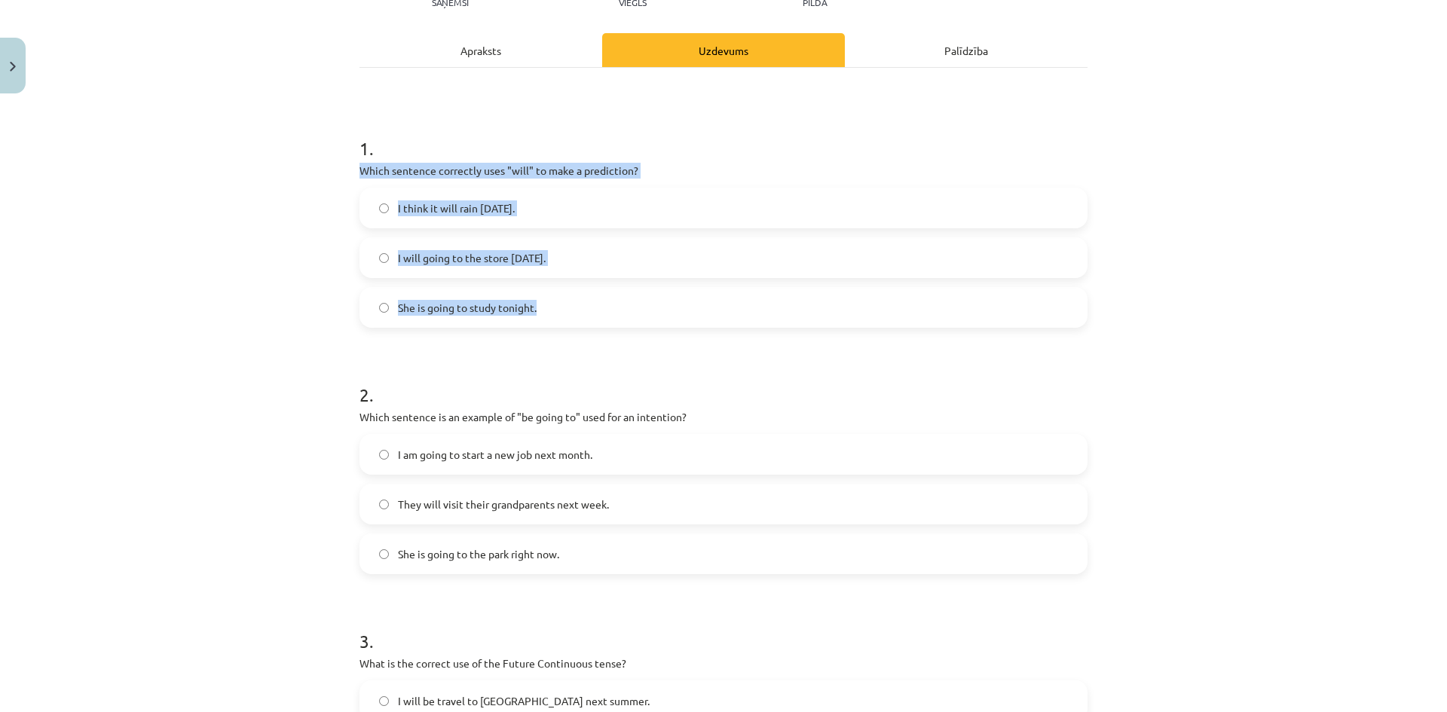
drag, startPoint x: 354, startPoint y: 171, endPoint x: 583, endPoint y: 310, distance: 267.7
click div "8 XP Saņemsi Viegls 294 pilda Apraksts Uzdevums Palīdzība 1 . Which sentence co…"
copy div "Which sentence correctly uses "will" to make a prediction? I think it will rain…"
click span "I think it will rain tomorrow."
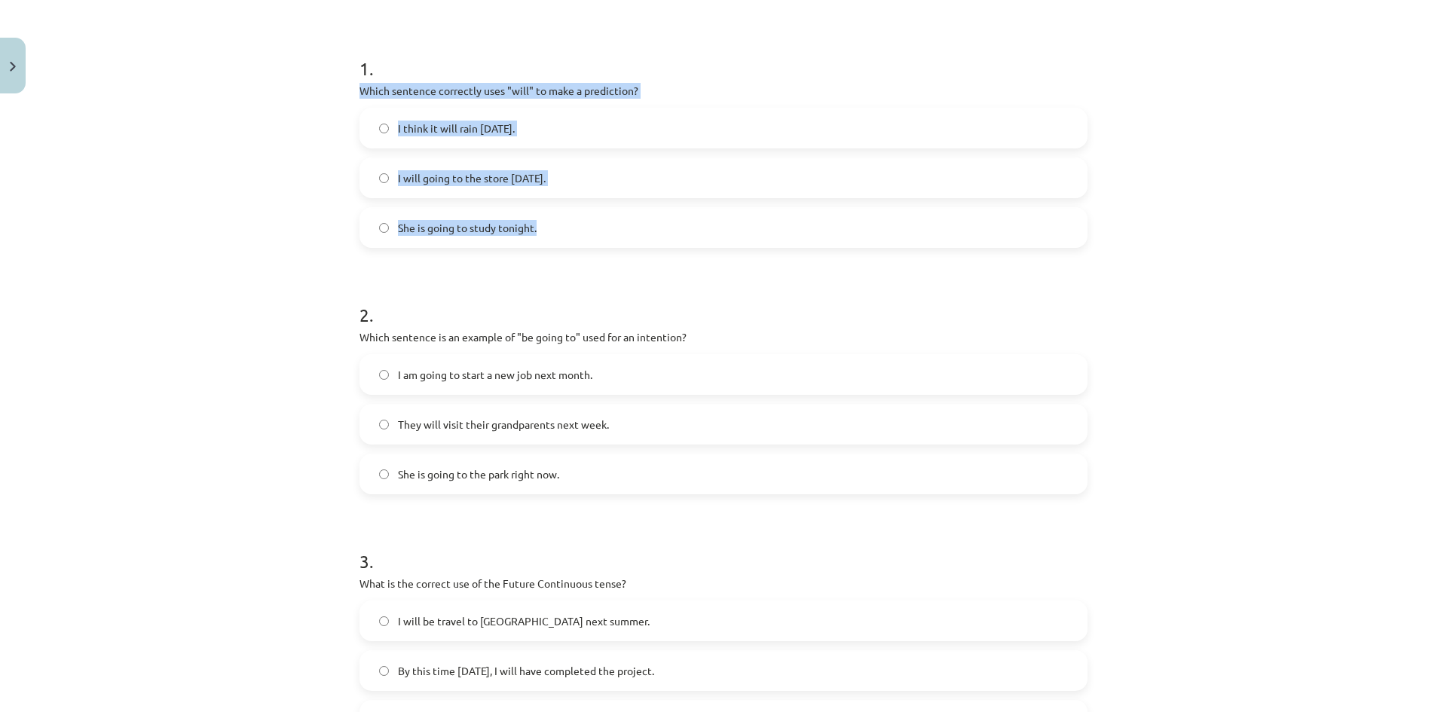
scroll to position [339, 0]
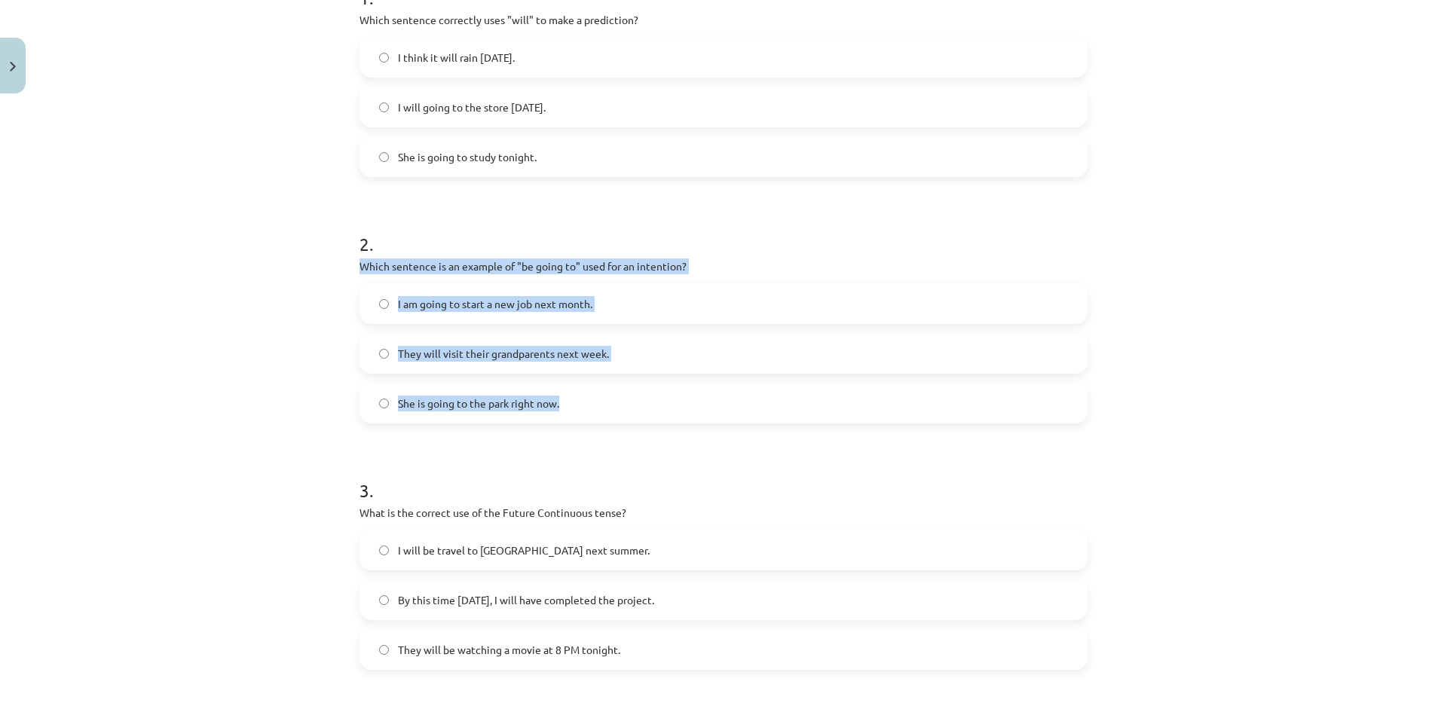
drag, startPoint x: 354, startPoint y: 263, endPoint x: 603, endPoint y: 414, distance: 291.8
click div "2 . Which sentence is an example of "be going to" used for an intention? I am g…"
copy div "Which sentence is an example of "be going to" used for an intention? I am going…"
click span "I am going to start a new job next month."
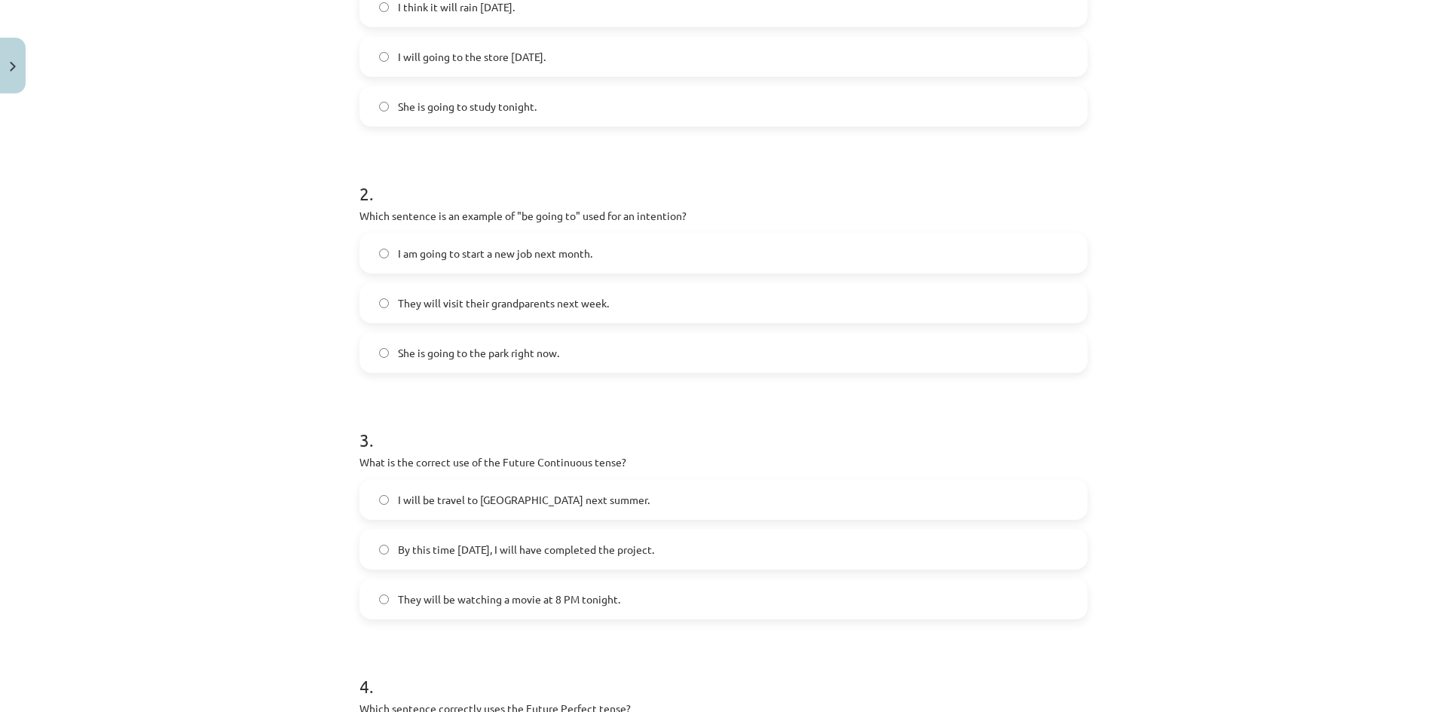
scroll to position [490, 0]
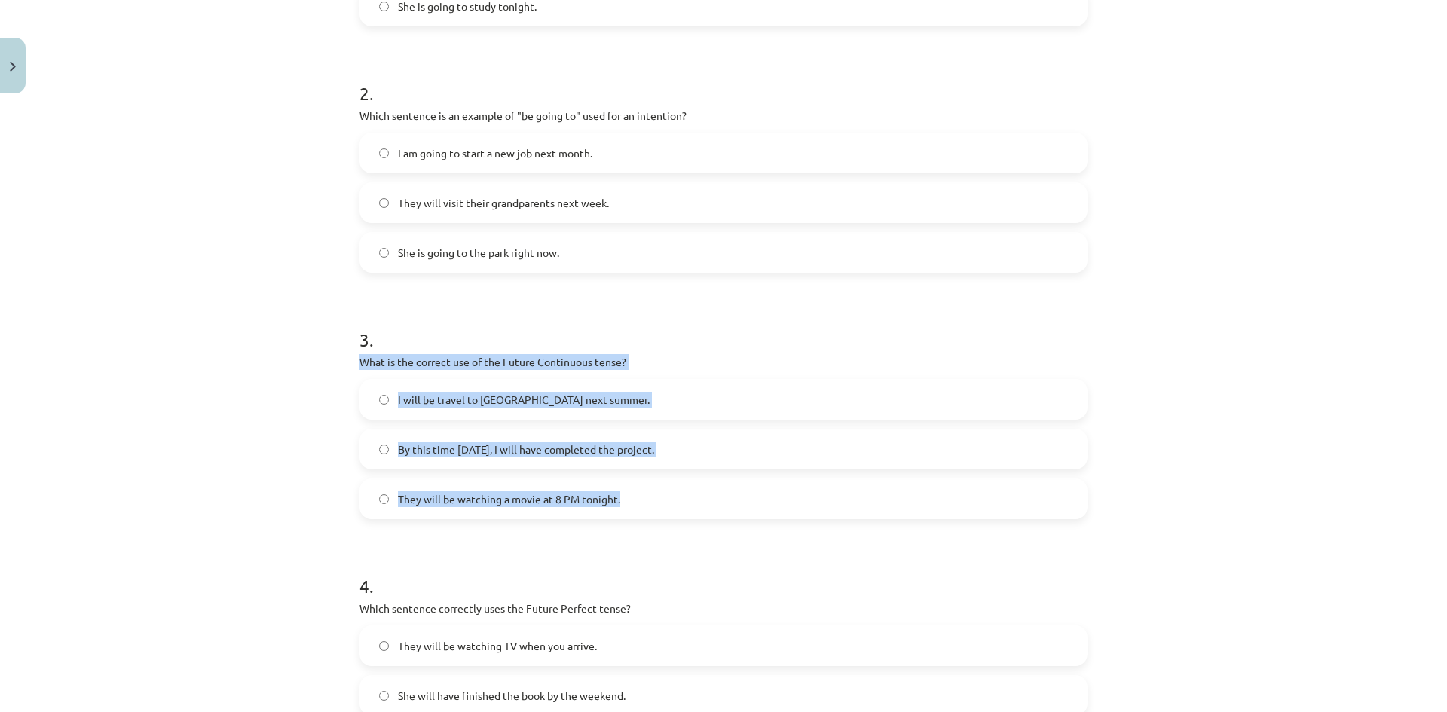
drag, startPoint x: 350, startPoint y: 362, endPoint x: 619, endPoint y: 503, distance: 303.6
click div "8 XP Saņemsi Viegls 294 pilda Apraksts Uzdevums Palīdzība 1 . Which sentence co…"
copy div "What is the correct use of the Future Continuous tense? I will be travel to Spa…"
click span "They will be watching a movie at 8 PM tonight."
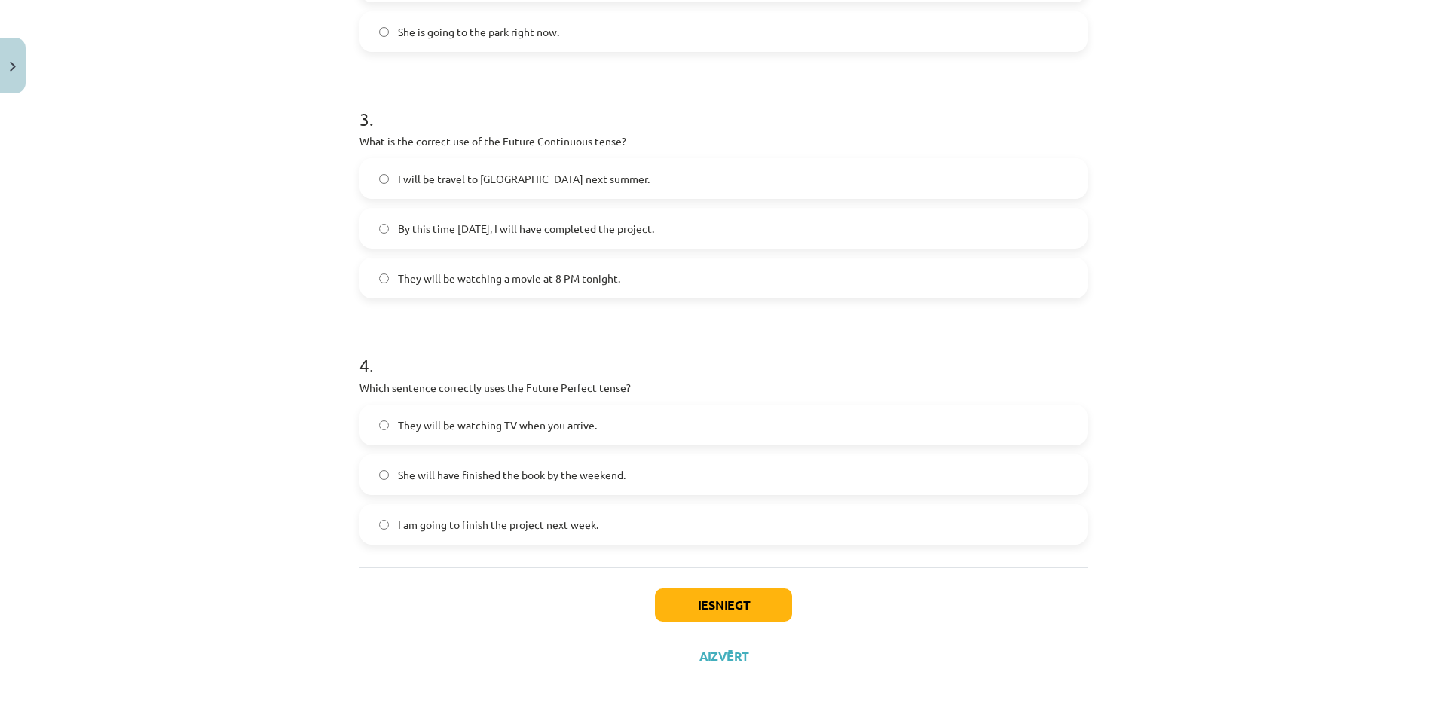
scroll to position [718, 0]
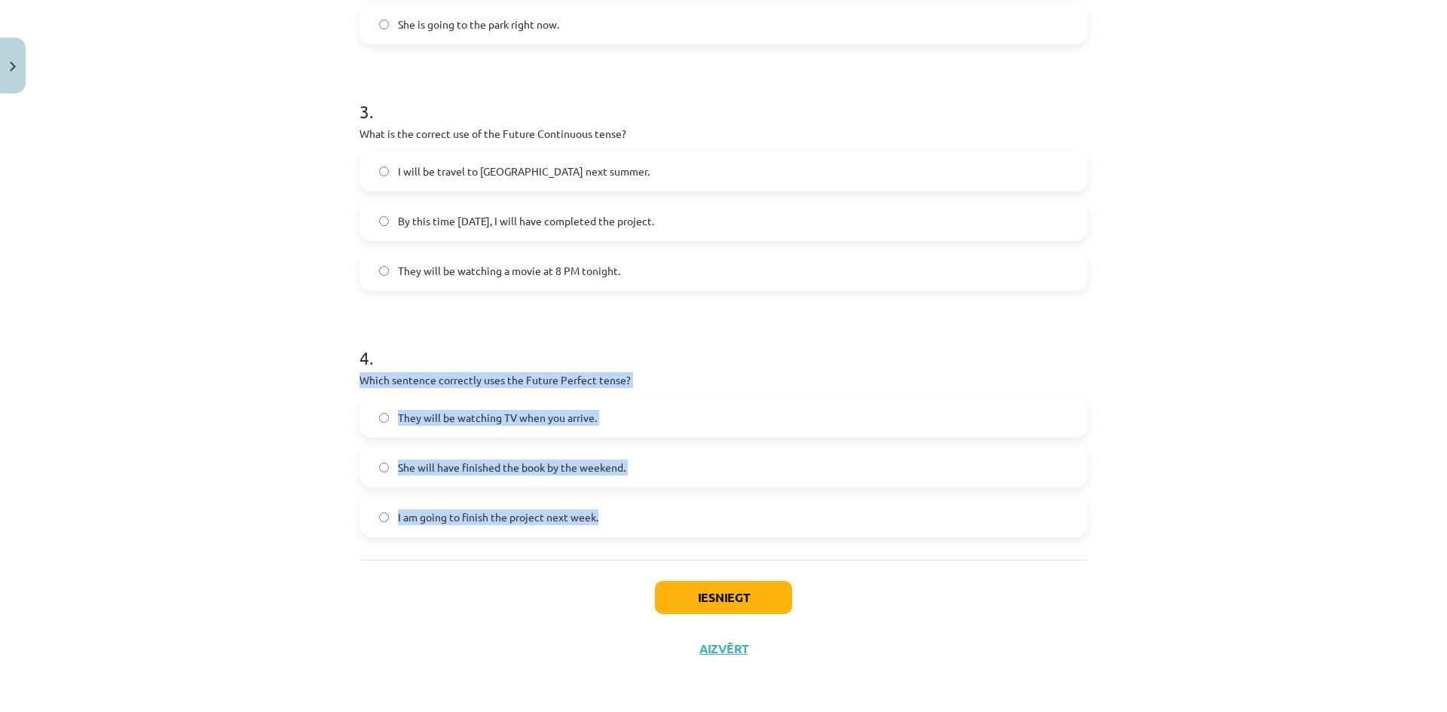
drag, startPoint x: 354, startPoint y: 374, endPoint x: 610, endPoint y: 542, distance: 305.3
click div "8 XP Saņemsi Viegls 294 pilda Apraksts Uzdevums Palīdzība 1 . Which sentence co…"
copy div "Which sentence correctly uses the Future Perfect tense? They will be watching T…"
click button "Iesniegt"
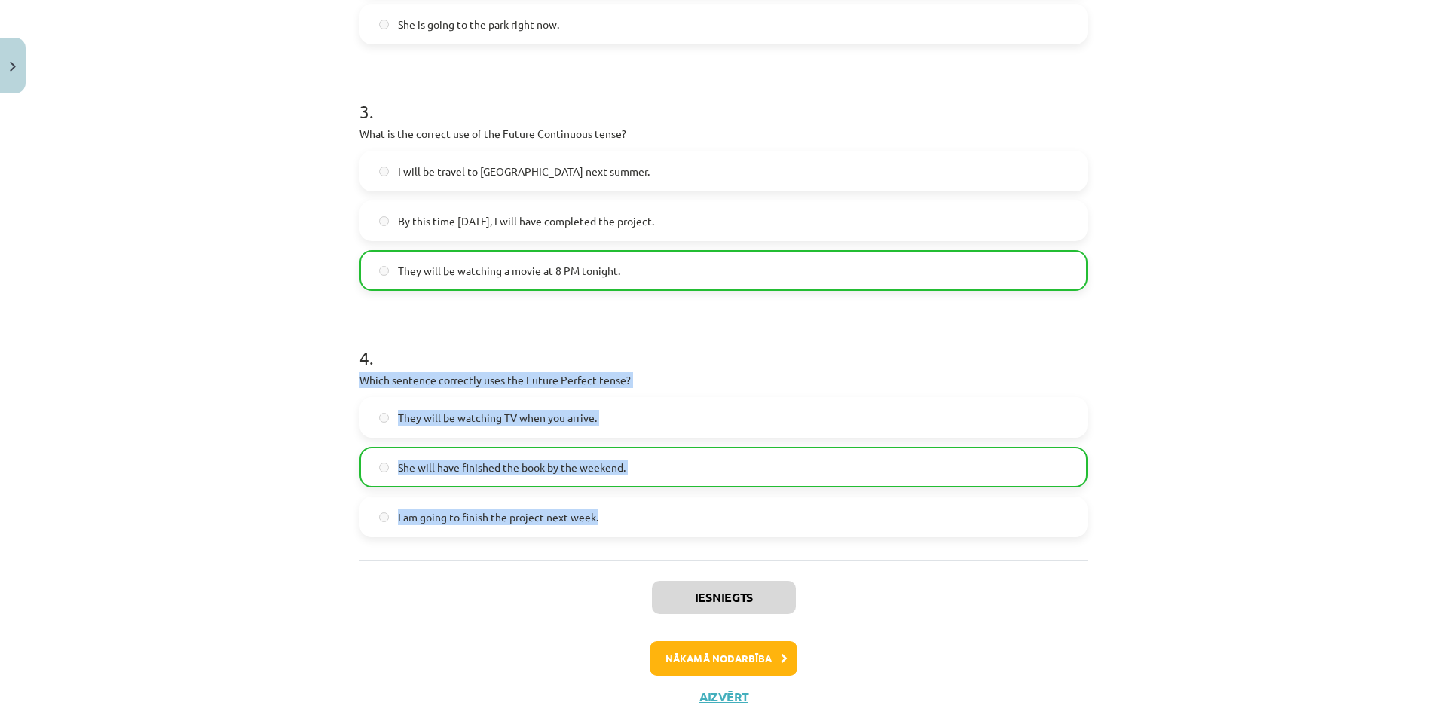
click span "She will have finished the book by the weekend."
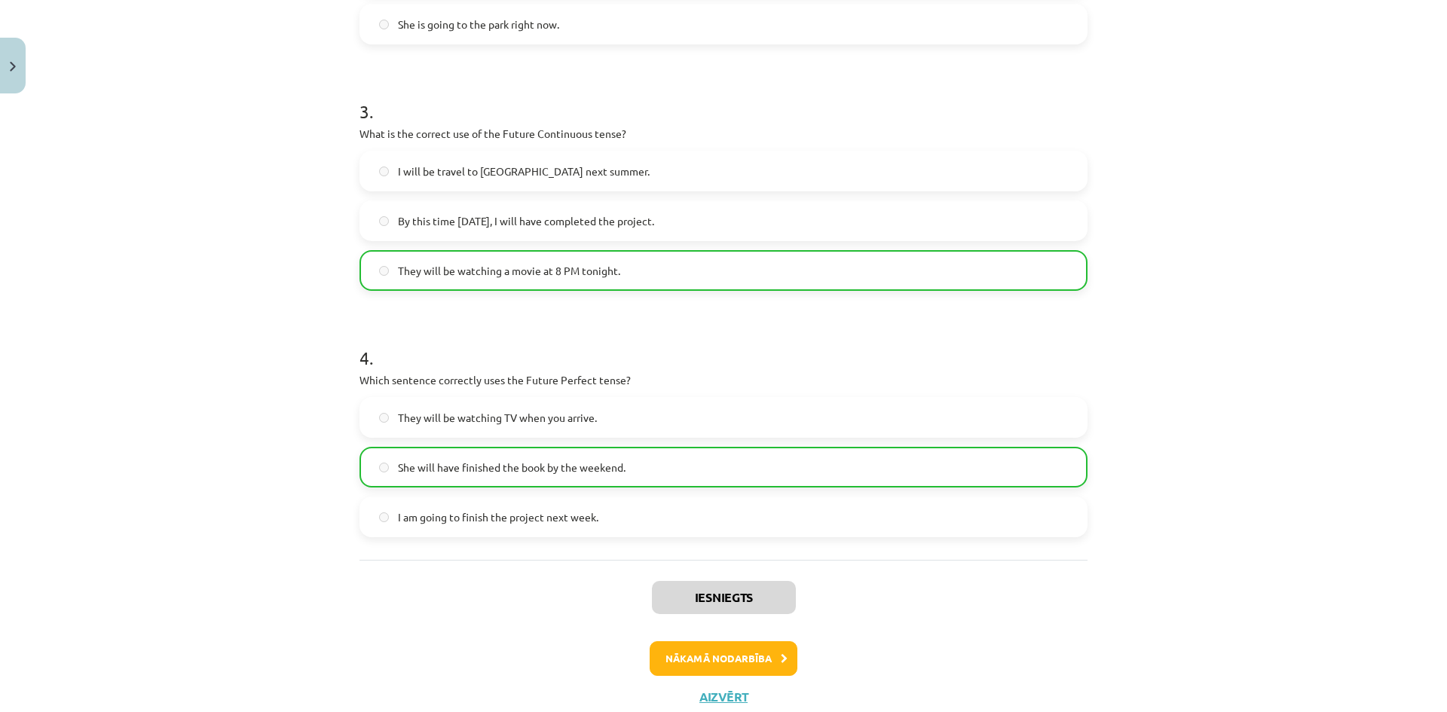
click span "She will have finished the book by the weekend."
click label "She will have finished the book by the weekend."
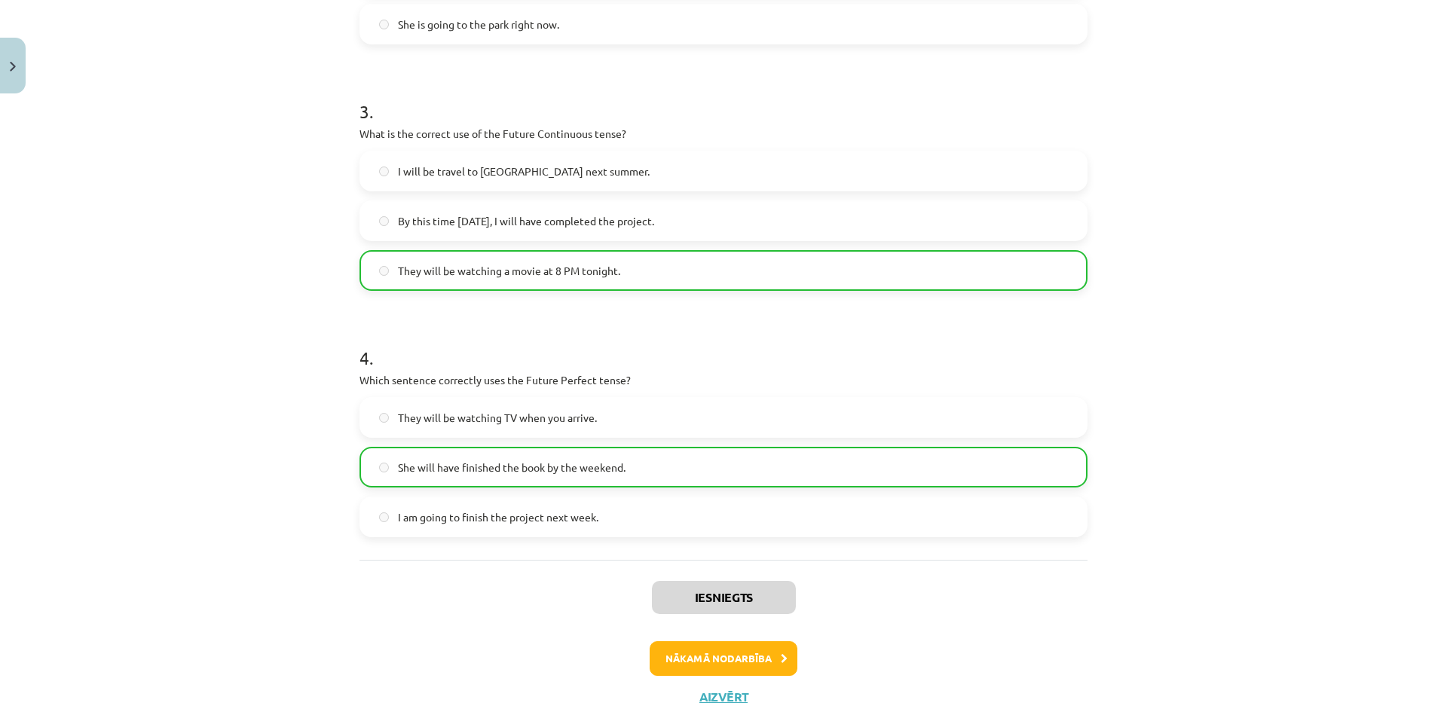
click label "She will have finished the book by the weekend."
click button "Nākamā nodarbība"
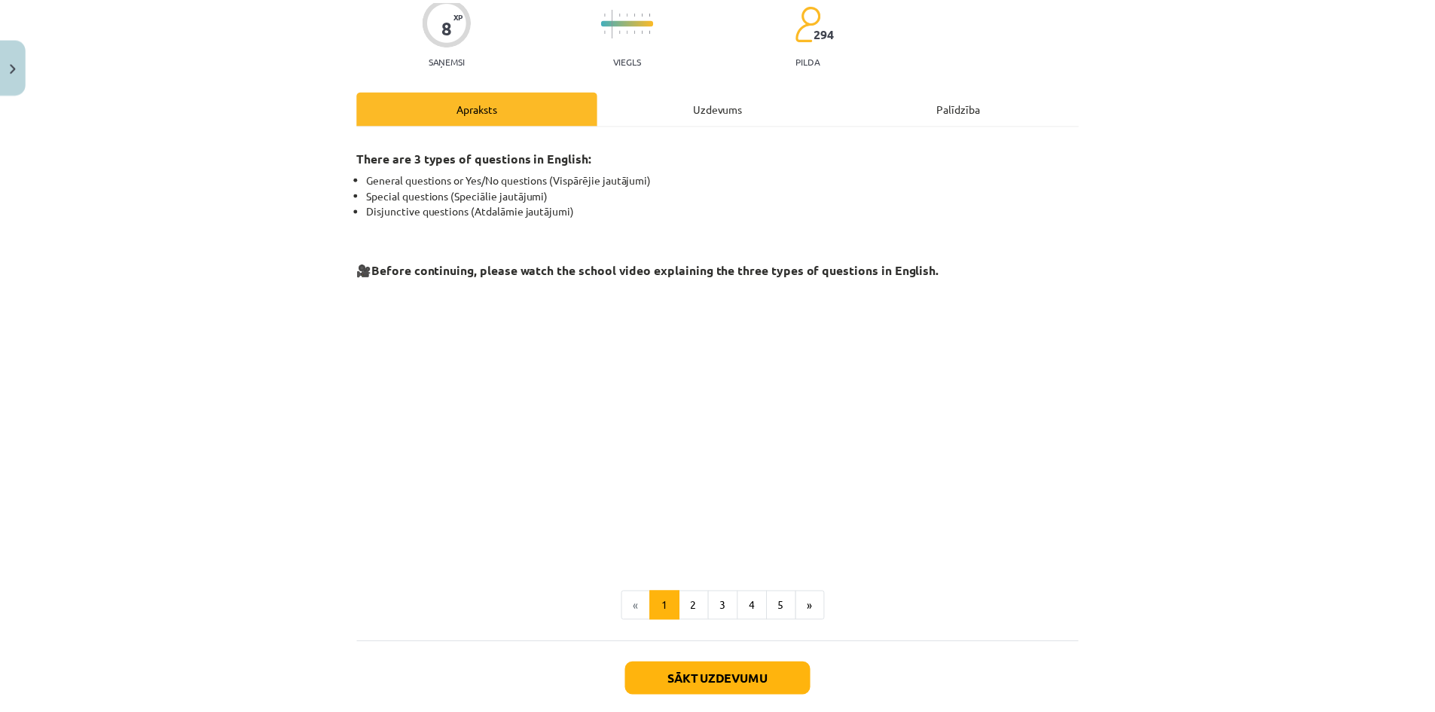
scroll to position [213, 0]
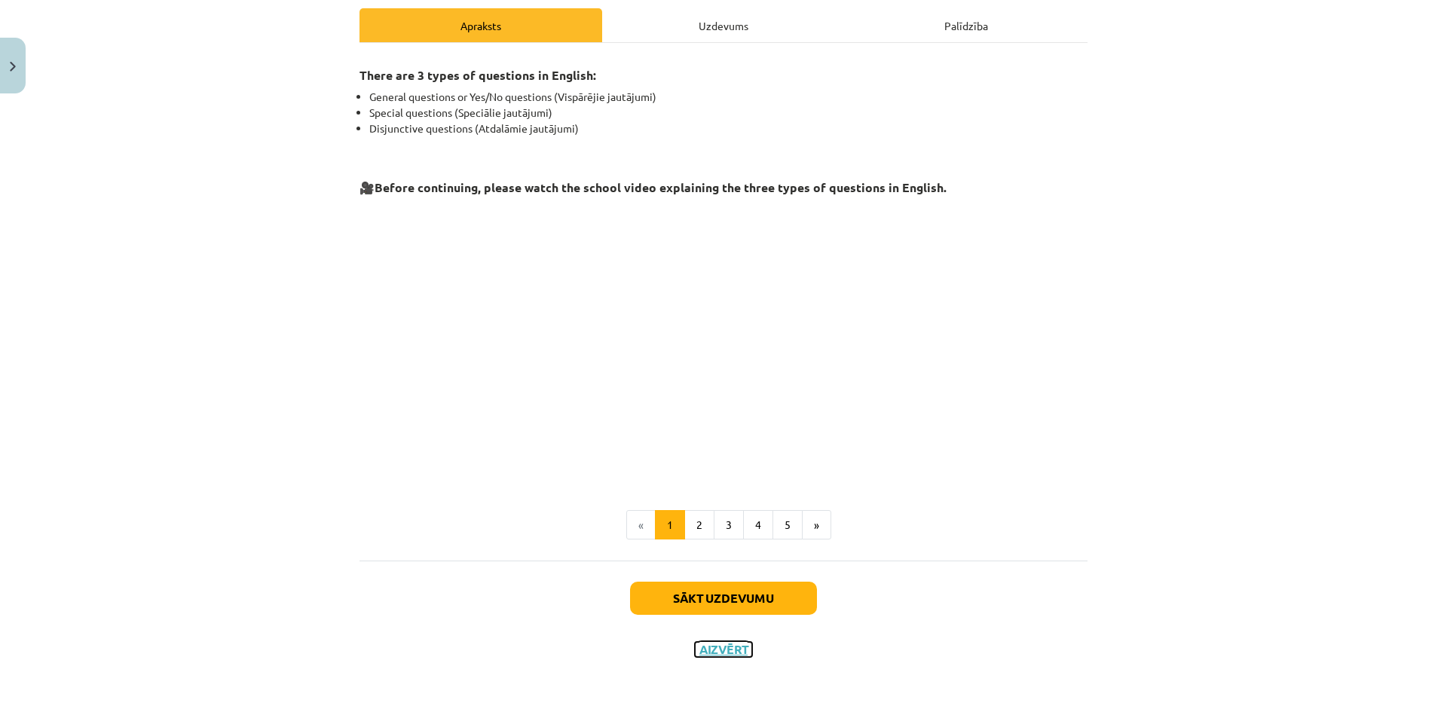
click button "Aizvērt"
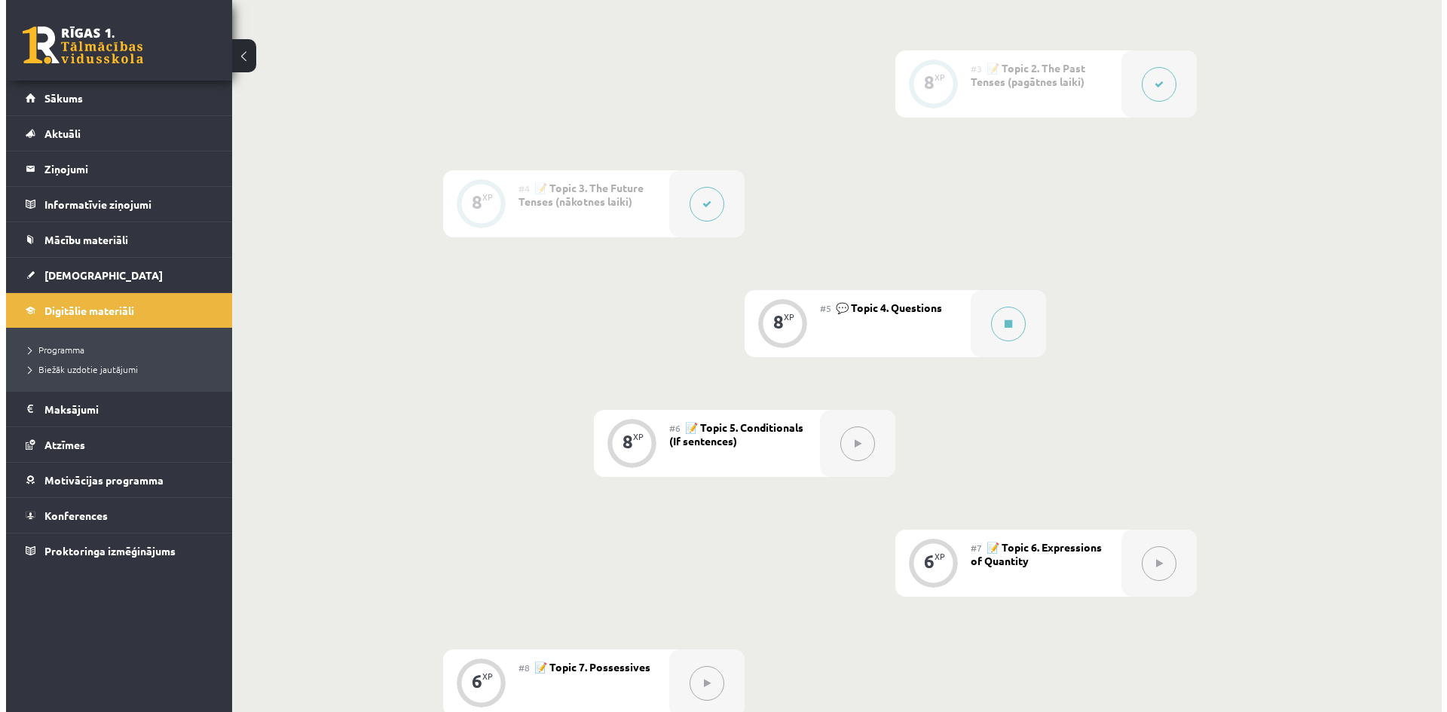
scroll to position [396, 0]
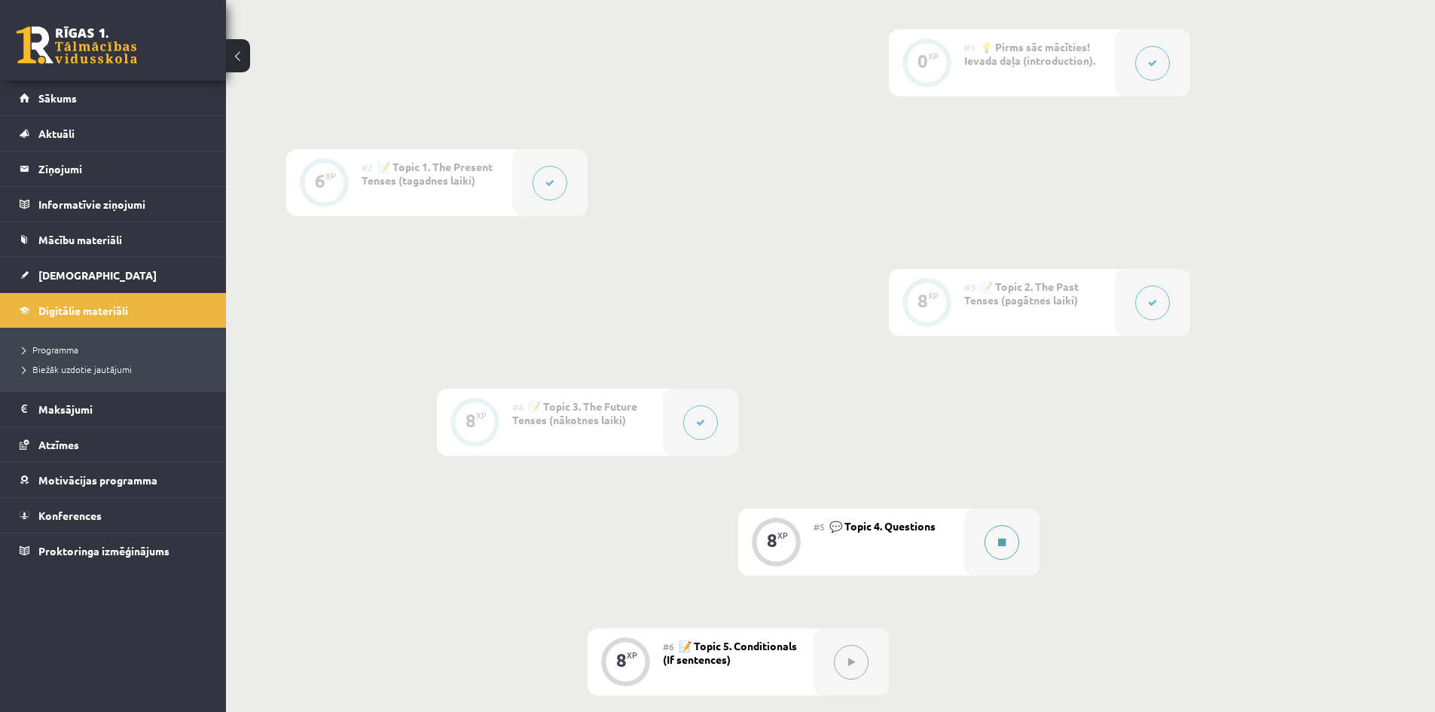
click button
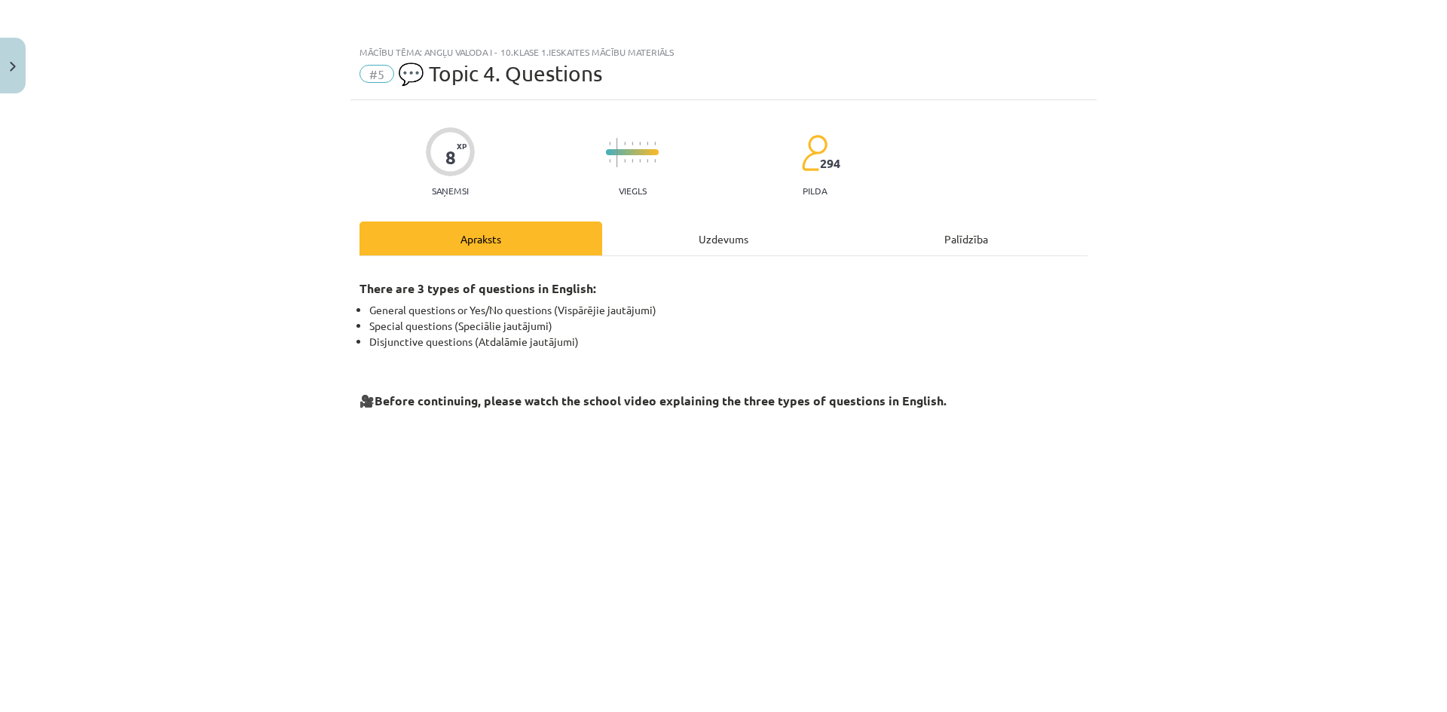
click div "Uzdevums"
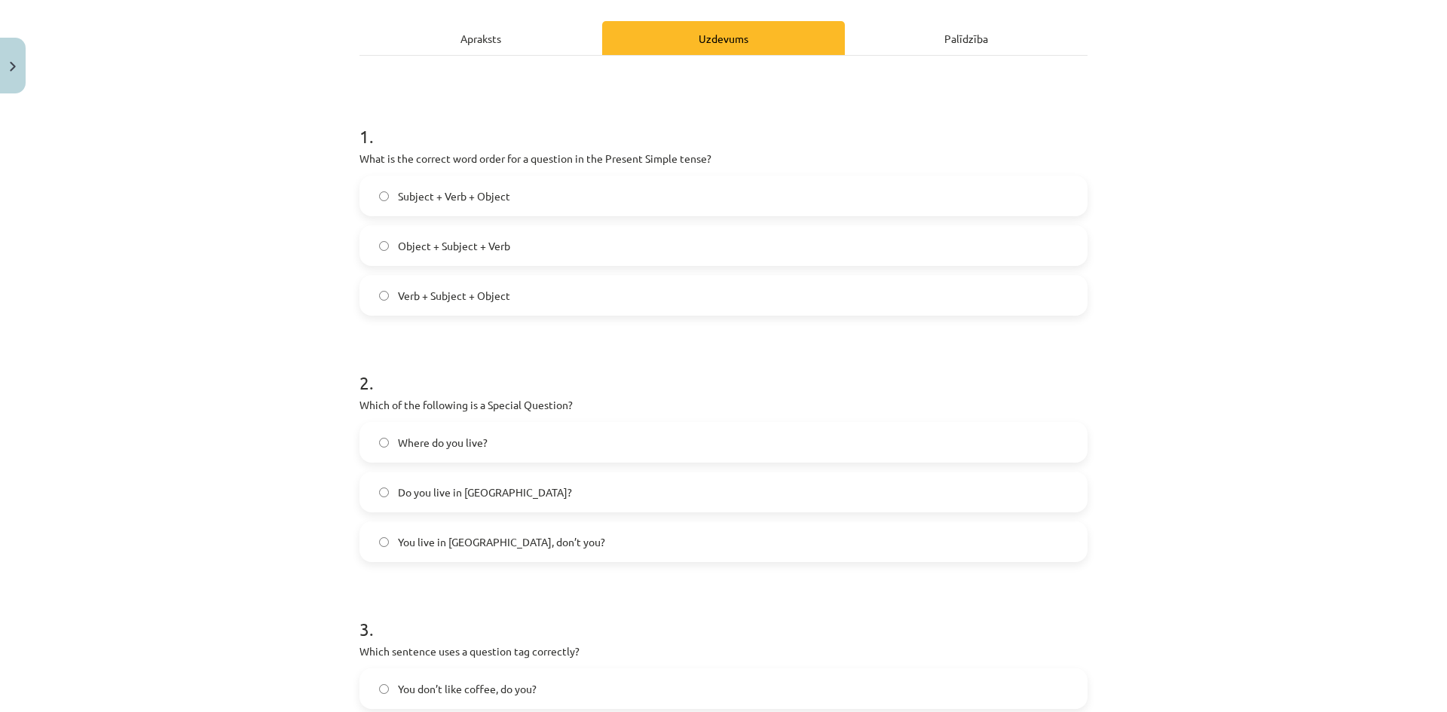
scroll to position [40, 0]
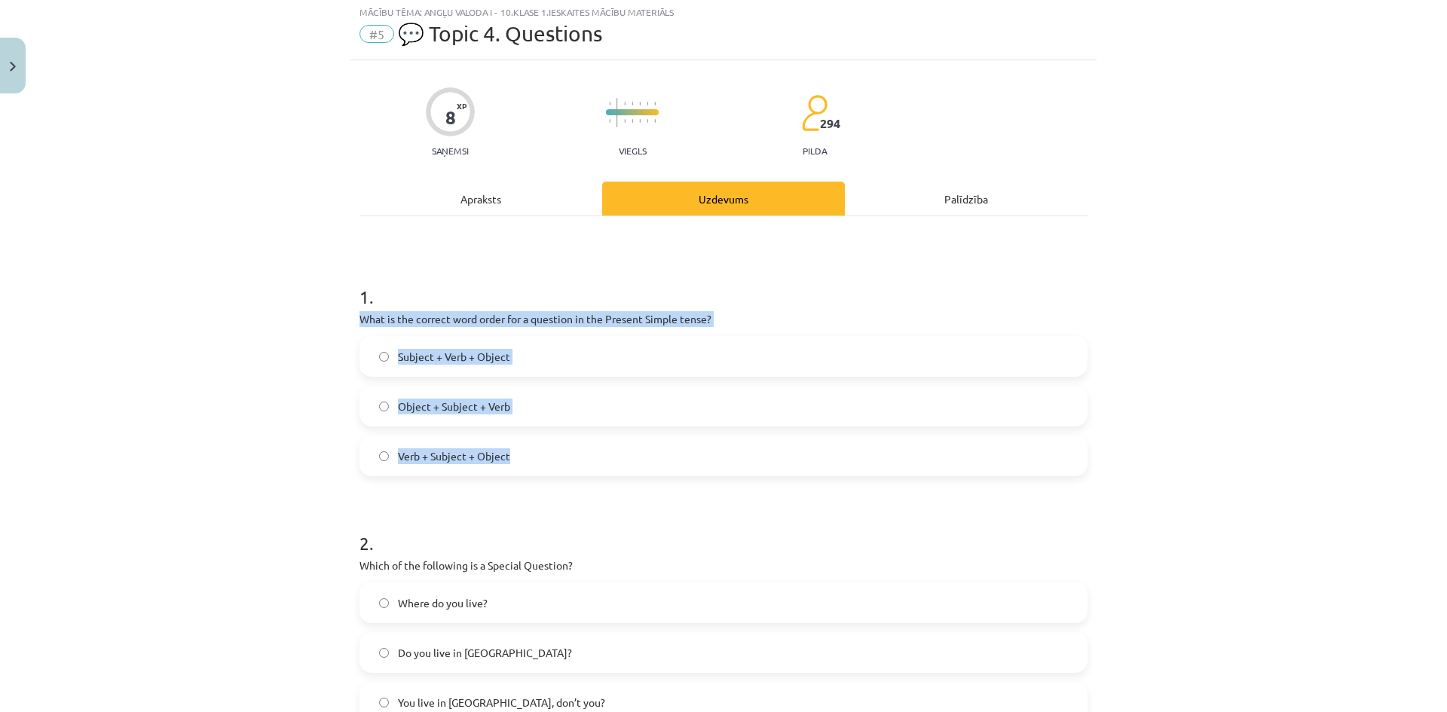
drag, startPoint x: 335, startPoint y: 311, endPoint x: 653, endPoint y: 457, distance: 349.9
click div "Mācību tēma: Angļu valoda i - 10.klase 1.ieskaites mācību materiāls #5 💬 Topic …"
copy div "What is the correct word order for a question in the Present Simple tense? Subj…"
click label "Verb + Subject + Object"
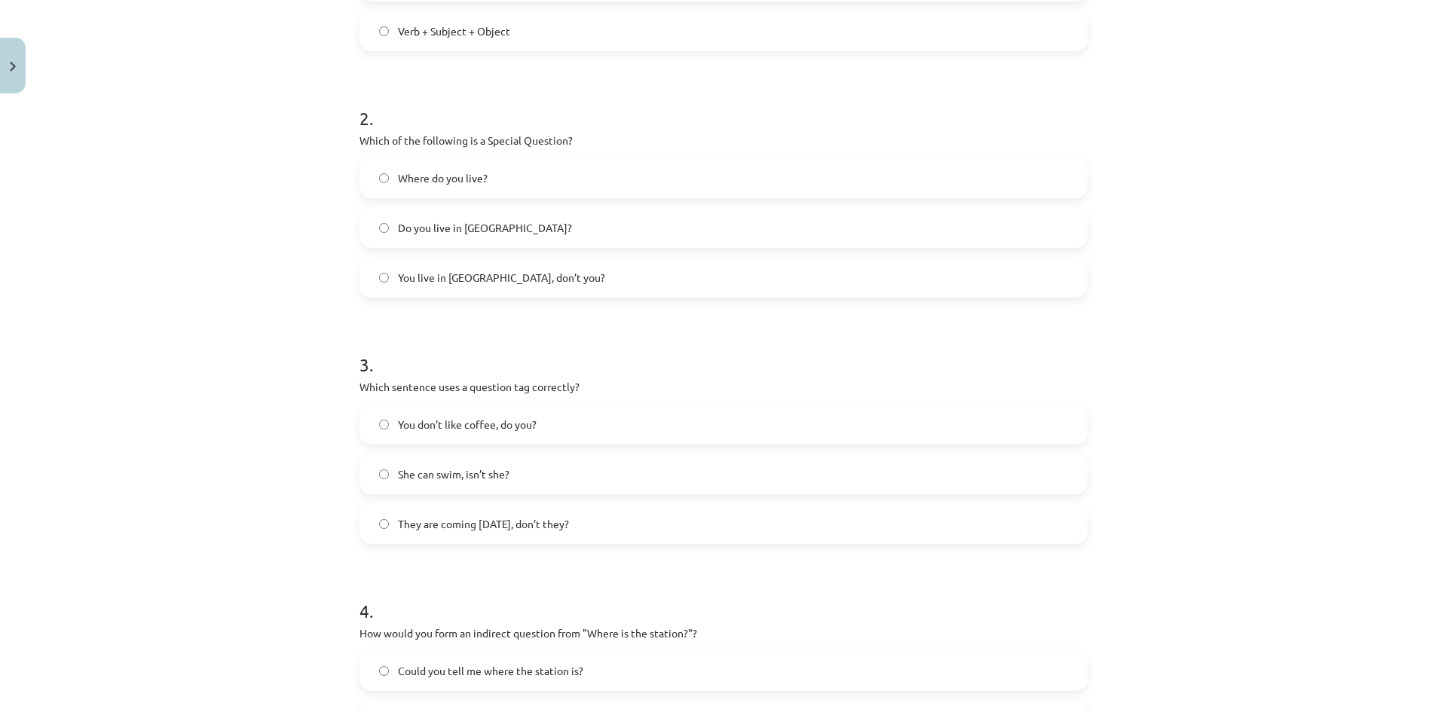
scroll to position [718, 0]
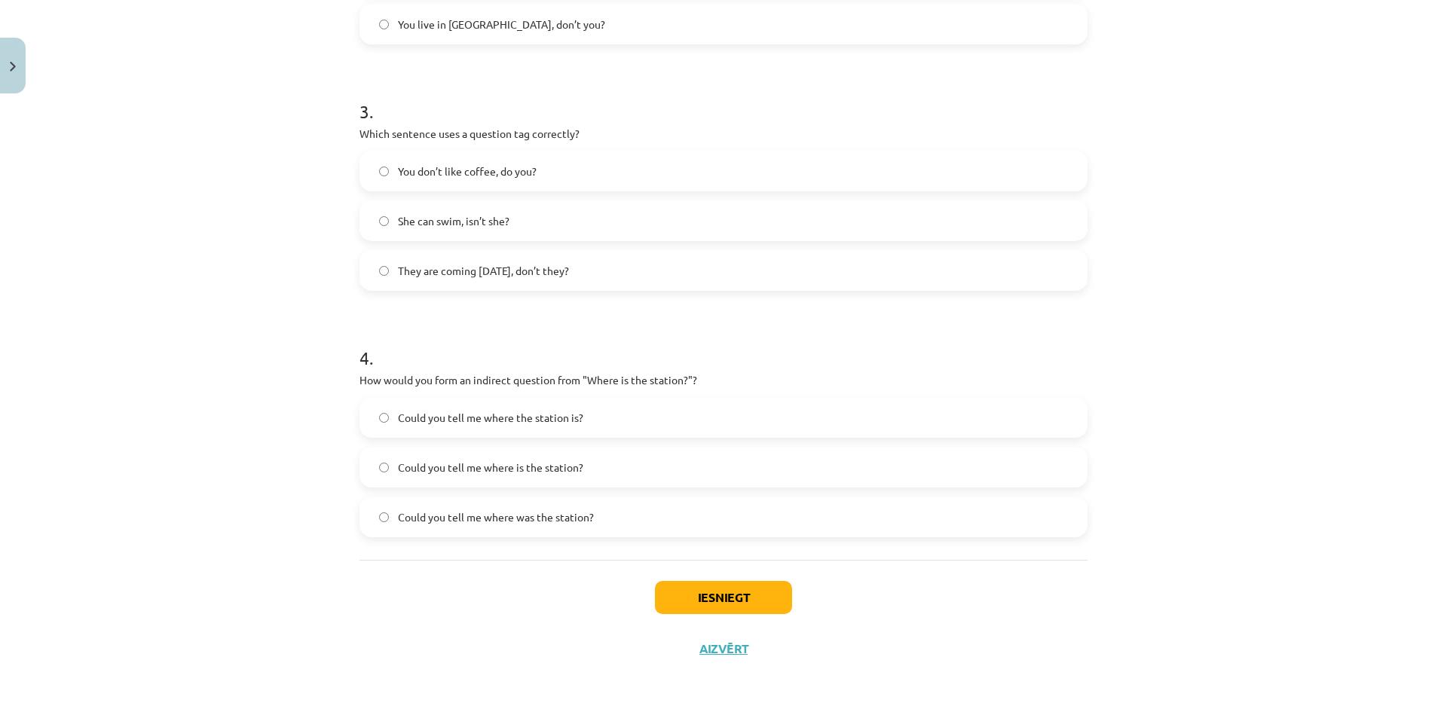
click div "Iesniegt Aizvērt"
click button "Iesniegt"
click label "Could you tell me where the station is?"
click span "Could you tell me where the station is?"
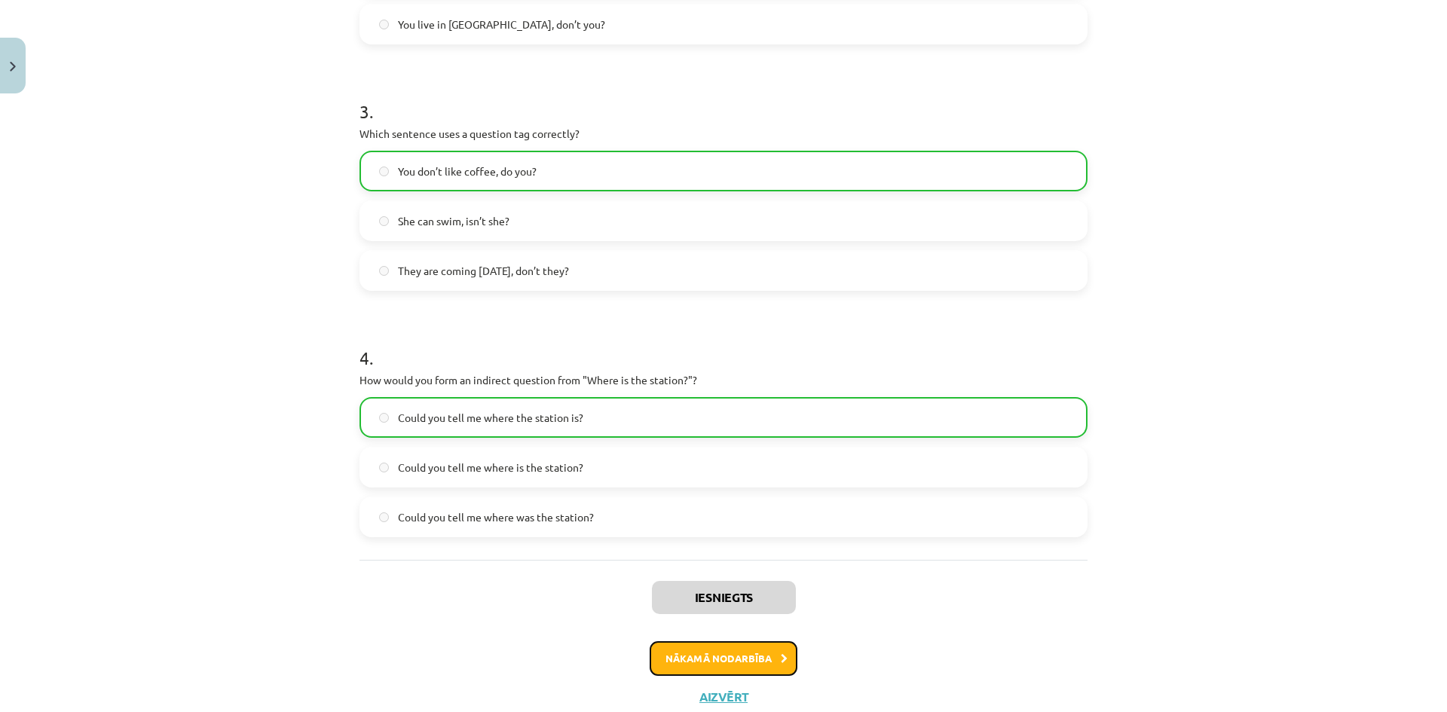
click button "Nākamā nodarbība"
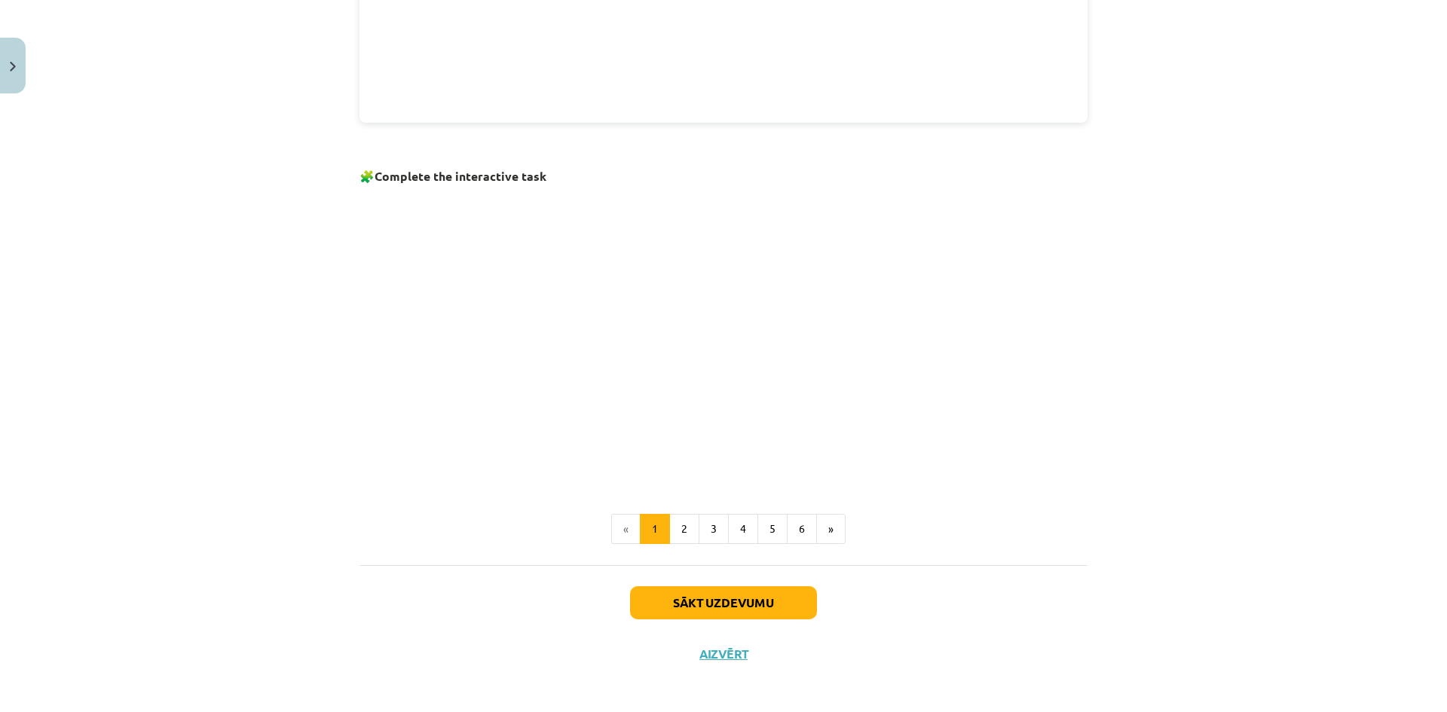
scroll to position [866, 0]
click button "Aizvērt"
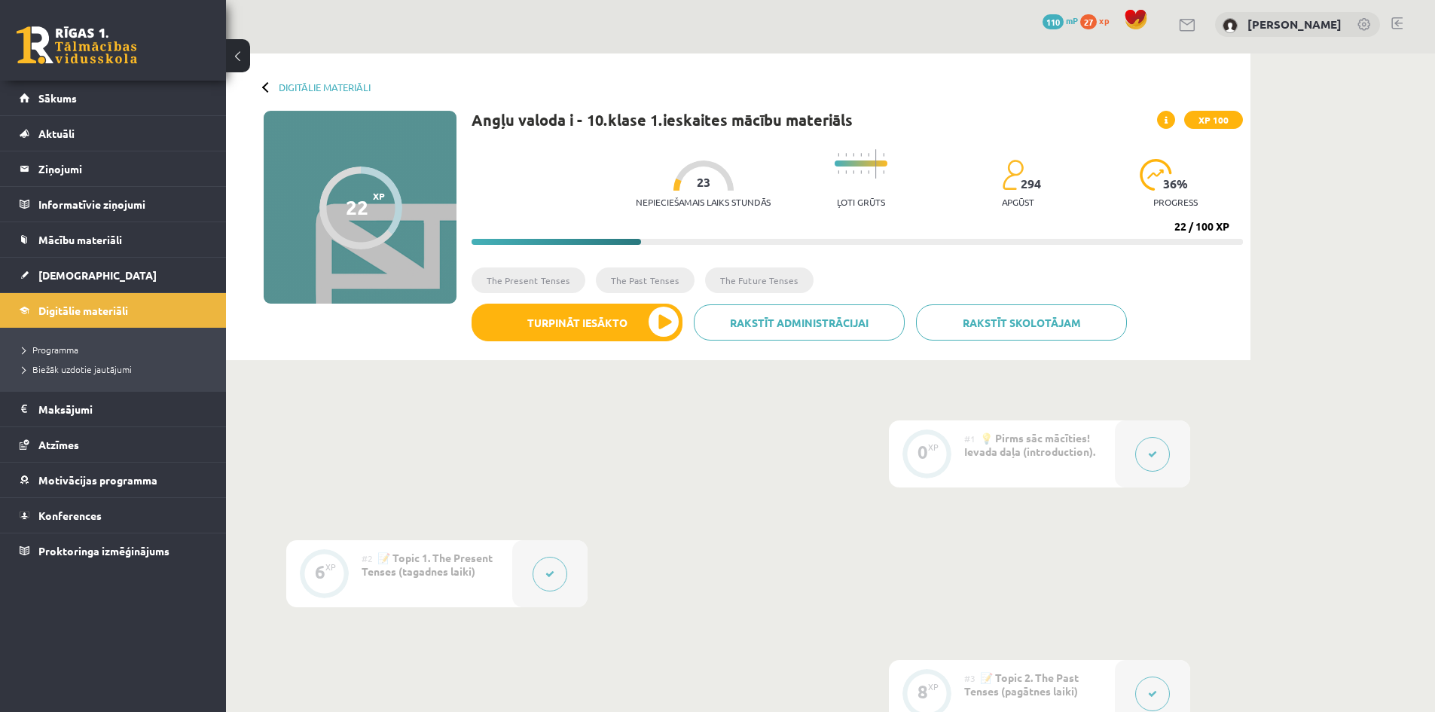
scroll to position [0, 0]
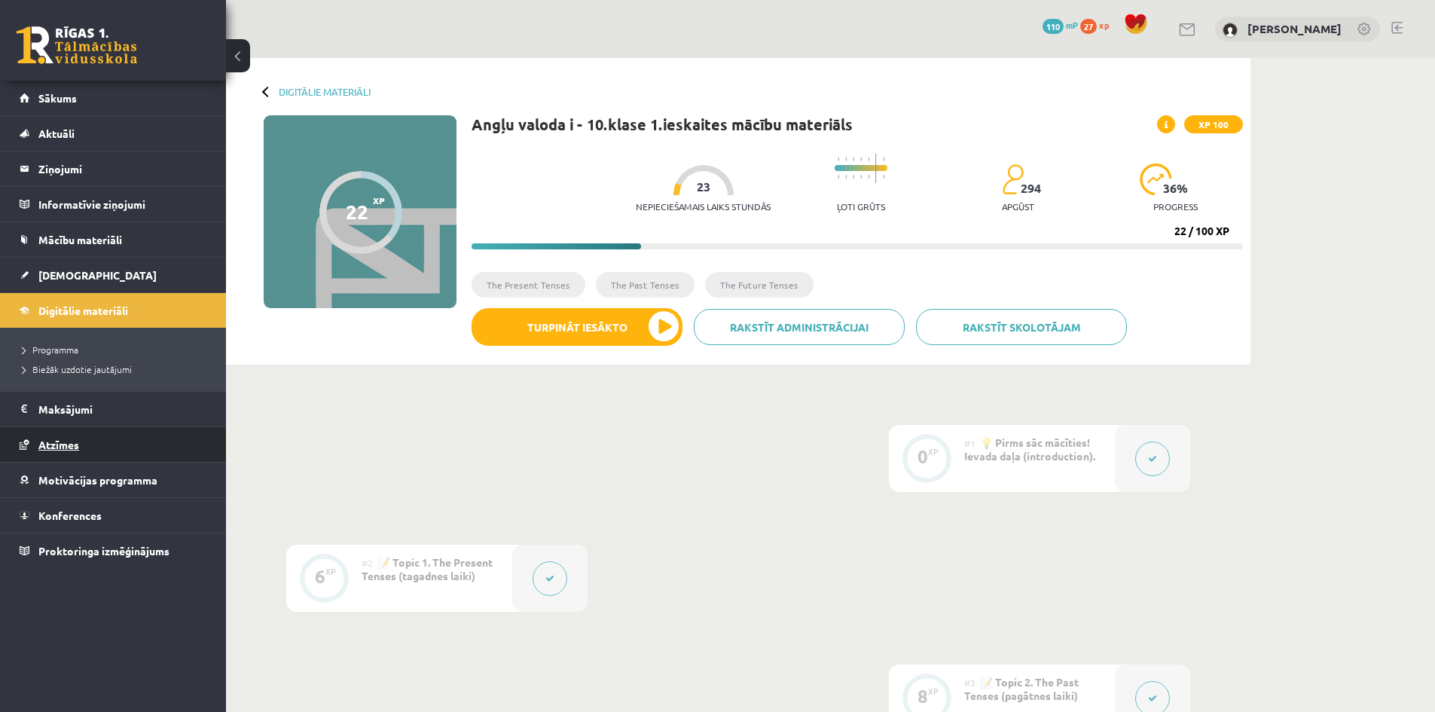
click link "Atzīmes"
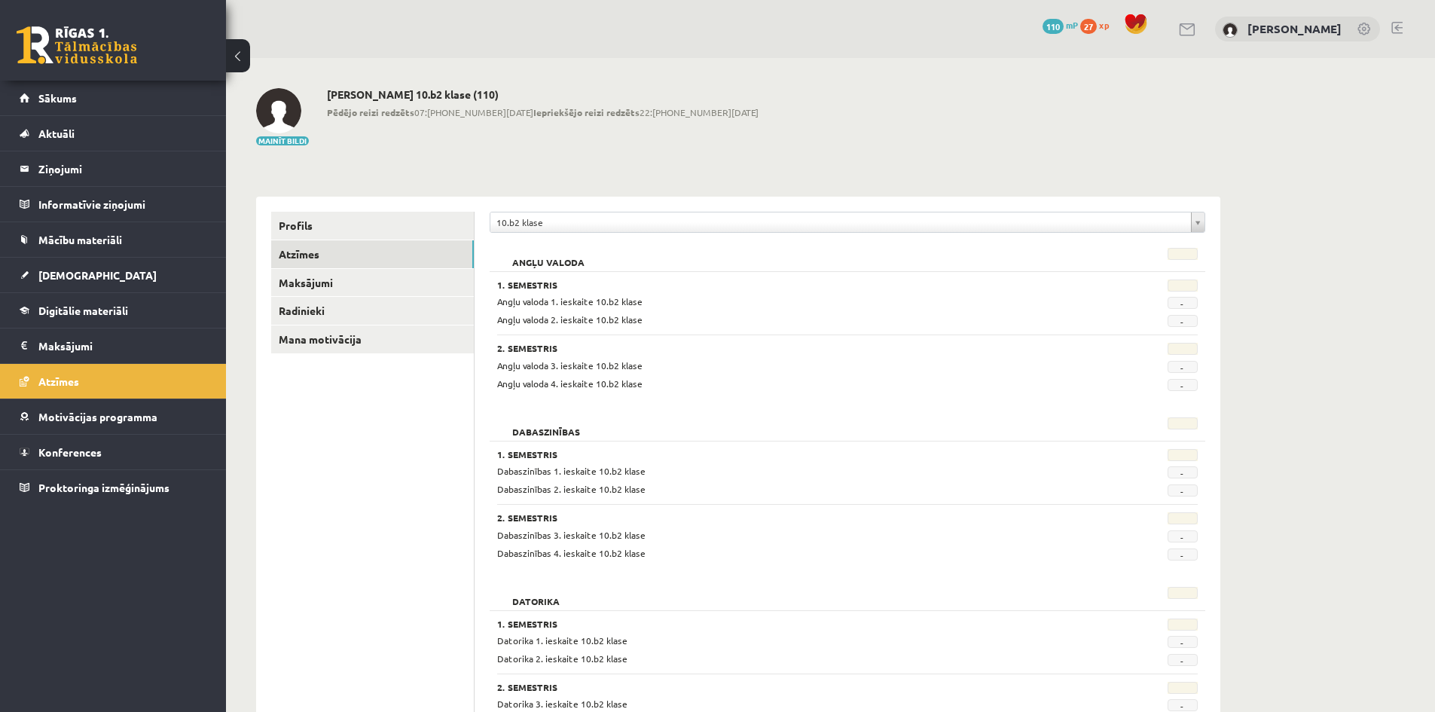
click span "Angļu valoda 1. ieskaite 10.b2 klase"
drag, startPoint x: 546, startPoint y: 319, endPoint x: 548, endPoint y: 328, distance: 9.2
click span "Angļu valoda 2. ieskaite 10.b2 klase"
click div "1. Semestris Angļu valoda 1. ieskaite 10.b2 klase - Angļu valoda 2. ieskaite 10…"
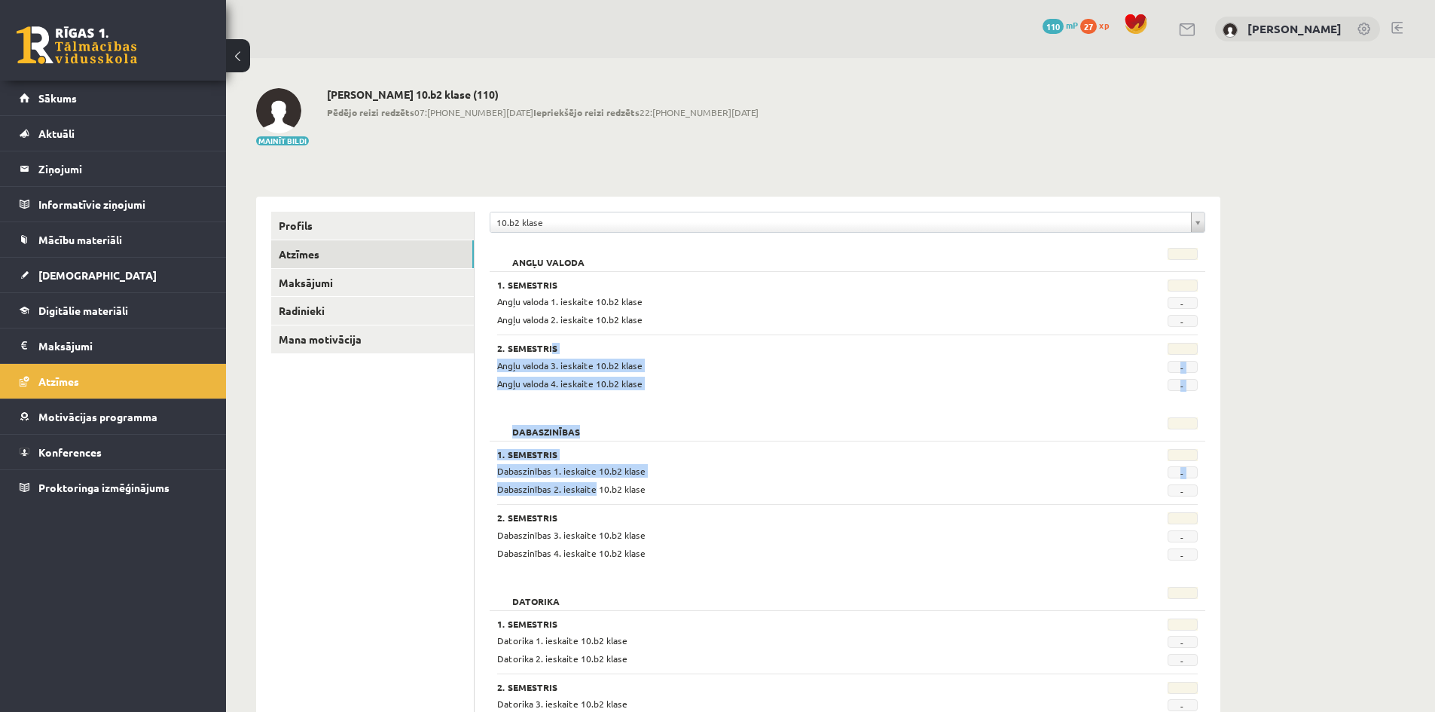
drag, startPoint x: 556, startPoint y: 359, endPoint x: 598, endPoint y: 512, distance: 158.7
click form "Angļu valoda 1. Semestris Angļu valoda 1. ieskaite 10.b2 klase - Angļu valoda 2…"
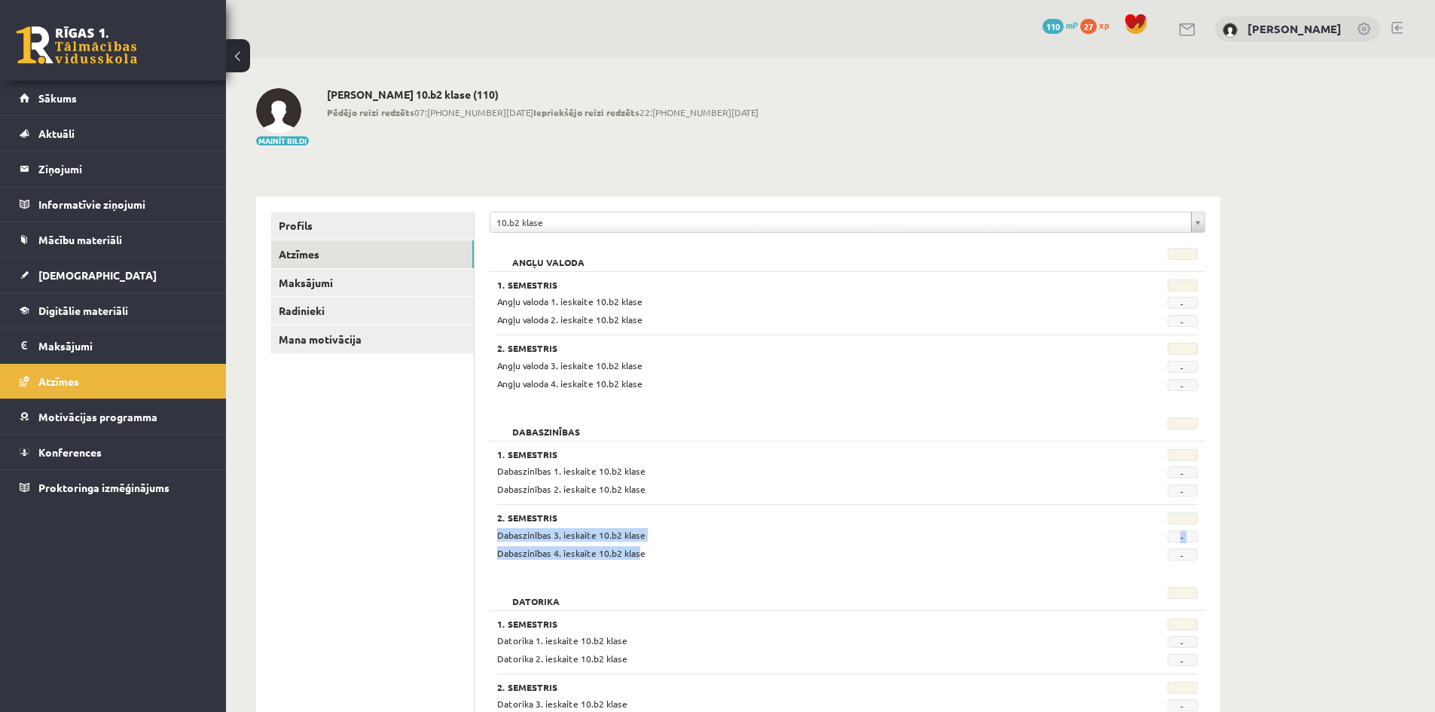
drag, startPoint x: 613, startPoint y: 536, endPoint x: 646, endPoint y: 594, distance: 66.8
click div "Dabaszinības 1. Semestris Dabaszinības 1. ieskaite 10.b2 klase - Dabaszinības 2…"
click div "Dabaszinības 3. ieskaite 10.b2 klase"
click link "[DEMOGRAPHIC_DATA]"
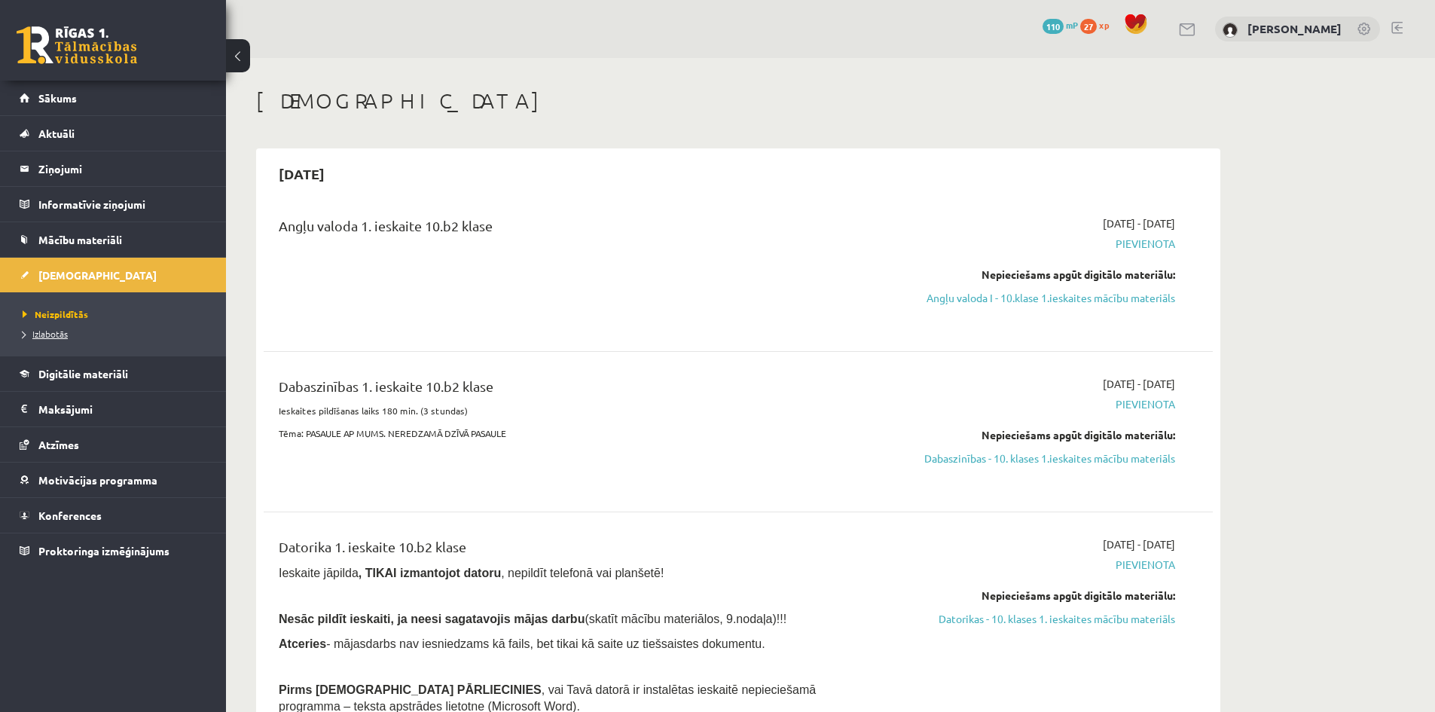
click link "Izlabotās"
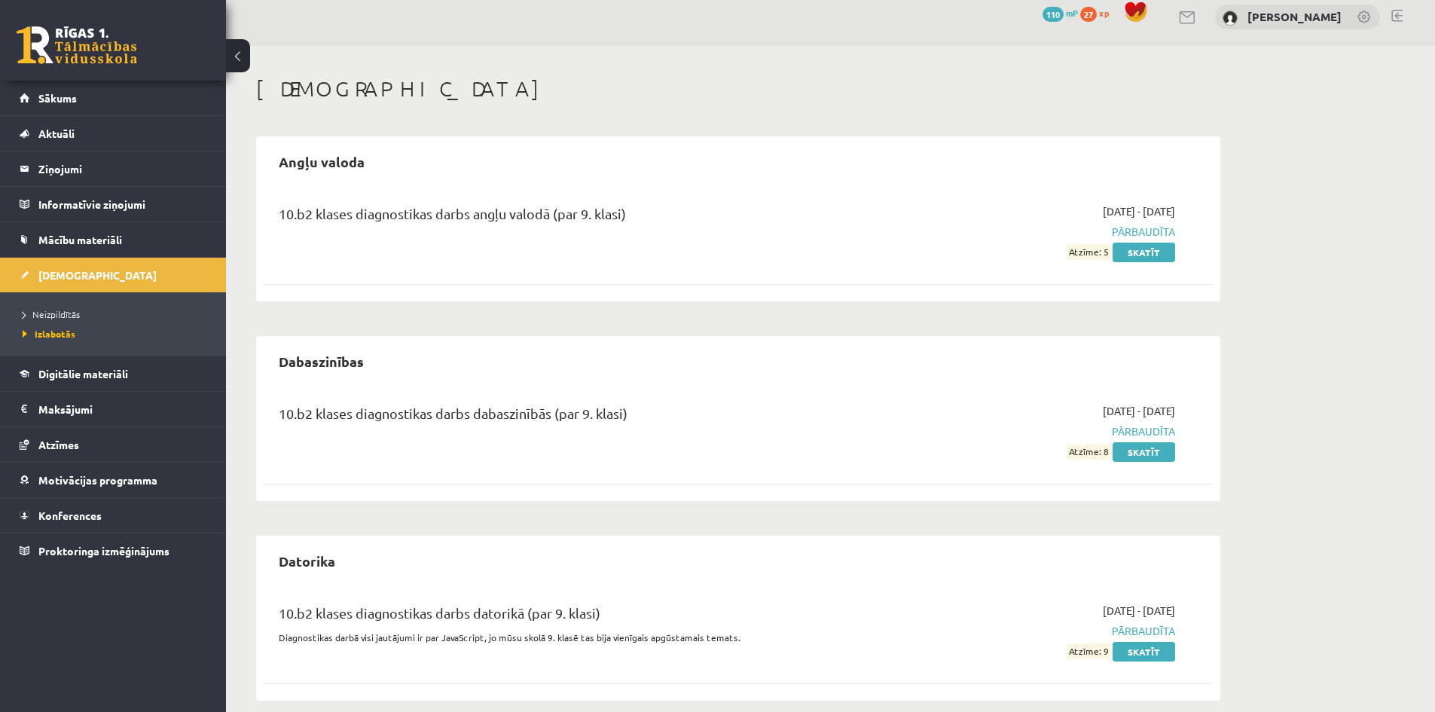
scroll to position [31, 0]
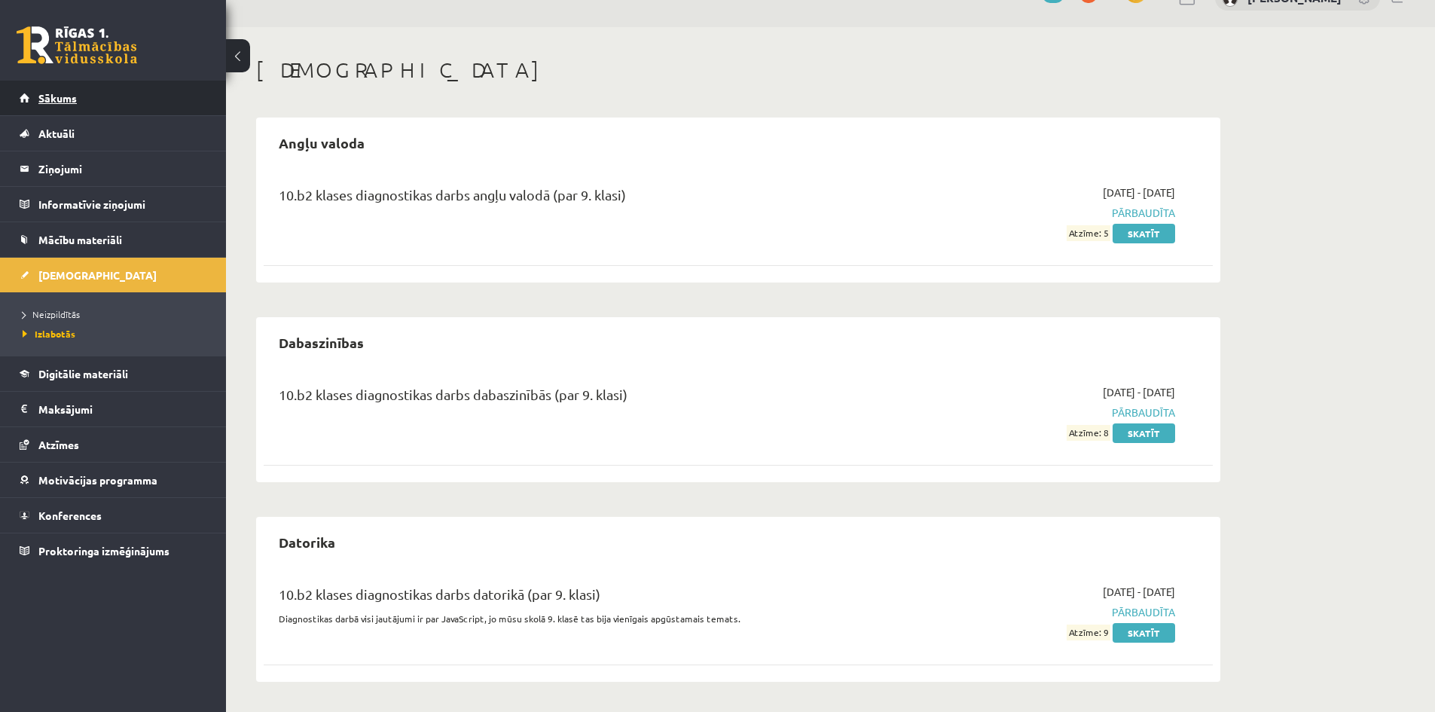
click link "Sākums"
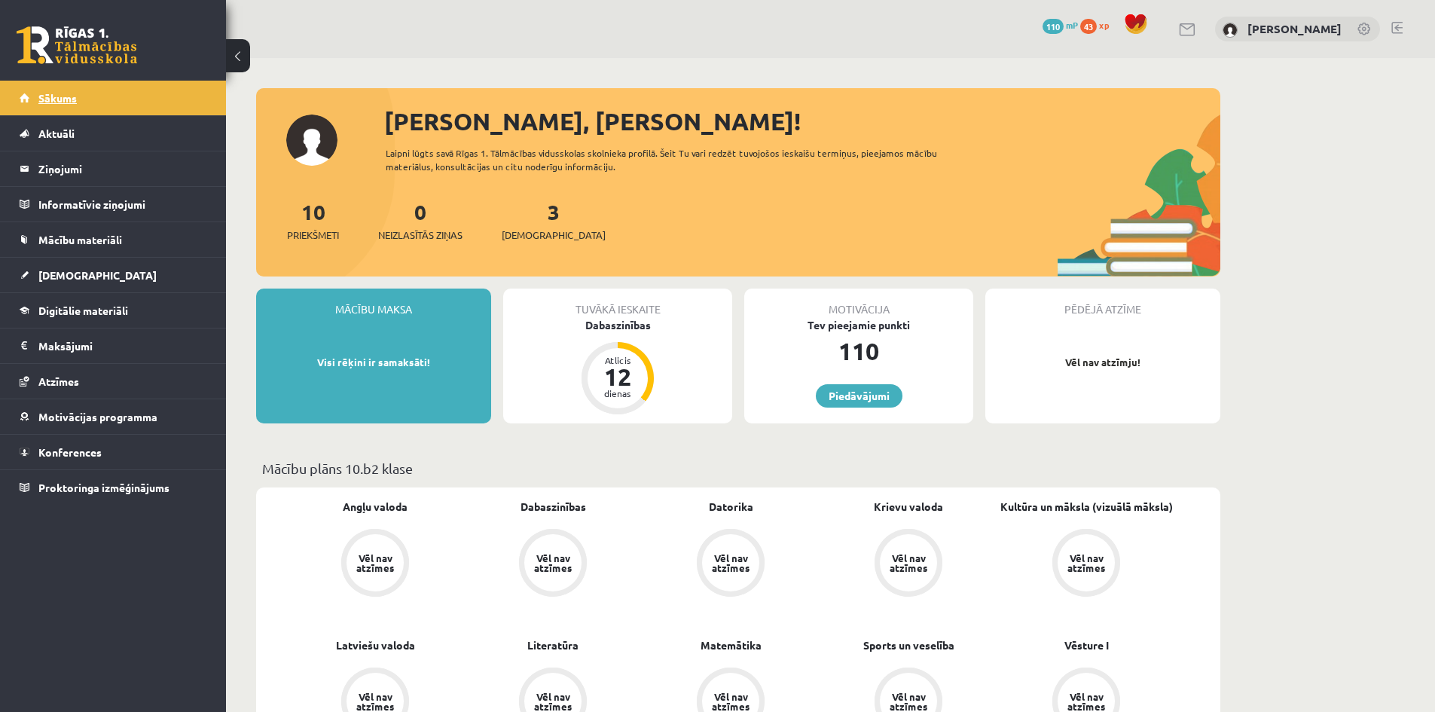
click at [101, 105] on link "Sākums" at bounding box center [114, 98] width 188 height 35
click at [523, 219] on div "3 Ieskaites" at bounding box center [554, 219] width 104 height 47
click at [536, 233] on span "[DEMOGRAPHIC_DATA]" at bounding box center [554, 235] width 104 height 15
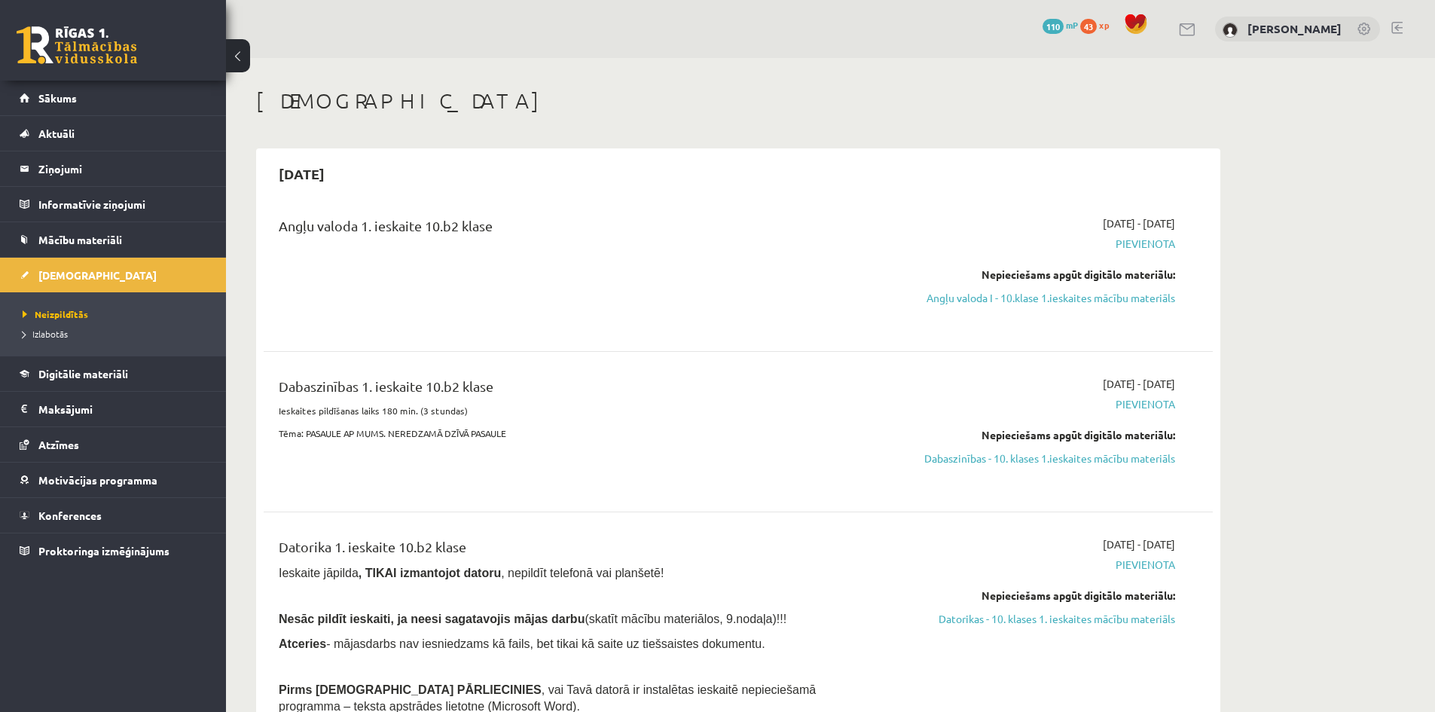
drag, startPoint x: 1109, startPoint y: 297, endPoint x: 812, endPoint y: 84, distance: 365.0
click at [1109, 297] on link "Angļu valoda I - 10.klase 1.ieskaites mācību materiāls" at bounding box center [1033, 298] width 284 height 16
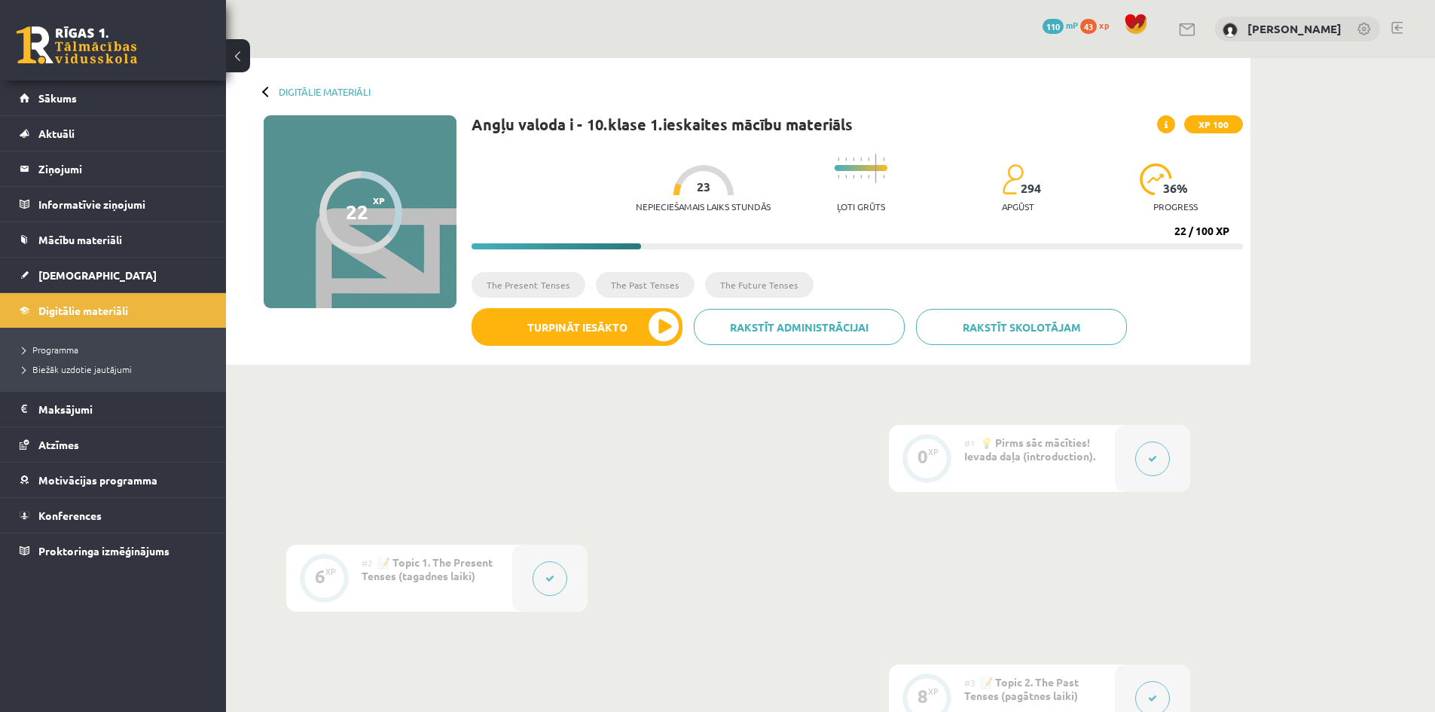
drag, startPoint x: 0, startPoint y: 0, endPoint x: 812, endPoint y: 87, distance: 816.8
click div "Digitālie materiāli 22 XP XP 100 22 / 100 XP Angļu valoda i - 10.klase 1.ieskai…"
drag, startPoint x: 812, startPoint y: 87, endPoint x: 813, endPoint y: 102, distance: 15.1
click div "Digitālie materiāli 22 XP XP 100 22 / 100 XP Angļu valoda i - 10.klase 1.ieskai…"
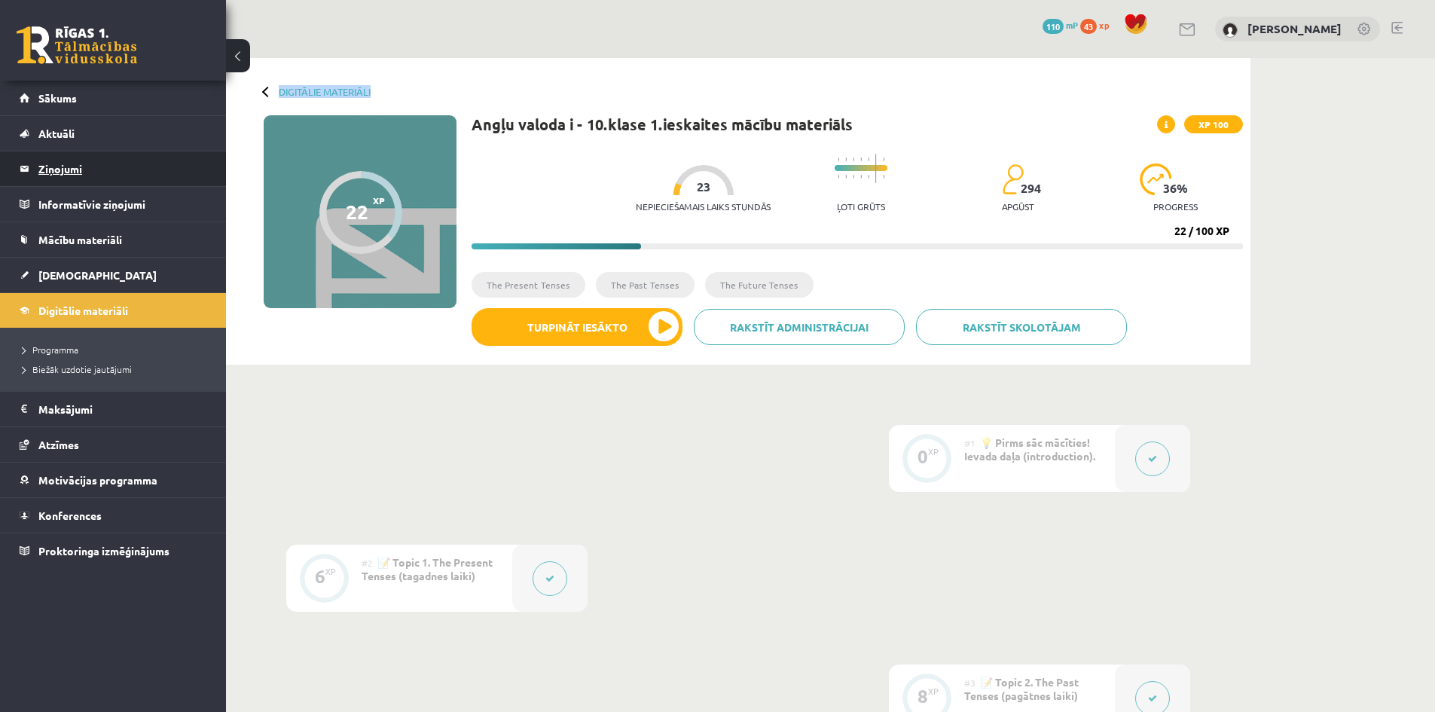
click legend "Ziņojumi 0"
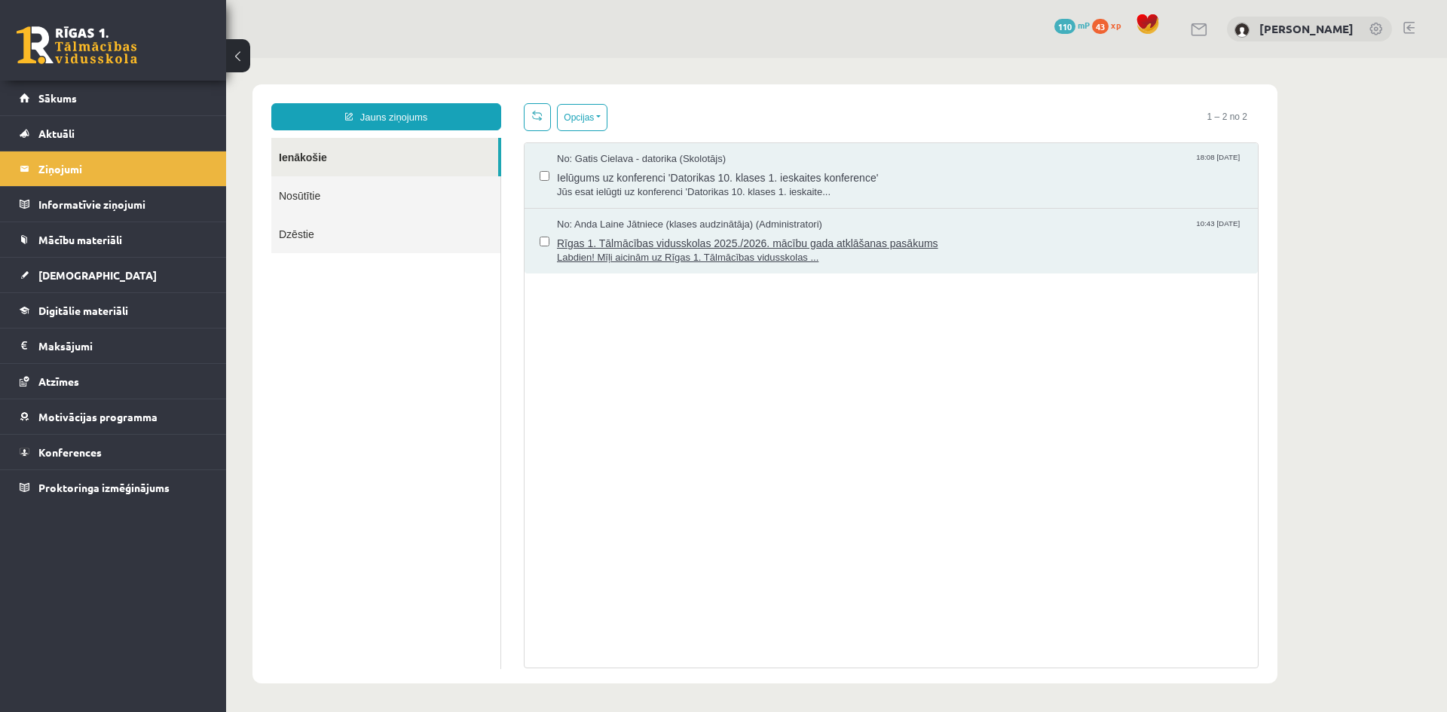
click span "Rīgas 1. Tālmācības vidusskolas 2025./2026. mācību gada atklāšanas pasākums"
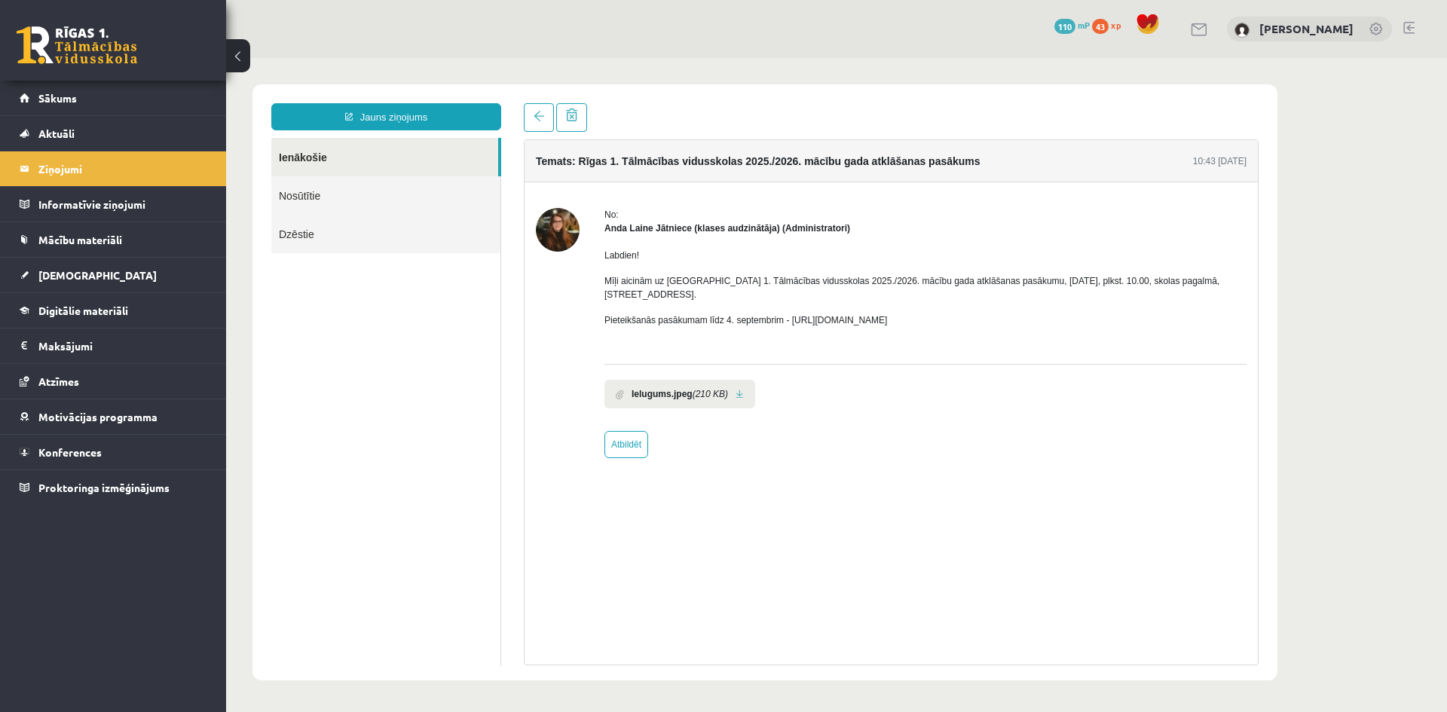
click link
